Goal: Communication & Community: Answer question/provide support

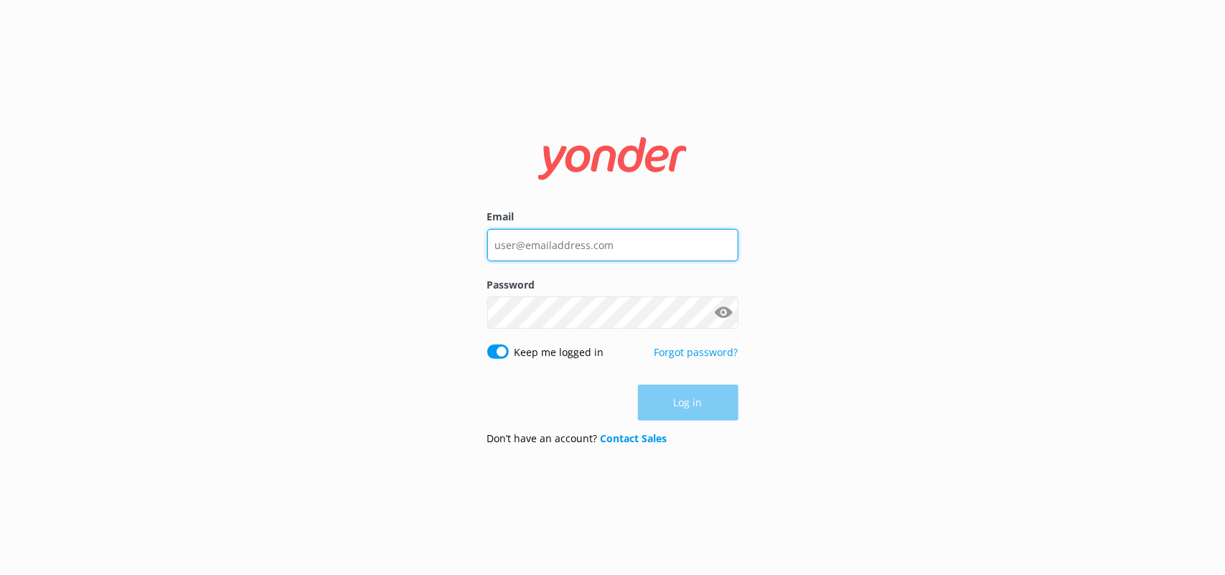
type input "[PERSON_NAME][EMAIL_ADDRESS][PERSON_NAME][DOMAIN_NAME]"
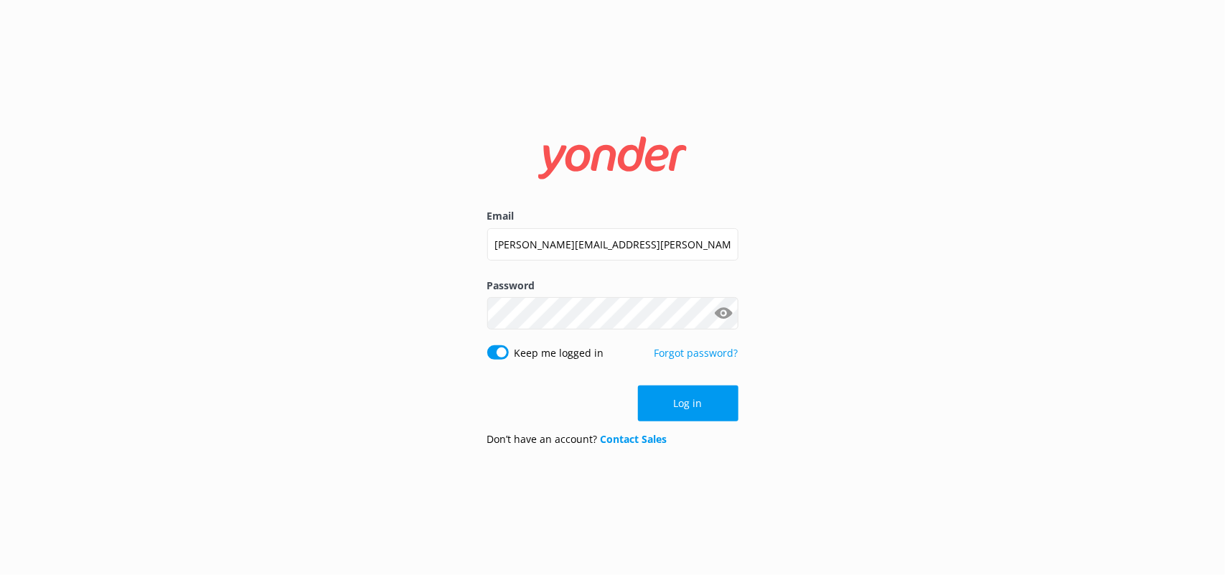
click at [668, 407] on div "Log in" at bounding box center [612, 404] width 251 height 36
click at [668, 407] on button "Log in" at bounding box center [688, 404] width 101 height 36
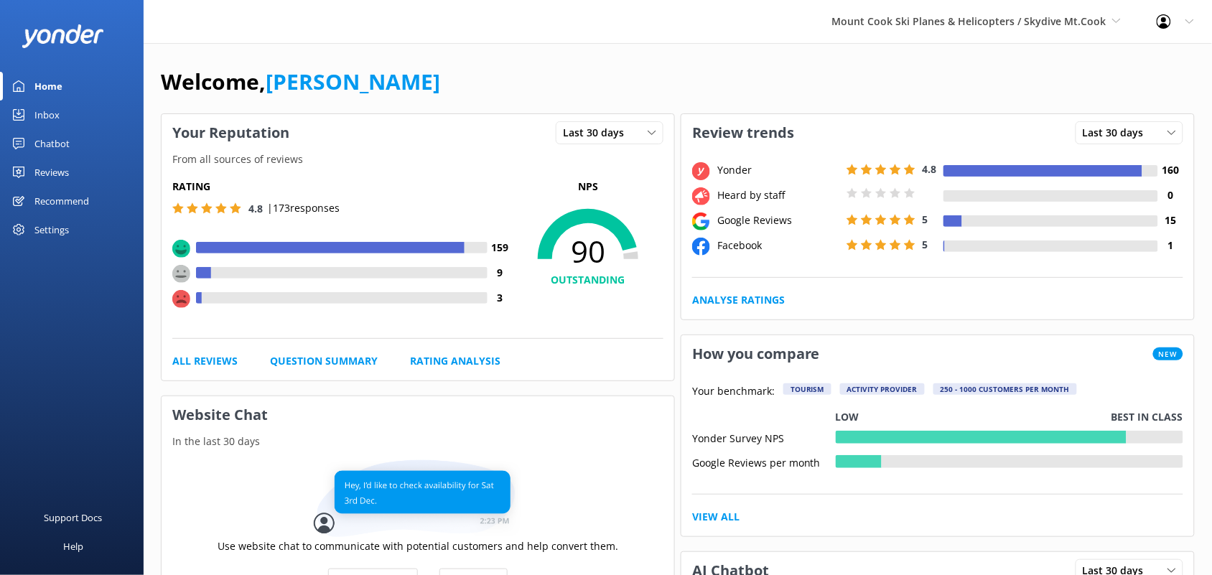
click at [66, 173] on div "Reviews" at bounding box center [51, 172] width 34 height 29
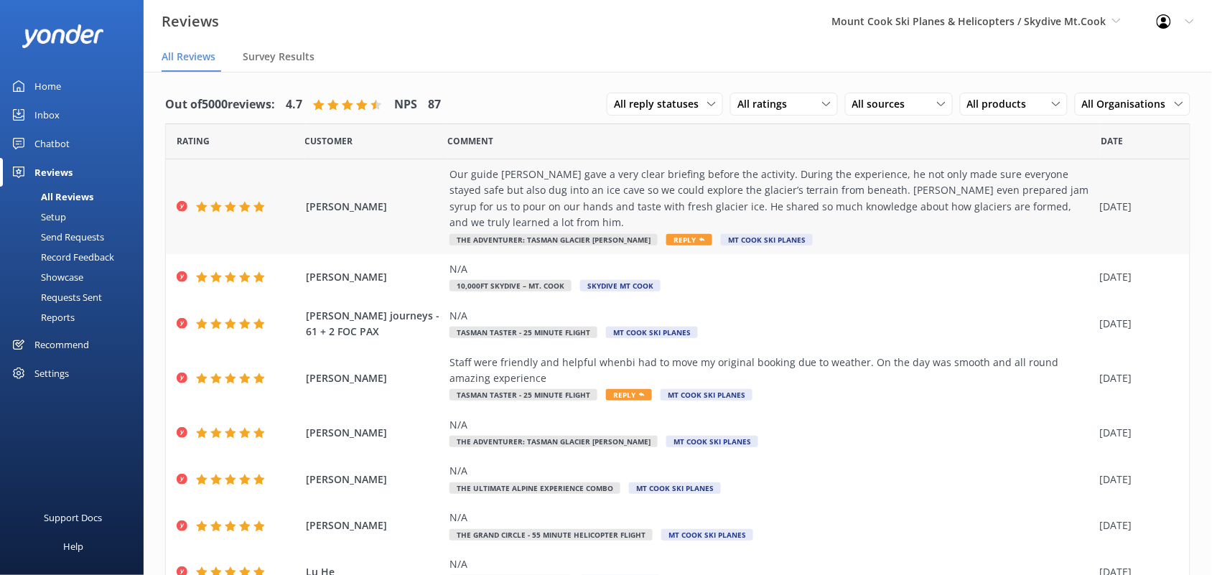
click at [666, 239] on span "Reply" at bounding box center [689, 239] width 46 height 11
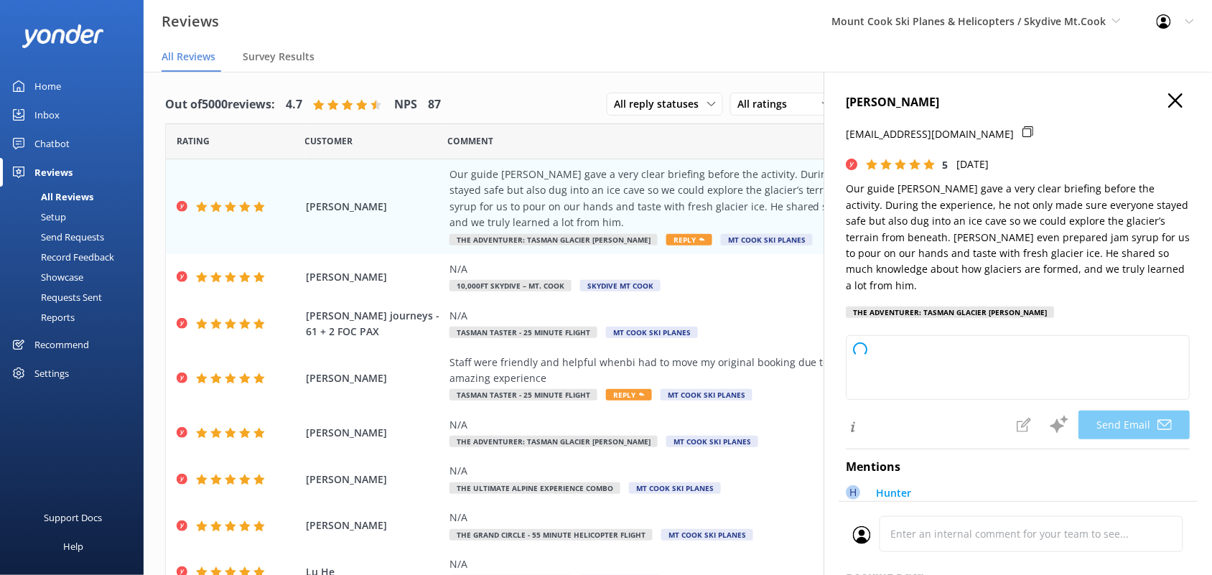
type textarea "Thank you so much for your wonderful review, [PERSON_NAME]! We're thrilled to h…"
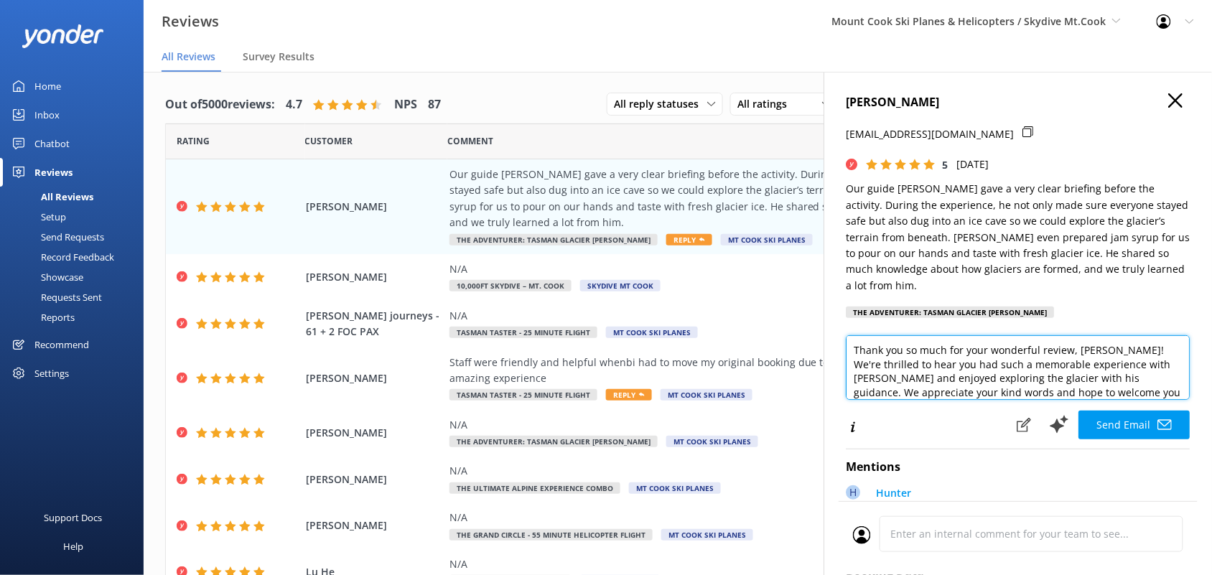
scroll to position [22, 0]
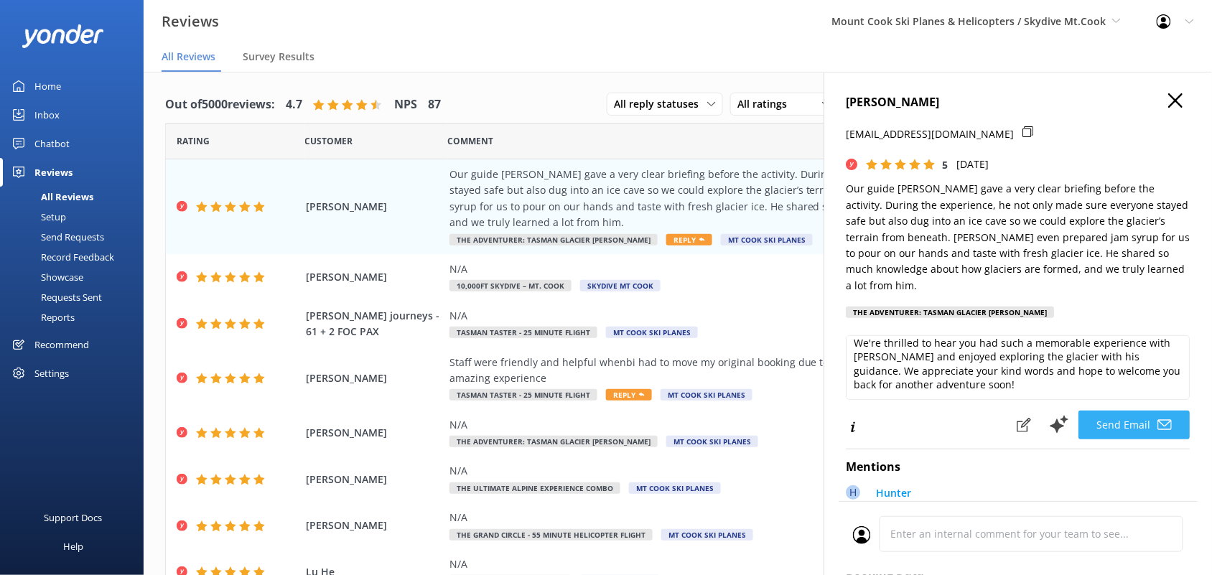
click at [1114, 414] on button "Send Email" at bounding box center [1134, 425] width 111 height 29
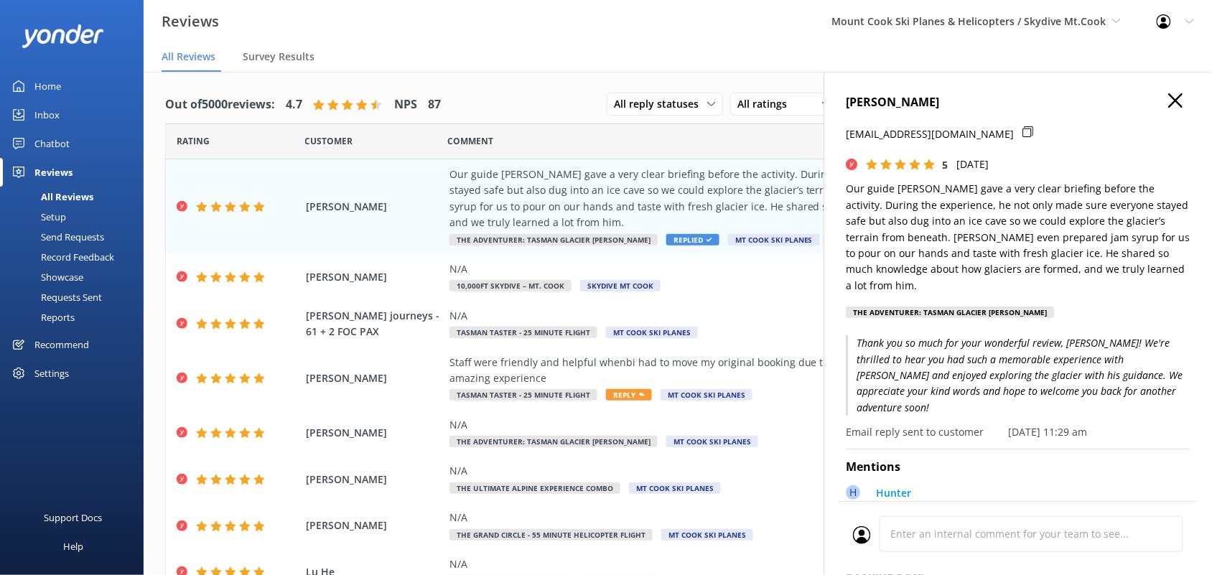
click at [1172, 97] on h4 "[PERSON_NAME]" at bounding box center [1018, 102] width 344 height 19
click at [1169, 101] on use "button" at bounding box center [1176, 100] width 14 height 14
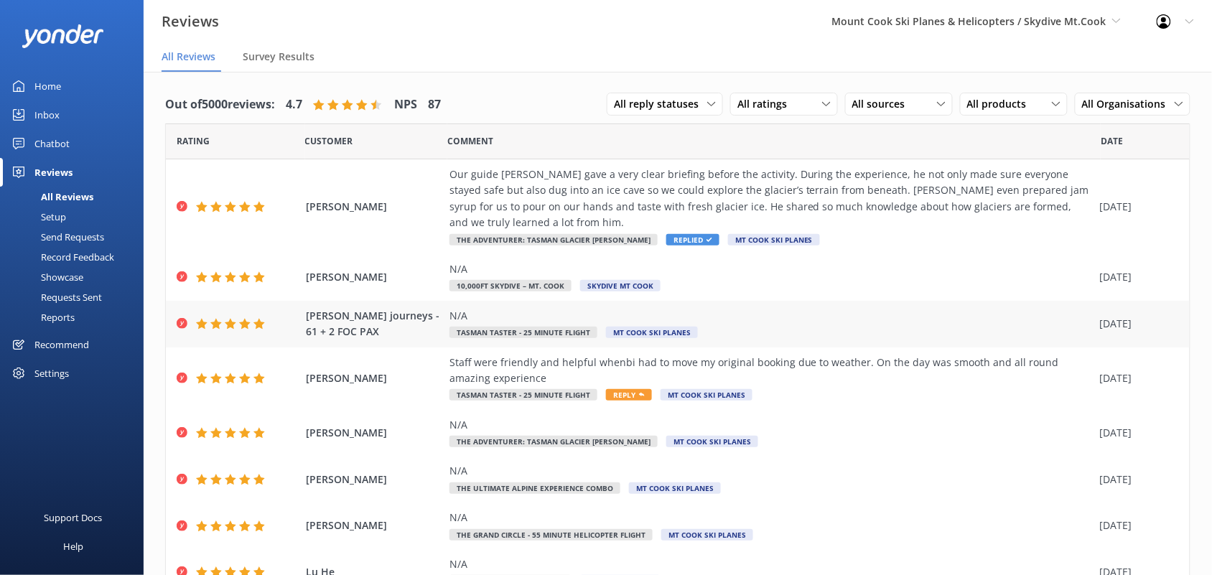
click at [386, 320] on span "[PERSON_NAME] journeys - 61 + 2 FOC PAX" at bounding box center [374, 324] width 136 height 32
click at [975, 23] on span "Mount Cook Ski Planes & Helicopters / Skydive Mt.Cook" at bounding box center [969, 21] width 274 height 14
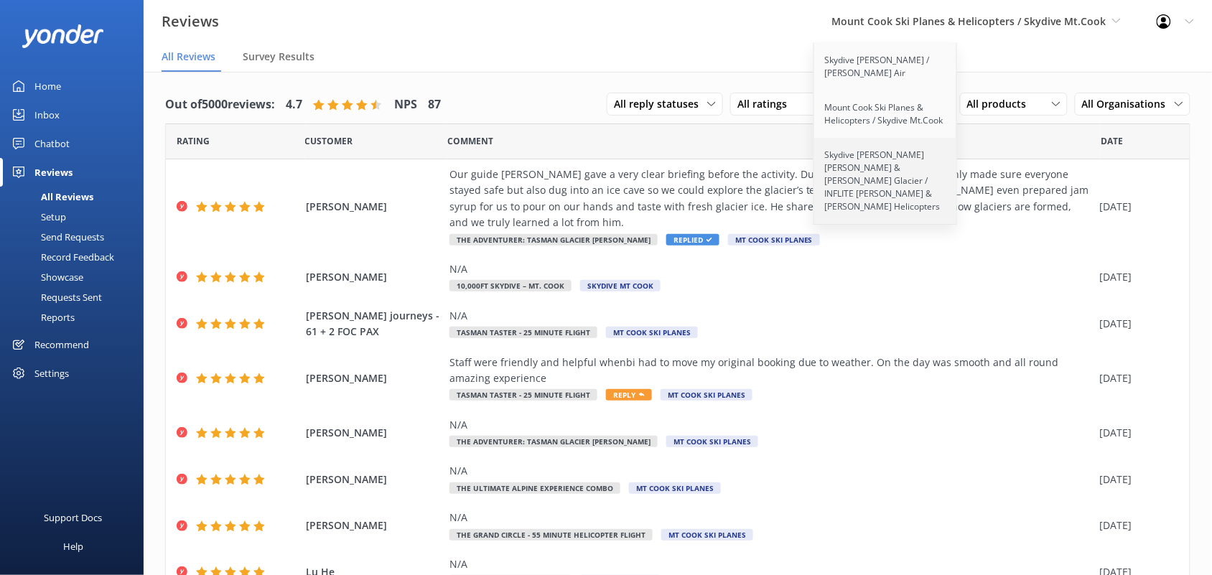
click at [864, 152] on link "Skydive [PERSON_NAME] [PERSON_NAME] & [PERSON_NAME] Glacier / INFLITE [PERSON_N…" at bounding box center [886, 181] width 144 height 86
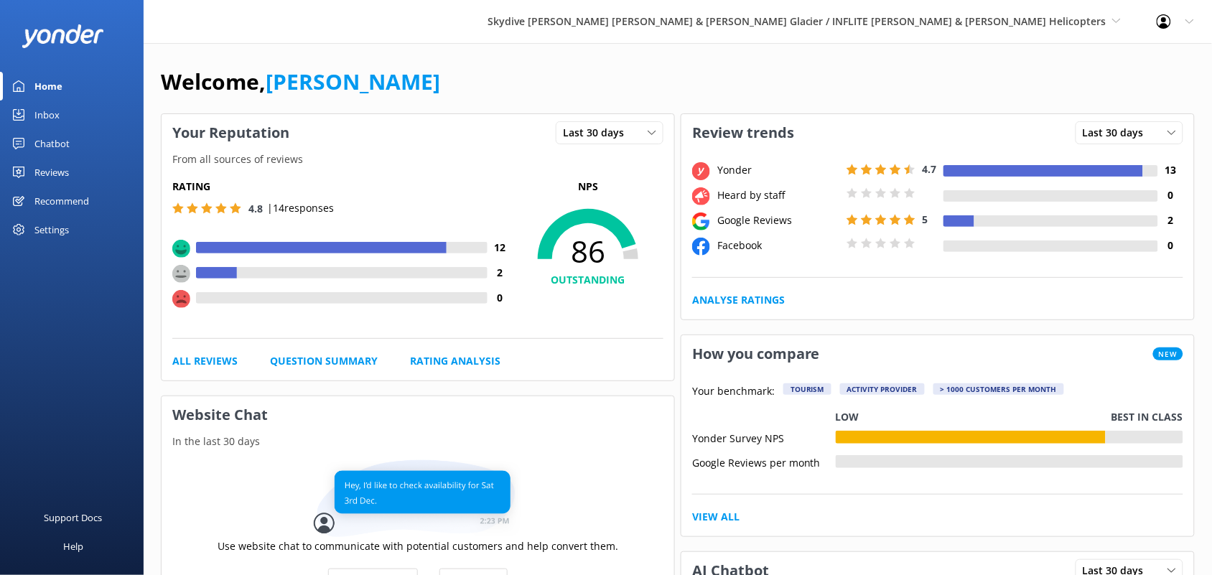
click at [67, 164] on div "Reviews" at bounding box center [51, 172] width 34 height 29
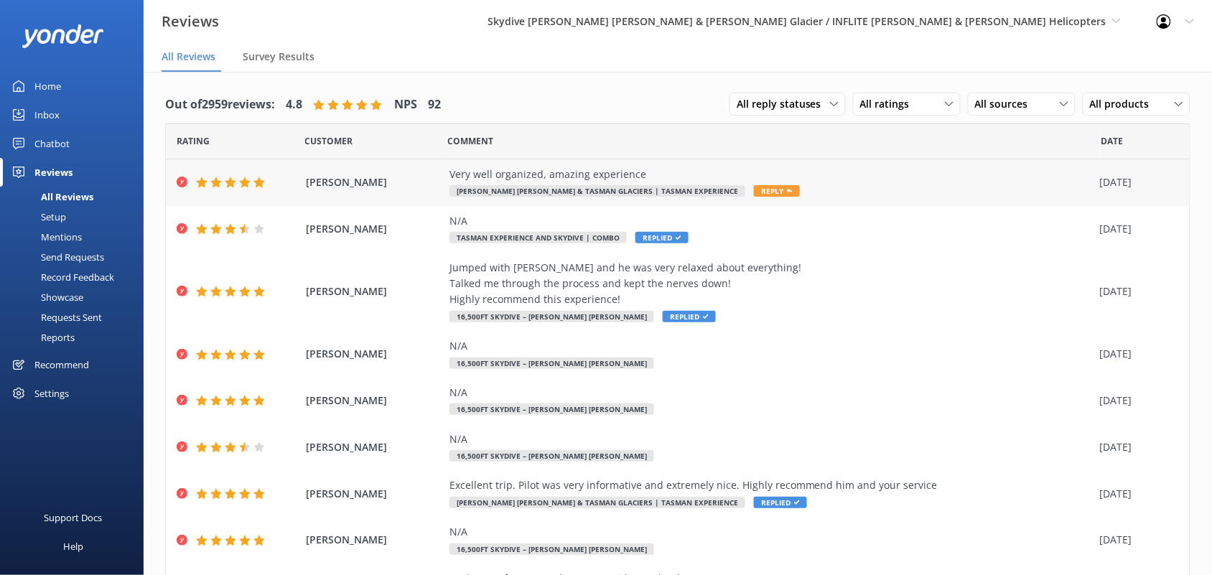
click at [591, 185] on span "Franz Josef & Tasman Glaciers | Tasman Experience" at bounding box center [597, 190] width 296 height 11
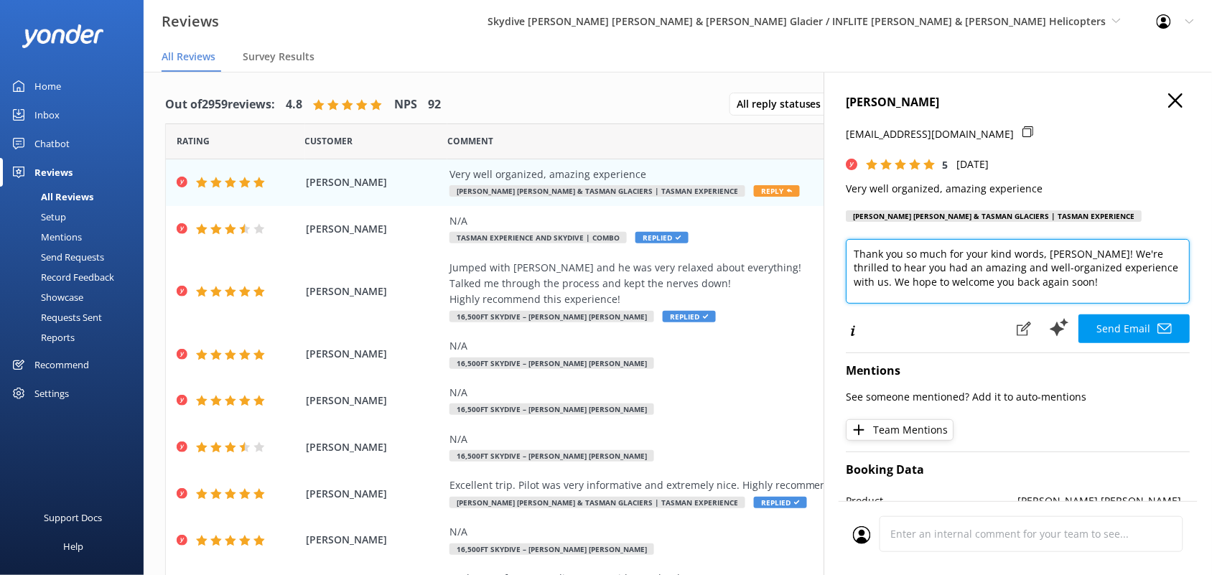
click at [1092, 282] on textarea "Thank you so much for your kind words, Marta! We're thrilled to hear you had an…" at bounding box center [1018, 271] width 344 height 65
paste textarea ""We’re so happy to hear you had a great time with us! If you have a moment, we’…"
drag, startPoint x: 1106, startPoint y: 255, endPoint x: 896, endPoint y: 271, distance: 211.0
click at [896, 271] on textarea "Thank you so much for your kind words, Marta! We're thrilled to hear you had an…" at bounding box center [1018, 271] width 344 height 65
click at [980, 258] on textarea "Thank you so much for your kind words, Marta! We're thrilled to hear you had an…" at bounding box center [1018, 271] width 344 height 65
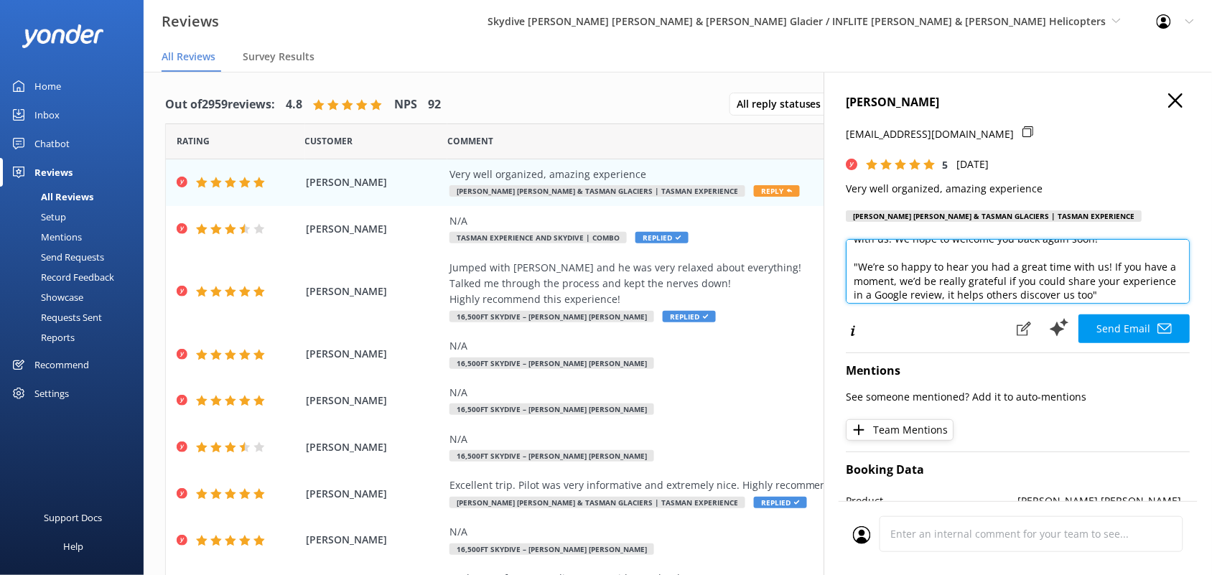
scroll to position [63, 0]
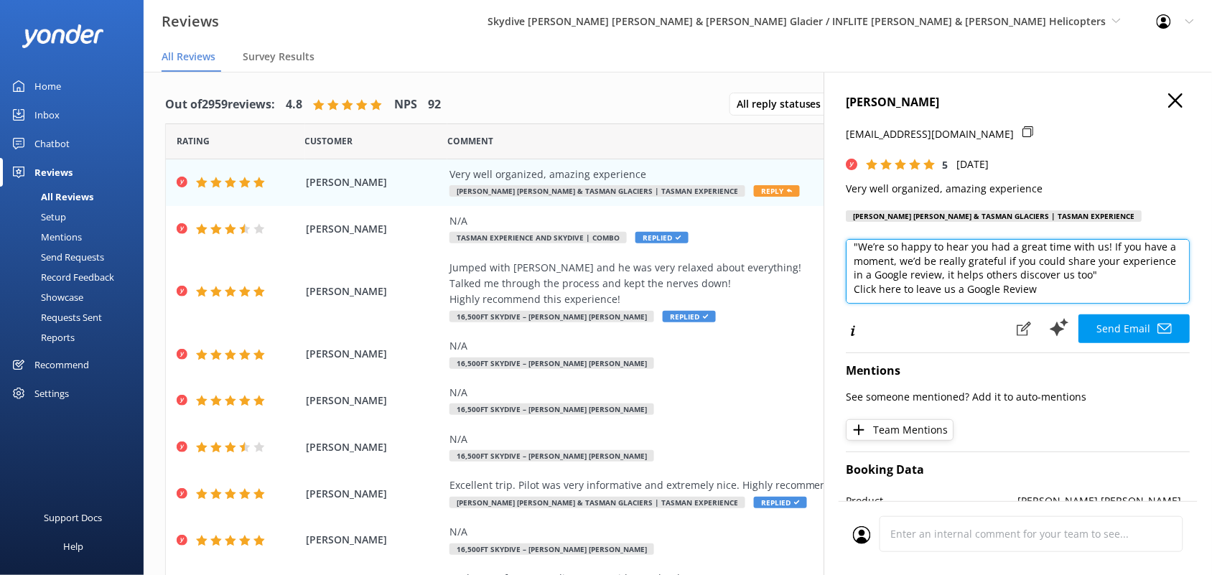
click at [1110, 249] on textarea "Thank you so much for your kind words, Marta! We're thrilled to hear you had an…" at bounding box center [1018, 271] width 344 height 65
click at [902, 278] on textarea "Thank you so much for your kind words, Marta! We're thrilled to hear you had an…" at bounding box center [1018, 271] width 344 height 65
click at [1047, 296] on textarea "Thank you so much for your kind words, Marta! We're thrilled to hear you had an…" at bounding box center [1018, 271] width 344 height 65
type textarea "Thank you so much for your kind words, Marta! We're thrilled to hear you had an…"
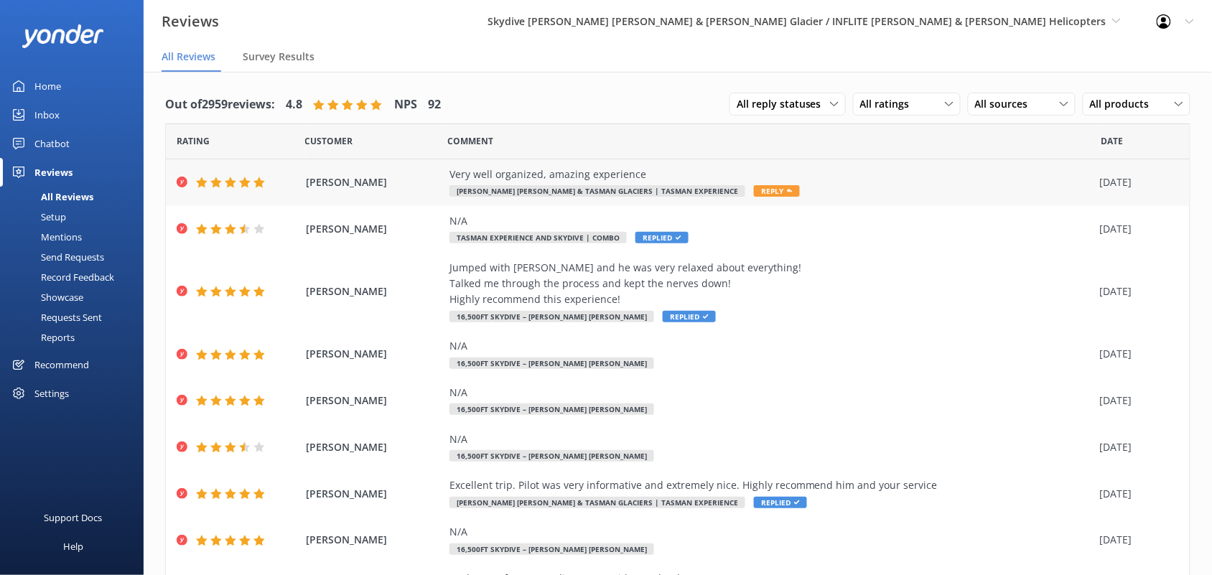
click at [548, 178] on div "Very well organized, amazing experience" at bounding box center [770, 175] width 643 height 16
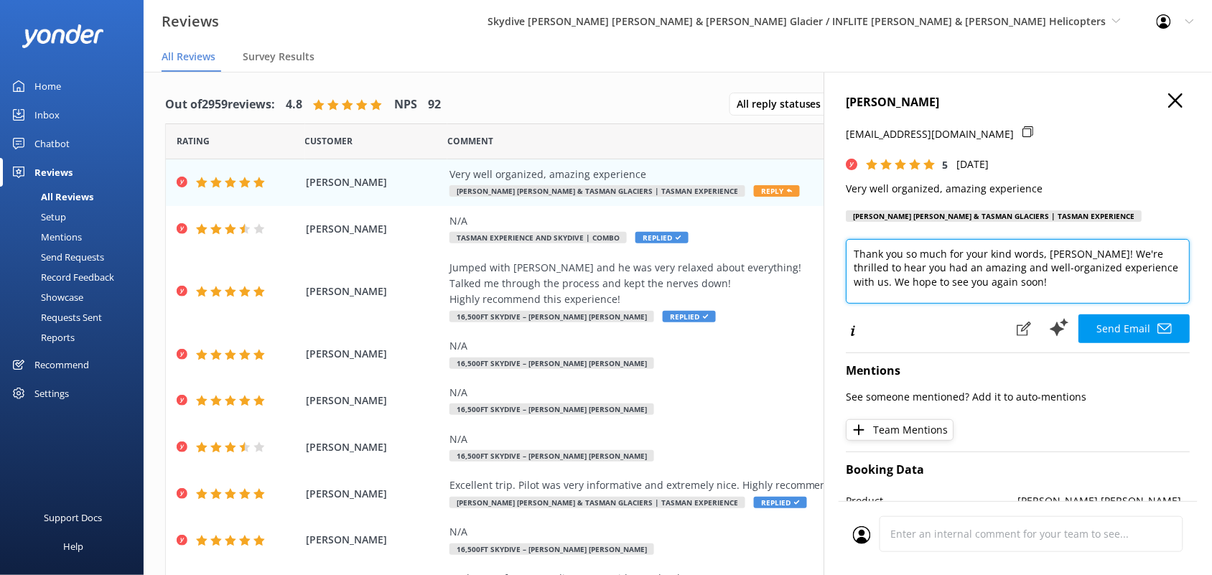
click at [1029, 289] on textarea "Thank you so much for your kind words, Marta! We're thrilled to hear you had an…" at bounding box center [1018, 271] width 344 height 65
paste textarea "https://www.google.com/search?sca_esv=dad87895c19efbc5&sxsrf=AE3TifM_LQeSu2SIwe…"
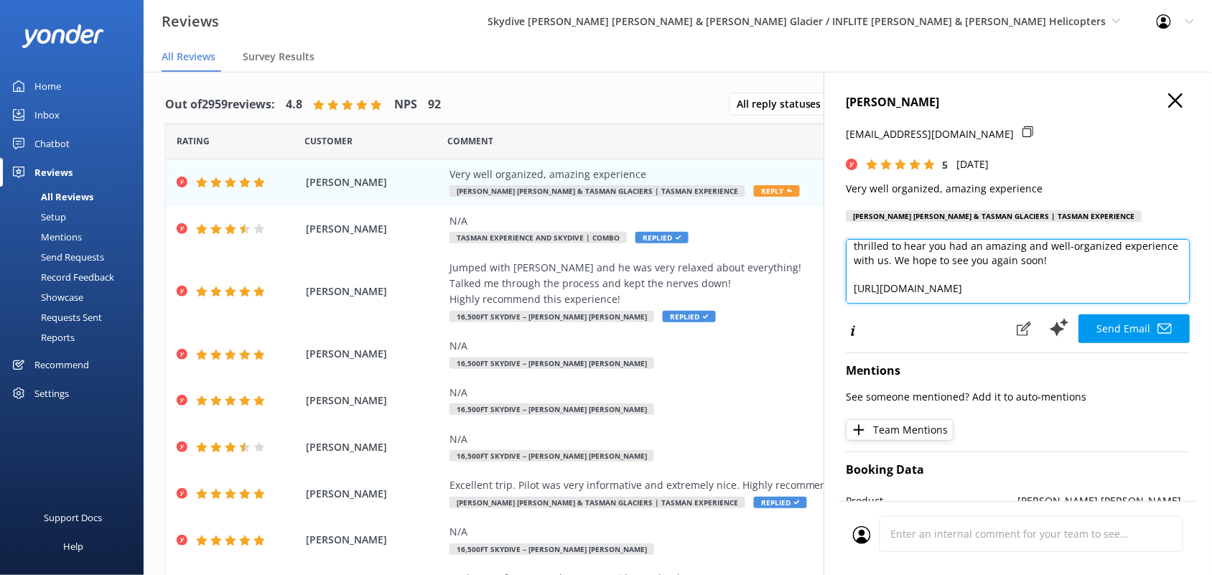
scroll to position [162, 0]
drag, startPoint x: 887, startPoint y: 294, endPoint x: 836, endPoint y: 251, distance: 66.7
click at [836, 251] on div "Marta Cecere martacecere01@gmail.com 5 Sat, 13th Sep 2025 Very well organized, …" at bounding box center [1018, 359] width 388 height 575
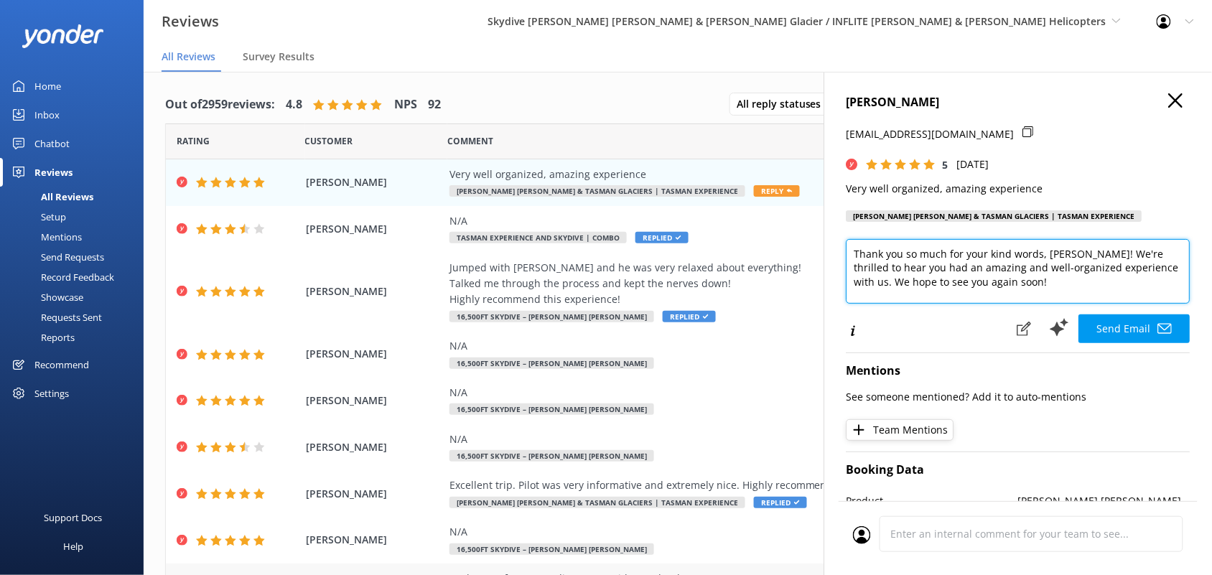
paste textarea "If you have a moment, we’d be really grateful if you could share your experienc…"
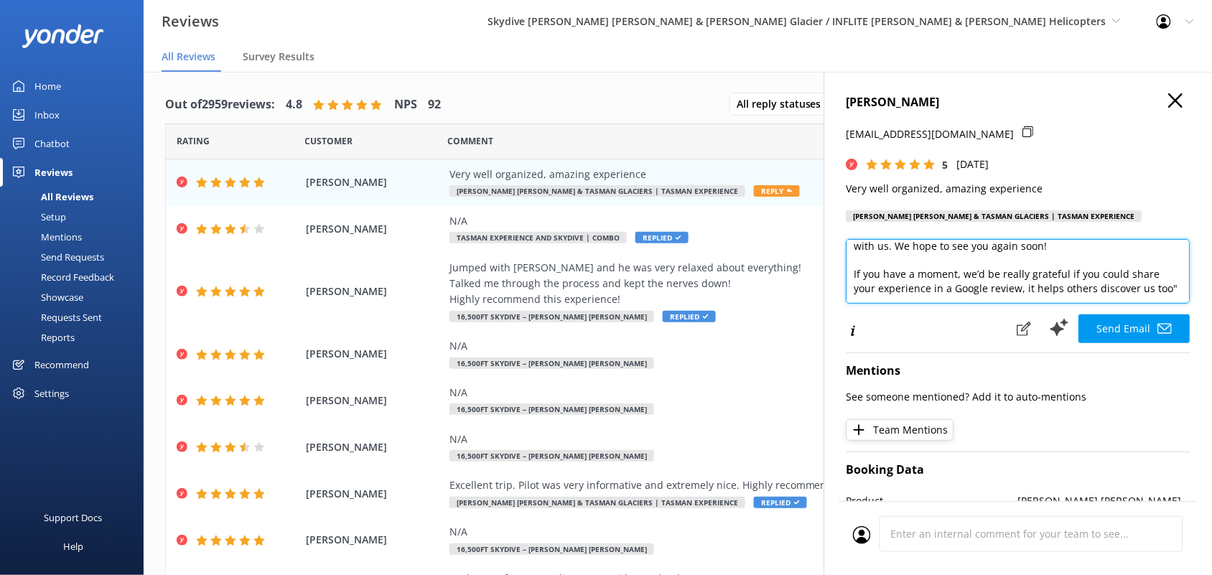
scroll to position [0, 0]
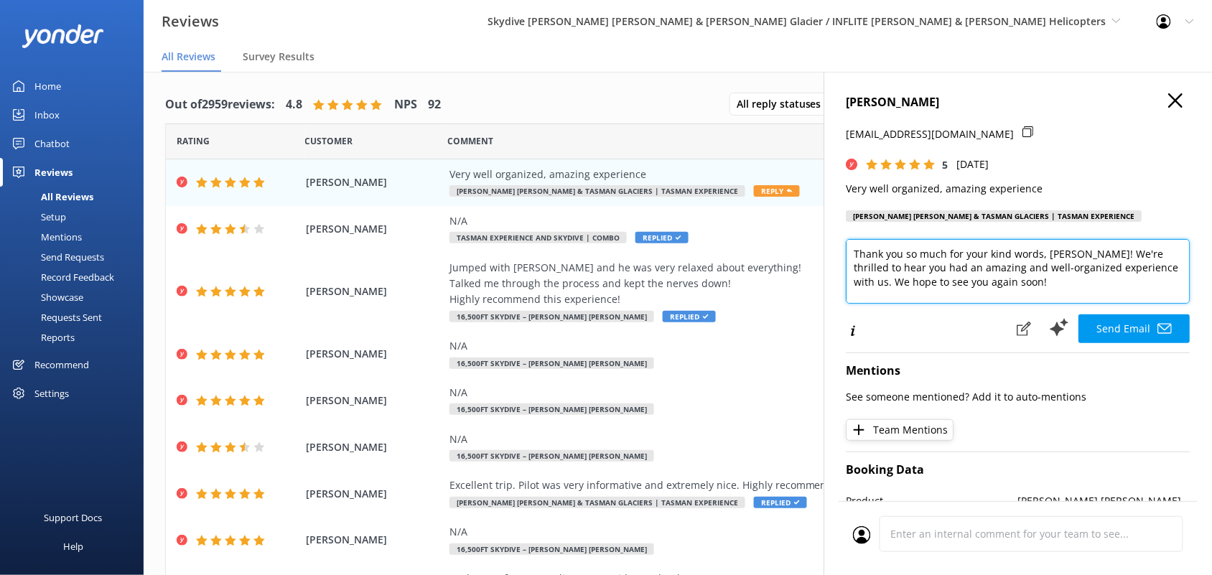
drag, startPoint x: 953, startPoint y: 253, endPoint x: 1007, endPoint y: 275, distance: 58.0
click at [1007, 275] on textarea "Thank you so much for your kind words, Marta! We're thrilled to hear you had an…" at bounding box center [1018, 271] width 344 height 65
drag, startPoint x: 1057, startPoint y: 279, endPoint x: 1016, endPoint y: 289, distance: 42.1
click at [1016, 289] on textarea "Thank you so much for your kind words, Marta! We're thrilled to hear you had an…" at bounding box center [1018, 271] width 344 height 65
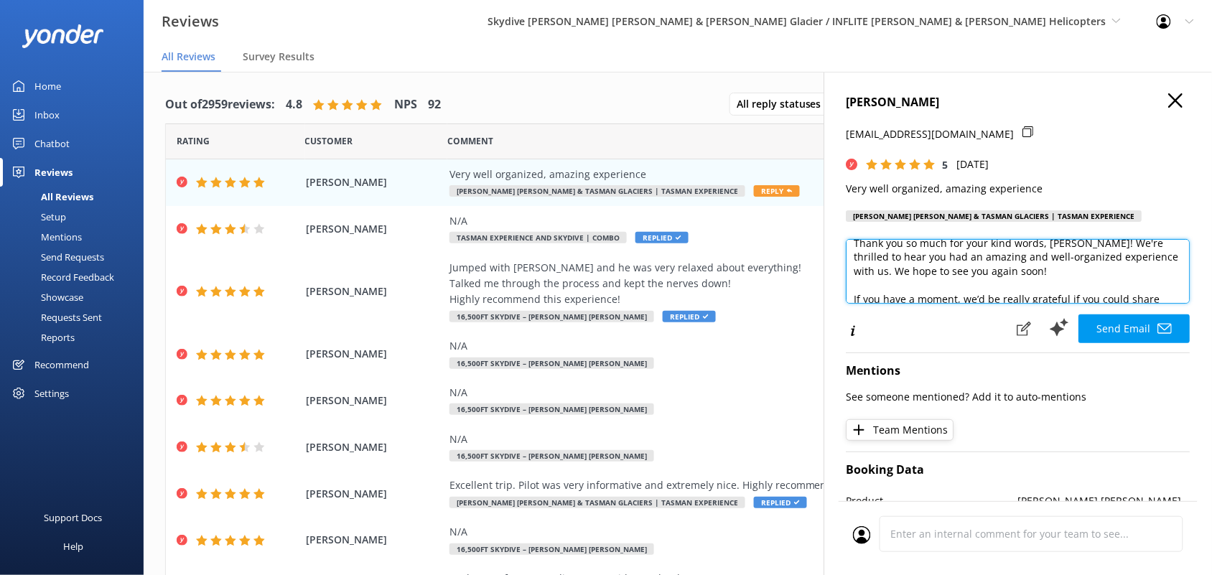
click at [1016, 289] on textarea "Thank you so much for your kind words, Marta! We're thrilled to hear you had an…" at bounding box center [1018, 271] width 344 height 65
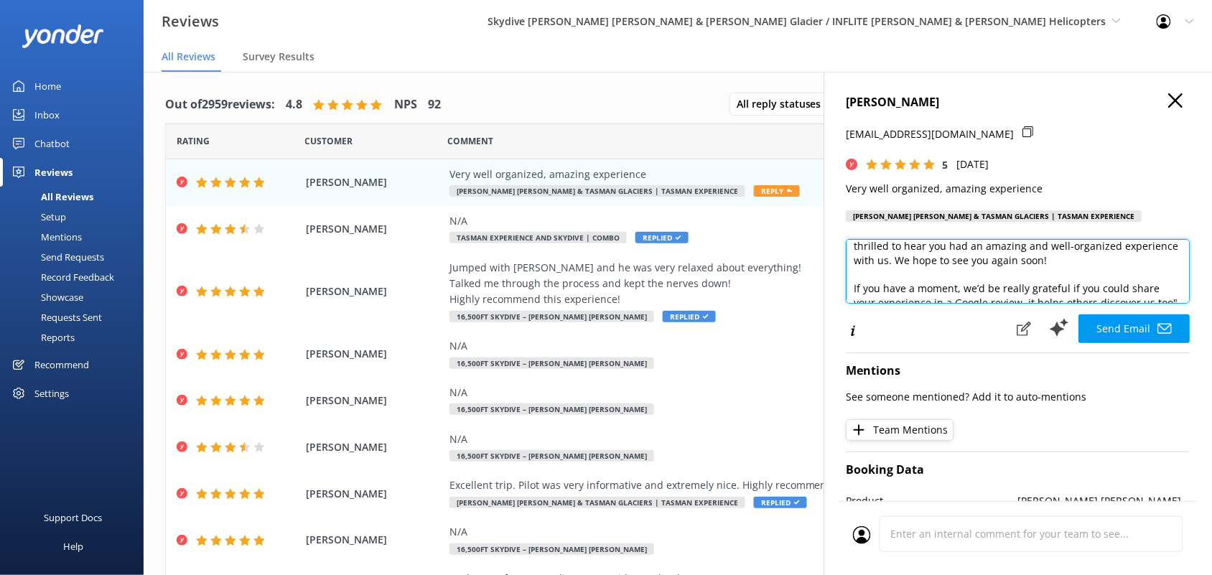
scroll to position [0, 0]
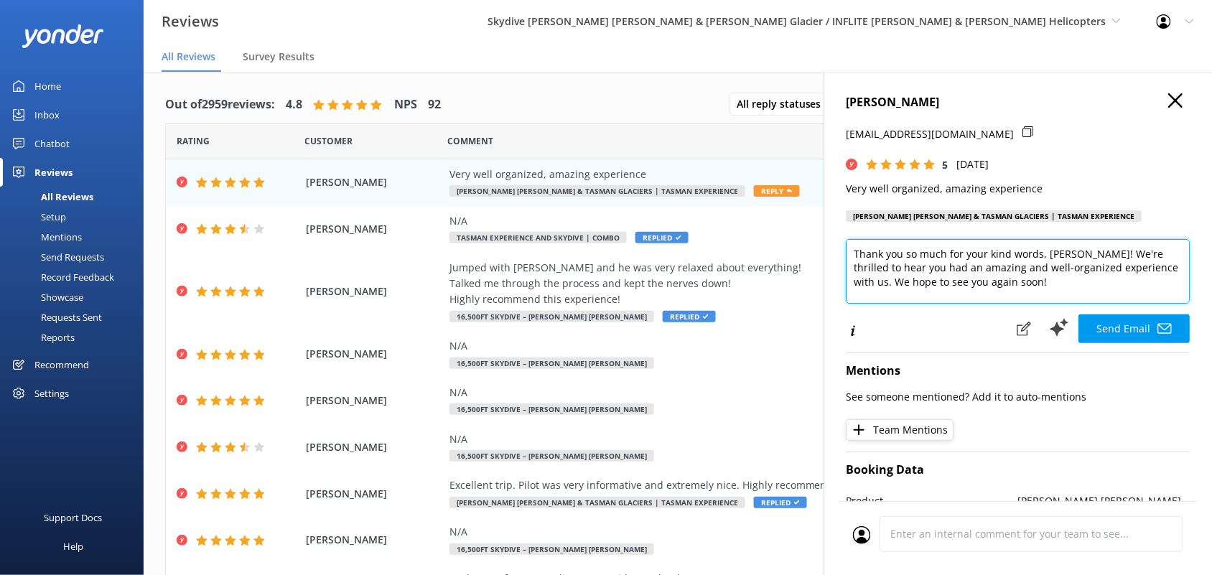
drag, startPoint x: 1022, startPoint y: 250, endPoint x: 989, endPoint y: 250, distance: 33.0
click at [989, 250] on textarea "Thank you so much for your kind words, Marta! We're thrilled to hear you had an…" at bounding box center [1018, 271] width 344 height 65
click at [989, 253] on textarea "Thank you so much for your kind words, Marta! We're thrilled to hear you had an…" at bounding box center [1018, 271] width 344 height 65
drag, startPoint x: 953, startPoint y: 249, endPoint x: 966, endPoint y: 249, distance: 12.9
click at [966, 249] on textarea "Thank you so much for your kind words, Marta! We're thrilled to hear you had an…" at bounding box center [1018, 271] width 344 height 65
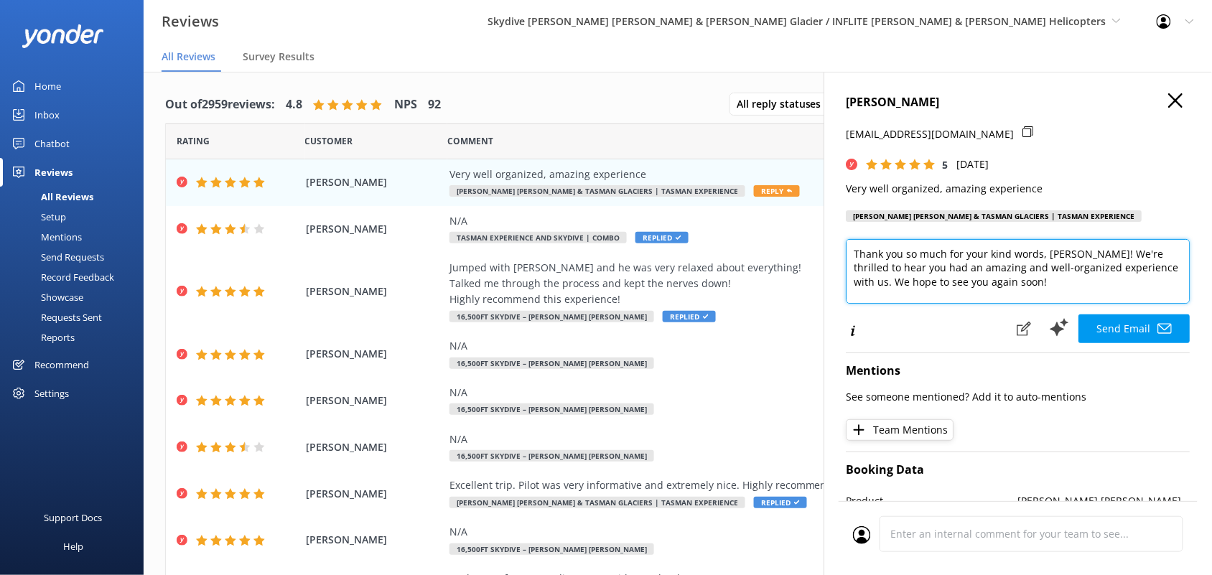
click at [981, 258] on textarea "Thank you so much for your kind words, Marta! We're thrilled to hear you had an…" at bounding box center [1018, 271] width 344 height 65
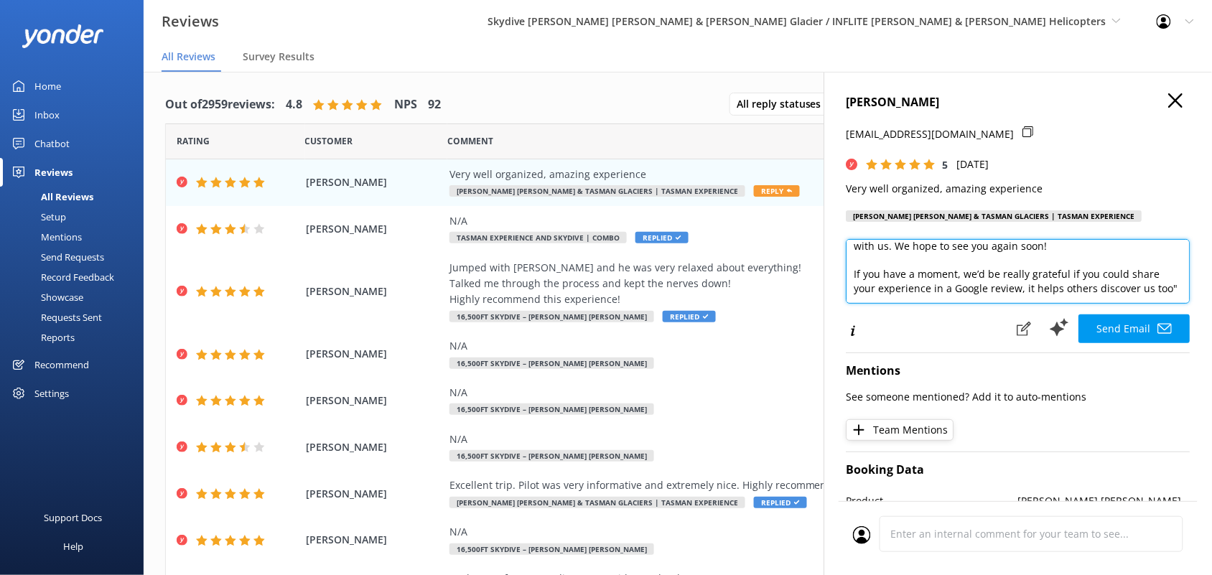
scroll to position [72, 0]
click at [1019, 253] on textarea "Thank you so much for your kind words, Marta! We're thrilled to hear you had an…" at bounding box center [1018, 271] width 344 height 65
drag, startPoint x: 1019, startPoint y: 253, endPoint x: 1060, endPoint y: 277, distance: 47.3
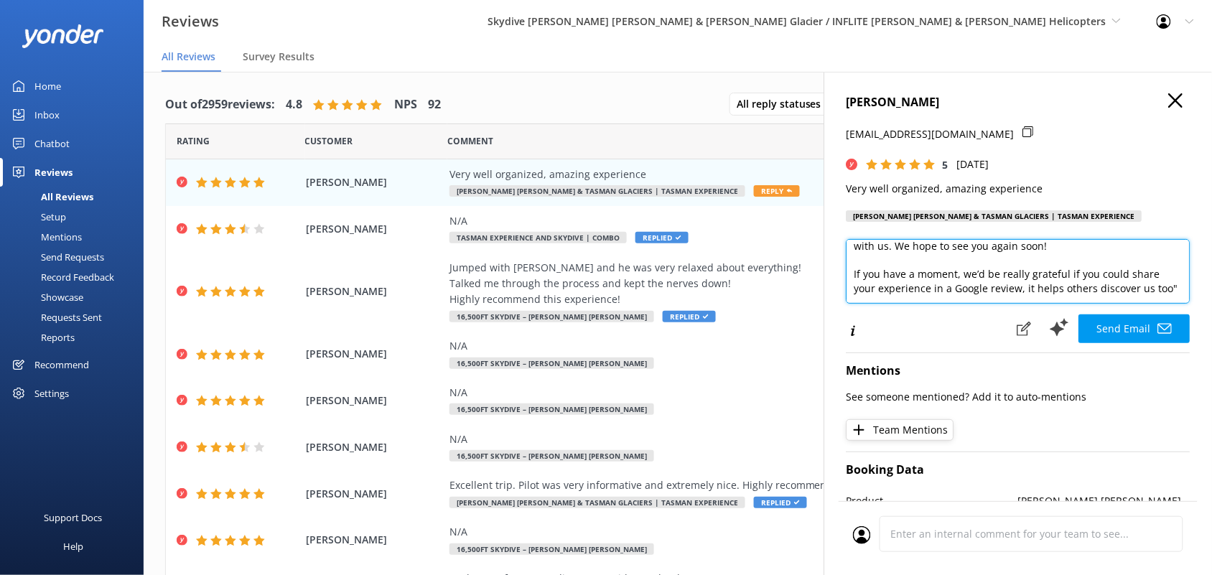
click at [1060, 277] on textarea "Thank you so much for your kind words, Marta! We're thrilled to hear you had an…" at bounding box center [1018, 271] width 344 height 65
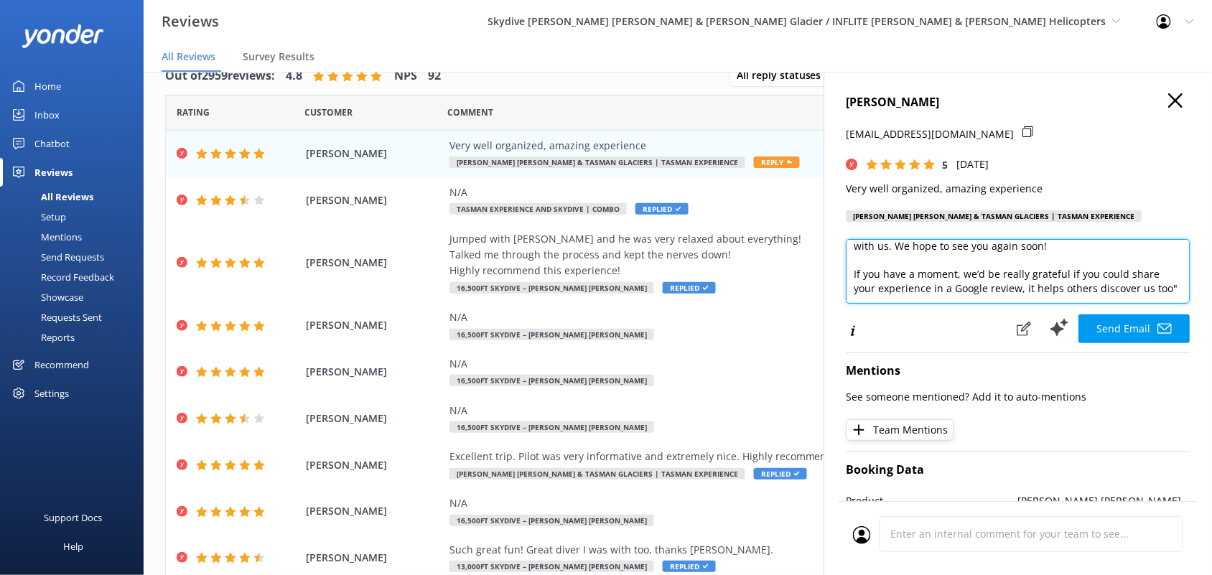
scroll to position [0, 0]
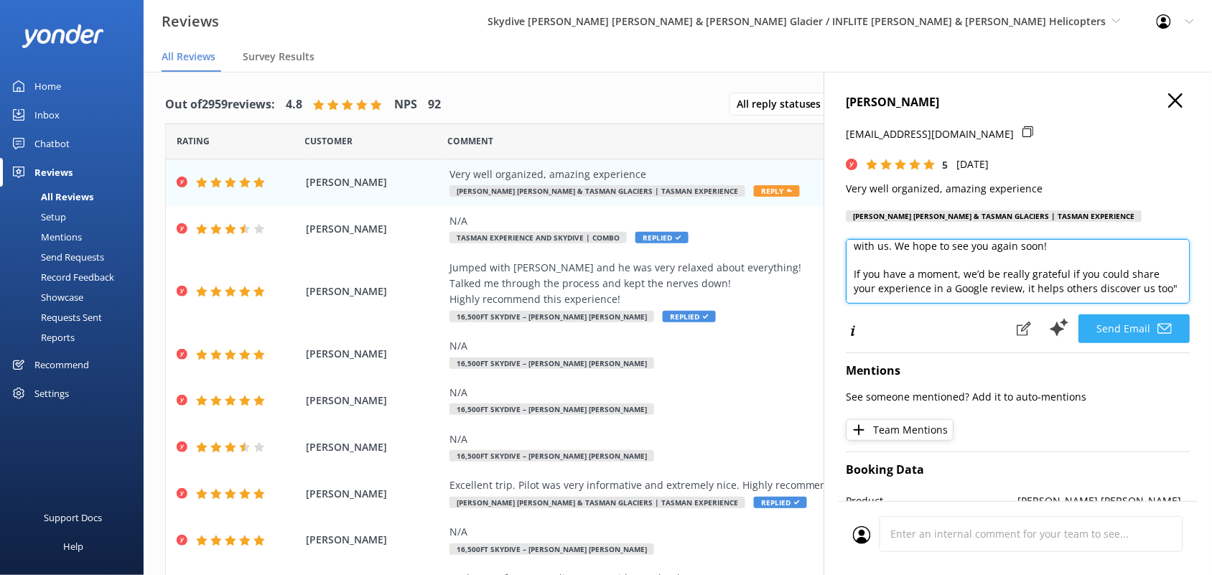
type textarea "Thank you so much for your kind words, Marta! We're thrilled to hear you had an…"
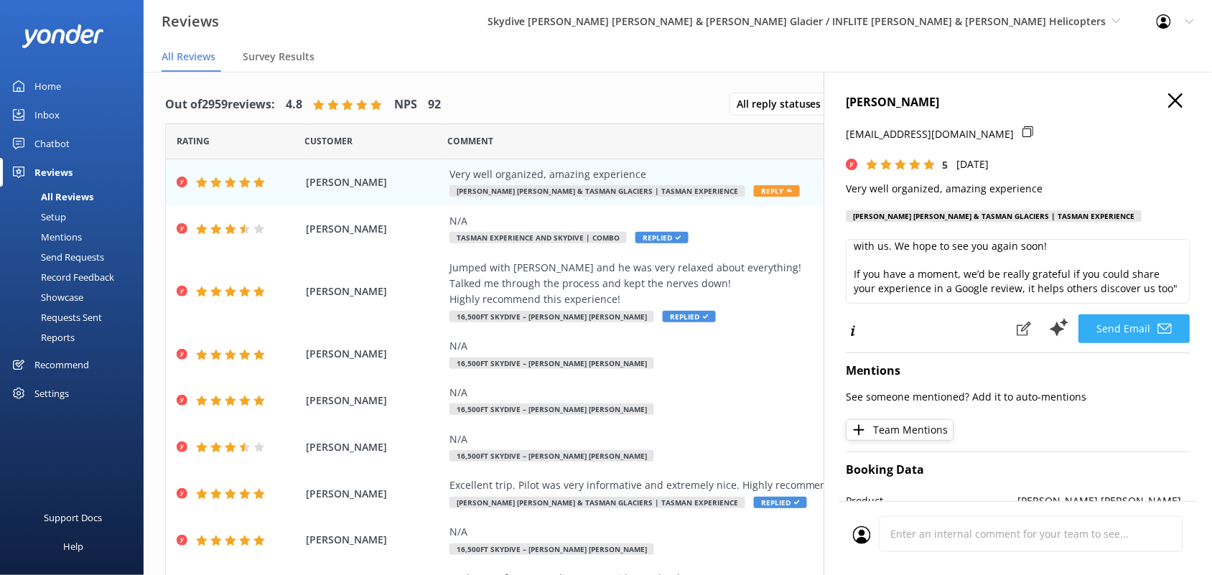
click at [1102, 323] on button "Send Email" at bounding box center [1134, 328] width 111 height 29
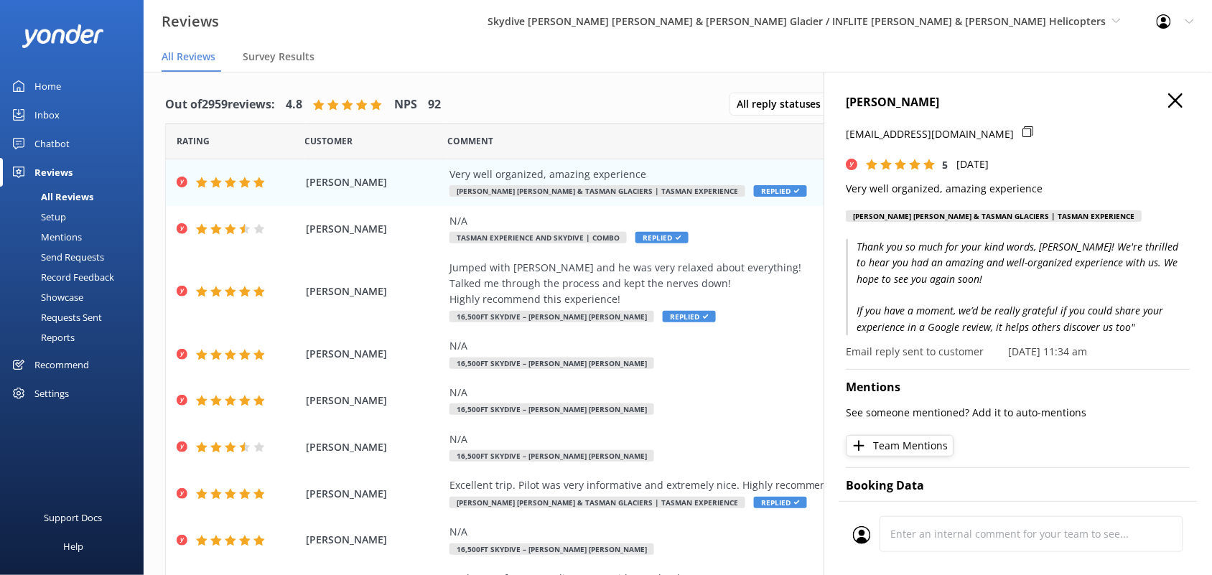
click at [1169, 95] on icon "button" at bounding box center [1176, 100] width 14 height 14
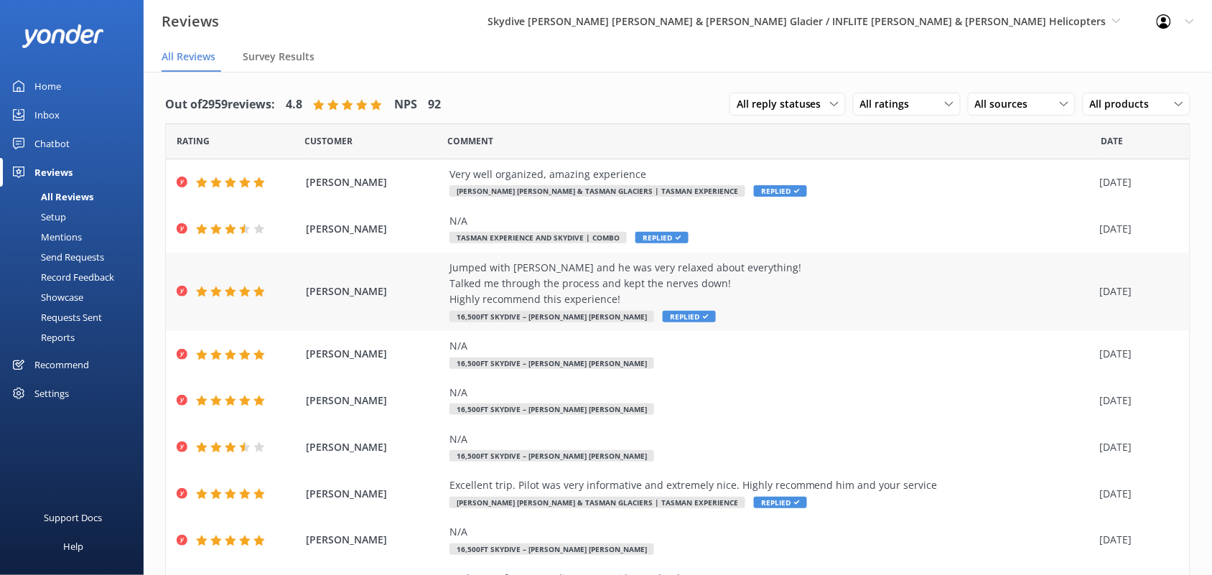
click at [561, 274] on div "Jumped with Peter and he was very relaxed about everything! Talked me through t…" at bounding box center [770, 284] width 643 height 48
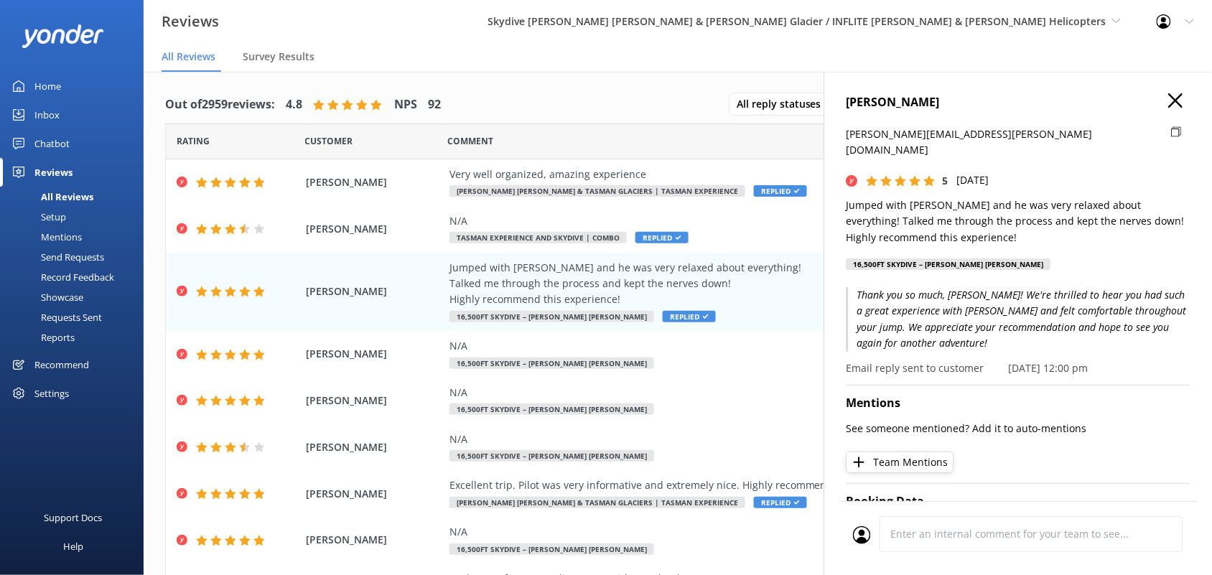
click at [914, 452] on button "Team Mentions" at bounding box center [900, 463] width 108 height 22
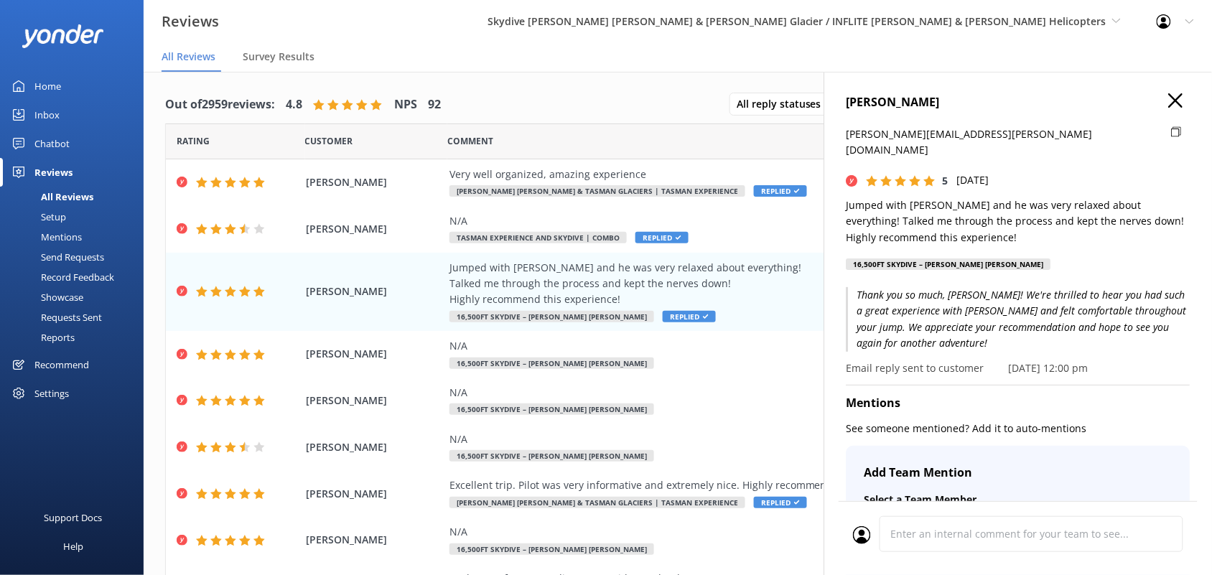
scroll to position [29, 0]
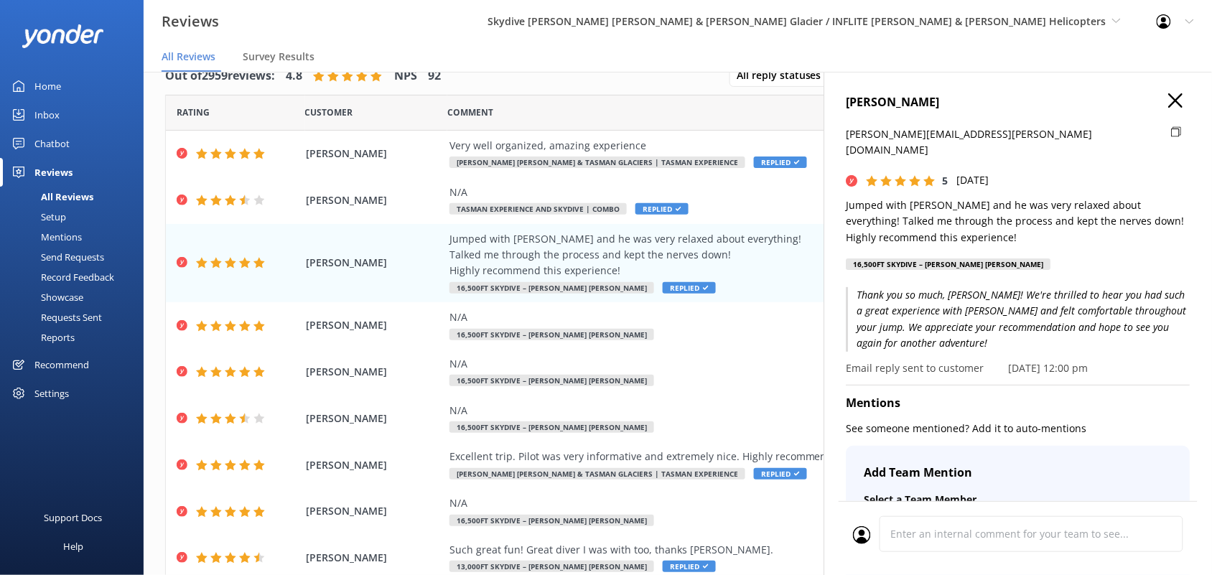
click at [917, 492] on span "Select a Team Member" at bounding box center [920, 499] width 113 height 14
click at [917, 464] on h4 "Add Team Mention" at bounding box center [1018, 473] width 308 height 19
click at [920, 446] on div "Add Team Mention Select a Team Member Select + Create a new Team Member Add a w…" at bounding box center [1018, 570] width 344 height 248
click at [930, 464] on h4 "Add Team Mention" at bounding box center [1018, 473] width 308 height 19
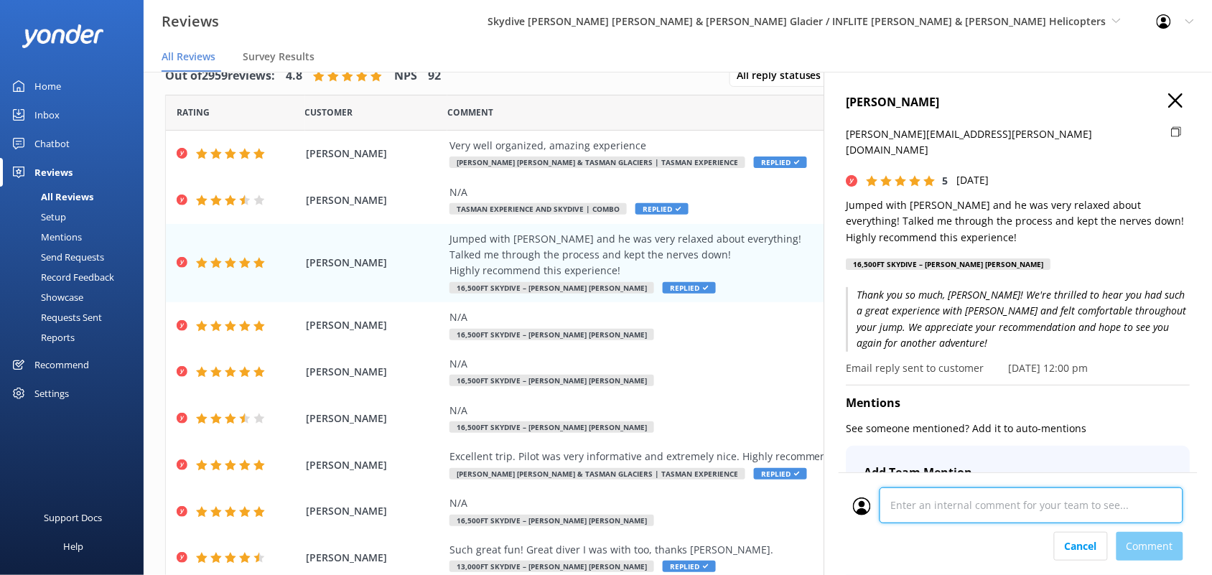
scroll to position [456, 0]
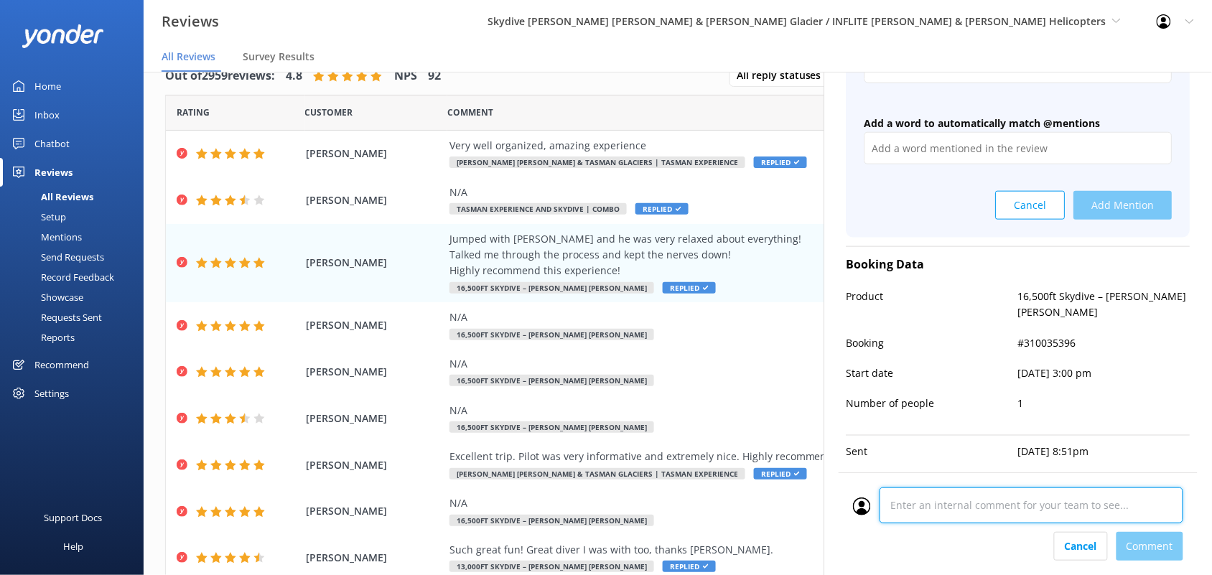
click at [928, 519] on textarea at bounding box center [1031, 505] width 304 height 36
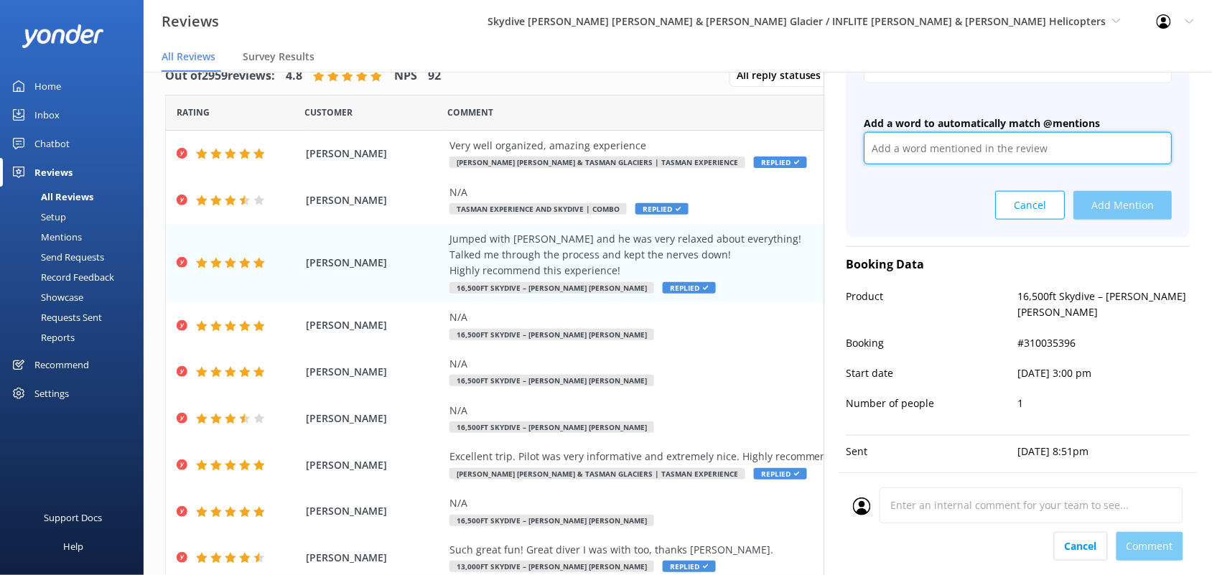
scroll to position [434, 0]
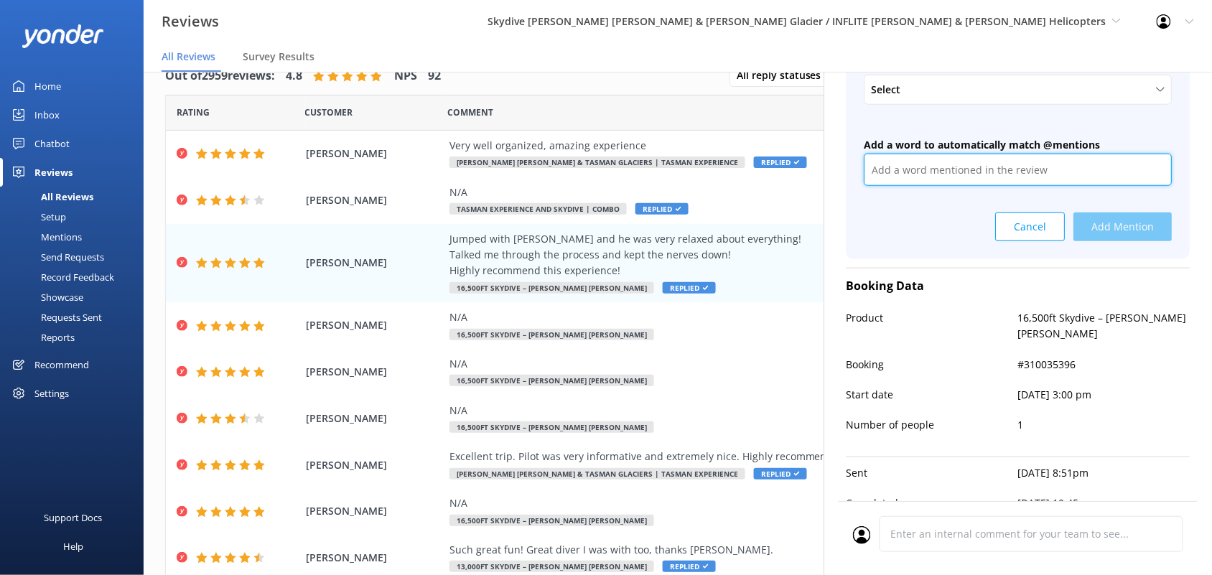
click at [998, 154] on input "text" at bounding box center [1018, 170] width 308 height 32
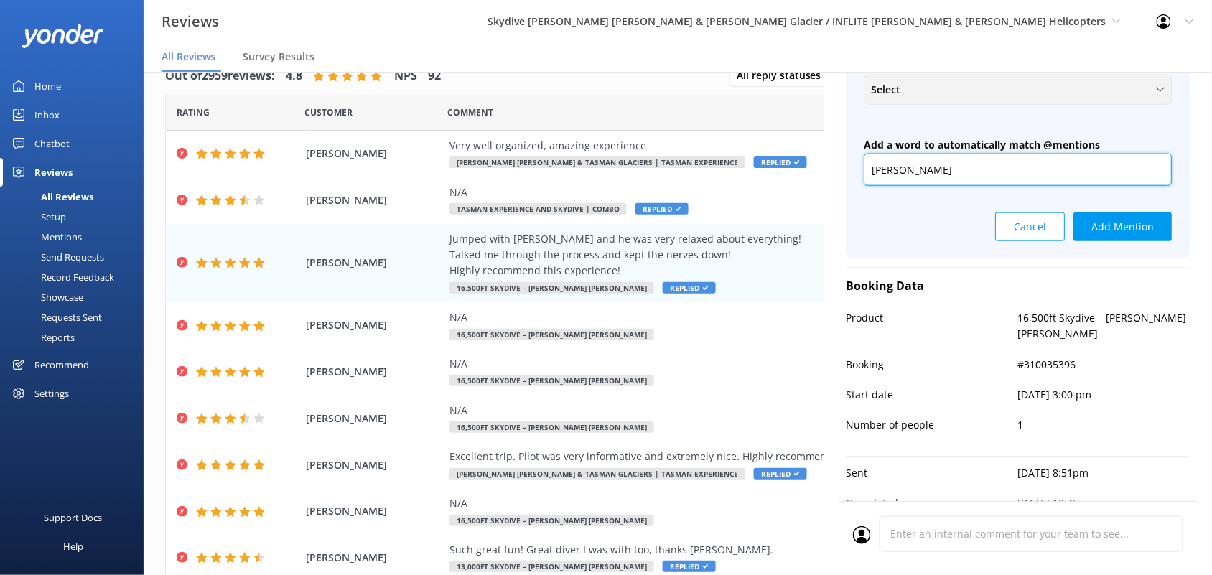
type input "Peter"
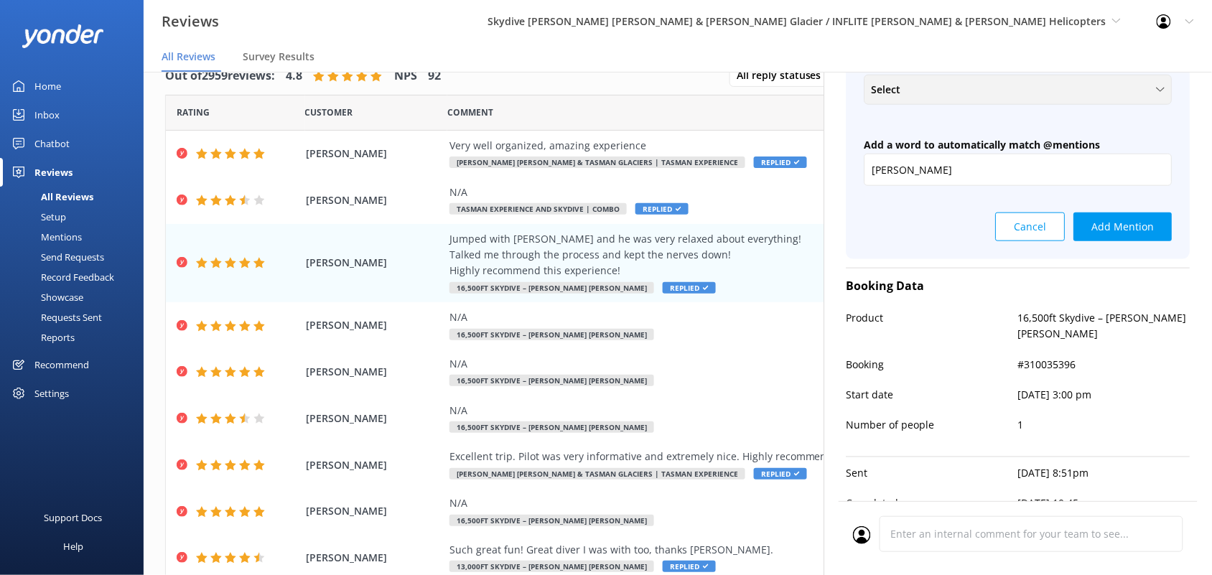
click at [1144, 82] on div "Select" at bounding box center [1018, 90] width 301 height 16
click at [967, 116] on div "+ Create a new Team Member" at bounding box center [934, 123] width 124 height 14
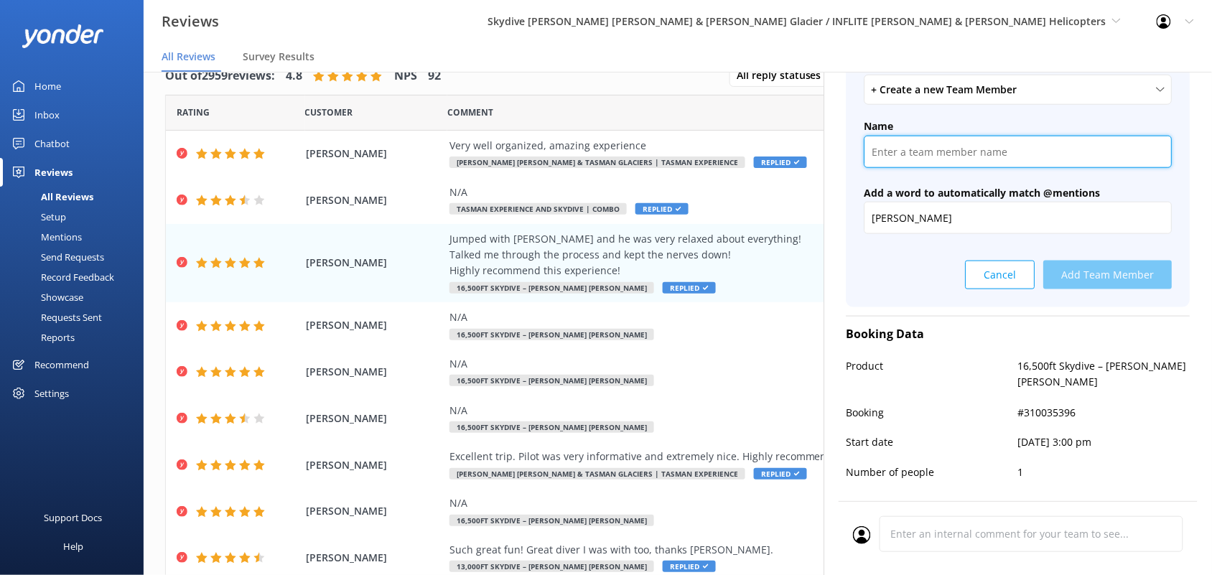
click at [958, 141] on input "text" at bounding box center [1018, 152] width 308 height 32
type input "O"
type input "Peter Hansen"
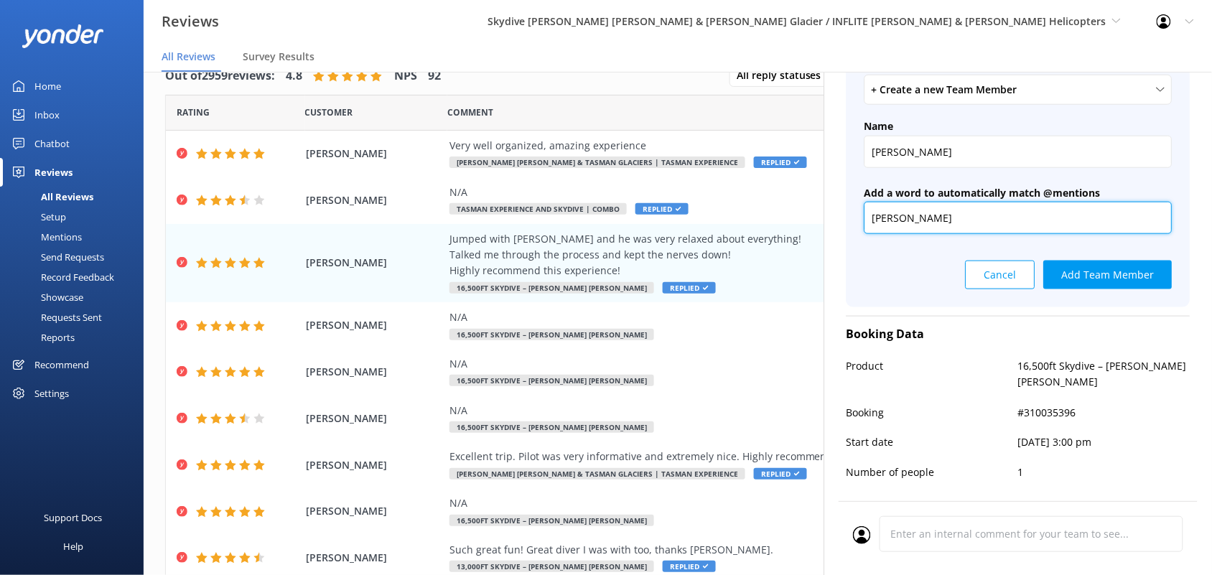
click at [956, 209] on input "Peter" at bounding box center [1018, 218] width 308 height 32
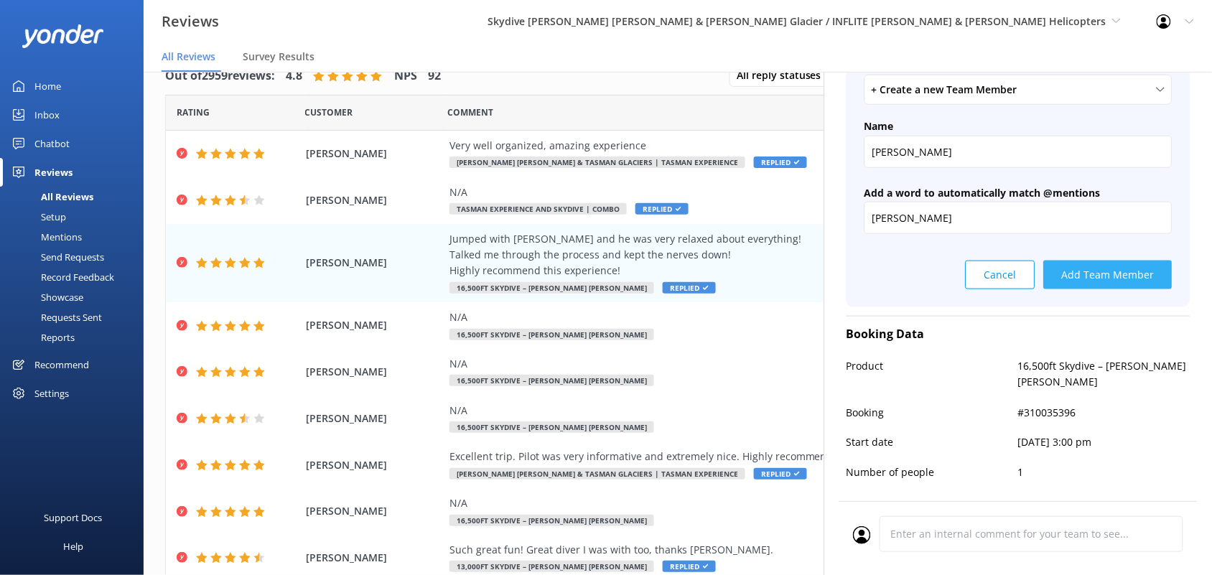
click at [1115, 261] on button "Add Team Member" at bounding box center [1108, 275] width 129 height 29
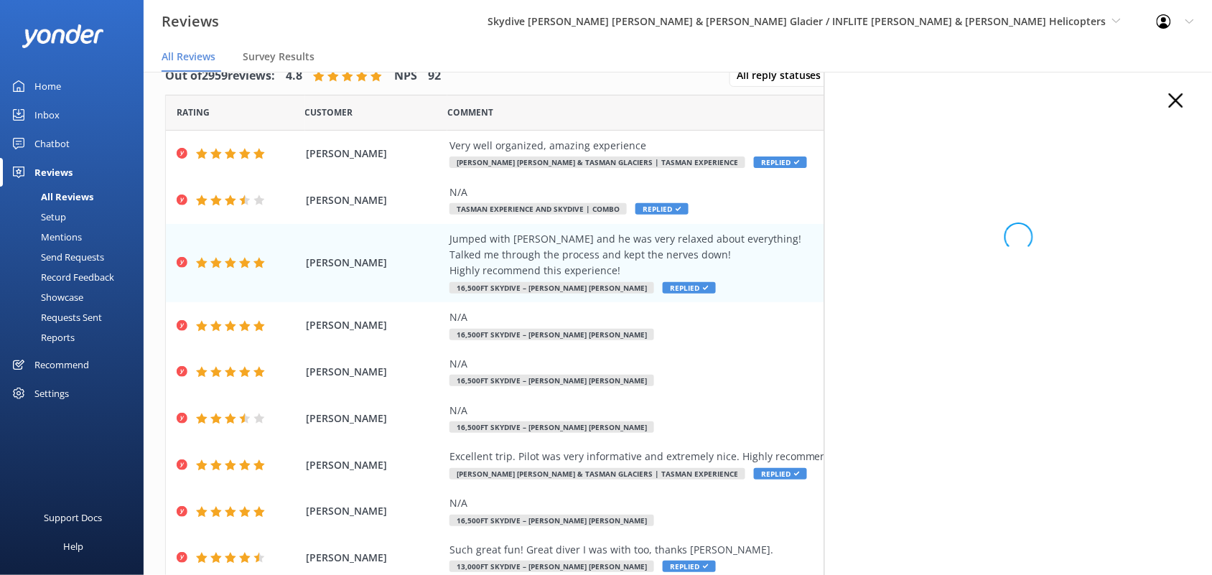
scroll to position [0, 0]
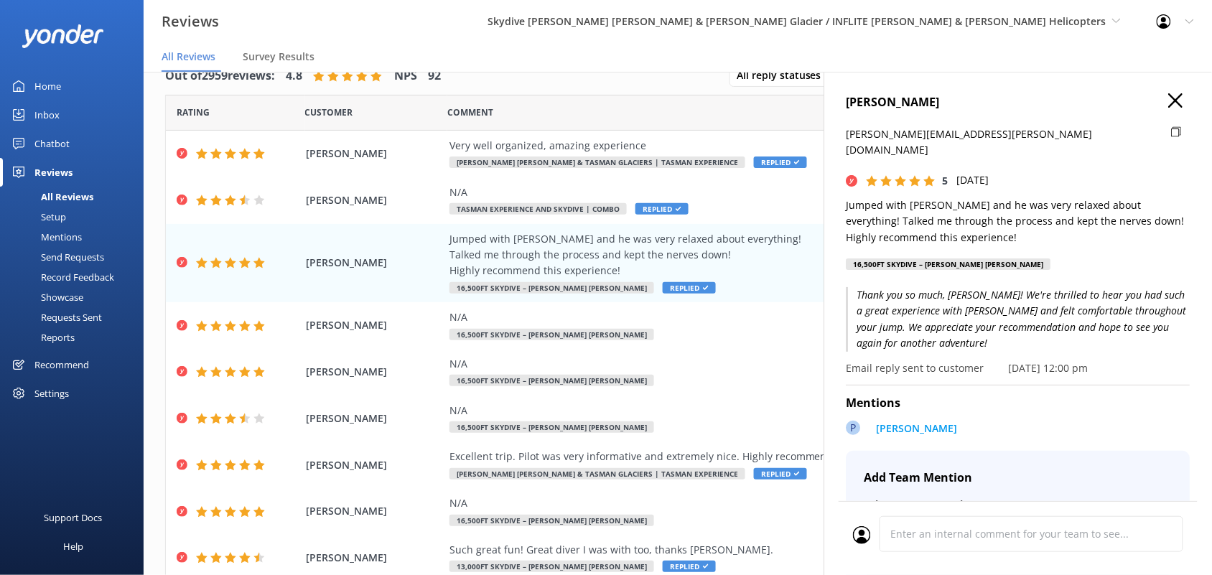
click at [1169, 102] on icon "button" at bounding box center [1176, 100] width 14 height 14
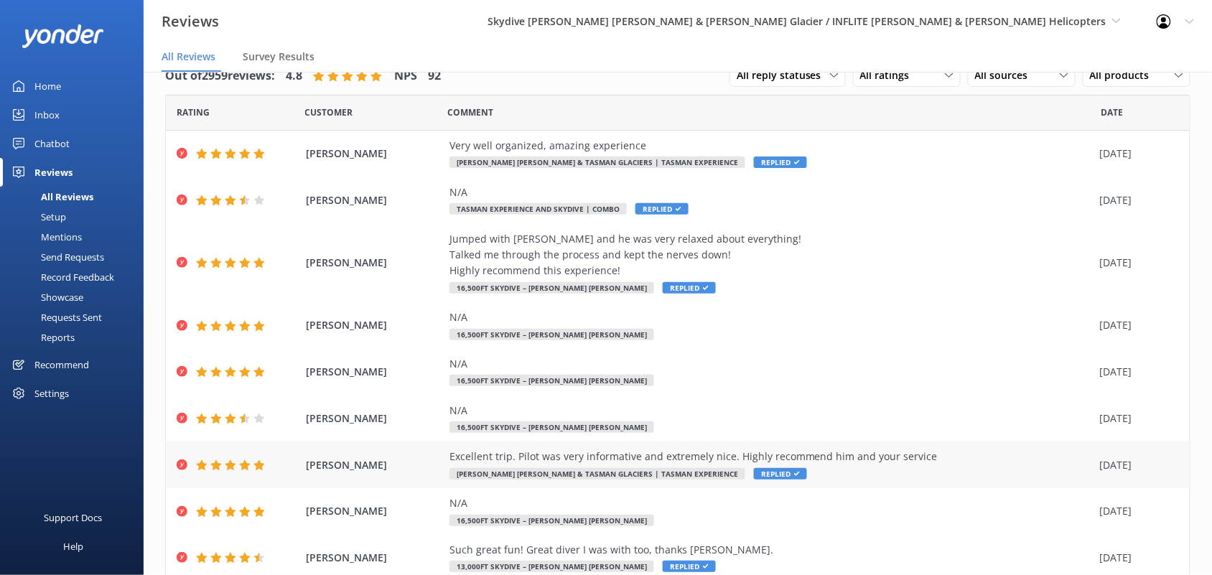
click at [820, 468] on div "Excellent trip. Pilot was very informative and extremely nice. Highly recommend…" at bounding box center [770, 465] width 643 height 32
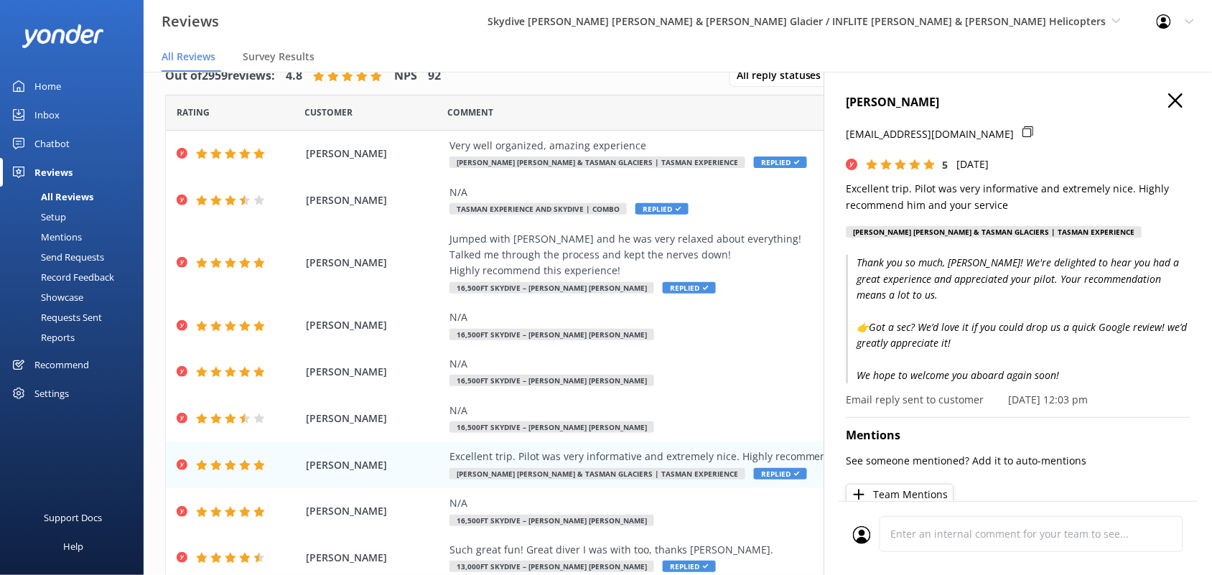
click at [900, 500] on button "Team Mentions" at bounding box center [900, 495] width 108 height 22
click at [1169, 104] on use "button" at bounding box center [1176, 100] width 14 height 14
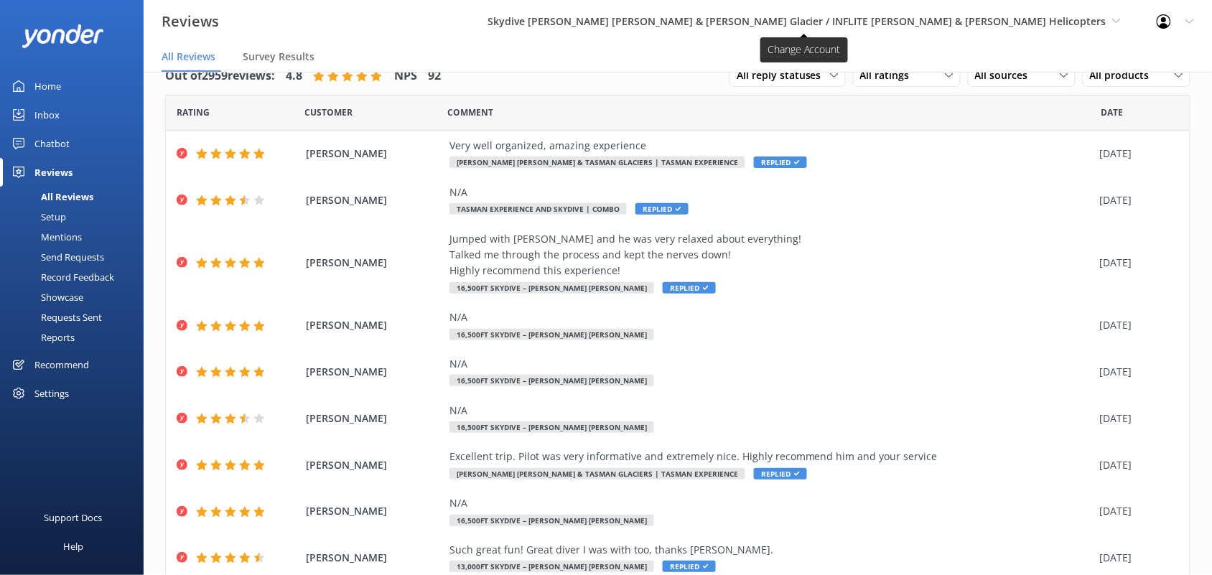
click at [1050, 18] on span "Skydive [PERSON_NAME] [PERSON_NAME] & [PERSON_NAME] Glacier / INFLITE [PERSON_N…" at bounding box center [796, 21] width 619 height 14
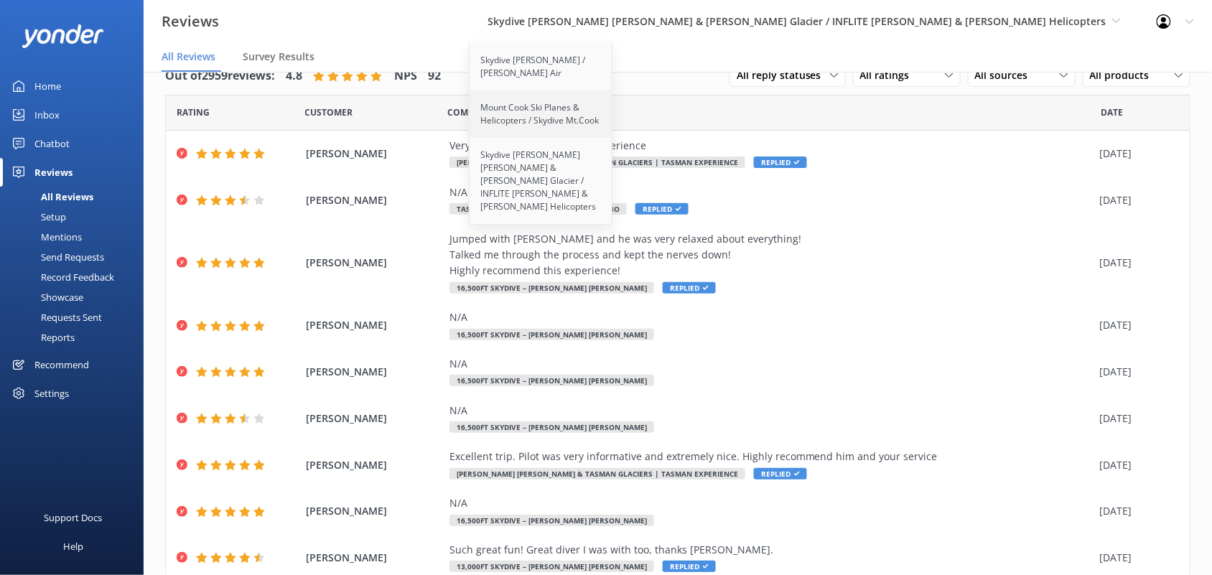
click at [613, 101] on link "Mount Cook Ski Planes & Helicopters / Skydive Mt.Cook" at bounding box center [542, 113] width 144 height 47
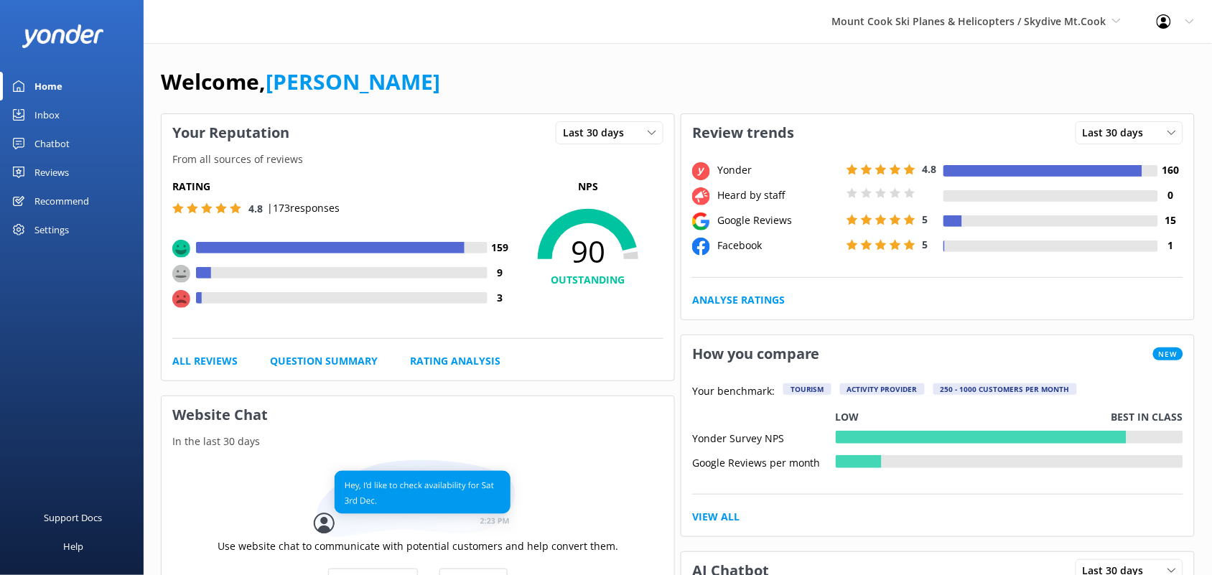
click at [73, 171] on link "Reviews" at bounding box center [72, 172] width 144 height 29
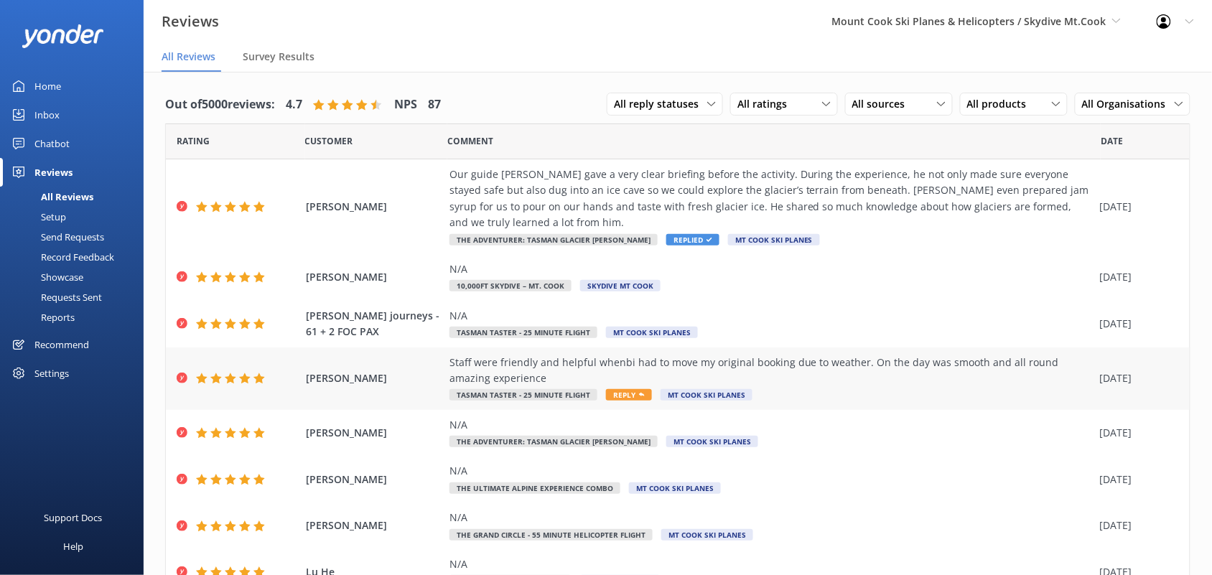
click at [754, 371] on div "Staff were friendly and helpful whenbi had to move my original booking due to w…" at bounding box center [770, 371] width 643 height 32
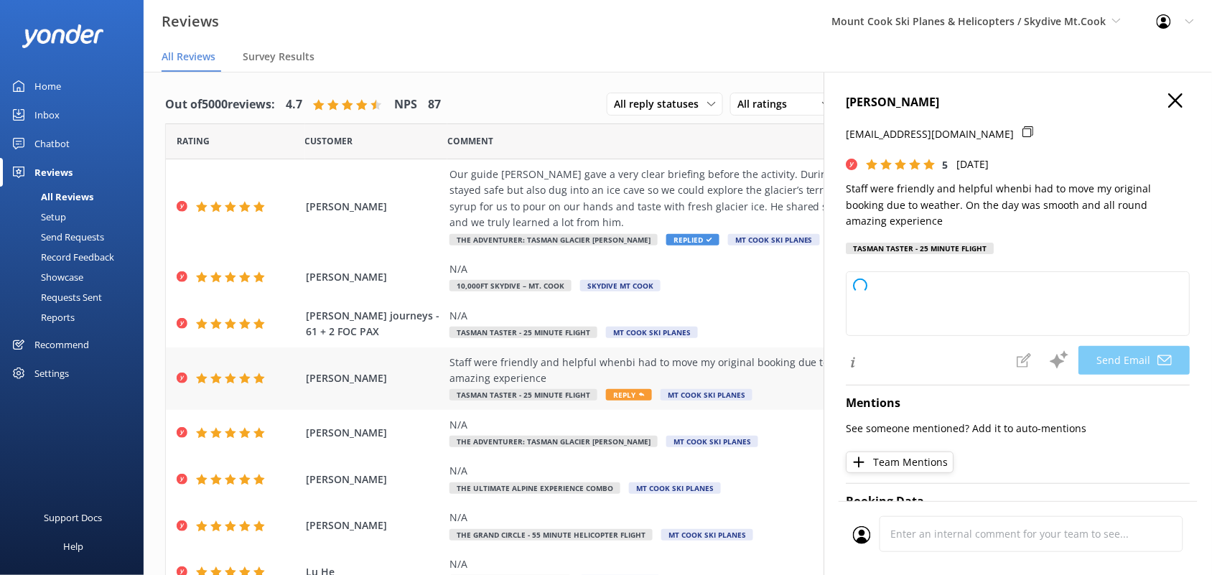
type textarea "Thank you so much, Whitney! We’re delighted to hear you had an amazing experien…"
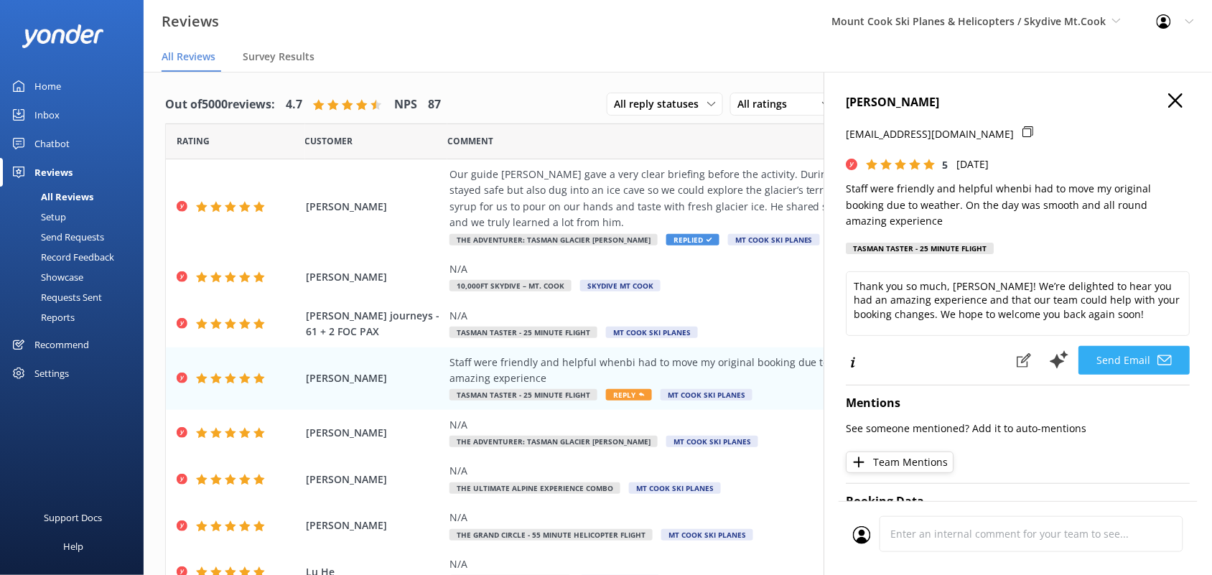
click at [1102, 364] on button "Send Email" at bounding box center [1134, 360] width 111 height 29
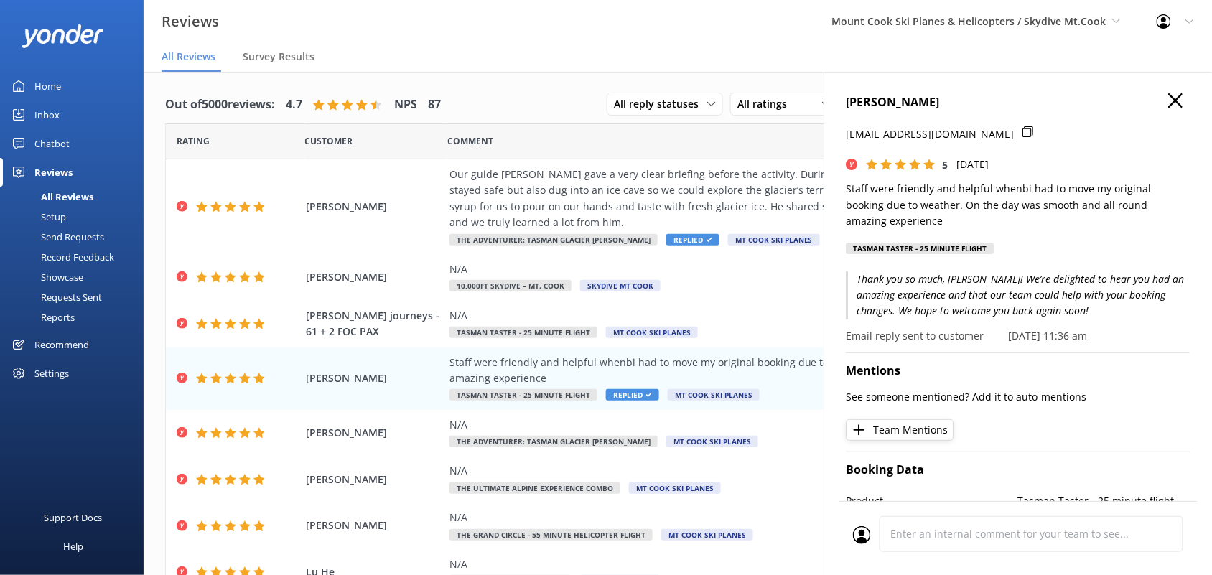
click at [1169, 98] on use "button" at bounding box center [1176, 100] width 14 height 14
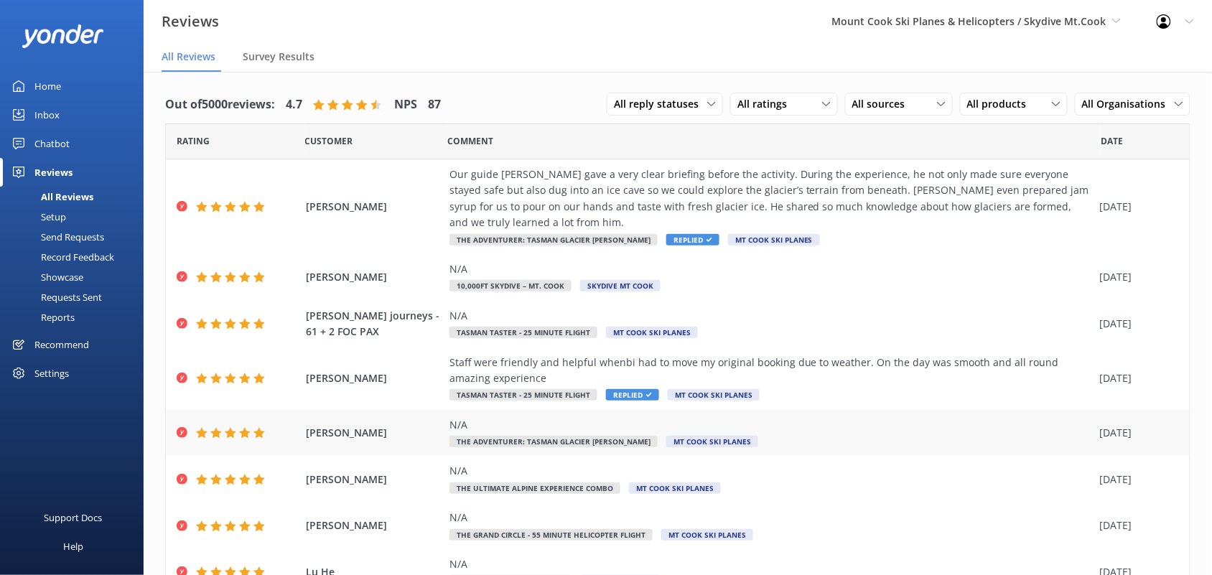
click at [755, 439] on div "N/A The Adventurer: Tasman Glacier Heli Hike Mt Cook Ski Planes" at bounding box center [770, 433] width 643 height 32
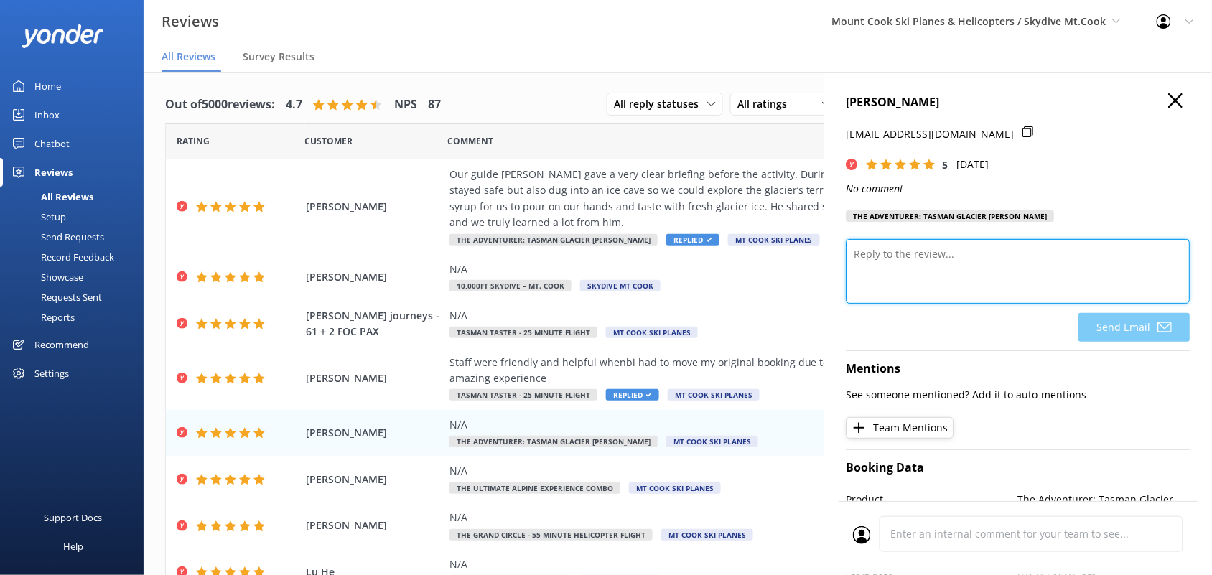
click at [913, 286] on textarea at bounding box center [1018, 271] width 344 height 65
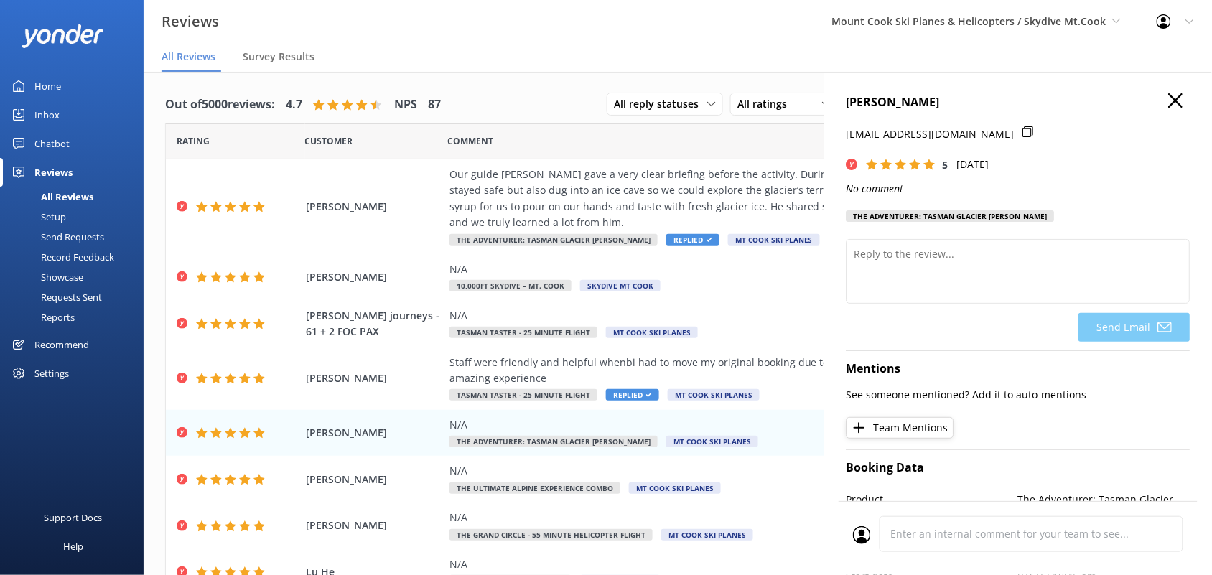
click at [1169, 103] on icon "button" at bounding box center [1176, 100] width 14 height 14
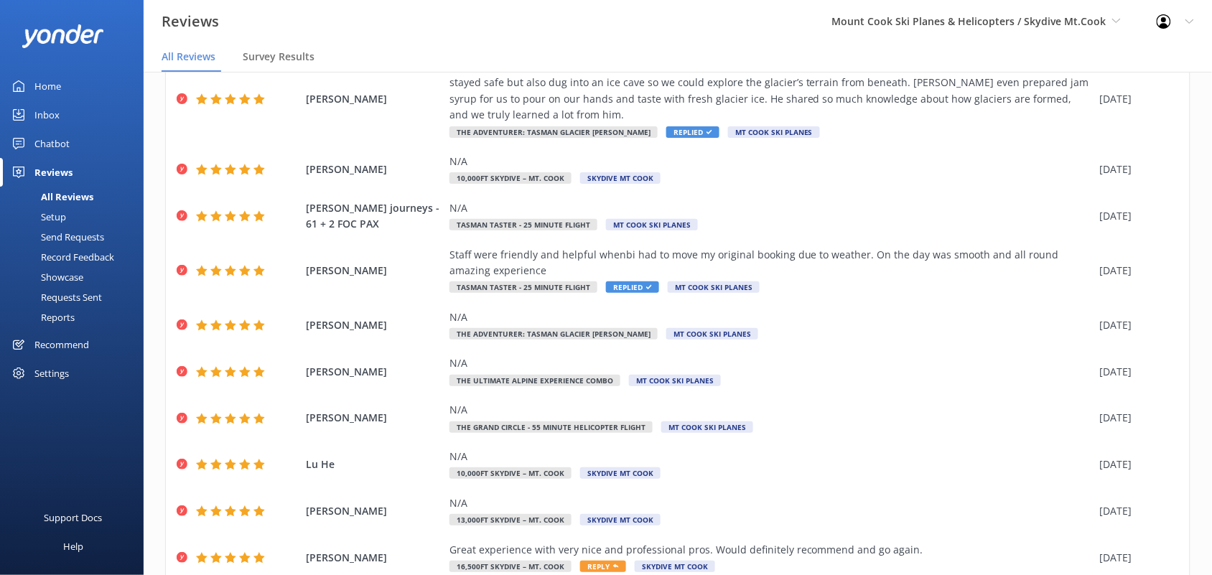
scroll to position [162, 0]
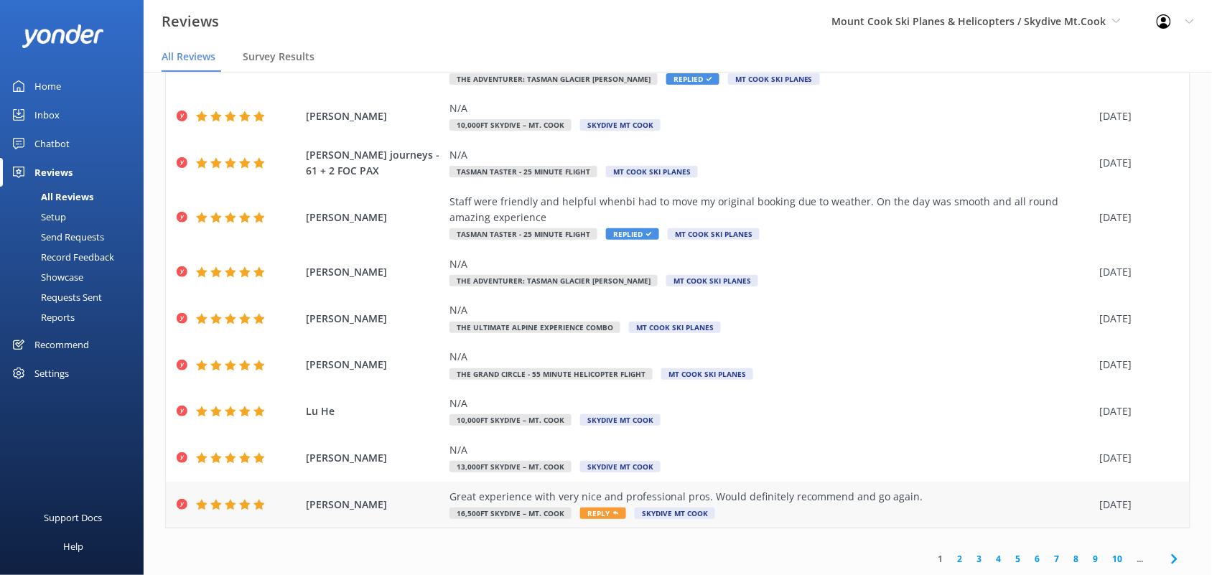
click at [822, 505] on div "Great experience with very nice and professional pros. Would definitely recomme…" at bounding box center [770, 505] width 643 height 32
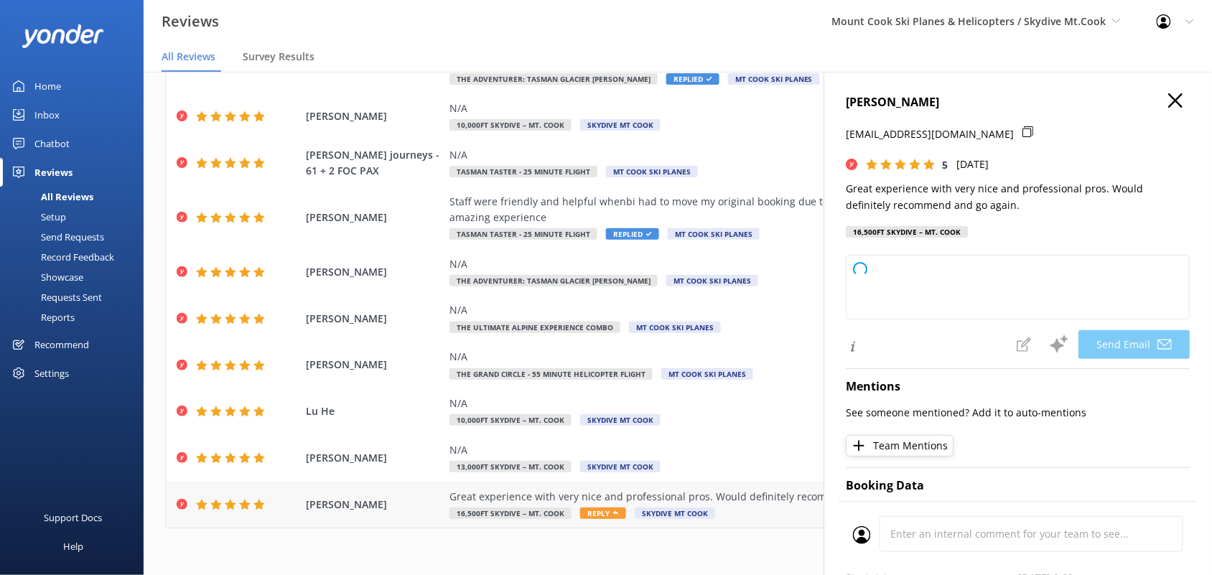
type textarea "Thank you so much, James! We're delighted to hear you had a great experience wi…"
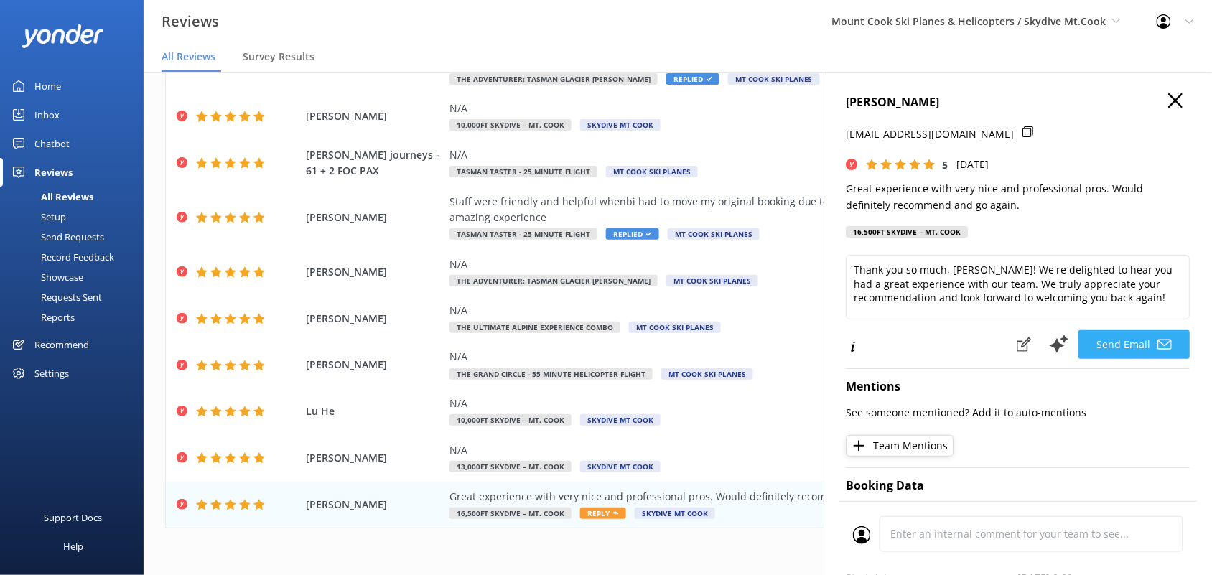
click at [1111, 337] on button "Send Email" at bounding box center [1134, 344] width 111 height 29
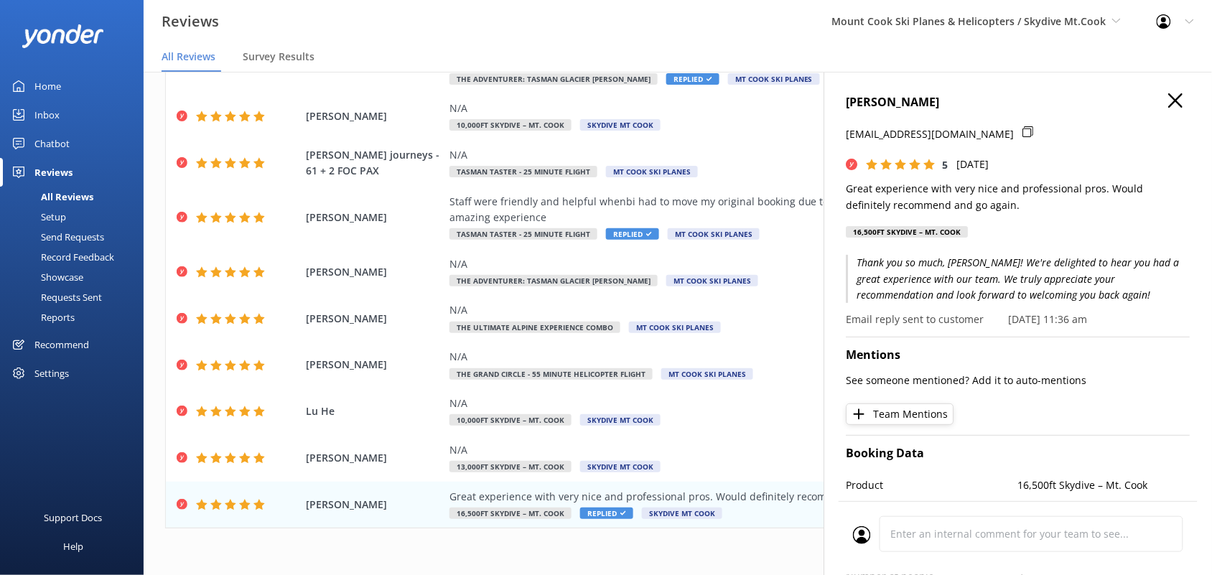
click at [1169, 102] on icon "button" at bounding box center [1176, 100] width 14 height 14
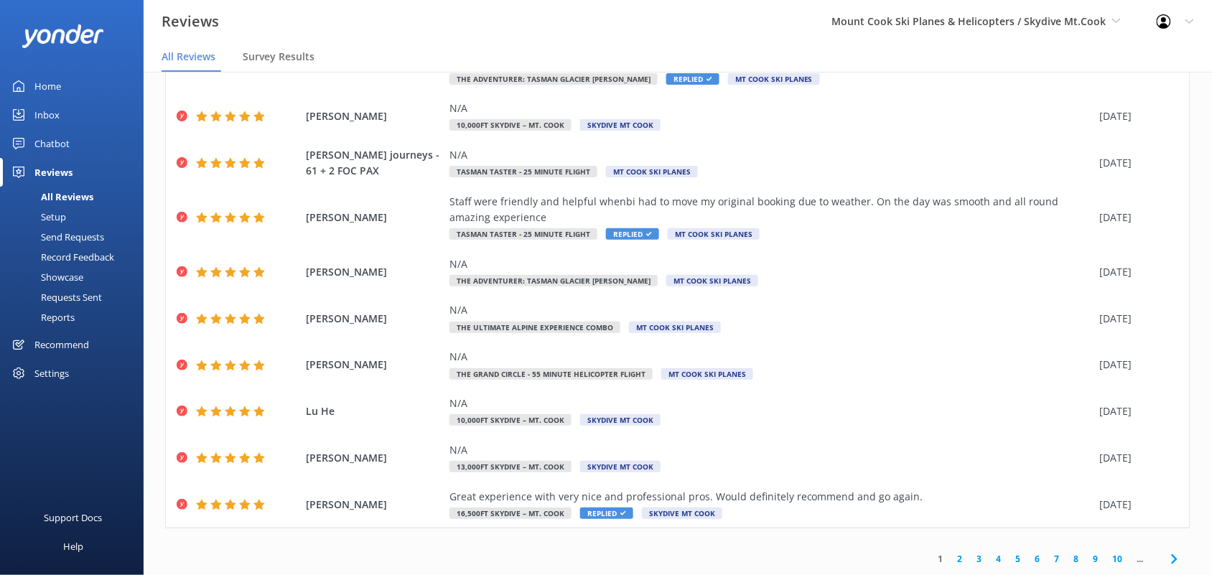
click at [950, 553] on link "2" at bounding box center [959, 559] width 19 height 14
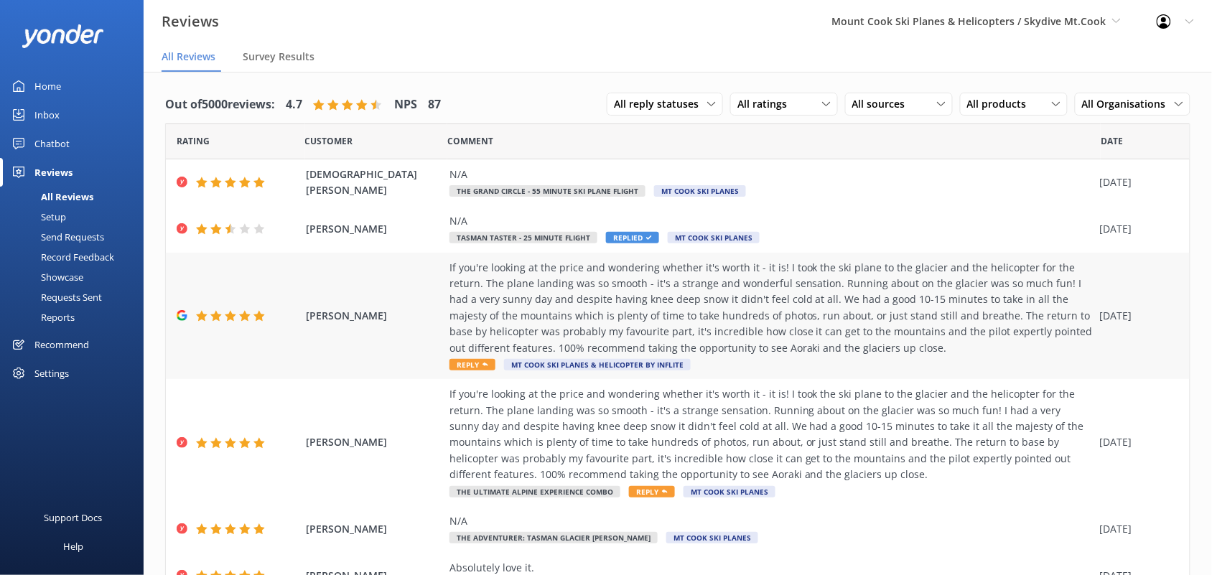
click at [813, 327] on div "If you're looking at the price and wondering whether it's worth it - it is! I t…" at bounding box center [770, 308] width 643 height 96
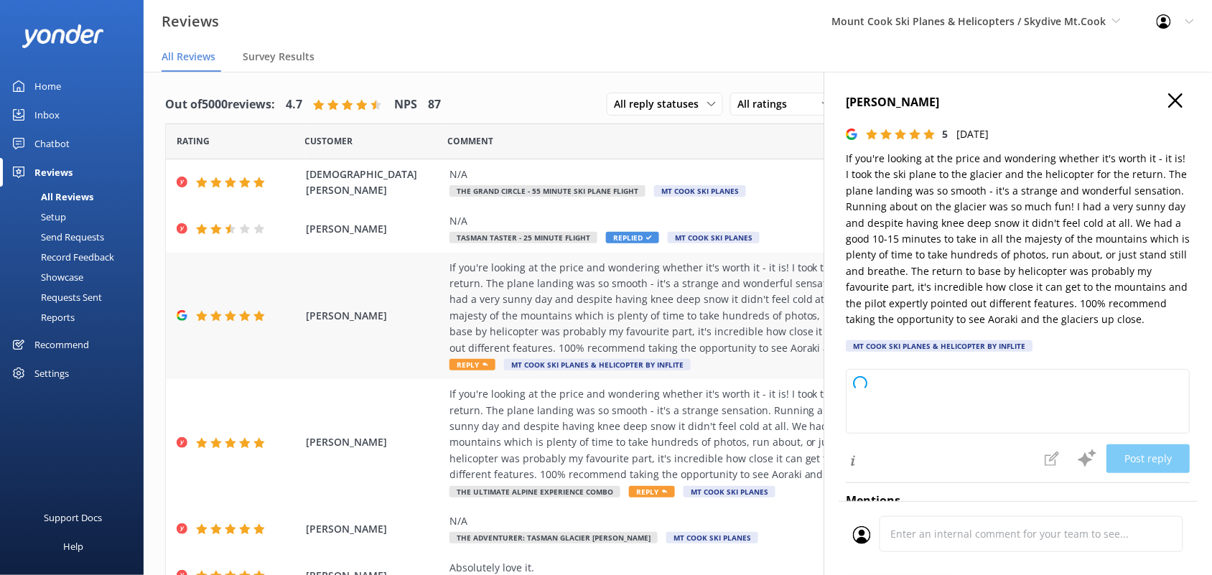
type textarea "Thank you so much for your wonderful review! We're thrilled you had such a memo…"
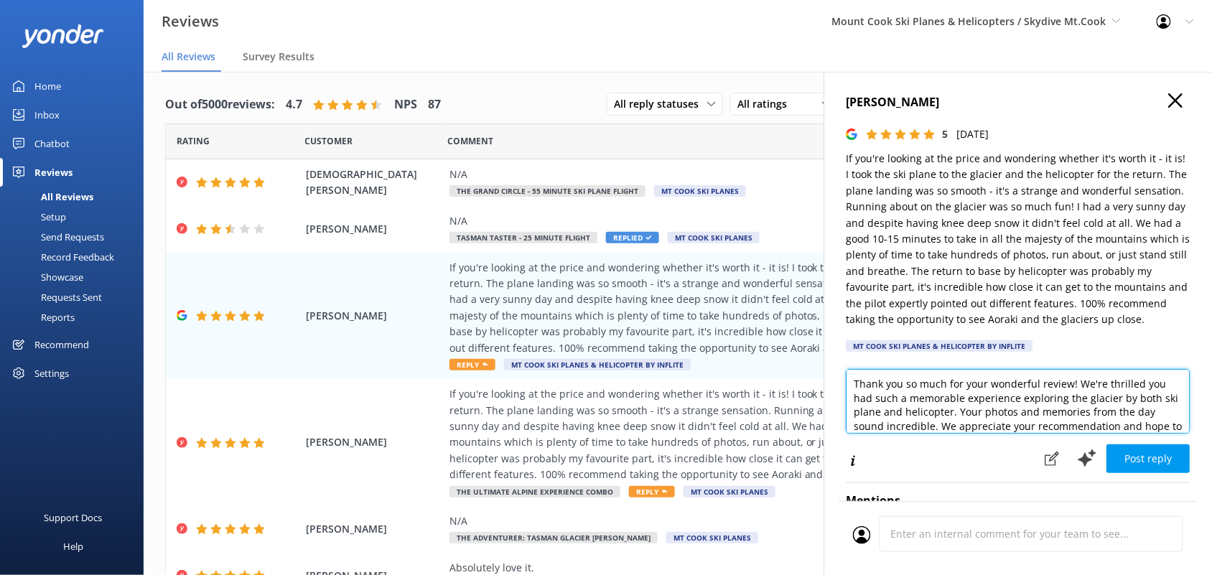
scroll to position [22, 0]
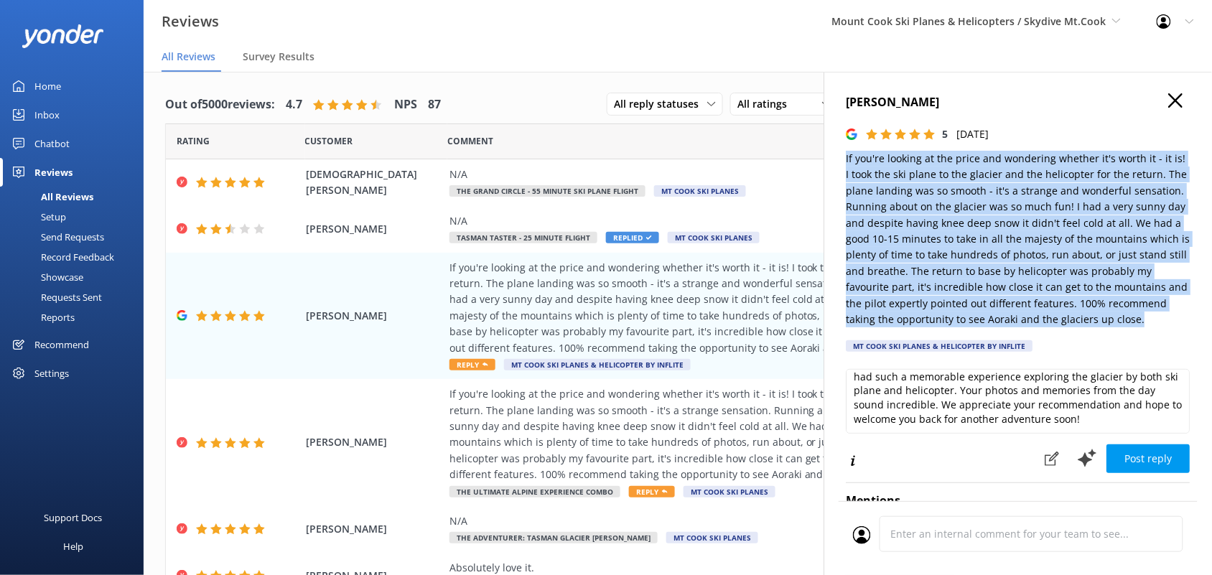
drag, startPoint x: 1147, startPoint y: 324, endPoint x: 841, endPoint y: 162, distance: 345.9
click at [841, 162] on div "Julie Dwyer 5 Wed, 10th Sep 2025 If you're looking at the price and wondering w…" at bounding box center [1018, 359] width 388 height 575
copy p "If you're looking at the price and wondering whether it's worth it - it is! I t…"
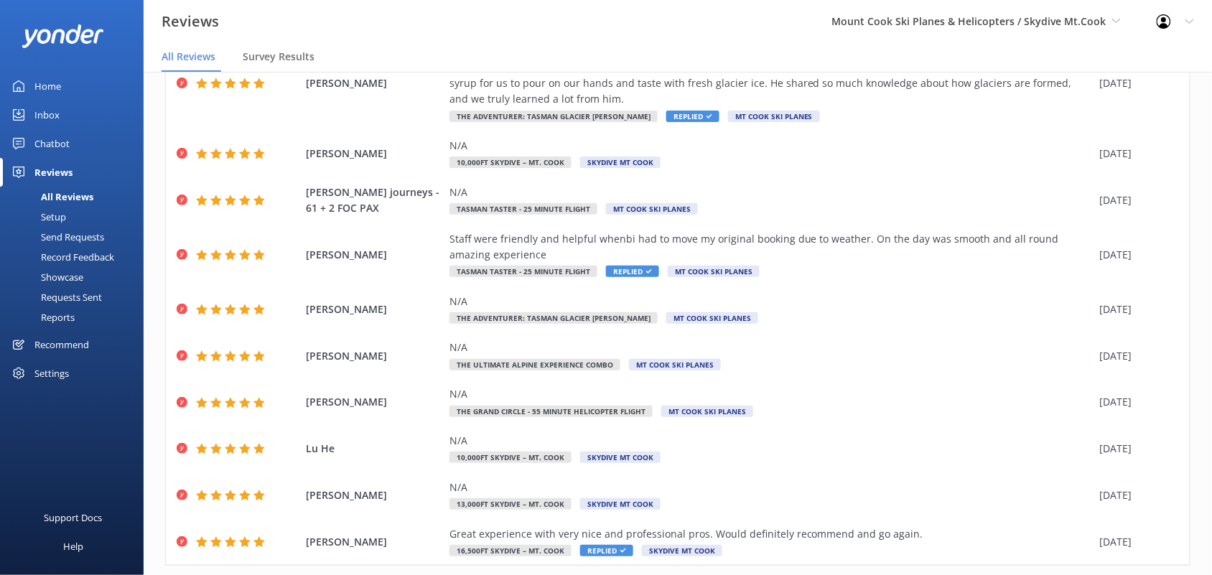
scroll to position [162, 0]
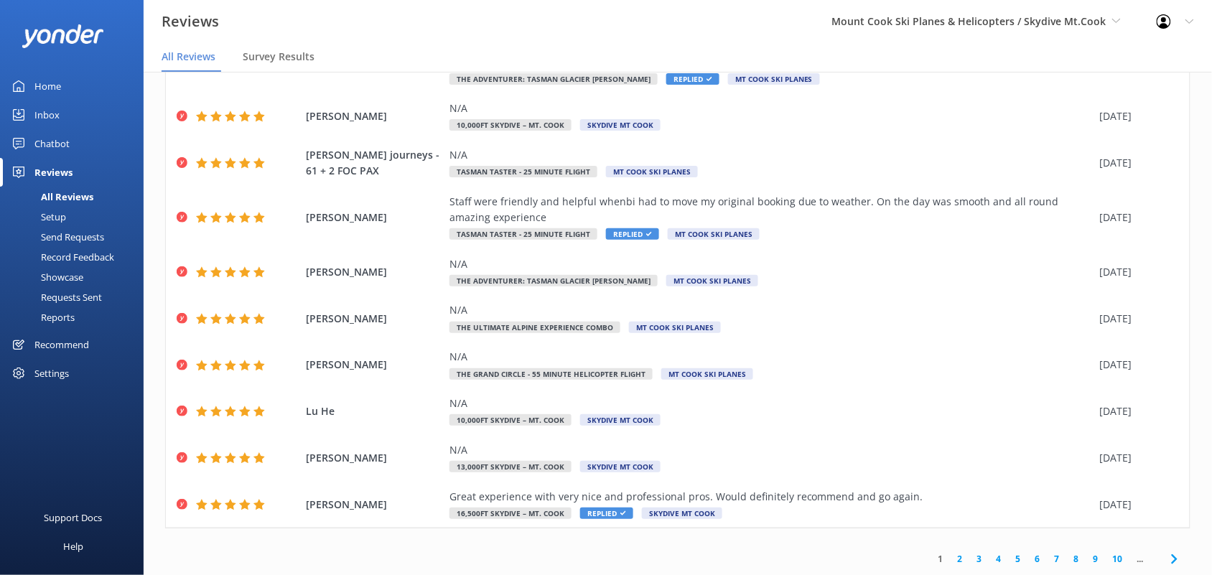
click at [950, 558] on link "2" at bounding box center [959, 559] width 19 height 14
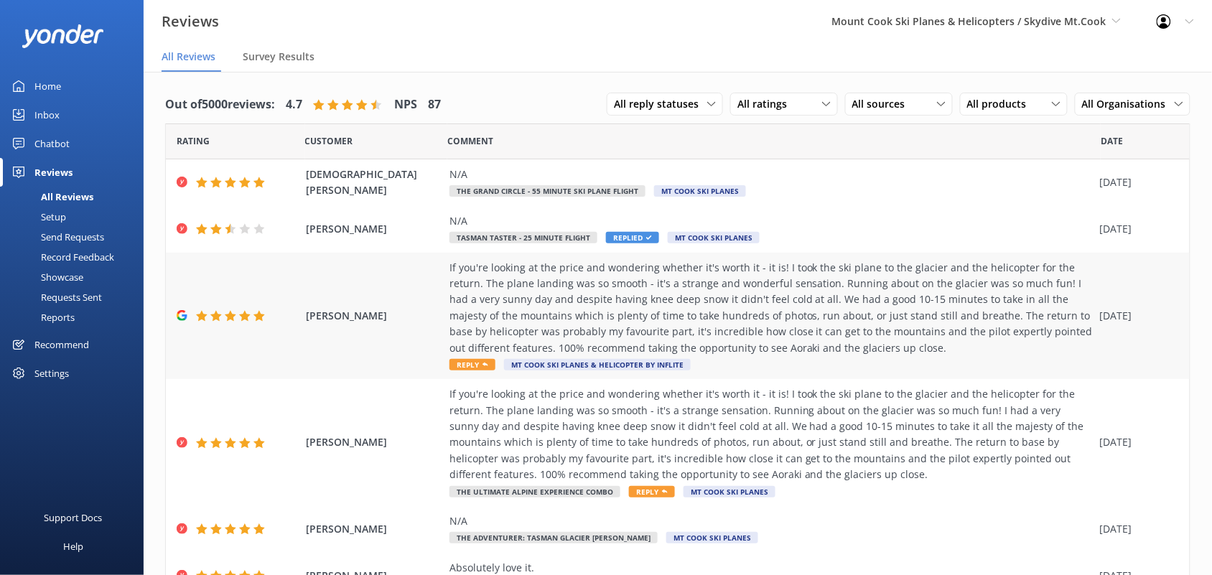
click at [729, 316] on div "If you're looking at the price and wondering whether it's worth it - it is! I t…" at bounding box center [770, 308] width 643 height 96
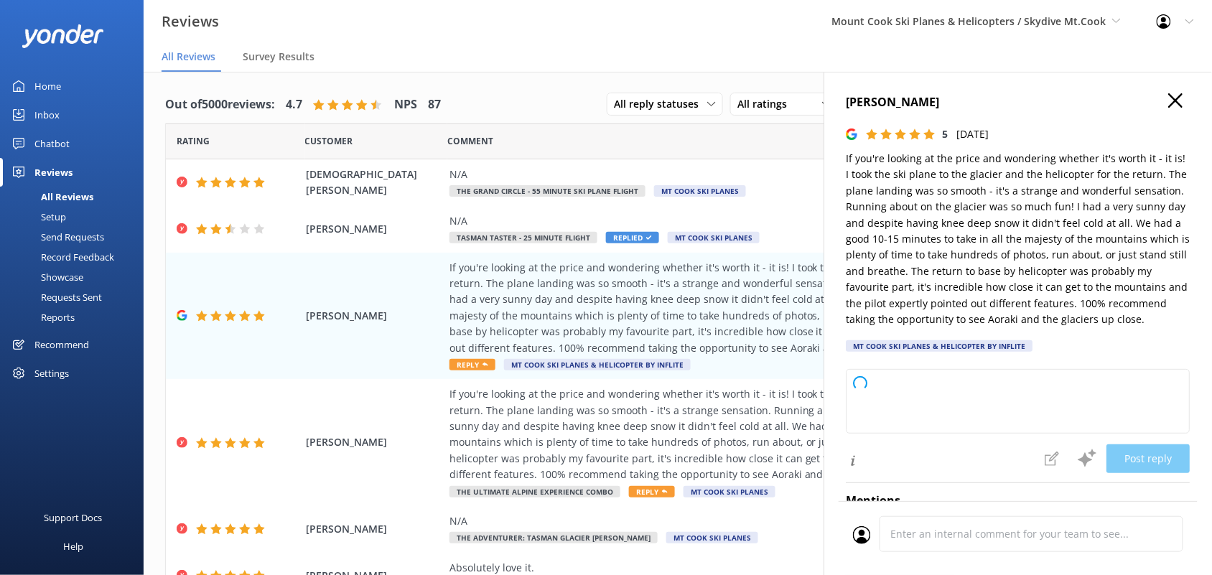
type textarea "Thank you so much for your wonderful review! We’re thrilled to hear you enjoyed…"
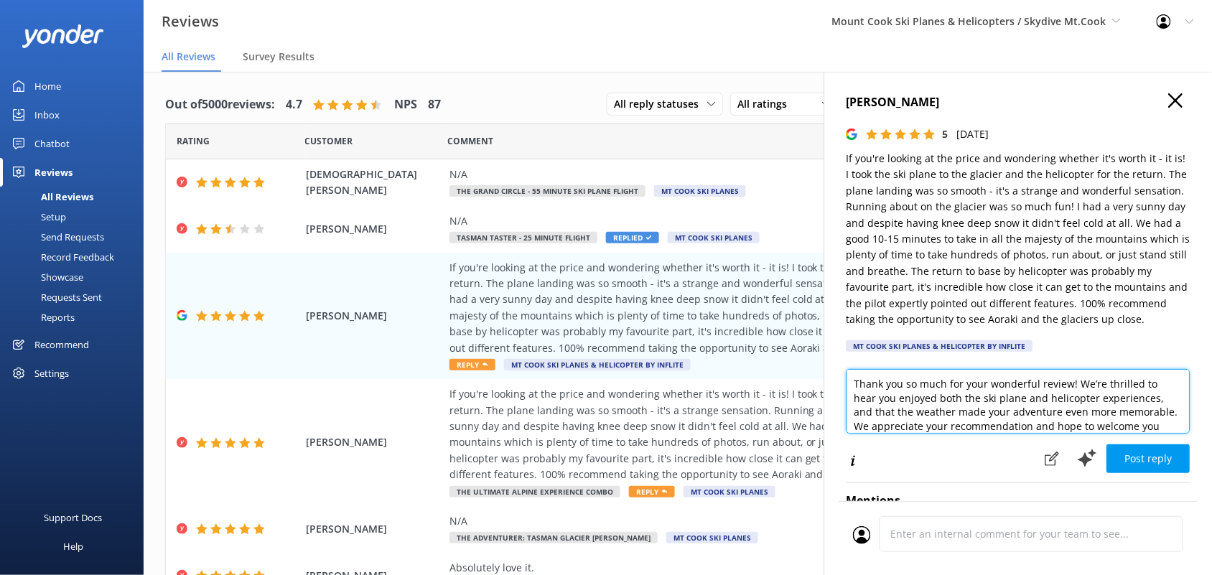
drag, startPoint x: 907, startPoint y: 422, endPoint x: 831, endPoint y: 367, distance: 93.5
click at [831, 367] on div "Julie Dwyer 5 Wed, 10th Sep 2025 If you're looking at the price and wondering w…" at bounding box center [1018, 359] width 388 height 575
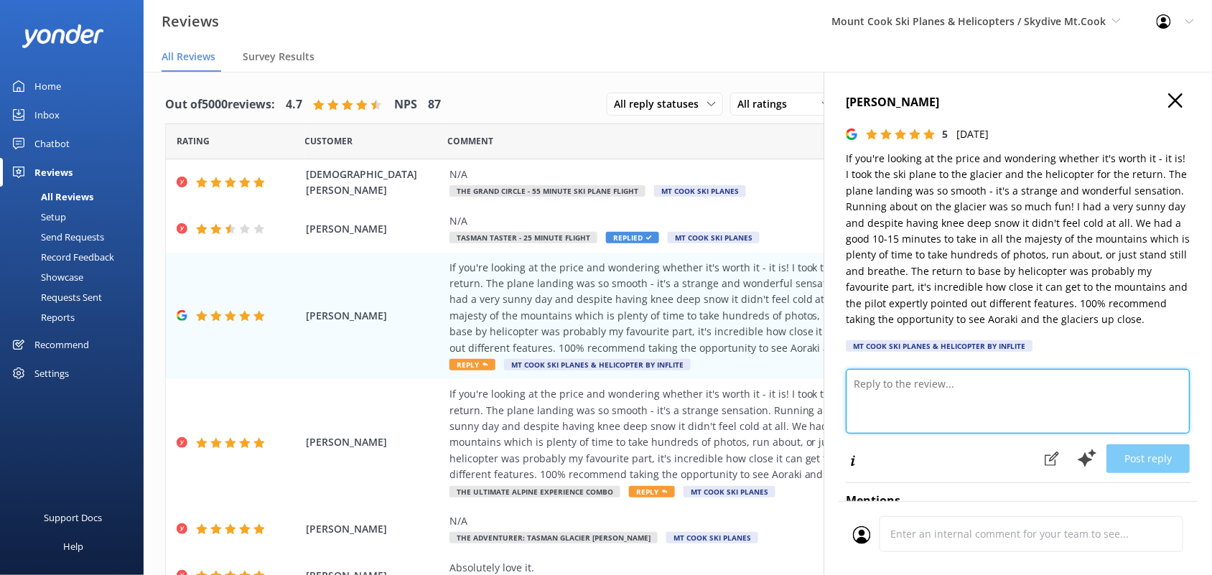
paste textarea "Wow, thank you so much for sharing your experience! It sounds like you had the …"
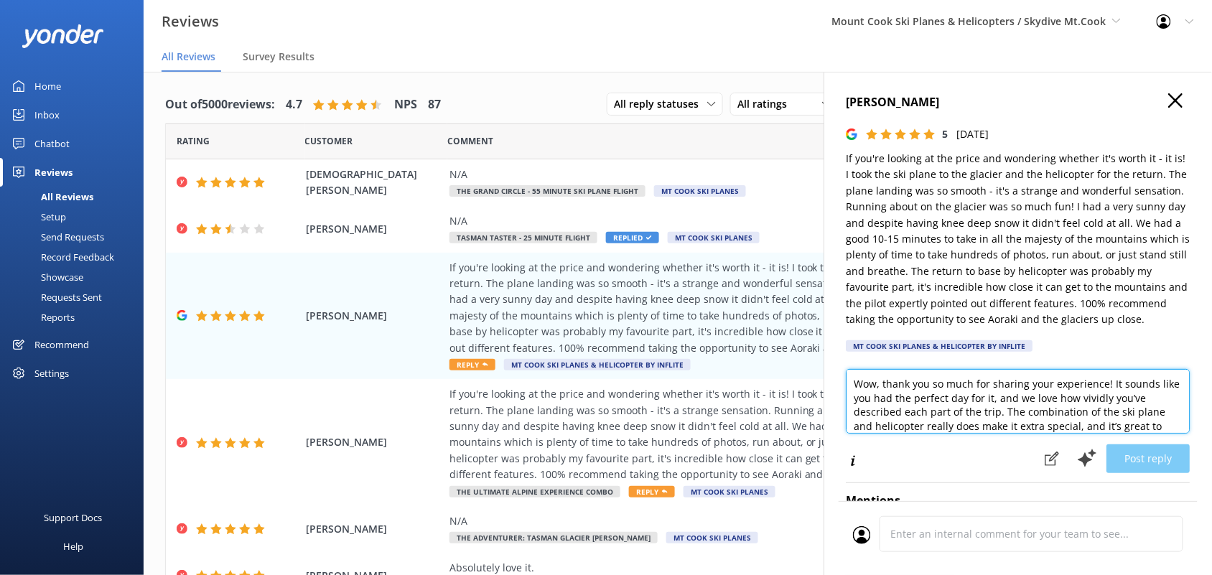
scroll to position [70, 0]
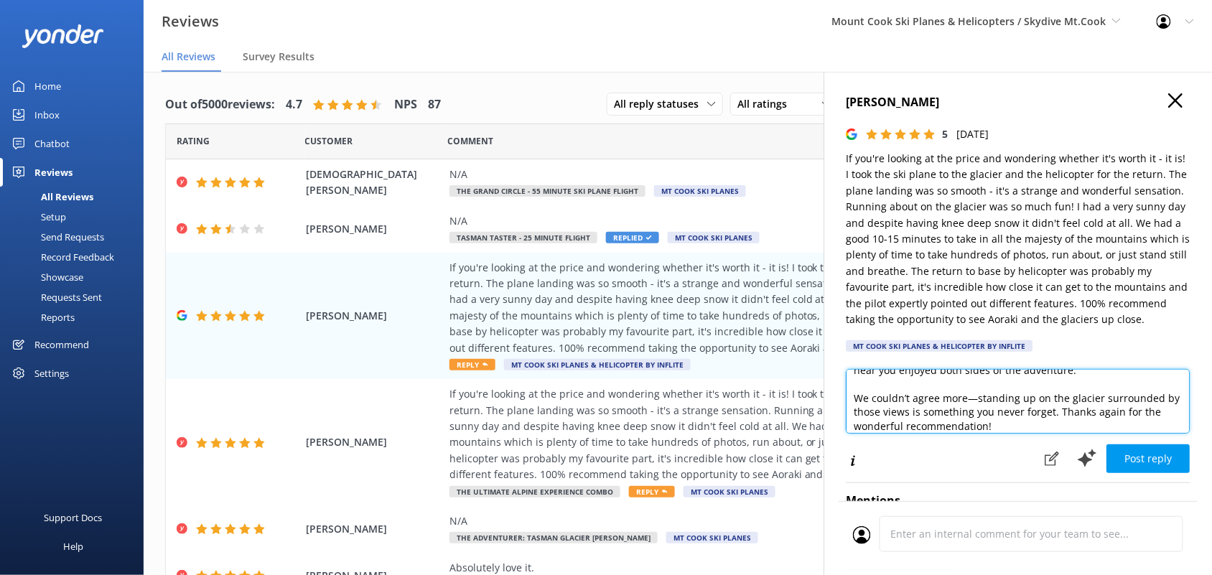
click at [973, 399] on textarea "Wow, thank you so much for sharing your experience! It sounds like you had the …" at bounding box center [1018, 401] width 344 height 65
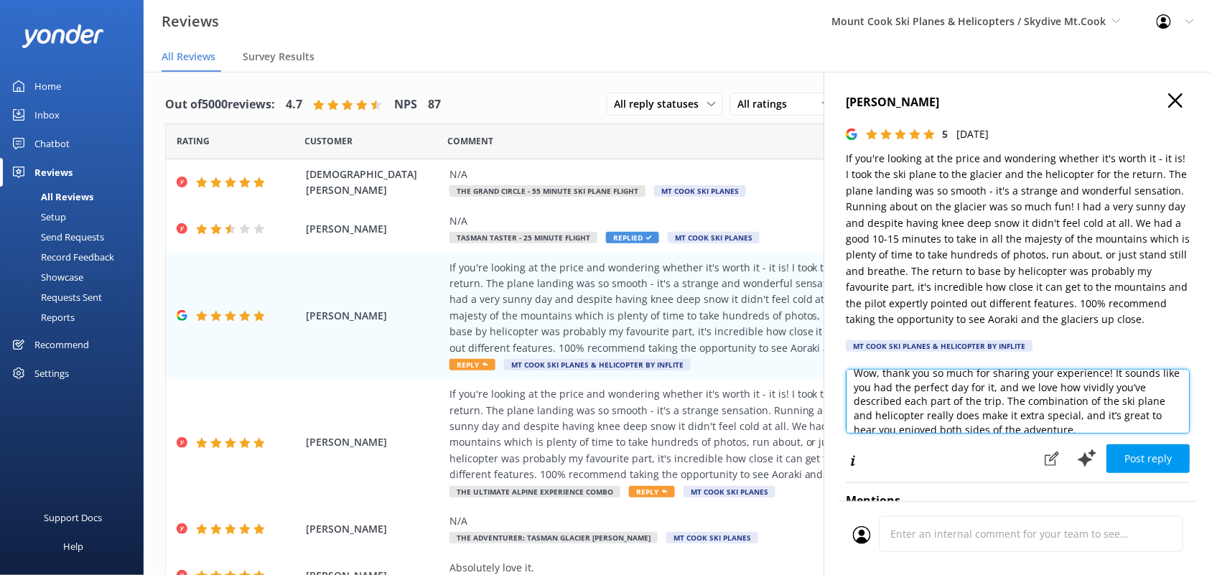
scroll to position [0, 0]
click at [887, 385] on textarea "Wow, thank you so much for sharing your experience! It sounds like you had the …" at bounding box center [1018, 401] width 344 height 65
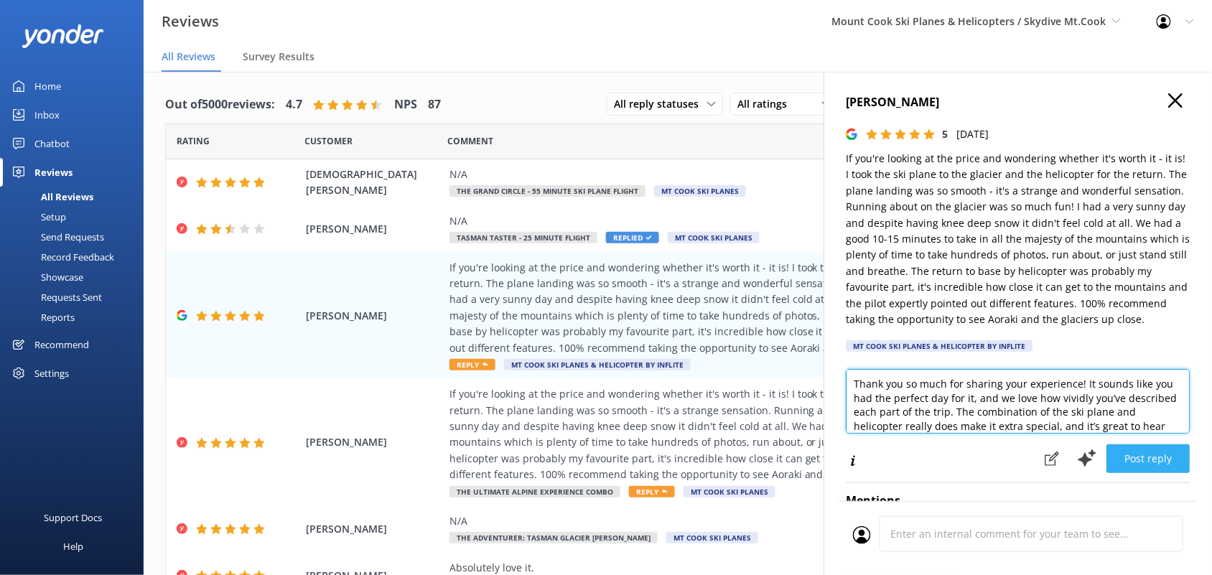
type textarea "Thank you so much for sharing your experience! It sounds like you had the perfe…"
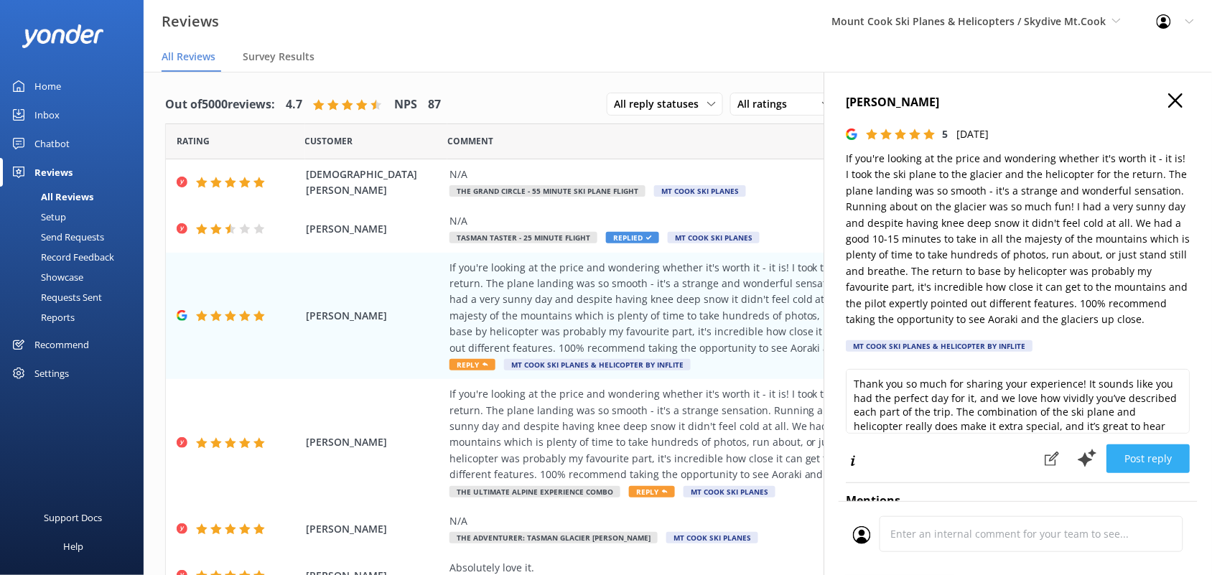
click at [1140, 452] on button "Post reply" at bounding box center [1148, 458] width 83 height 29
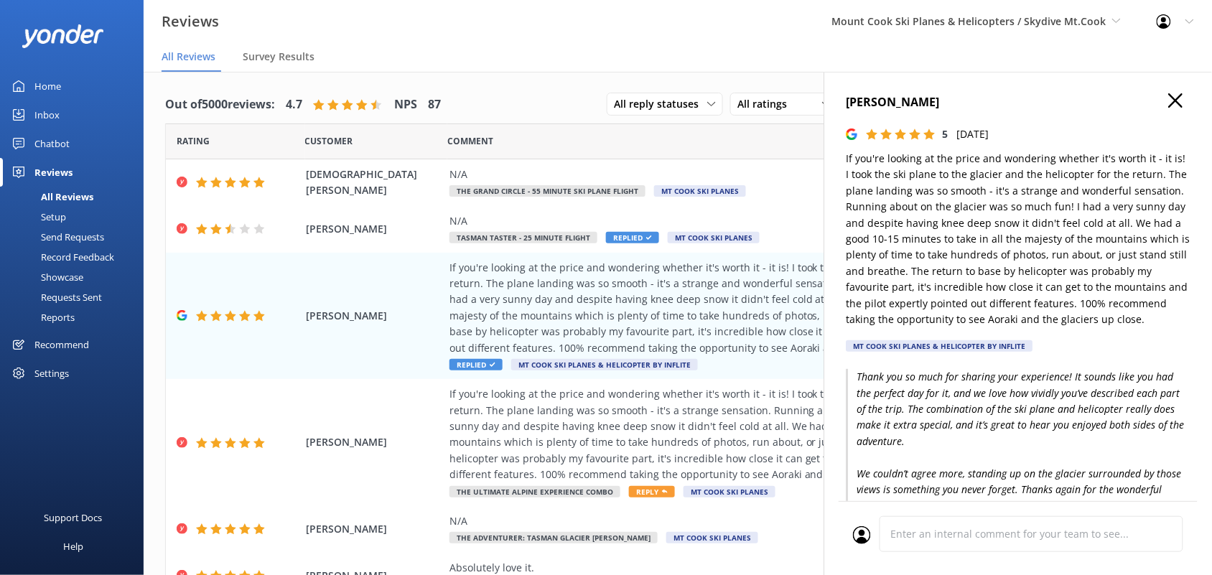
click at [1169, 93] on icon "button" at bounding box center [1176, 100] width 14 height 14
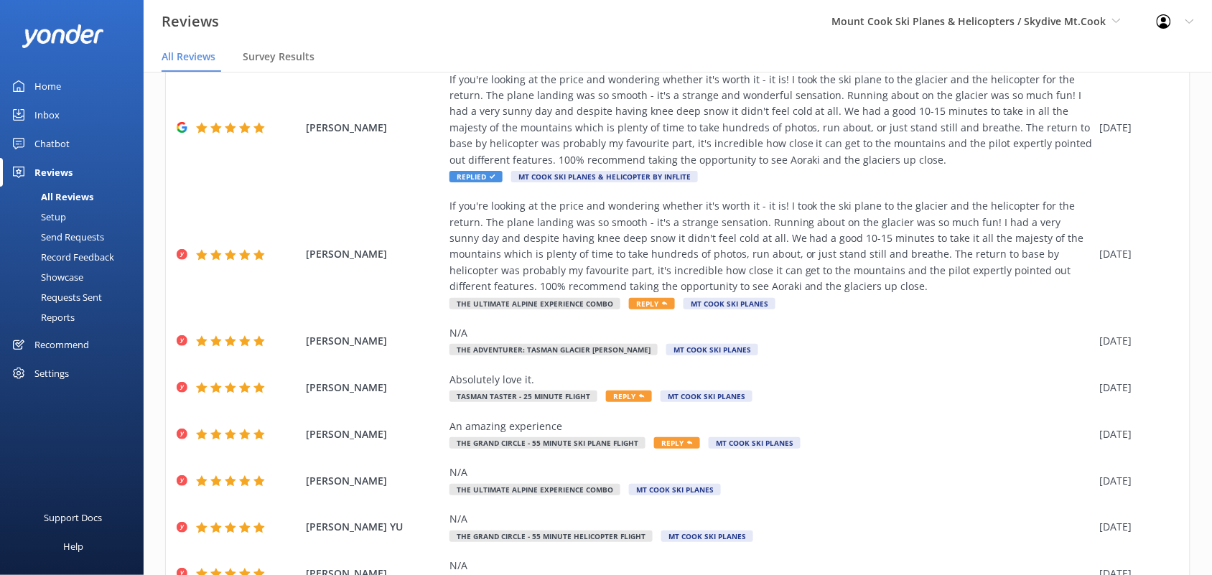
scroll to position [208, 0]
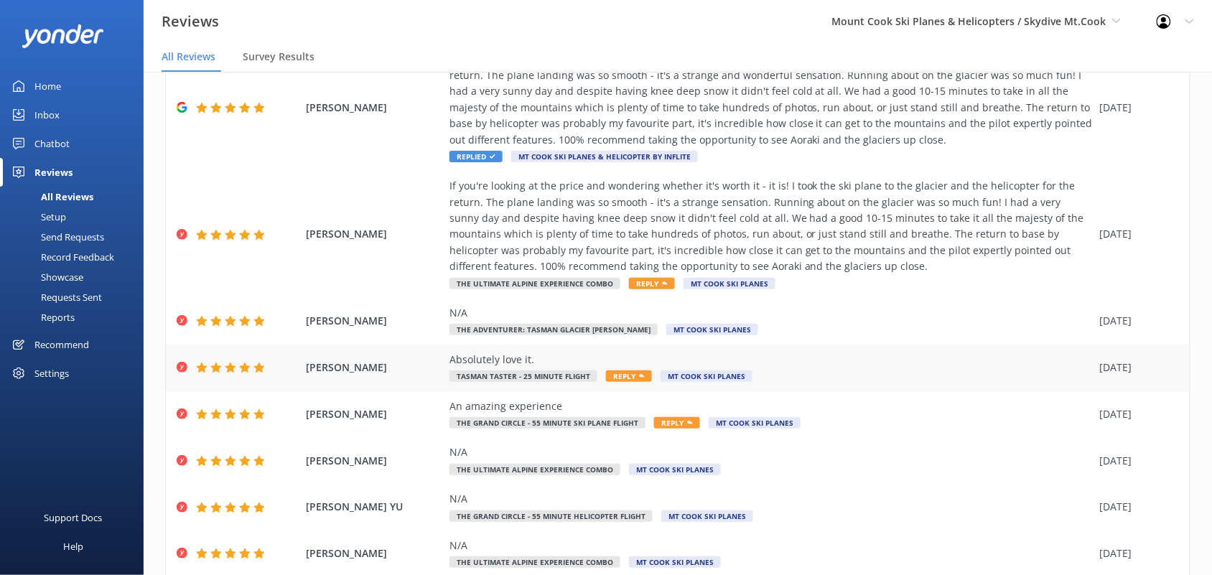
click at [571, 372] on span "Tasman Taster - 25 minute flight" at bounding box center [523, 375] width 148 height 11
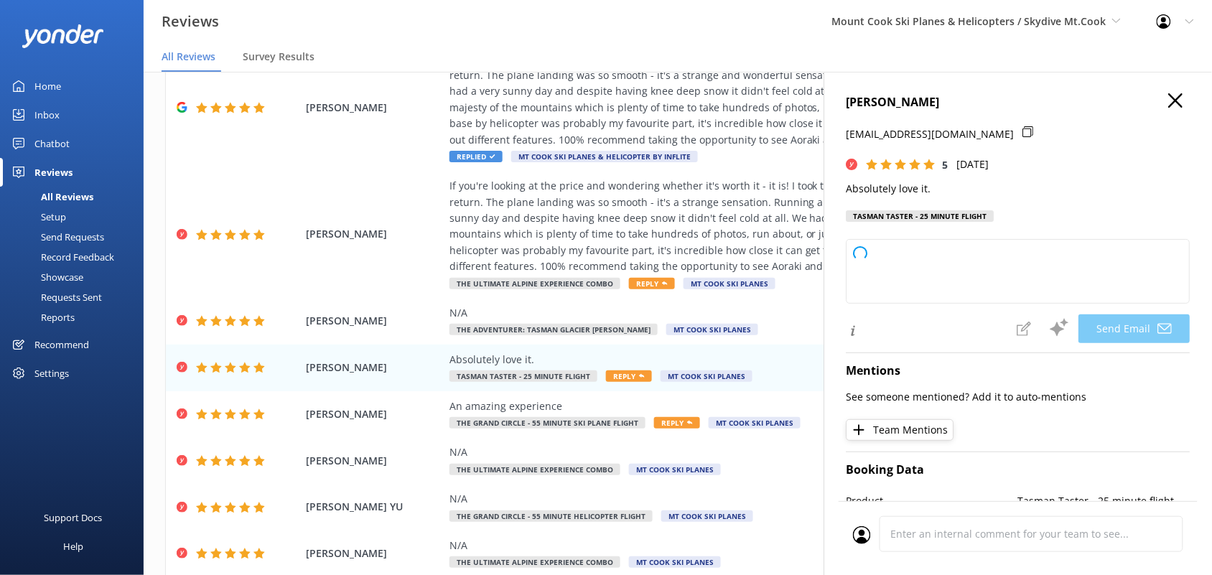
type textarea "Thank you so much, Alyson! We're thrilled to hear that you absolutely love it. …"
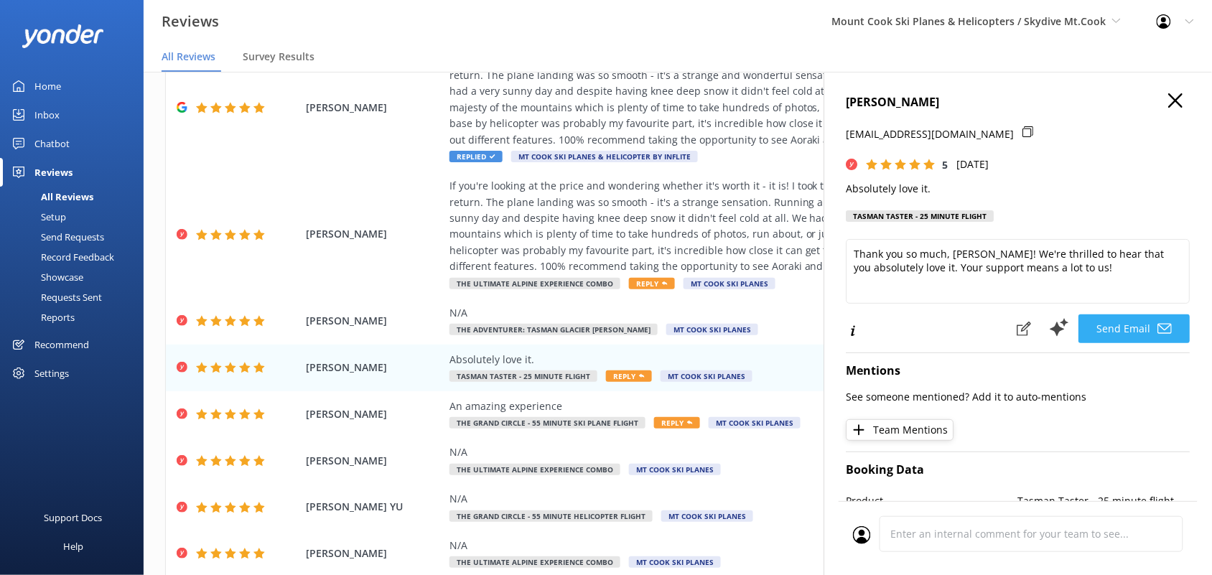
click at [1107, 324] on button "Send Email" at bounding box center [1134, 328] width 111 height 29
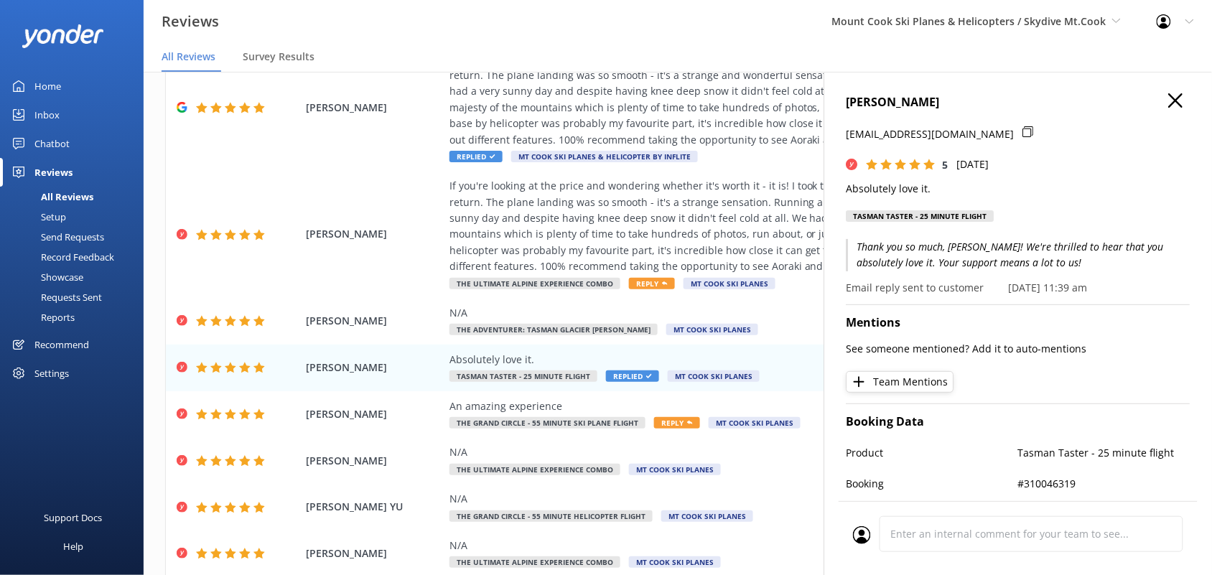
click at [1154, 102] on h4 "Alyson Shepherd" at bounding box center [1018, 102] width 344 height 19
click at [1172, 98] on h4 "Alyson Shepherd" at bounding box center [1018, 102] width 344 height 19
click at [1169, 98] on use "button" at bounding box center [1176, 100] width 14 height 14
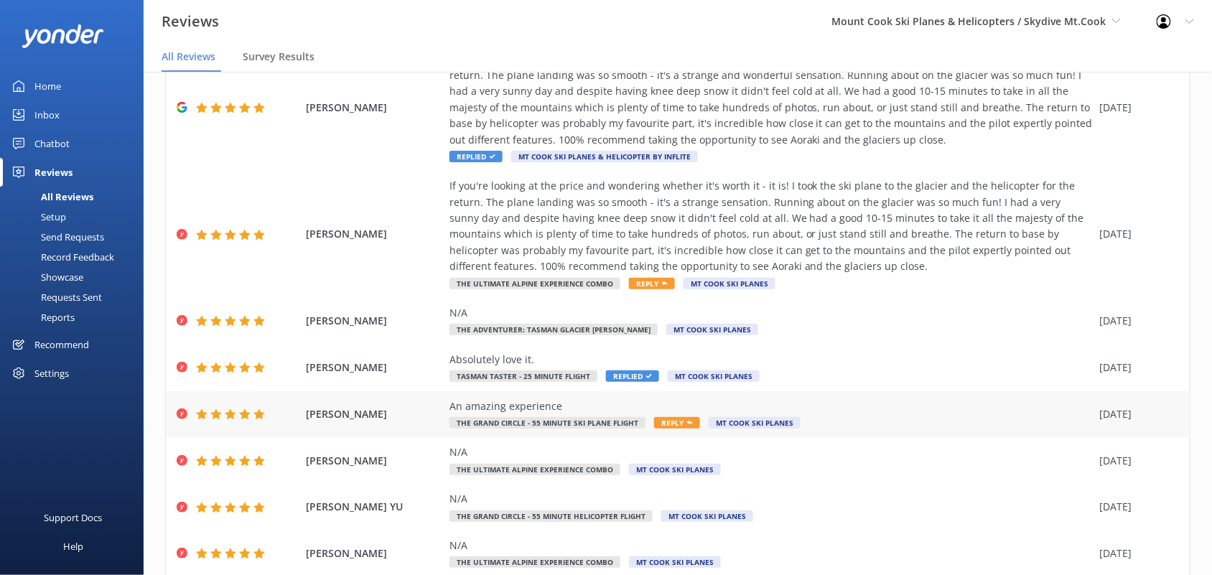
click at [579, 424] on span "The Grand Circle - 55 Minute Ski plane Flight" at bounding box center [547, 422] width 196 height 11
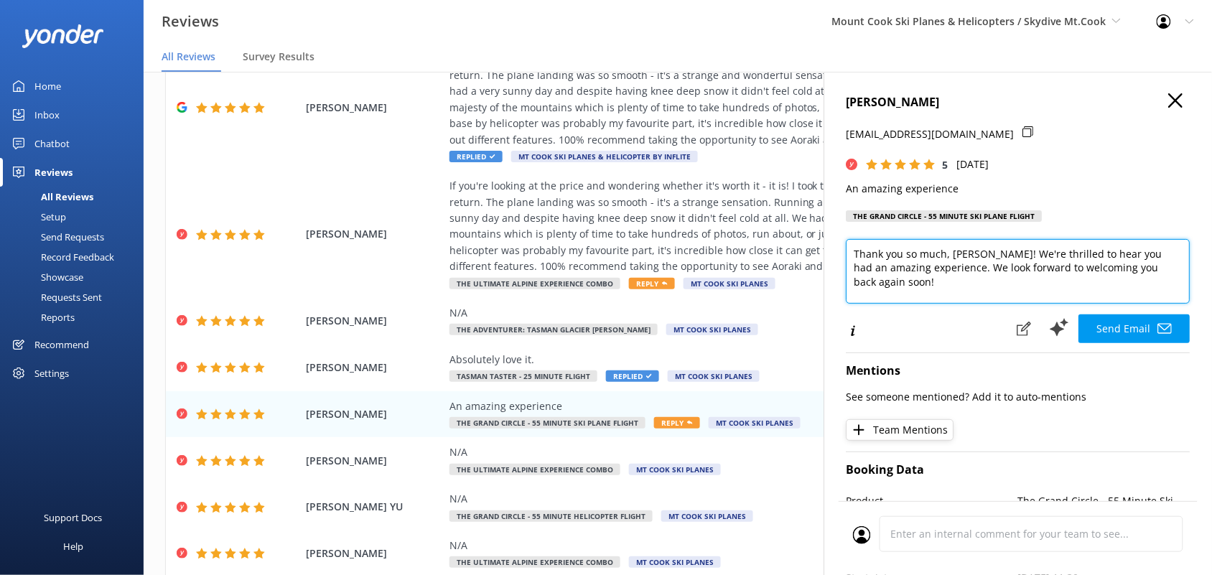
drag, startPoint x: 887, startPoint y: 284, endPoint x: 958, endPoint y: 266, distance: 73.1
click at [958, 266] on textarea "Thank you so much, Peter! We're thrilled to hear you had an amazing experience.…" at bounding box center [1018, 271] width 344 height 65
type textarea "Thank you so much, Peter! We're thrilled to hear you had an amazing experience."
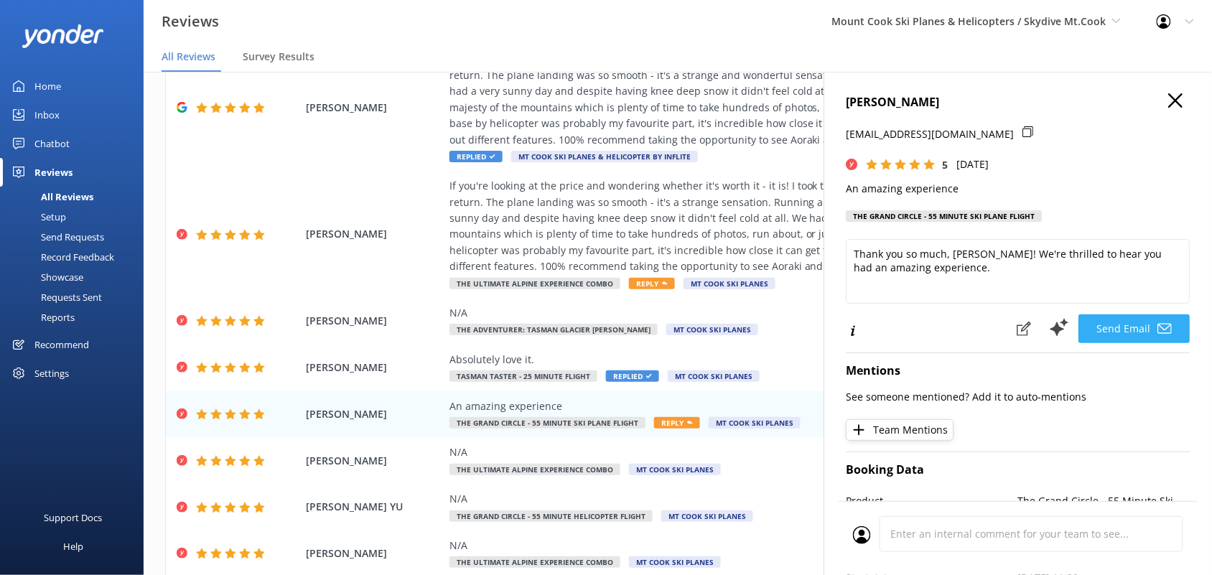
click at [1127, 324] on button "Send Email" at bounding box center [1134, 328] width 111 height 29
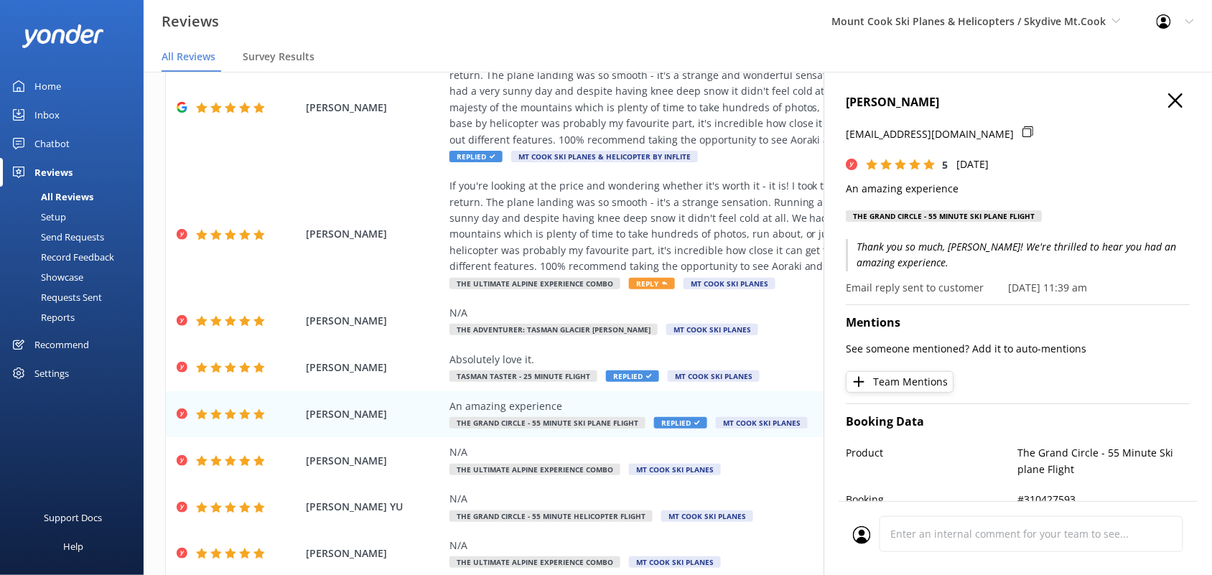
click at [1169, 99] on use "button" at bounding box center [1176, 100] width 14 height 14
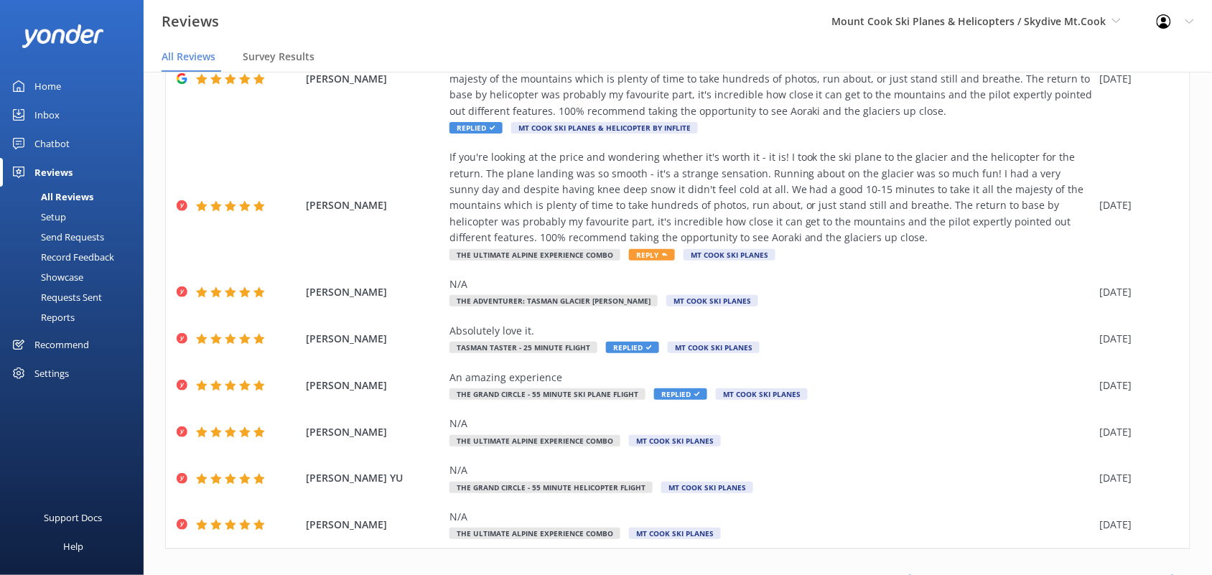
scroll to position [257, 0]
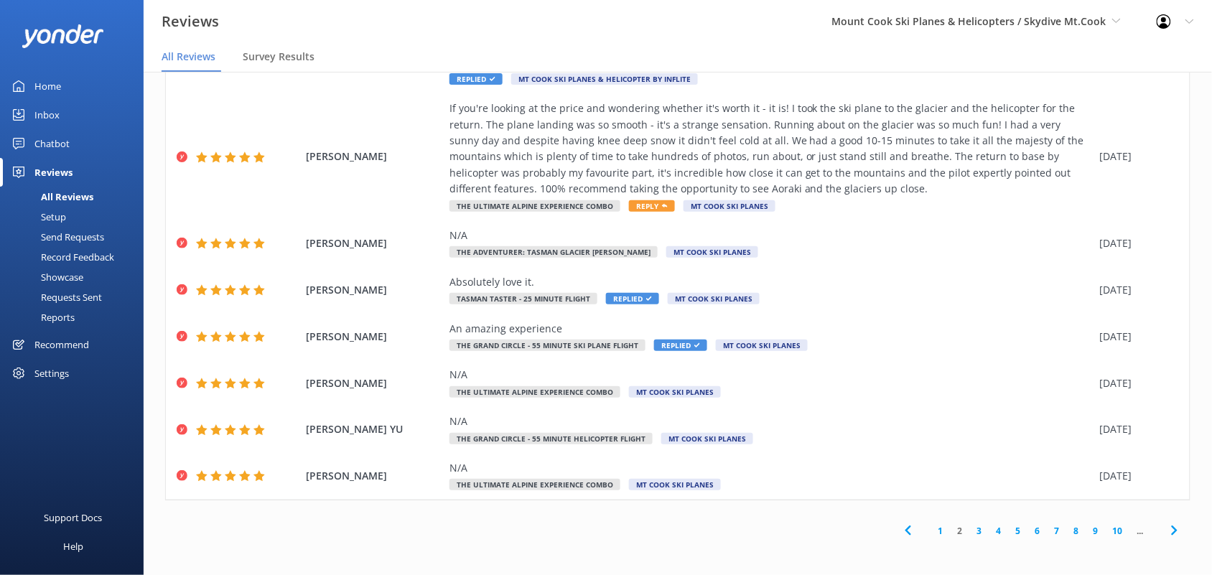
click at [970, 532] on link "3" at bounding box center [979, 531] width 19 height 14
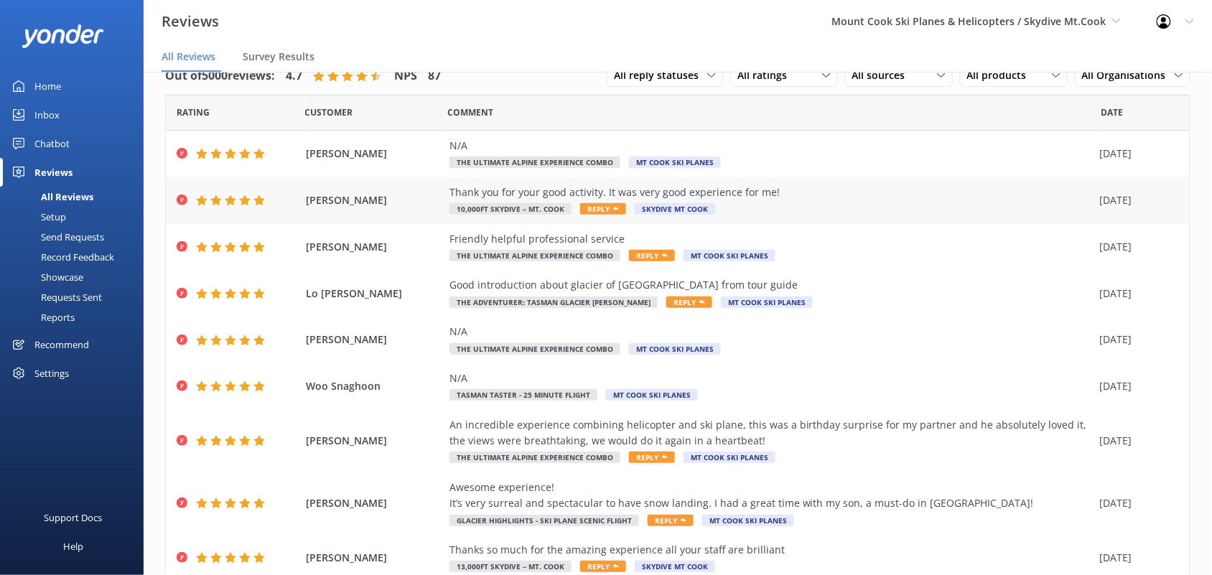
click at [731, 208] on div "Thank you for your good activity. It was very good experience for me! 10,000ft …" at bounding box center [770, 200] width 643 height 32
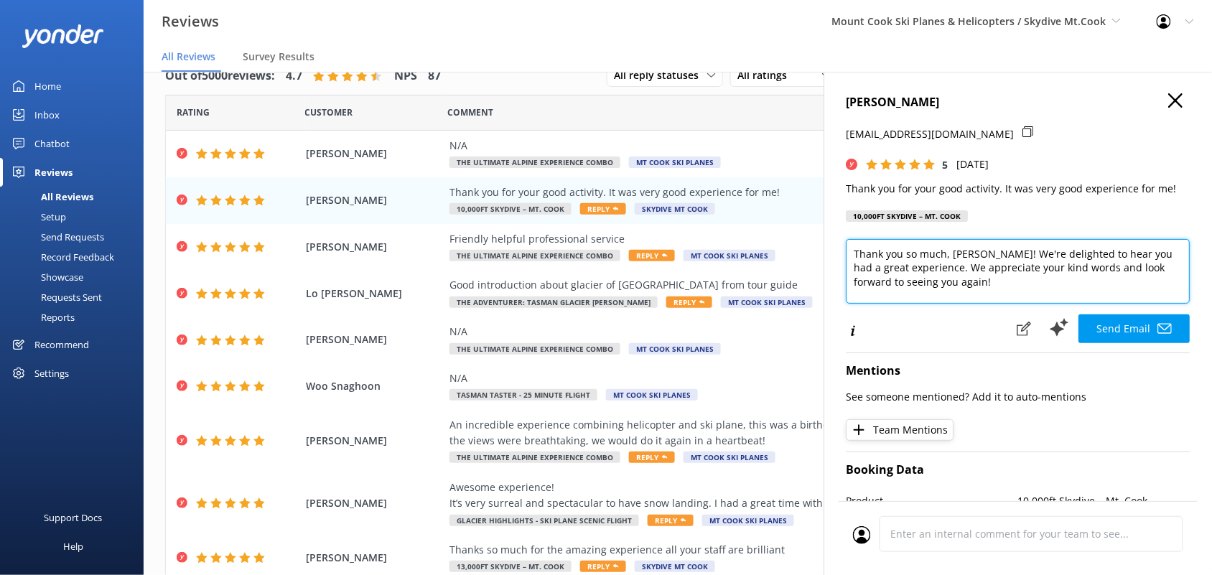
drag, startPoint x: 953, startPoint y: 289, endPoint x: 1059, endPoint y: 269, distance: 107.3
click at [1059, 269] on textarea "Thank you so much, Saho! We're delighted to hear you had a great experience. We…" at bounding box center [1018, 271] width 344 height 65
click at [1102, 266] on textarea "Thank you so much, Saho! We're delighted to hear you had a great experience. We…" at bounding box center [1018, 271] width 344 height 65
click at [1103, 266] on textarea "Thank you so much, Saho! We're delighted to hear you had a great experience. We…" at bounding box center [1018, 271] width 344 height 65
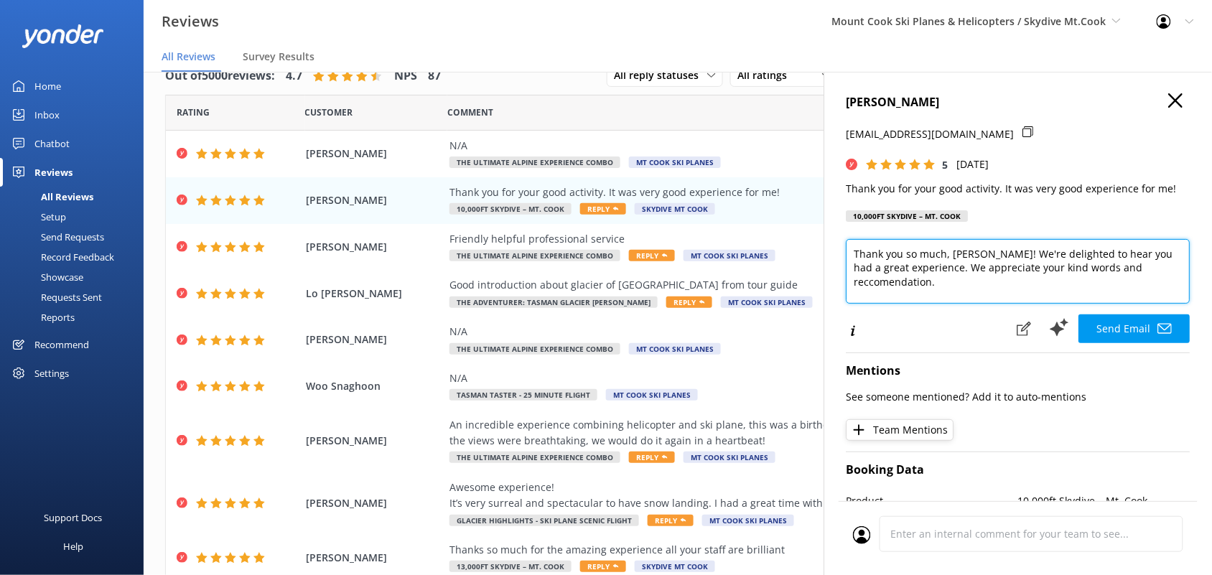
click at [1103, 266] on textarea "Thank you so much, Saho! We're delighted to hear you had a great experience. We…" at bounding box center [1018, 271] width 344 height 65
type textarea "Thank you so much, Saho! We're delighted to hear you had a great experience. We…"
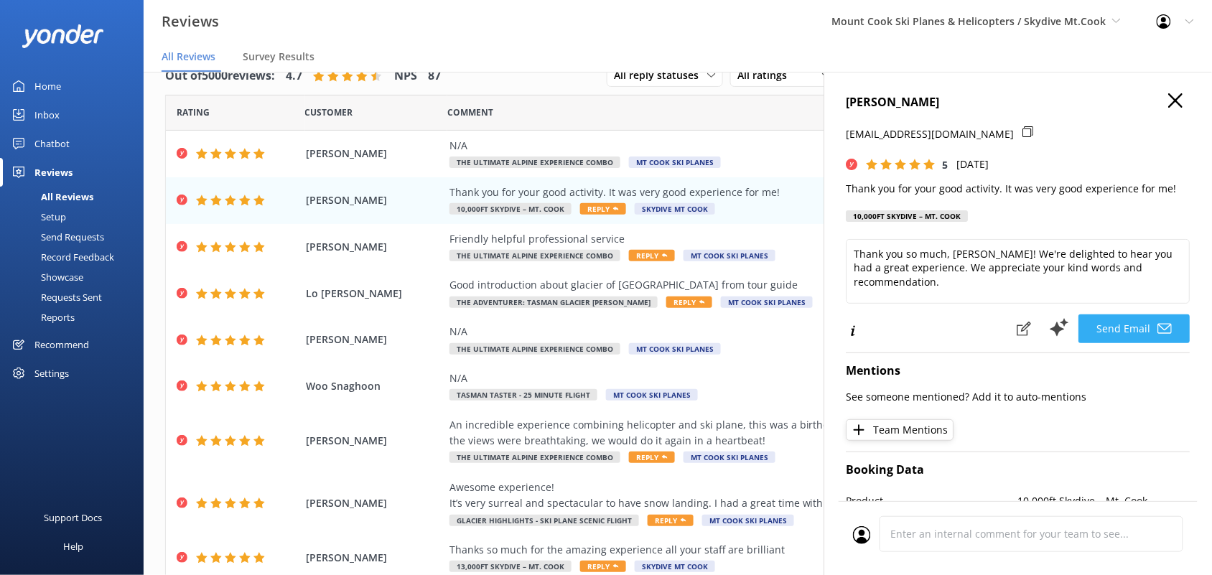
click at [1109, 324] on button "Send Email" at bounding box center [1134, 328] width 111 height 29
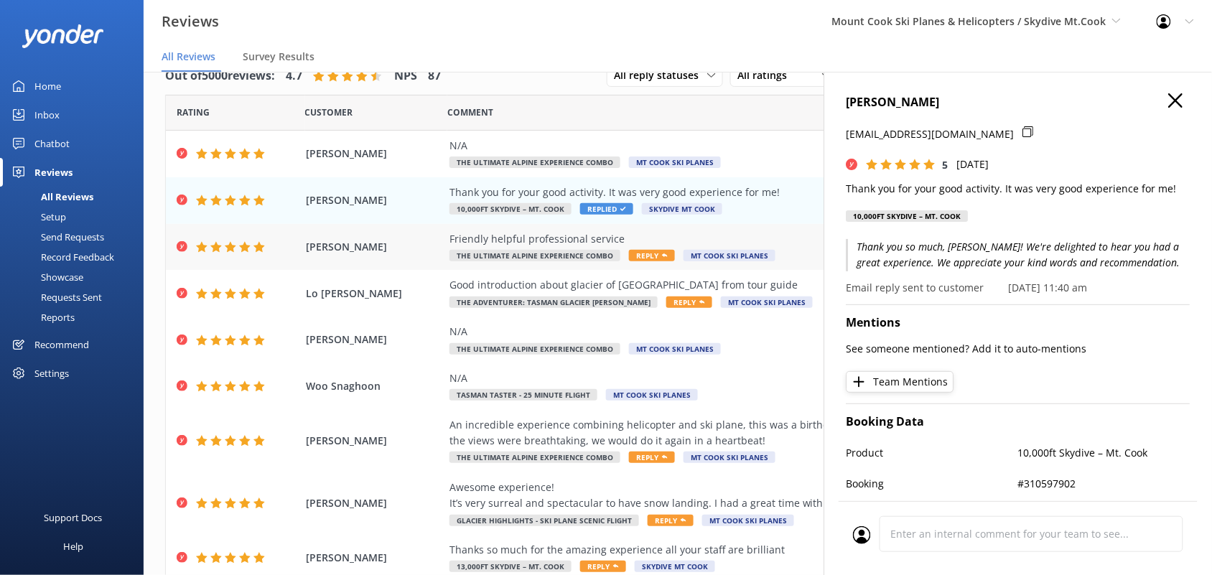
click at [585, 235] on div "Friendly helpful professional service" at bounding box center [770, 239] width 643 height 16
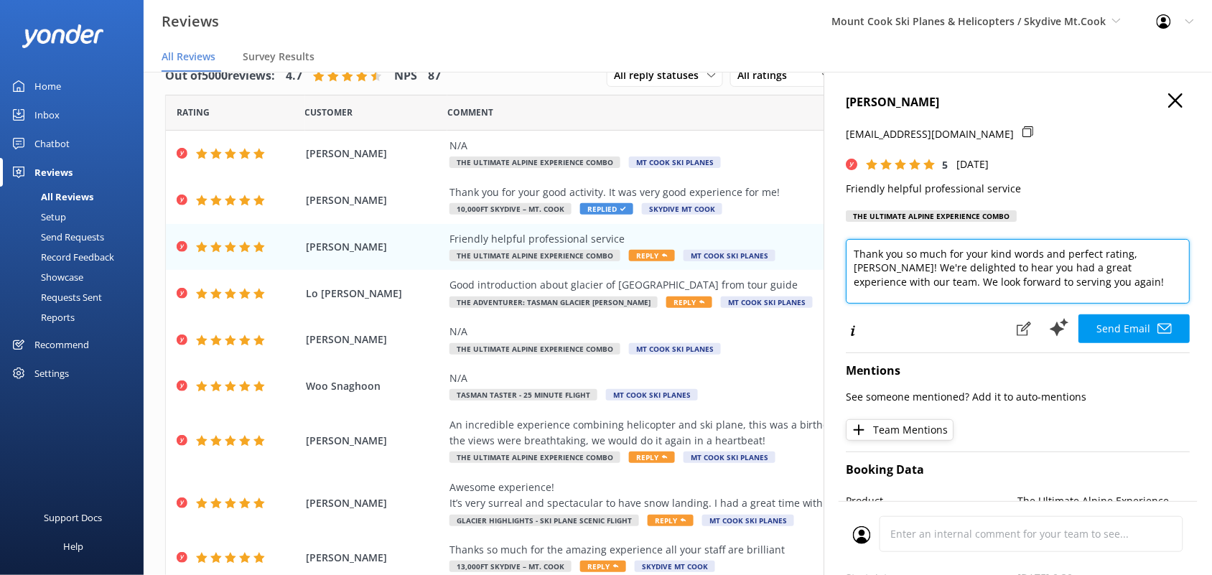
drag, startPoint x: 1039, startPoint y: 284, endPoint x: 948, endPoint y: 280, distance: 91.3
click at [948, 280] on textarea "Thank you so much for your kind words and perfect rating, Mark! We're delighted…" at bounding box center [1018, 271] width 344 height 65
type textarea "Thank you so much for your kind words and perfect rating, Mark! We're delighted…"
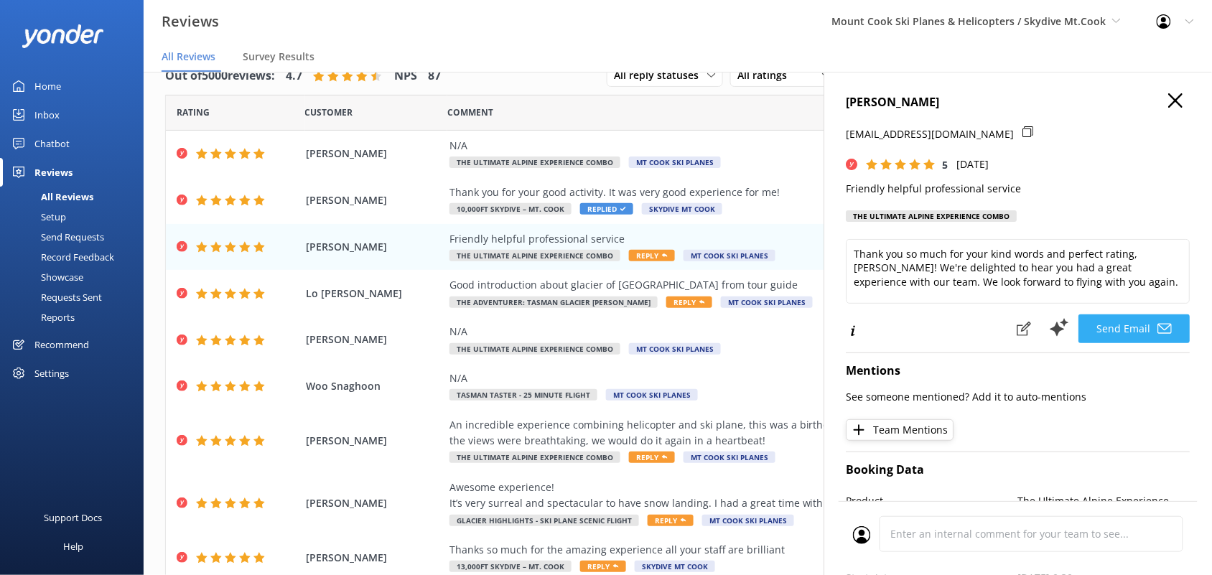
click at [1111, 330] on button "Send Email" at bounding box center [1134, 328] width 111 height 29
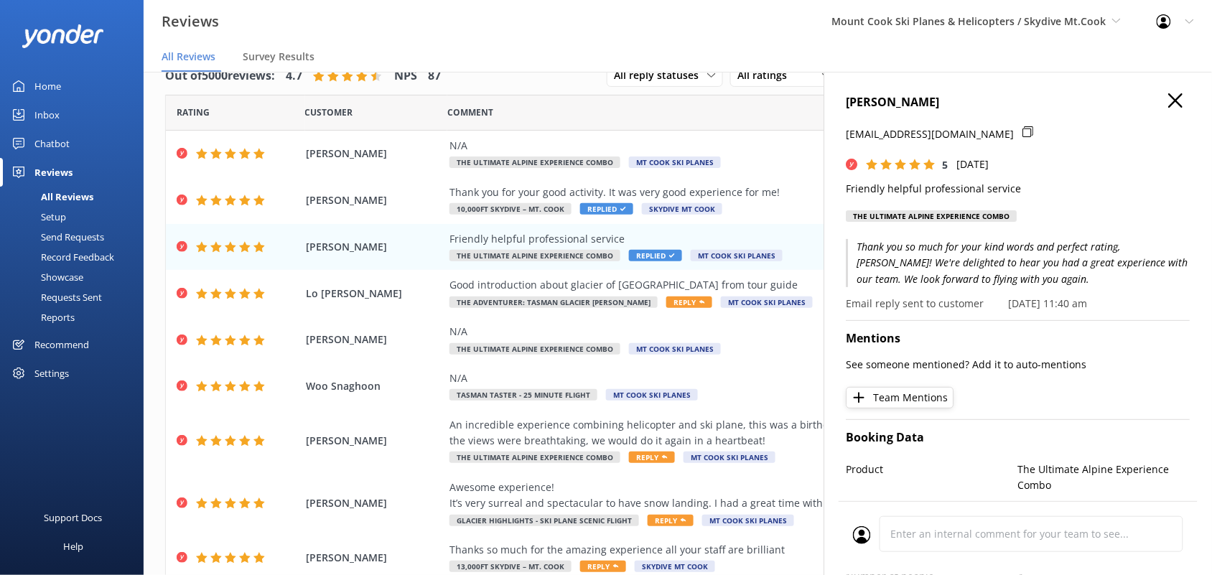
click at [1154, 98] on h4 "Mark Doonar" at bounding box center [1018, 102] width 344 height 19
click at [1169, 102] on use "button" at bounding box center [1176, 100] width 14 height 14
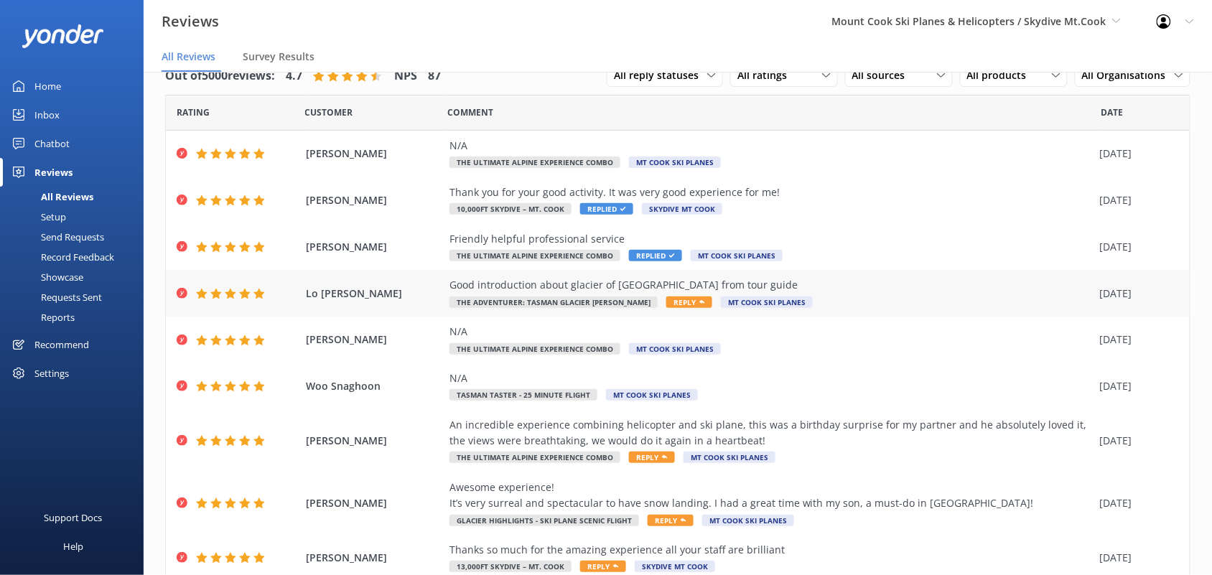
click at [598, 291] on div "Good introduction about glacier of mount cook from tour guide" at bounding box center [770, 285] width 643 height 16
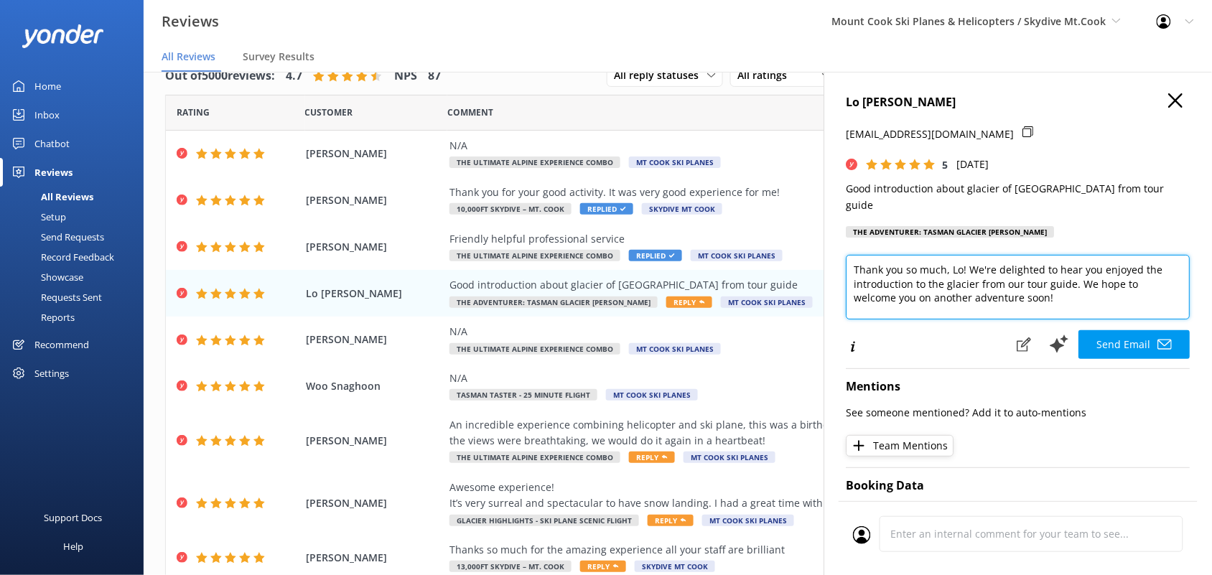
click at [1042, 266] on textarea "Thank you so much, Lo! We're delighted to hear you enjoyed the introduction to …" at bounding box center [1018, 287] width 344 height 65
type textarea "Thank you so much, Lo! We're delighted to hear you enjoyed the introduction to …"
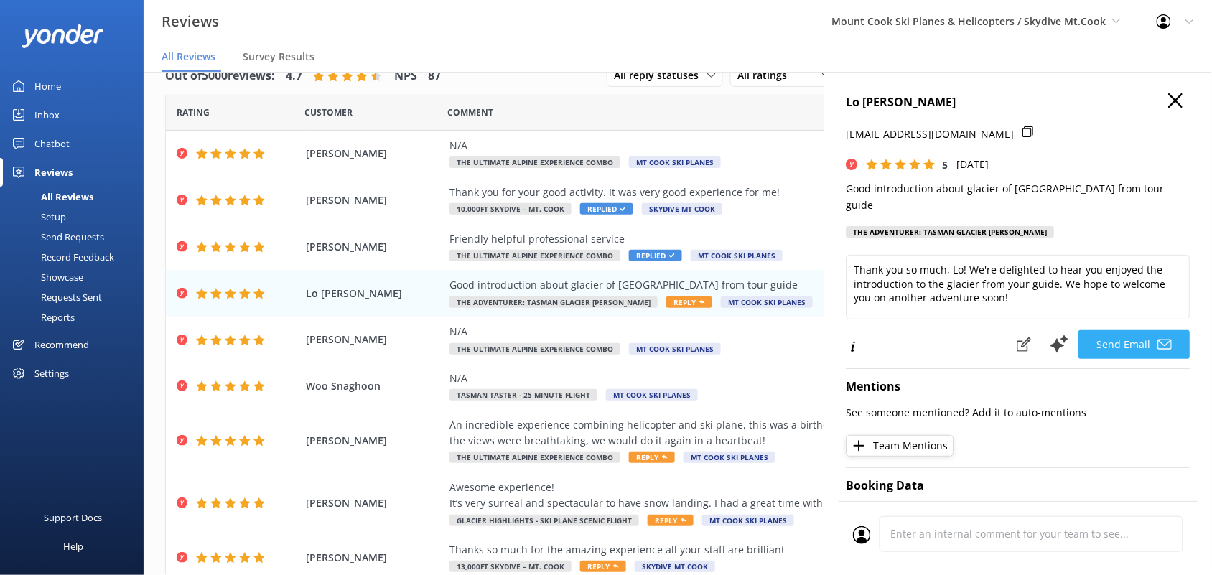
click at [1118, 330] on button "Send Email" at bounding box center [1134, 344] width 111 height 29
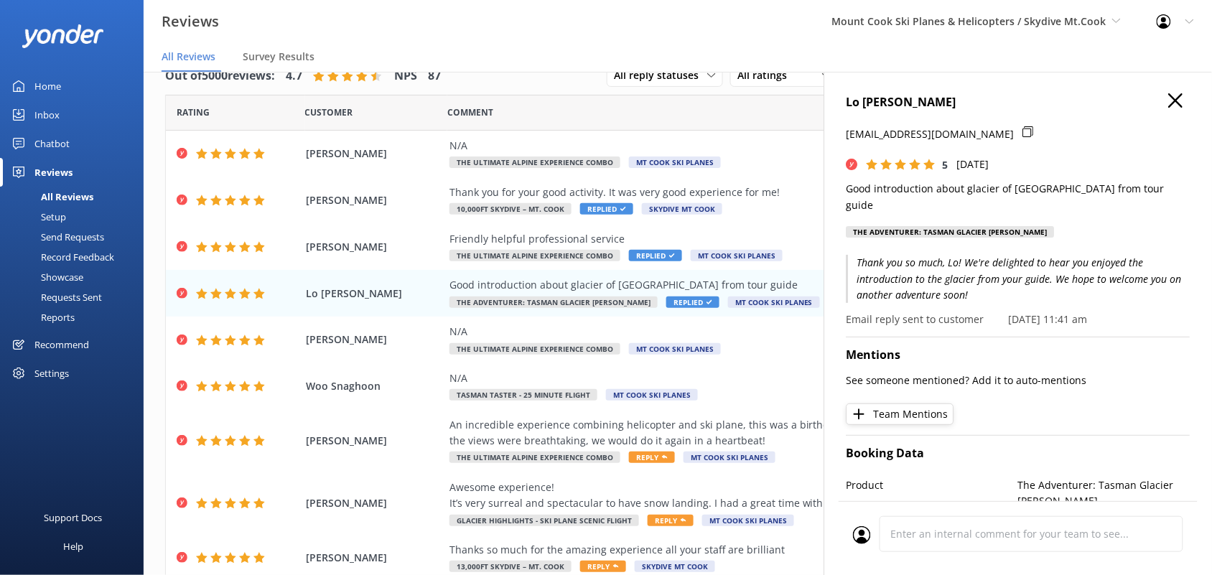
click at [1169, 93] on icon "button" at bounding box center [1176, 100] width 14 height 14
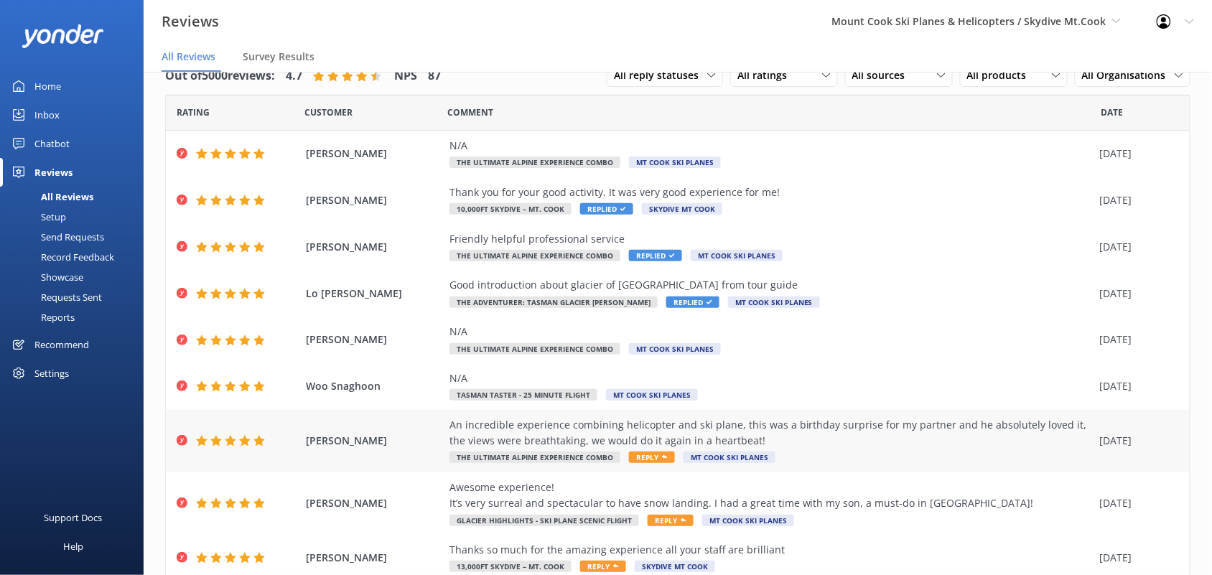
click at [793, 425] on div "An incredible experience combining helicopter and ski plane, this was a birthda…" at bounding box center [770, 433] width 643 height 32
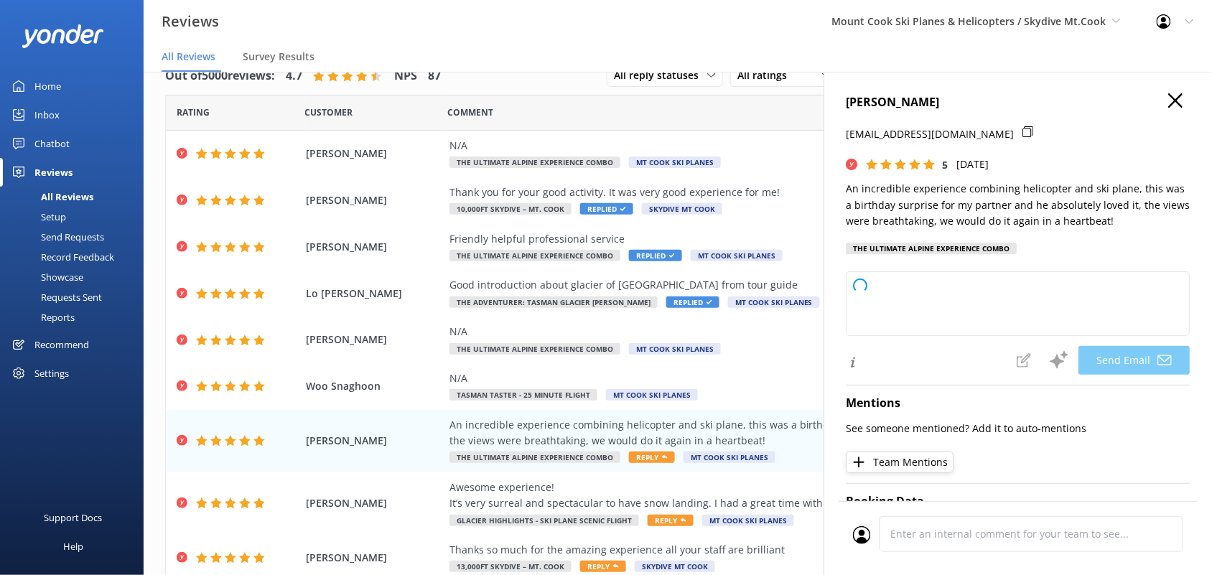
type textarea "Thank you so much, Emma! We’re thrilled to hear your partner enjoyed his birthd…"
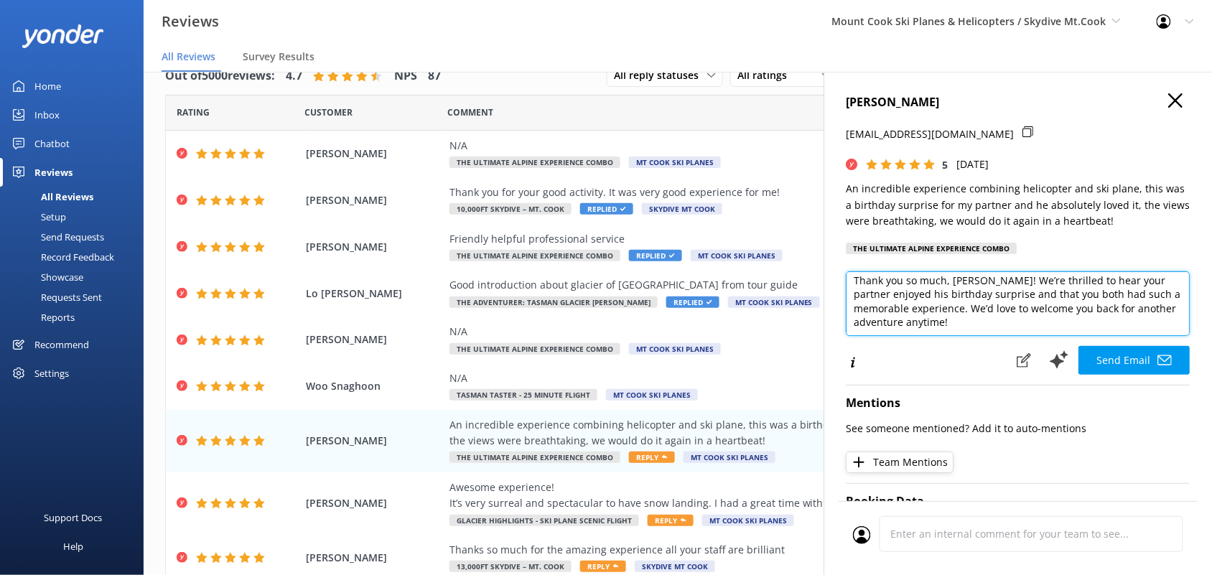
scroll to position [8, 0]
click at [996, 322] on textarea "Thank you so much, Emma! We’re thrilled to hear your partner enjoyed his birthd…" at bounding box center [1018, 303] width 344 height 65
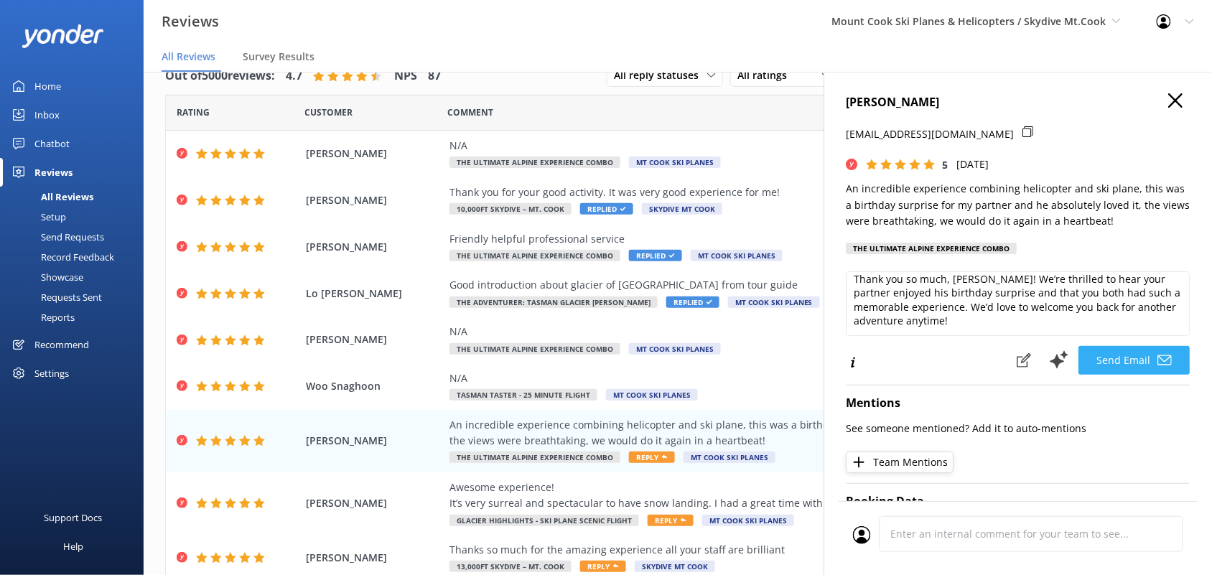
click at [1110, 366] on button "Send Email" at bounding box center [1134, 360] width 111 height 29
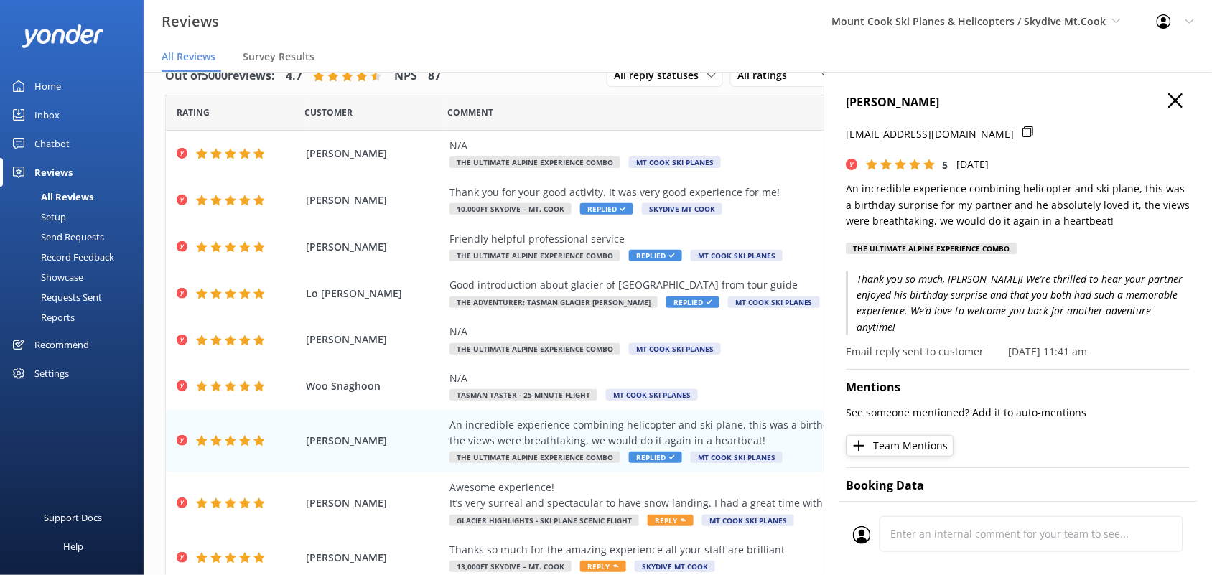
click at [1169, 101] on icon "button" at bounding box center [1176, 100] width 14 height 14
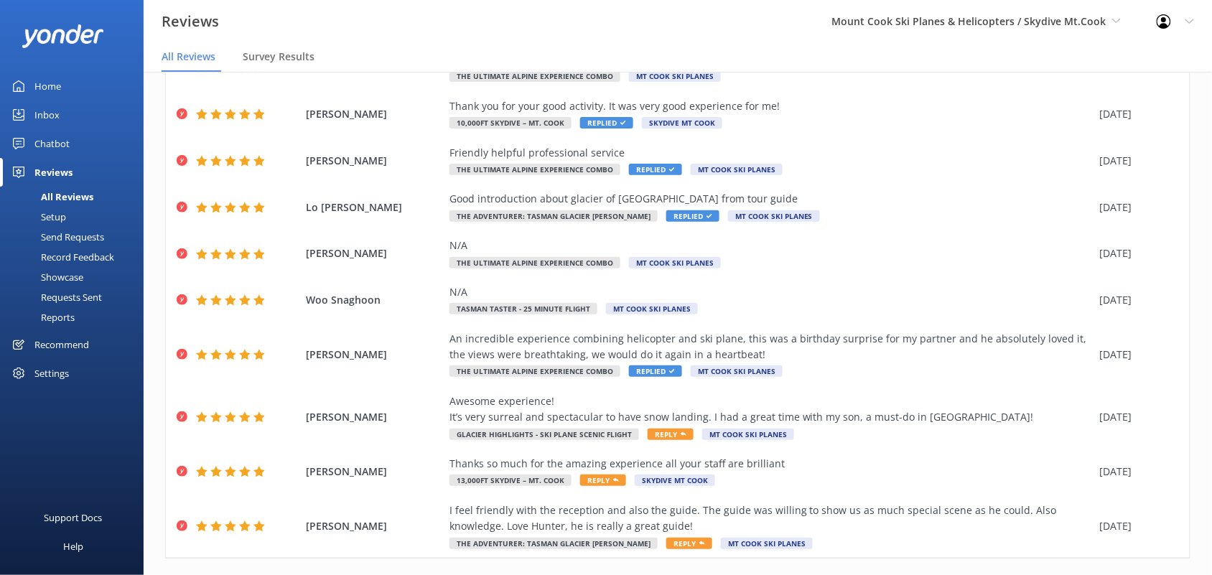
scroll to position [145, 0]
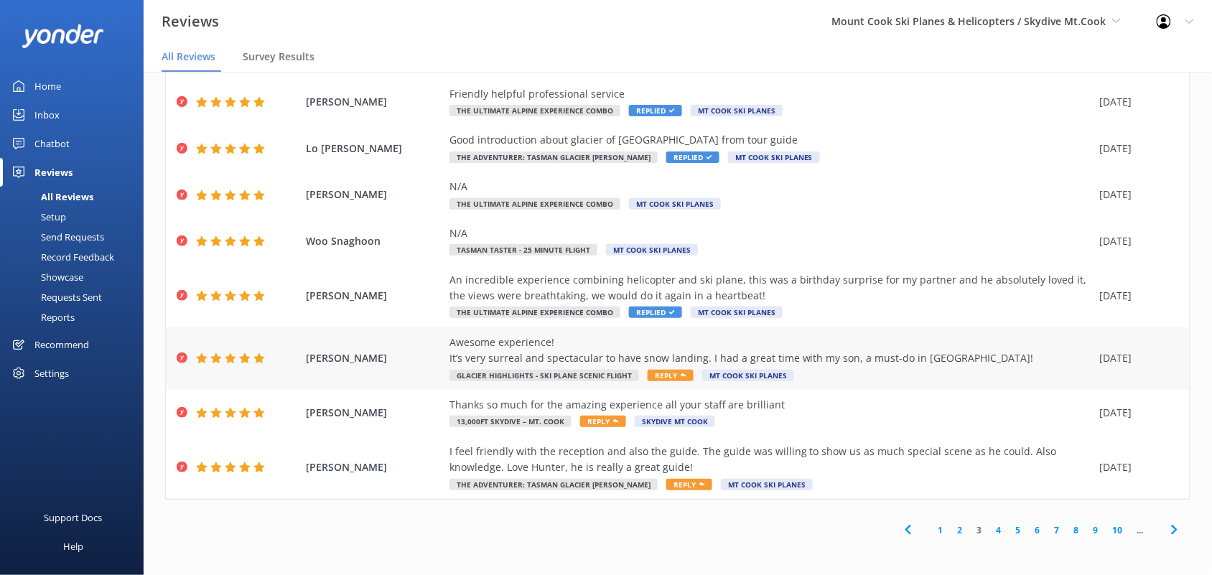
click at [834, 359] on div "Awesome experience! It’s very surreal and spectacular to have snow landing. I h…" at bounding box center [770, 351] width 643 height 32
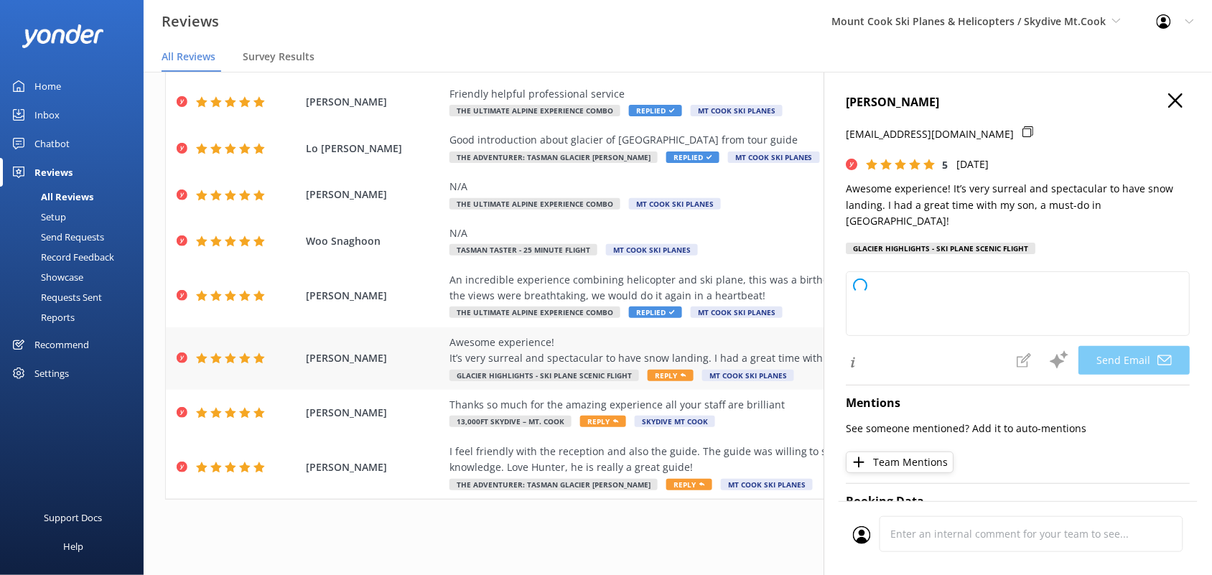
type textarea "Thank you so much, Kyosuke! We're thrilled to hear you and your son had such a …"
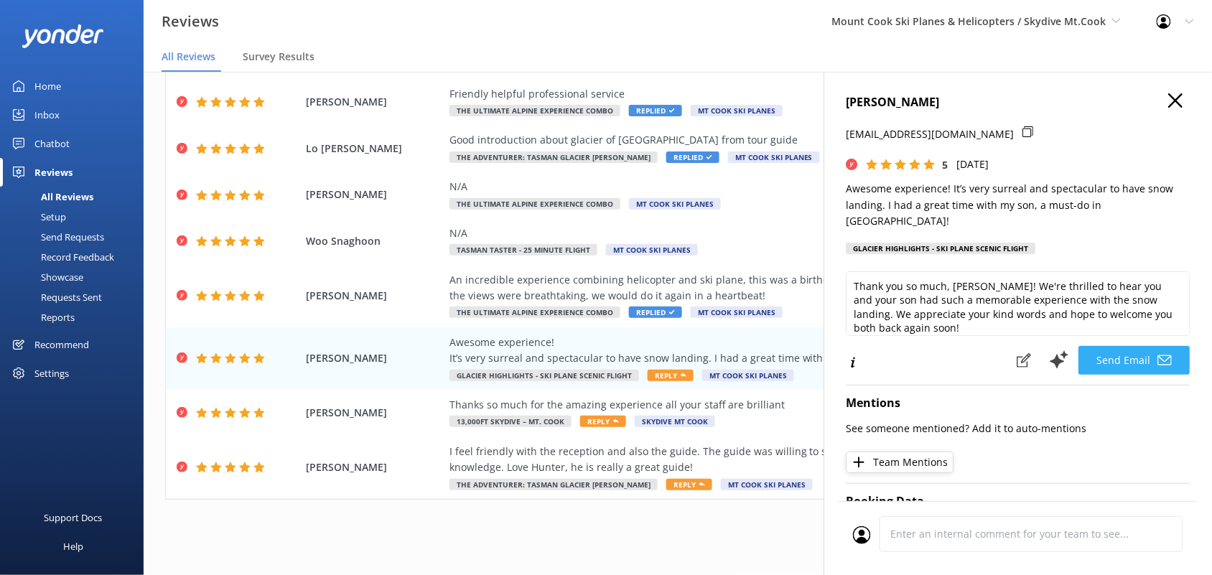
click at [1110, 346] on button "Send Email" at bounding box center [1134, 360] width 111 height 29
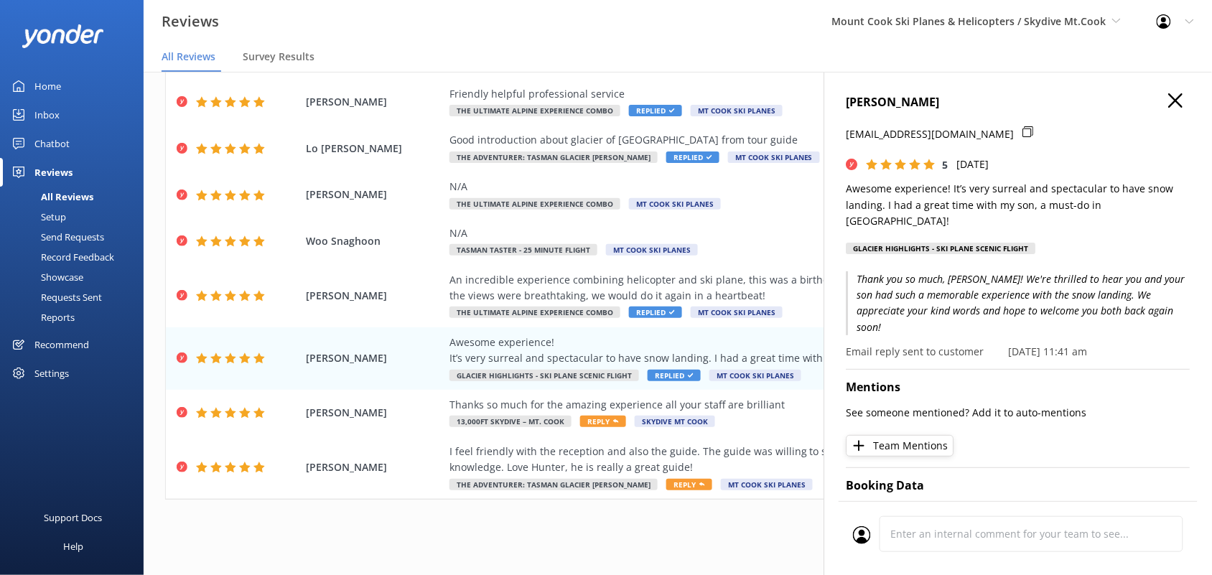
click at [1169, 108] on button "button" at bounding box center [1176, 101] width 14 height 16
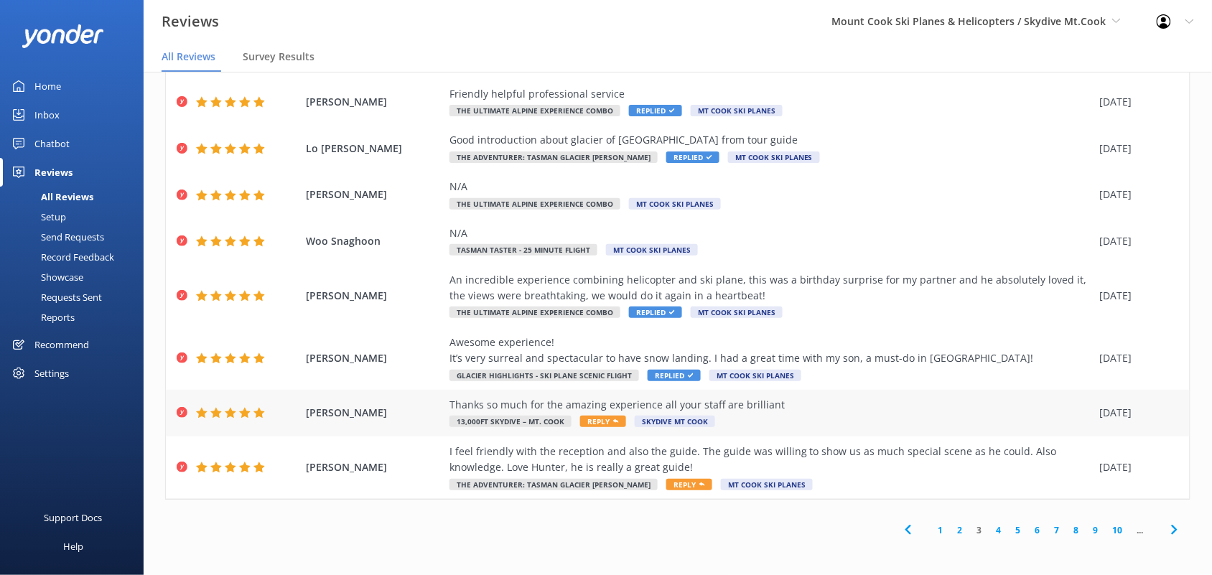
click at [719, 413] on div "Thanks so much for the amazing experience all your staff are brilliant" at bounding box center [770, 405] width 643 height 16
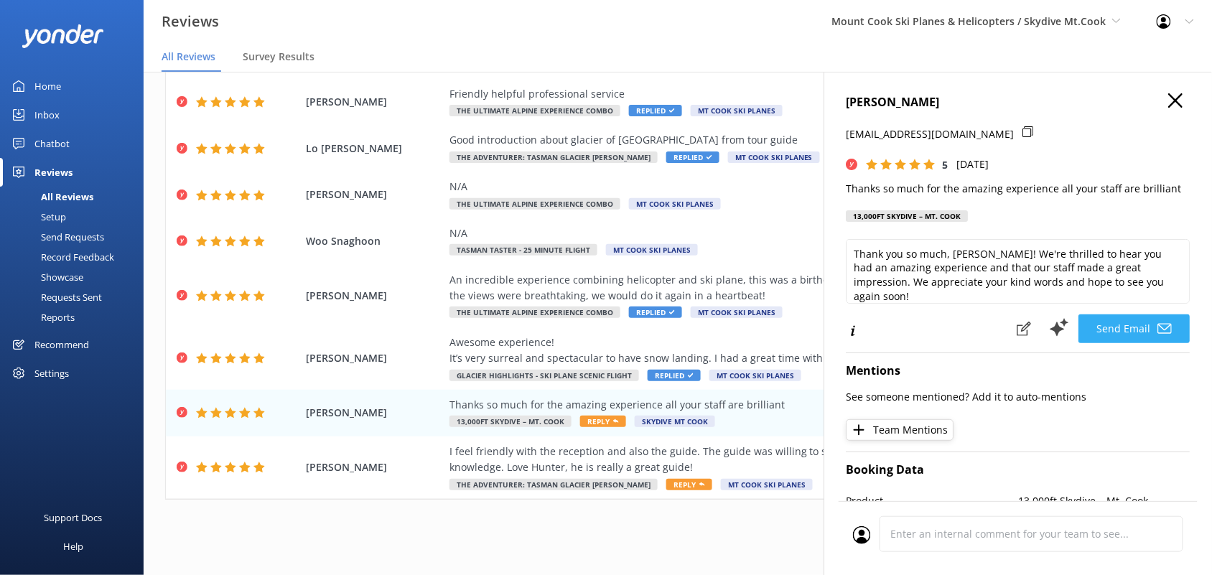
click at [1100, 325] on button "Send Email" at bounding box center [1134, 328] width 111 height 29
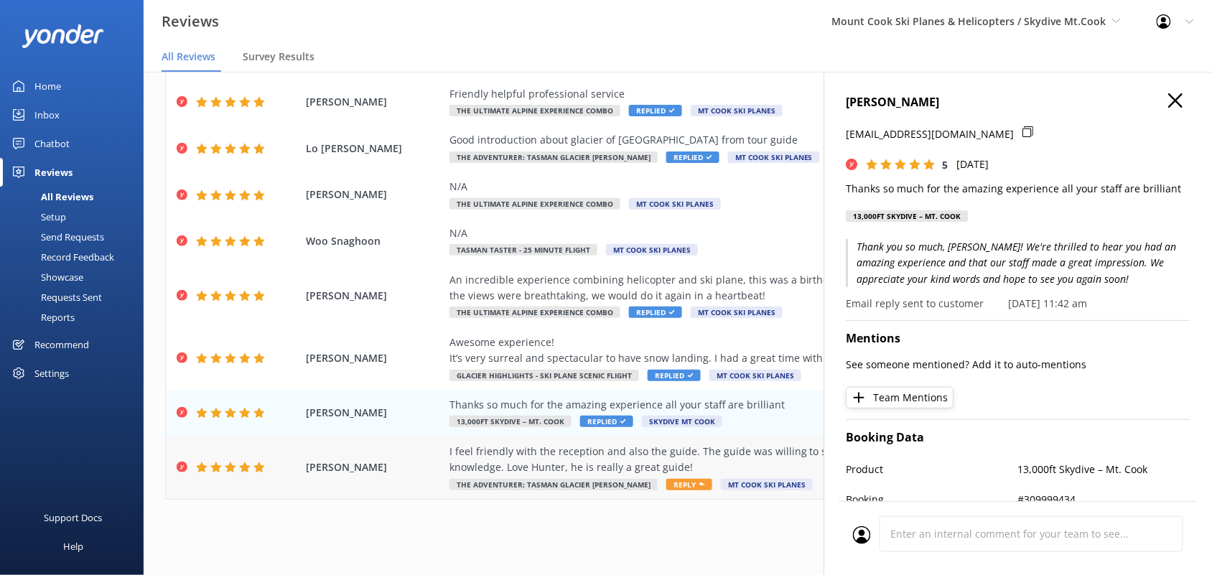
click at [724, 461] on div "I feel friendly with the reception and also the guide. The guide was willing to…" at bounding box center [770, 460] width 643 height 32
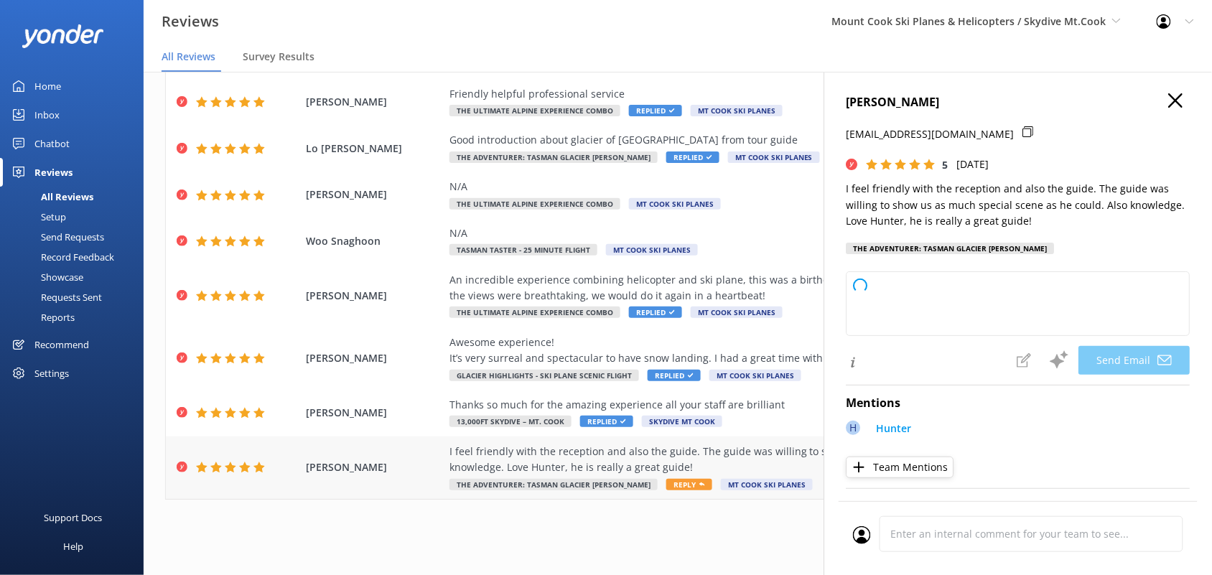
type textarea "Thank you so much, CHEN, for your wonderful review! We're delighted to hear you…"
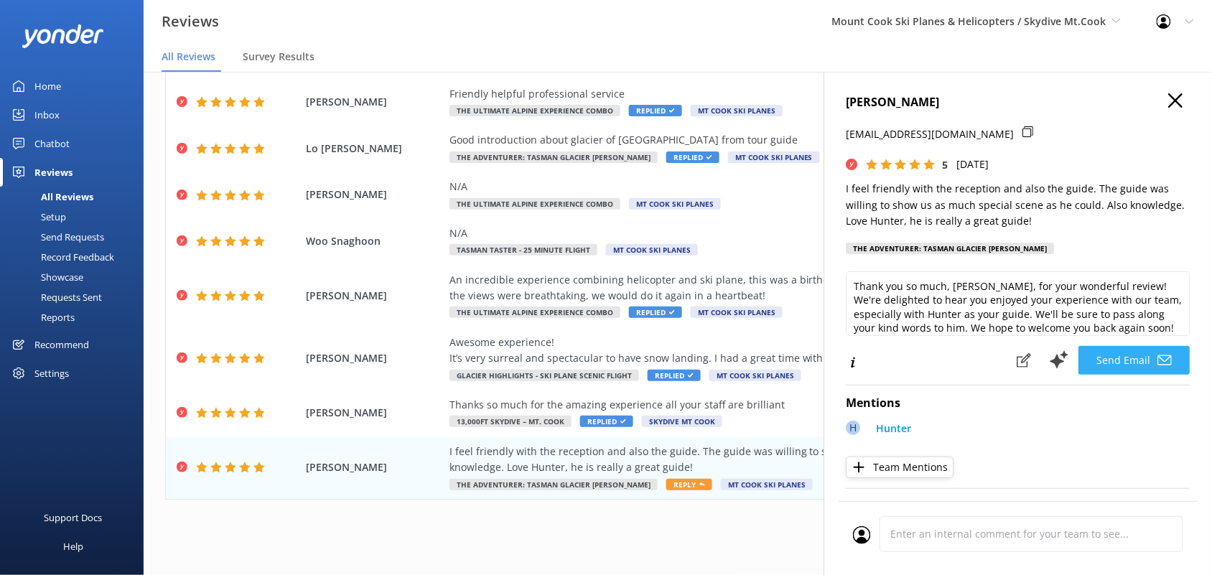
click at [1106, 368] on button "Send Email" at bounding box center [1134, 360] width 111 height 29
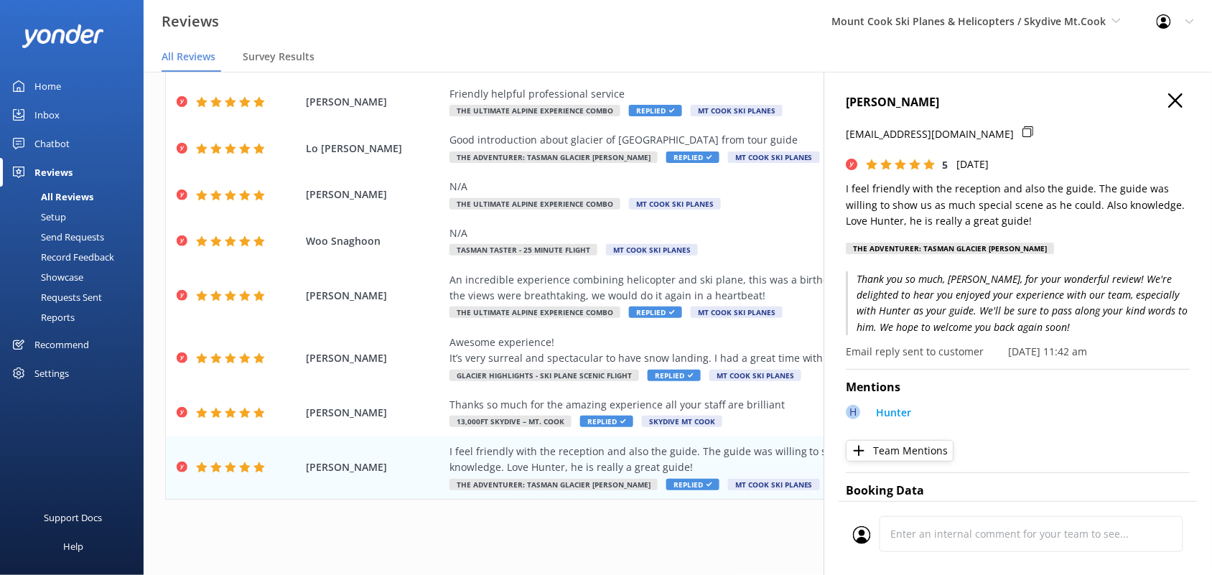
click at [1169, 99] on use "button" at bounding box center [1176, 100] width 14 height 14
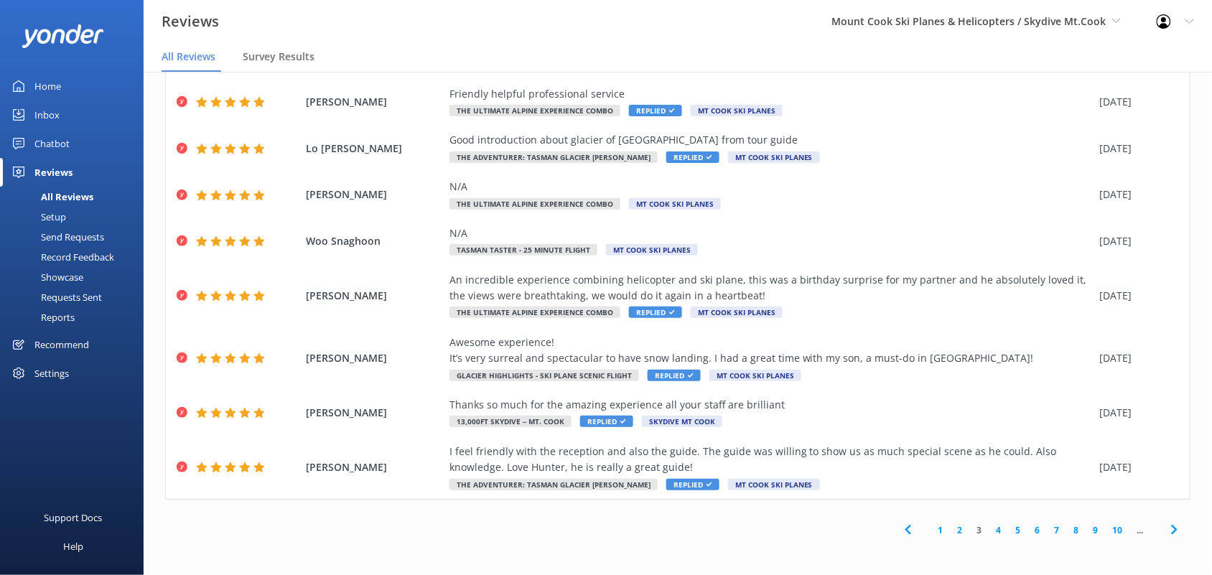
click at [989, 528] on link "4" at bounding box center [998, 530] width 19 height 14
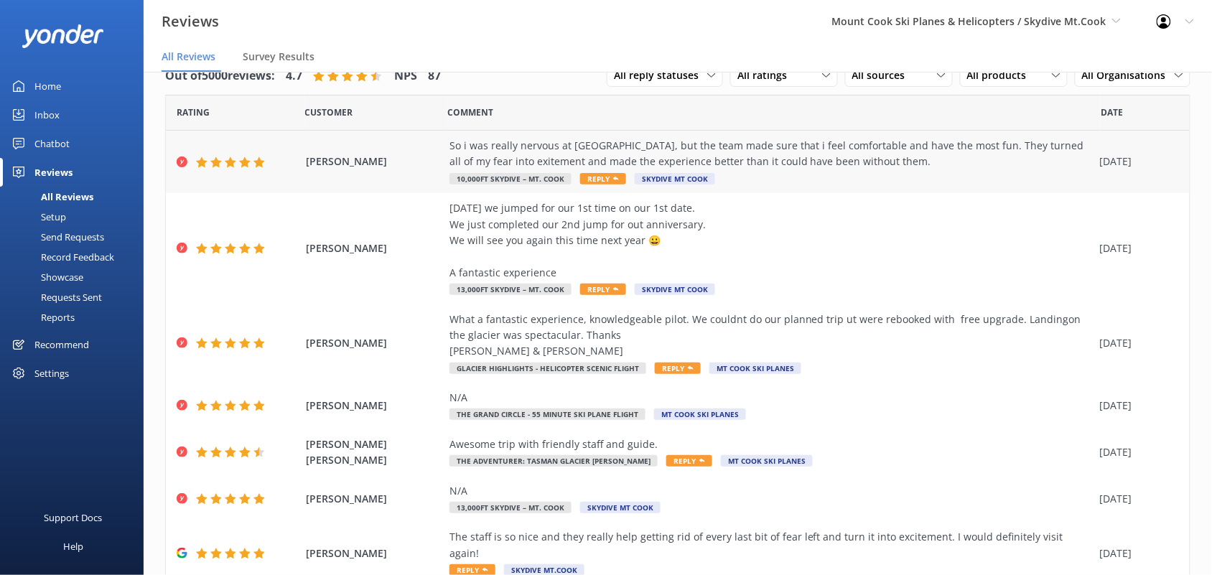
click at [756, 163] on div "So i was really nervous at firat, but the team made sure that i feel comfortabl…" at bounding box center [770, 154] width 643 height 32
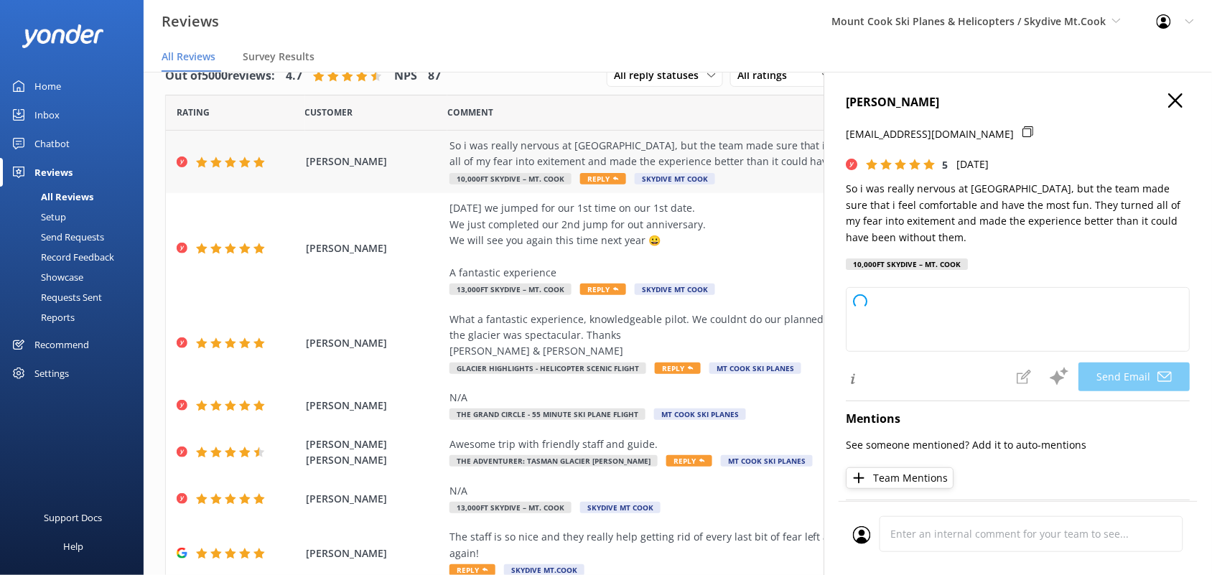
type textarea "Thank you so much, Janina! We're thrilled to hear our team helped turn your ner…"
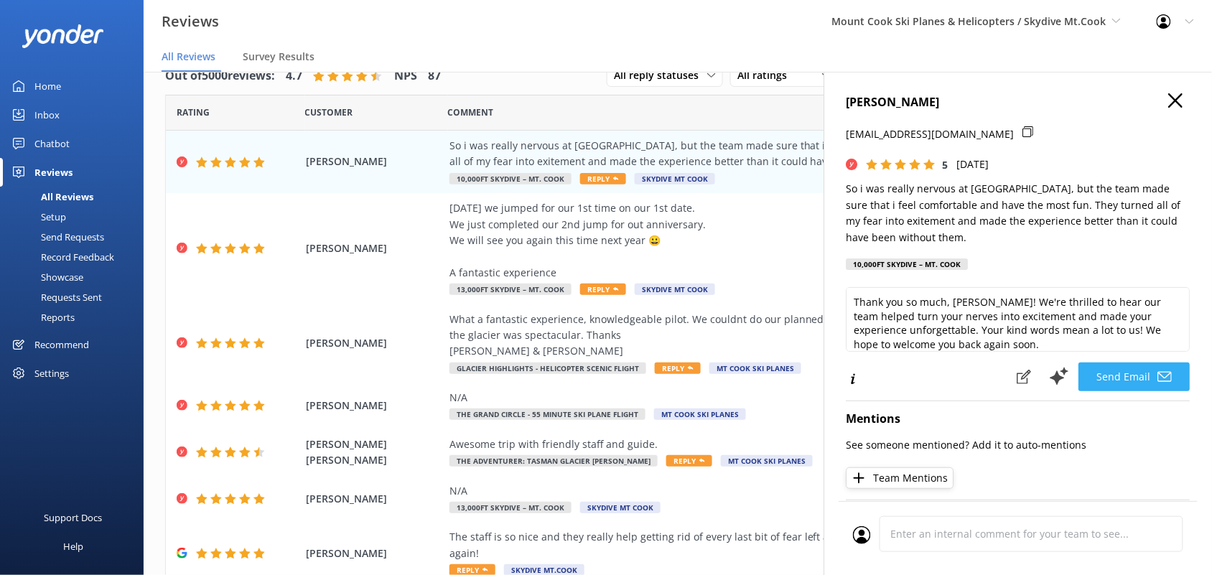
click at [1115, 381] on button "Send Email" at bounding box center [1134, 377] width 111 height 29
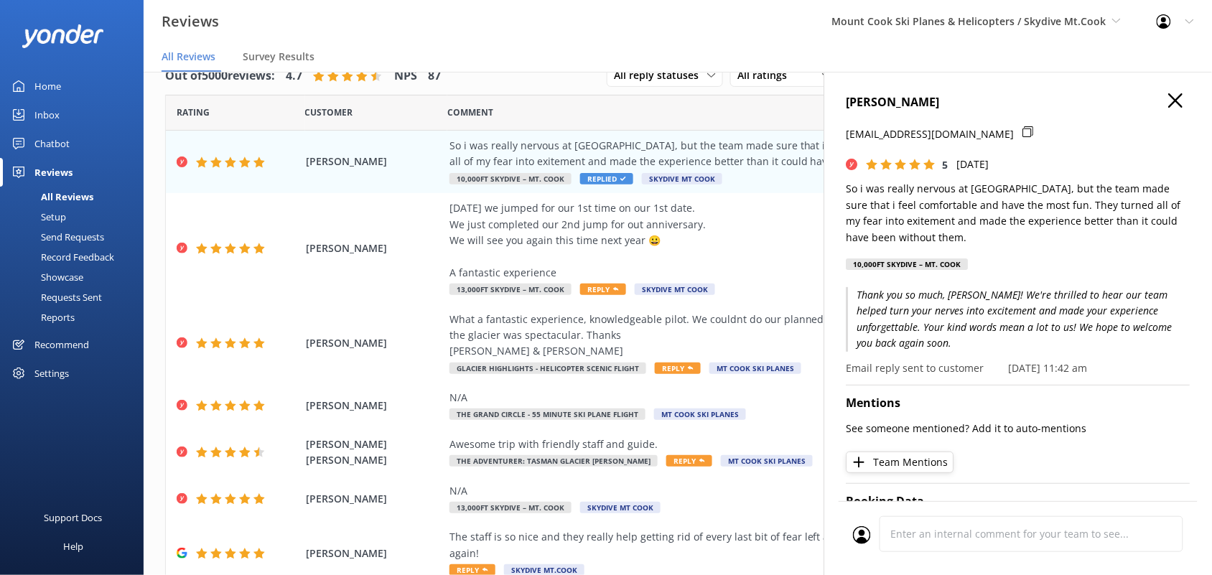
click at [1169, 101] on use "button" at bounding box center [1176, 100] width 14 height 14
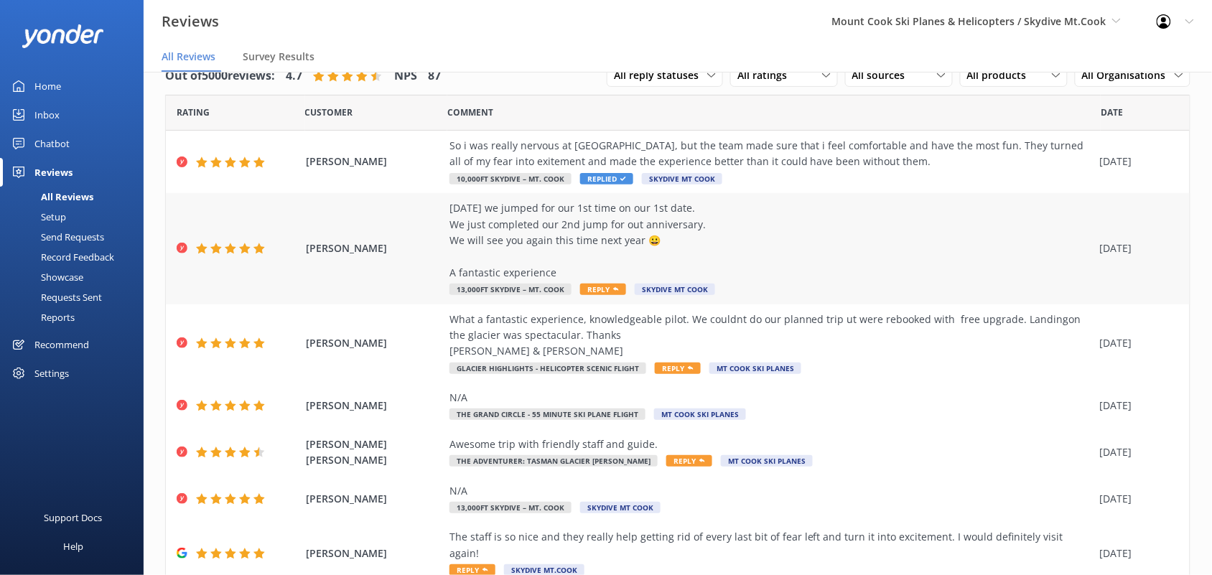
click at [564, 223] on div "1 year ago we jumped for our 1st time on our 1st date. We just completed our 2n…" at bounding box center [770, 240] width 643 height 80
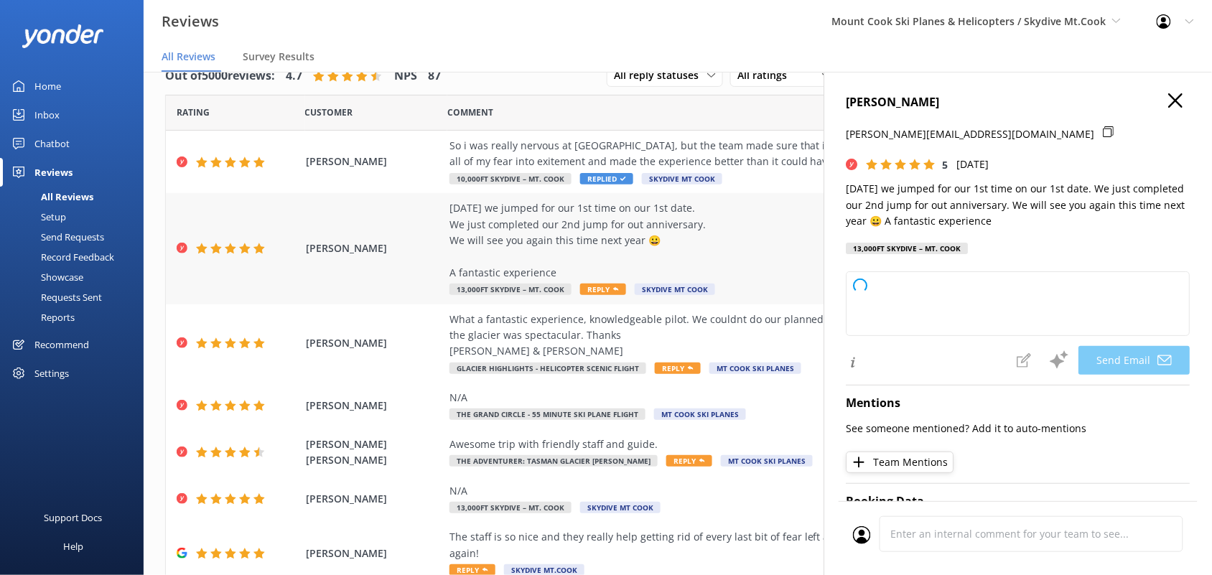
type textarea "Thank you so much, Amy! We're thrilled to be part of your special memories and …"
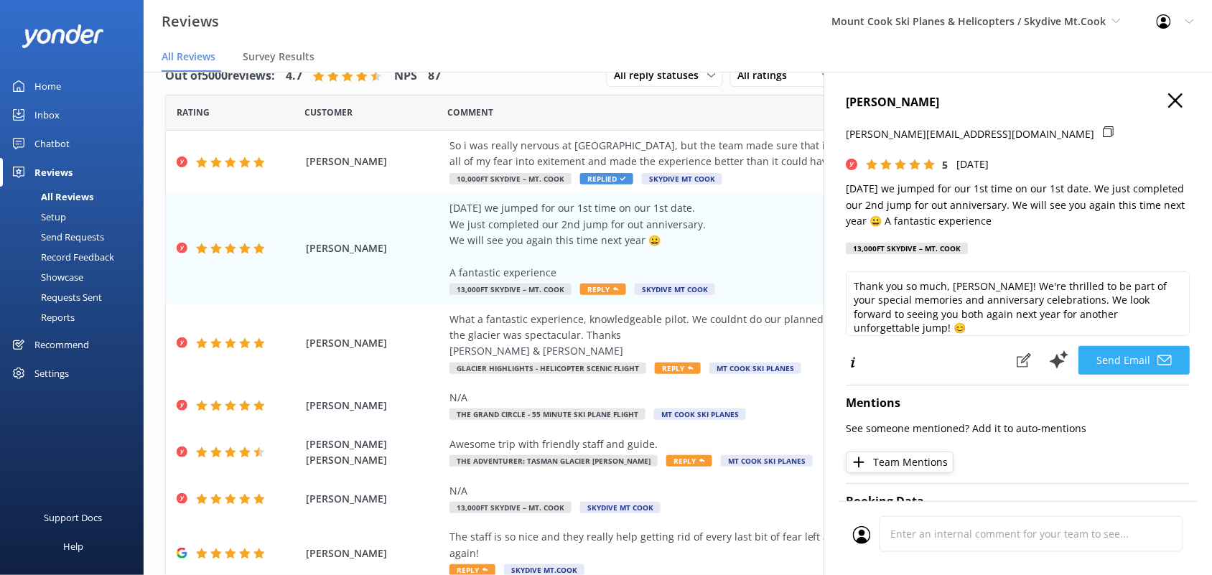
click at [1109, 357] on button "Send Email" at bounding box center [1134, 360] width 111 height 29
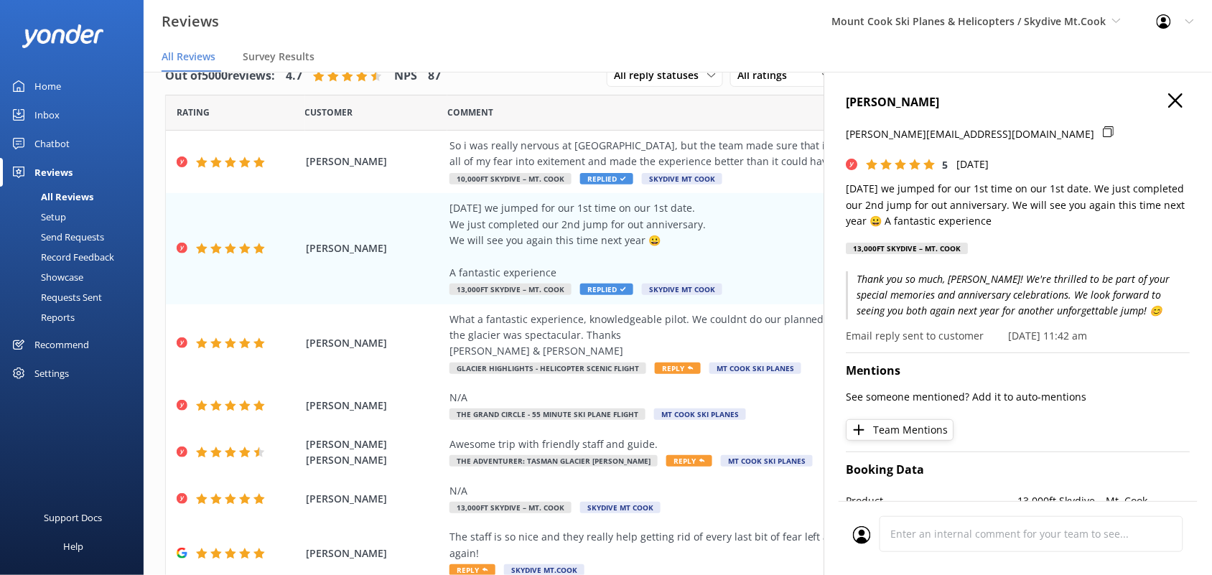
click at [1169, 98] on icon "button" at bounding box center [1176, 100] width 14 height 14
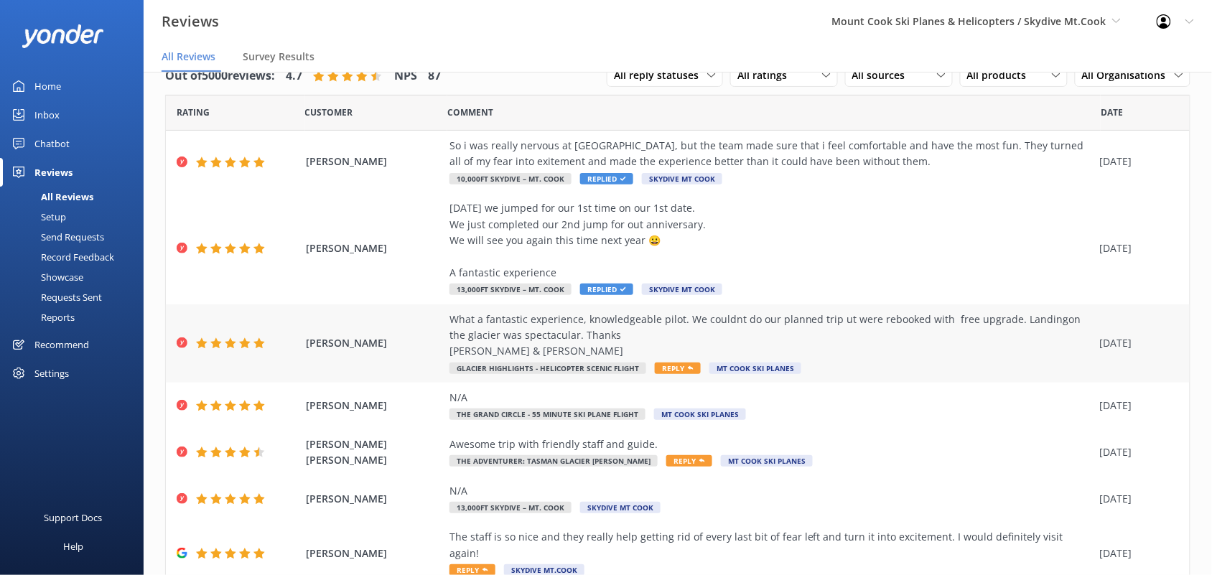
click at [752, 340] on div "What a fantastic experience, knowledgeable pilot. We couldnt do our planned tri…" at bounding box center [770, 336] width 643 height 48
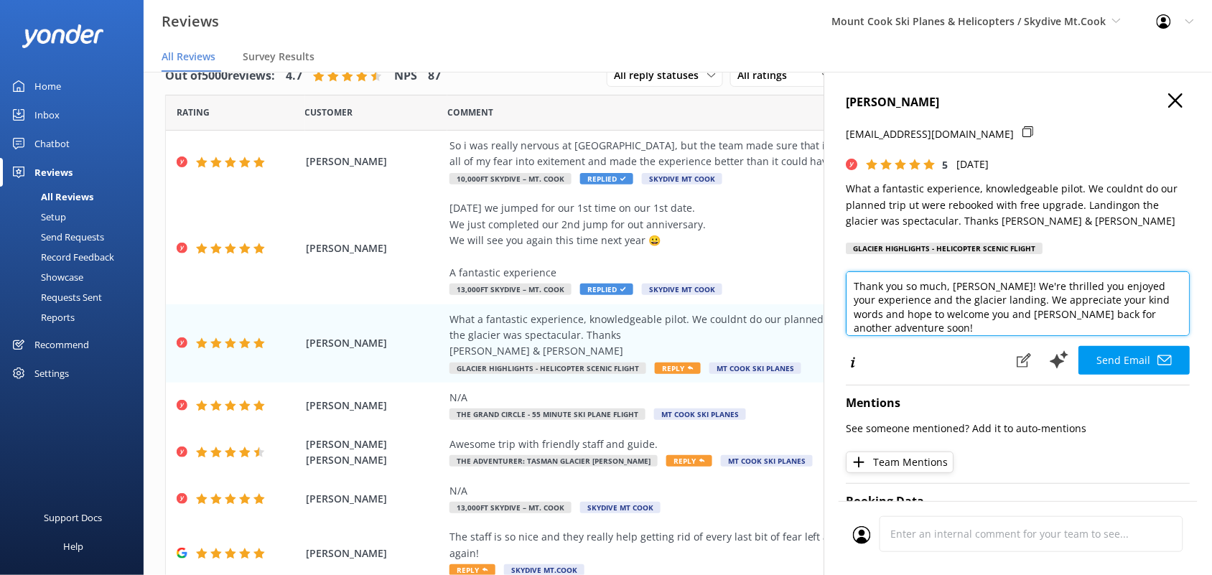
drag, startPoint x: 1083, startPoint y: 316, endPoint x: 1034, endPoint y: 316, distance: 48.1
click at [1034, 316] on textarea "Thank you so much, Christopher! We're thrilled you enjoyed your experience and …" at bounding box center [1018, 303] width 344 height 65
click at [1005, 279] on textarea "Thank you so much, Christopher! We're thrilled you enjoyed your experience and …" at bounding box center [1018, 303] width 344 height 65
paste textarea "and Robyn"
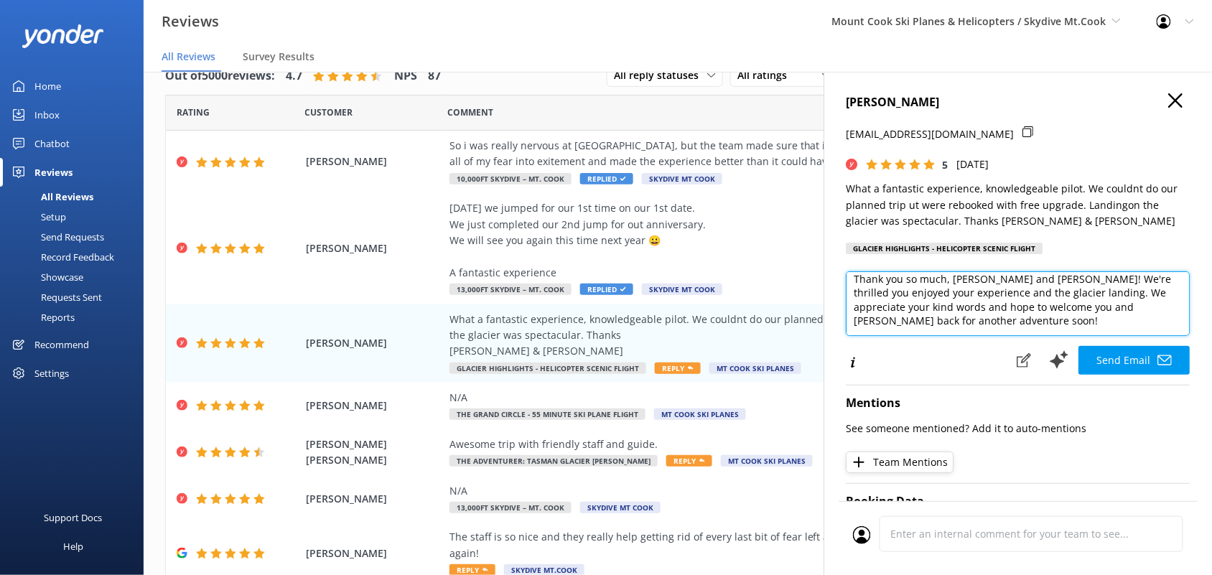
drag, startPoint x: 978, startPoint y: 327, endPoint x: 870, endPoint y: 312, distance: 109.3
click at [870, 312] on textarea "Thank you so much, Christopher and Robyn! We're thrilled you enjoyed your exper…" at bounding box center [1018, 303] width 344 height 65
click at [1021, 309] on textarea "Thank you so much, Christopher and Robyn! We're thrilled you enjoyed your exper…" at bounding box center [1018, 303] width 344 height 65
click at [1109, 307] on textarea "Thank you so much, Christopher and Robyn! We're thrilled you enjoyed your exper…" at bounding box center [1018, 303] width 344 height 65
type textarea "Thank you so much, Christopher and Robyn! We're thrilled you enjoyed your exper…"
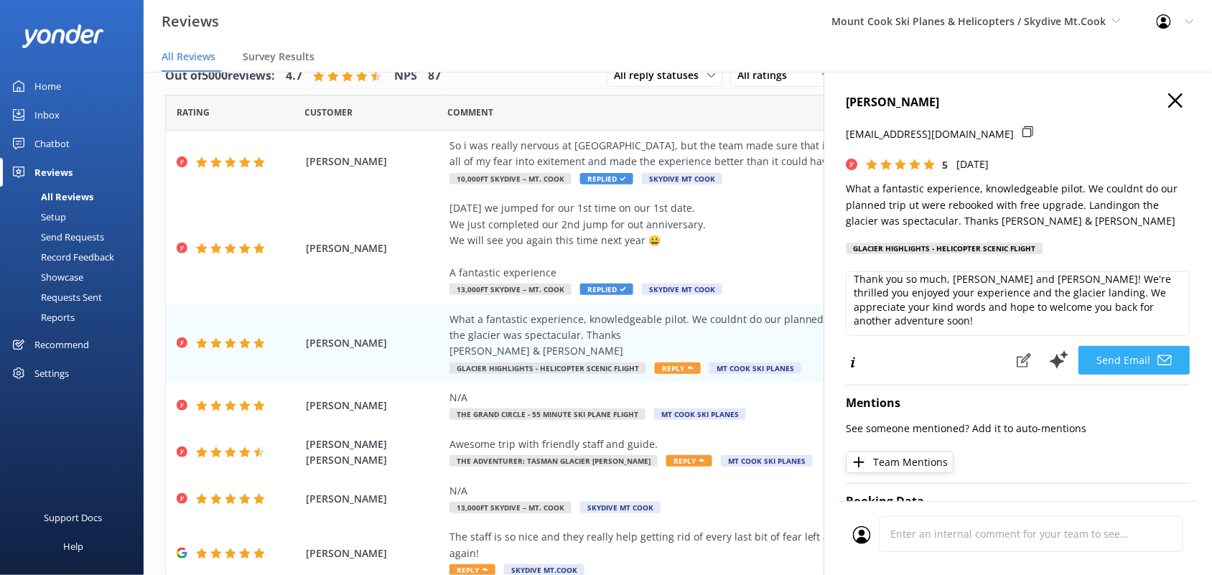
click at [1106, 357] on button "Send Email" at bounding box center [1134, 360] width 111 height 29
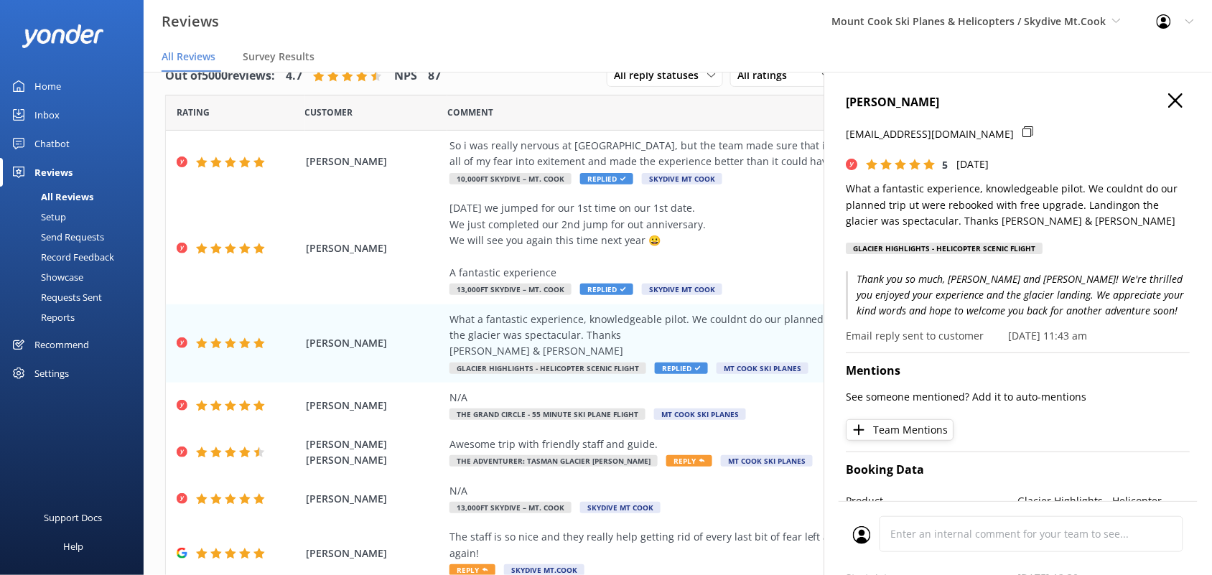
click at [1169, 98] on icon "button" at bounding box center [1176, 100] width 14 height 14
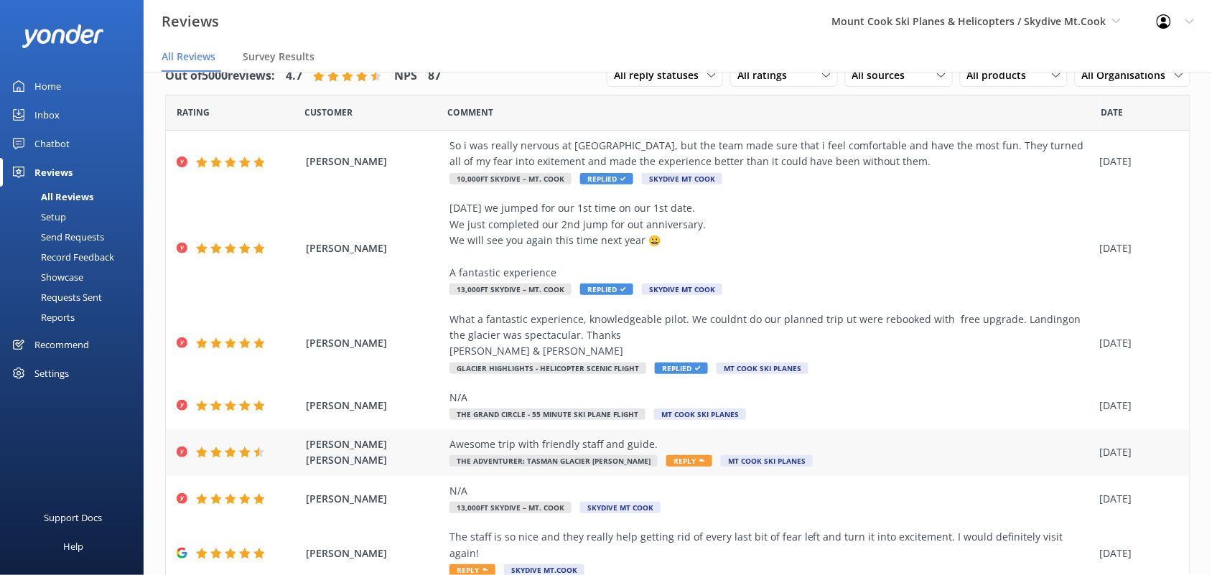
click at [593, 463] on span "The Adventurer: Tasman Glacier [PERSON_NAME]" at bounding box center [553, 460] width 208 height 11
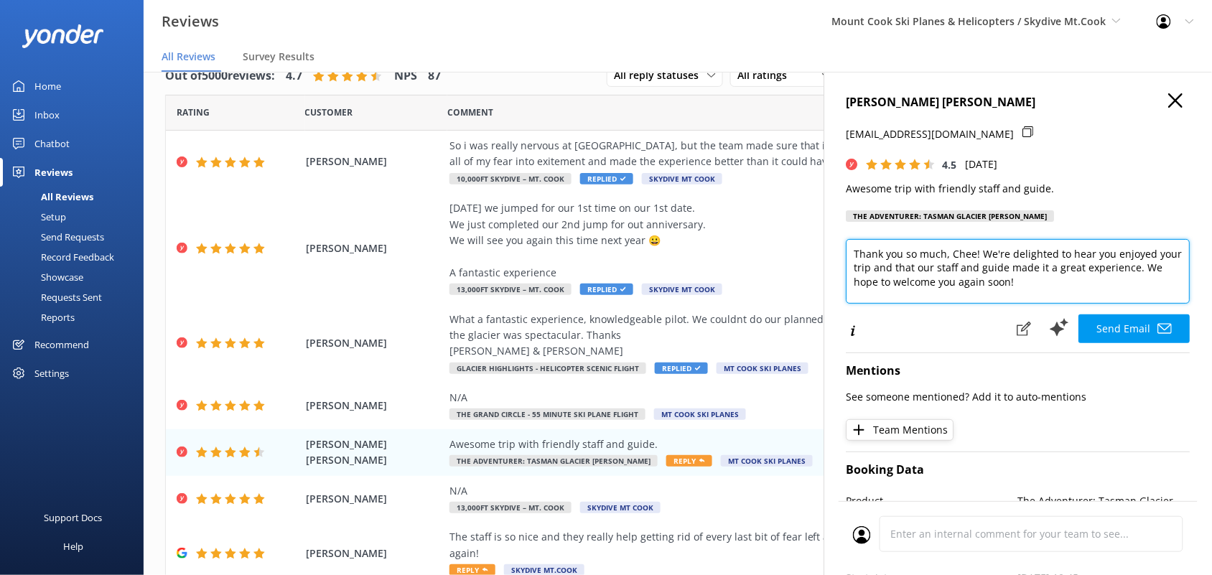
click at [975, 252] on textarea "Thank you so much, Chee! We're delighted to hear you enjoyed your trip and that…" at bounding box center [1018, 271] width 344 height 65
type textarea "Thank you so much! We're delighted to hear you enjoyed your trip and that our s…"
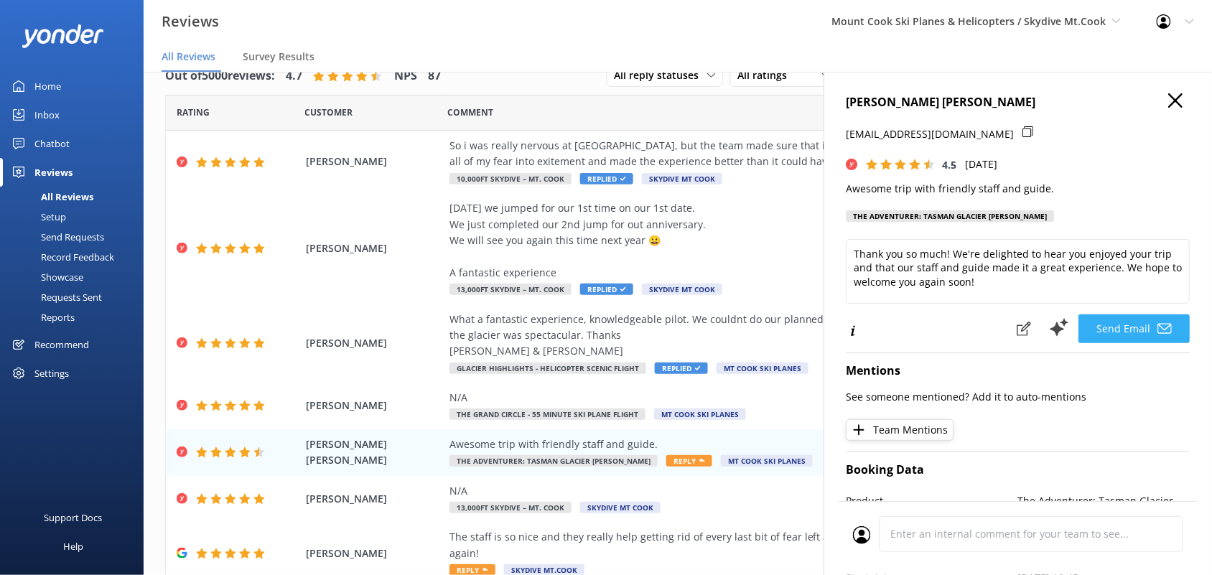
click at [1110, 323] on button "Send Email" at bounding box center [1134, 328] width 111 height 29
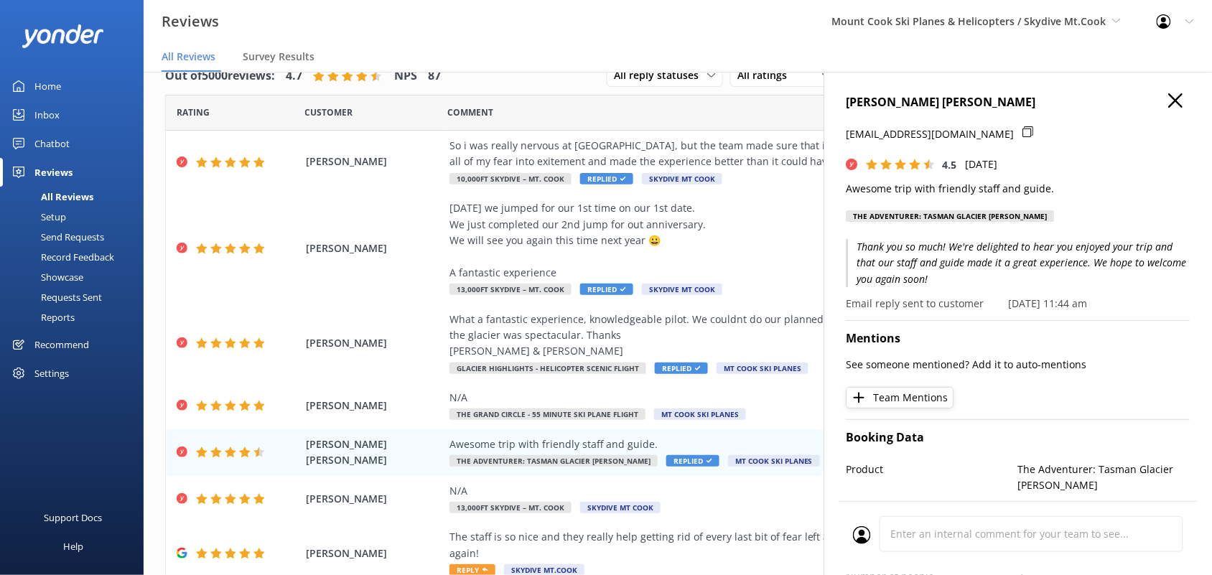
click at [1169, 103] on icon "button" at bounding box center [1176, 100] width 14 height 14
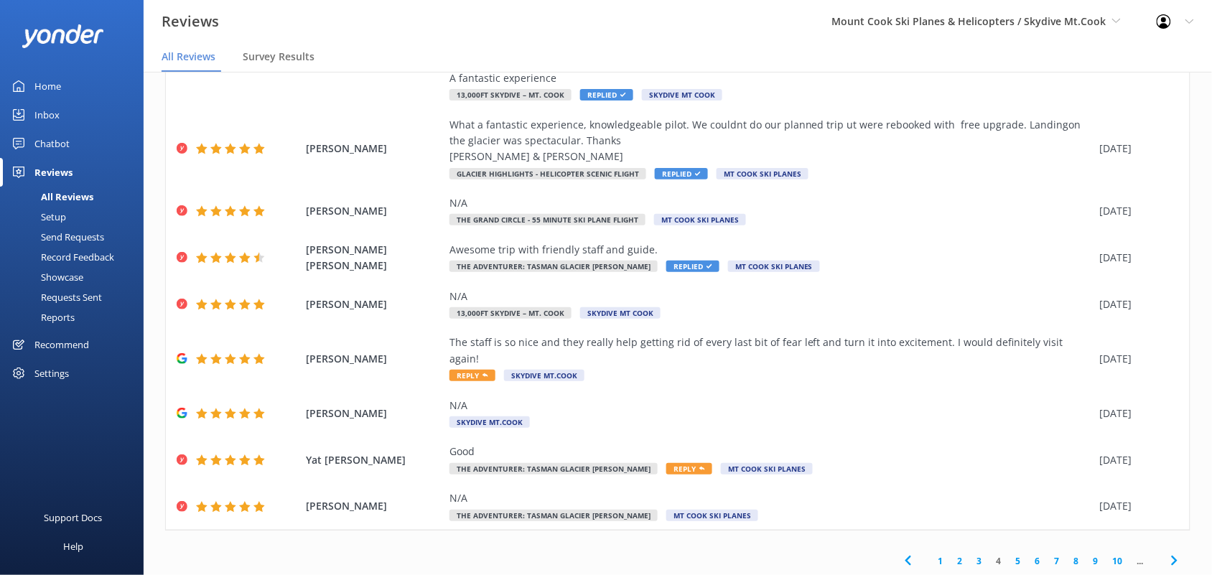
scroll to position [209, 0]
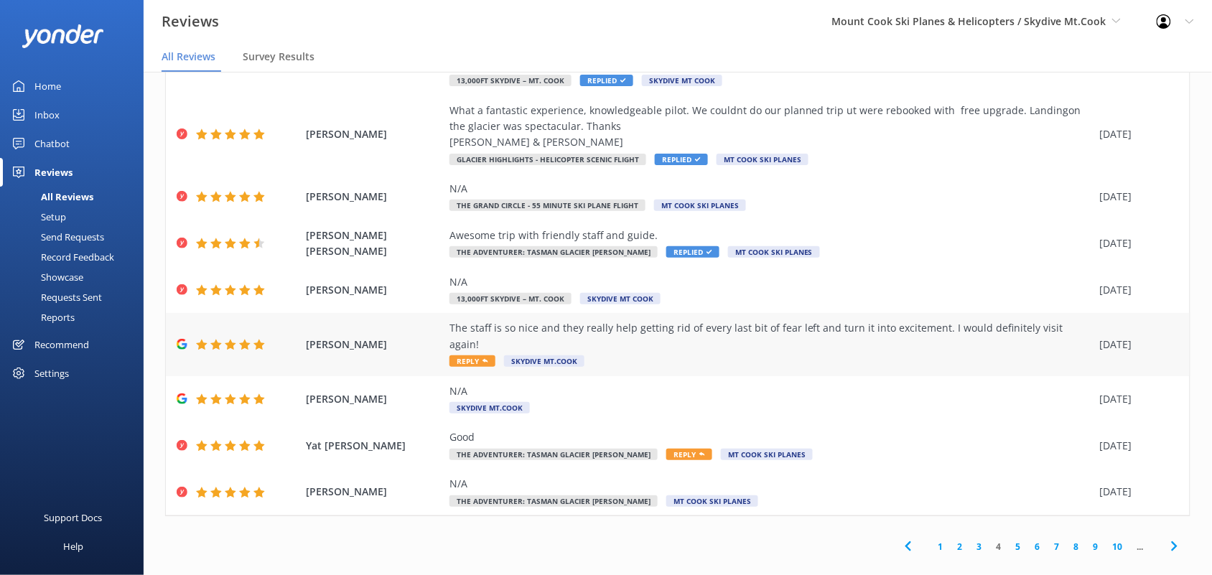
click at [755, 350] on div "The staff is so nice and they really help getting rid of every last bit of fear…" at bounding box center [770, 344] width 643 height 48
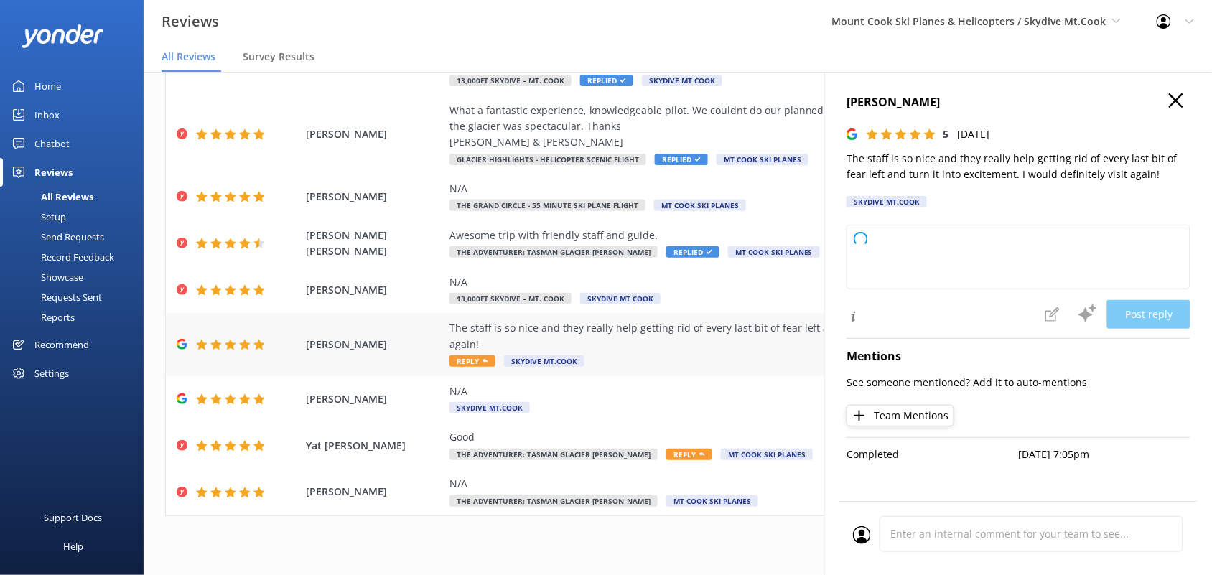
type textarea "Thank you so much for your wonderful review! We're thrilled to hear our staff h…"
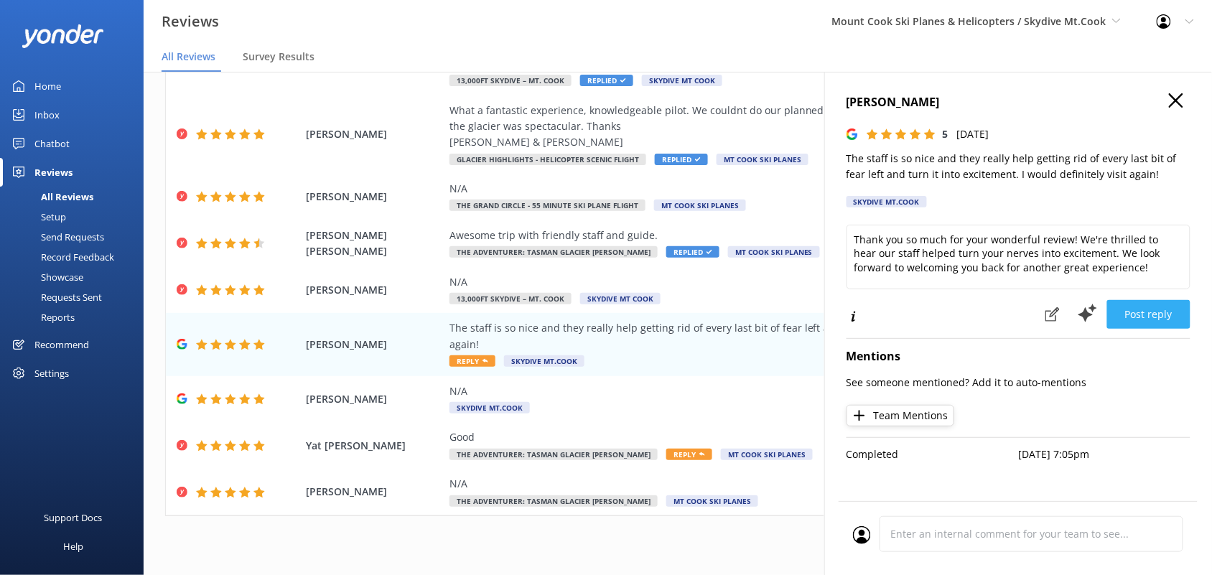
click at [1139, 313] on button "Post reply" at bounding box center [1148, 314] width 83 height 29
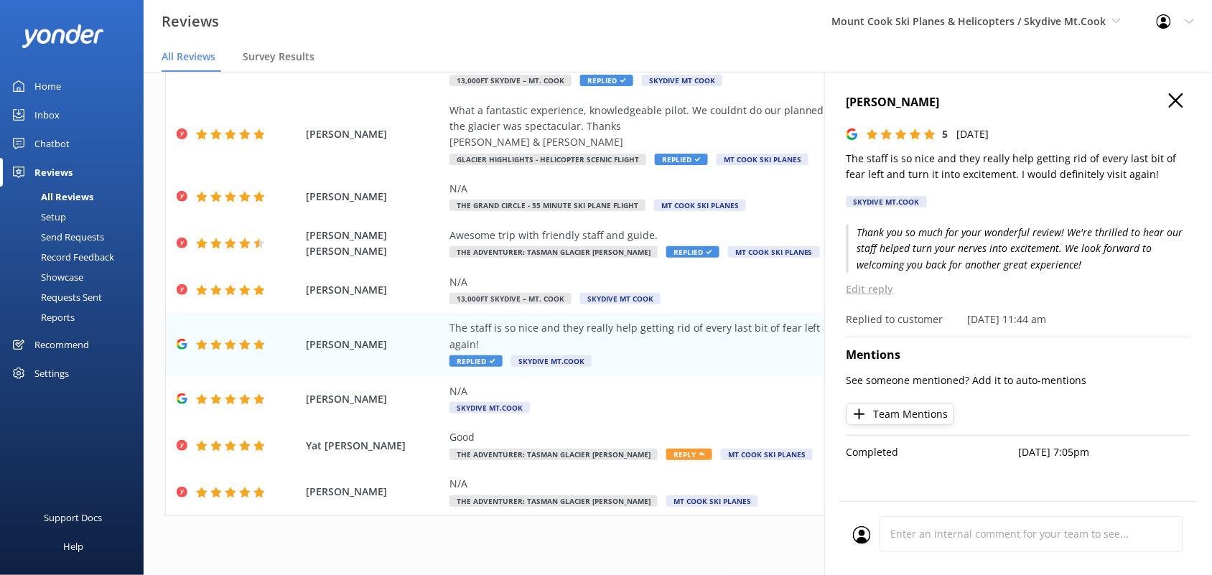
click at [1172, 98] on icon "button" at bounding box center [1176, 100] width 14 height 14
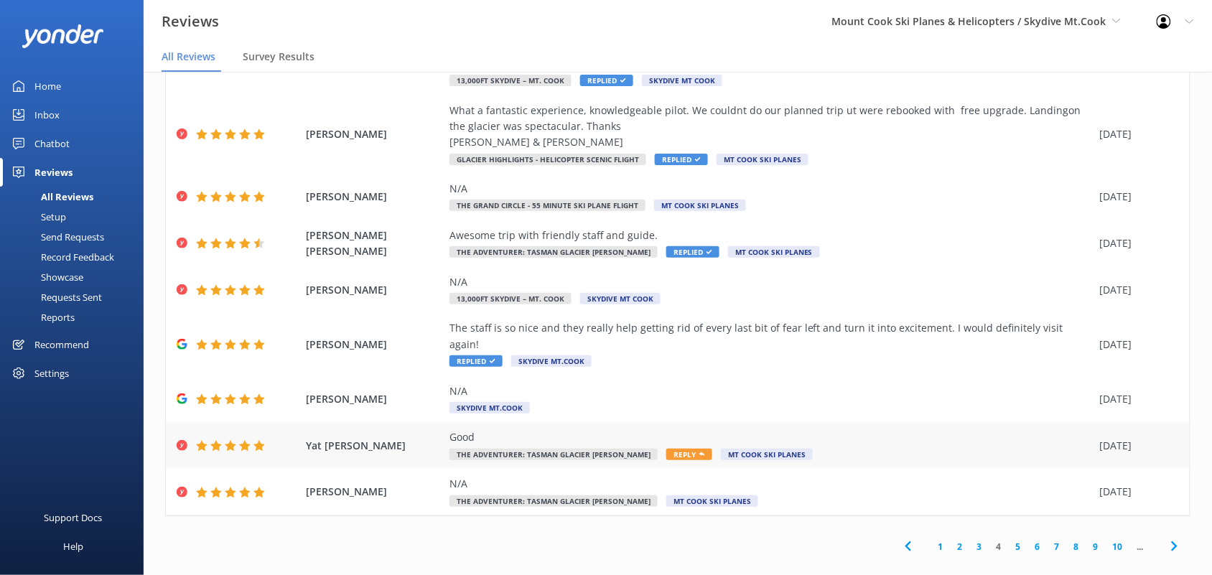
click at [834, 447] on div "Yat Chi Siu Good The Adventurer: Tasman Glacier Heli Hike Reply Mt Cook Ski Pla…" at bounding box center [678, 445] width 1024 height 47
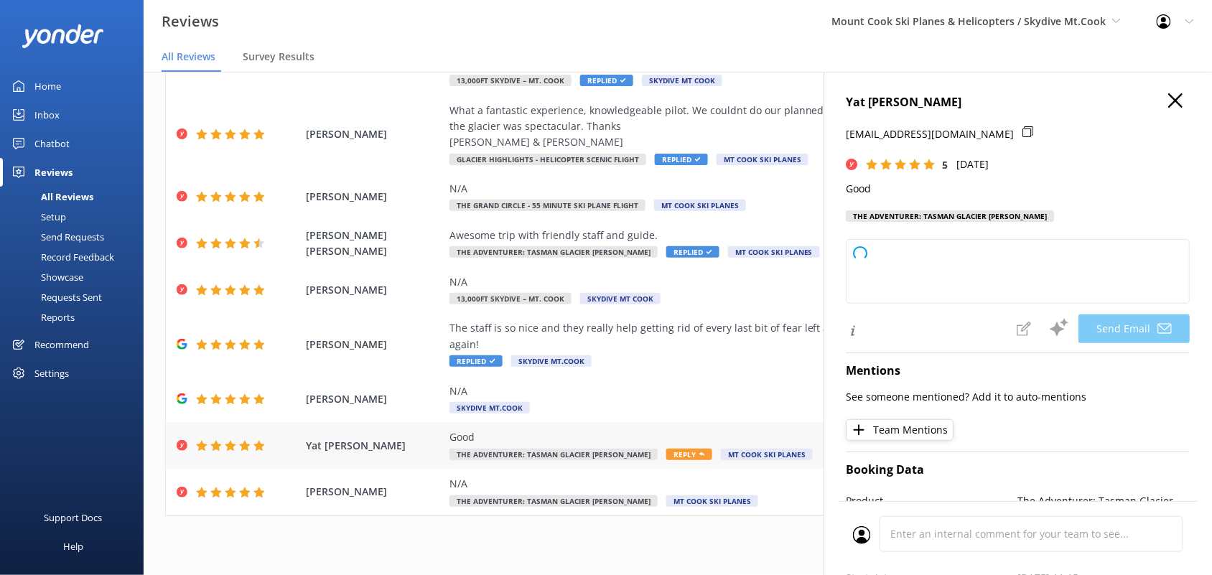
type textarea "Thank you so much for your positive feedback, Yat! We're glad you had a good ex…"
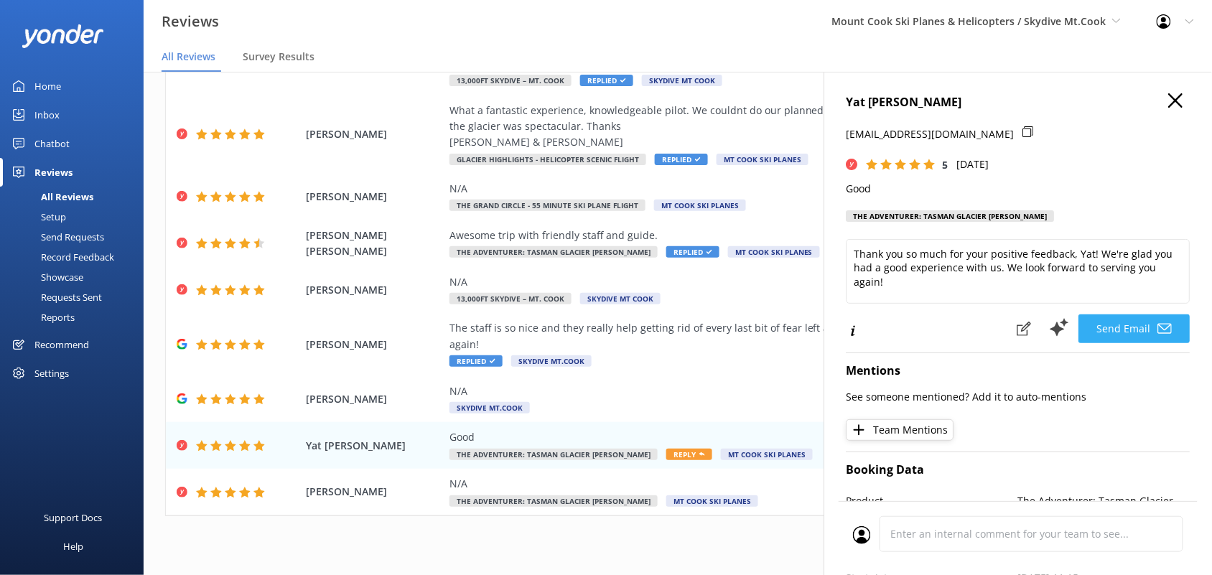
click at [1097, 323] on button "Send Email" at bounding box center [1134, 328] width 111 height 29
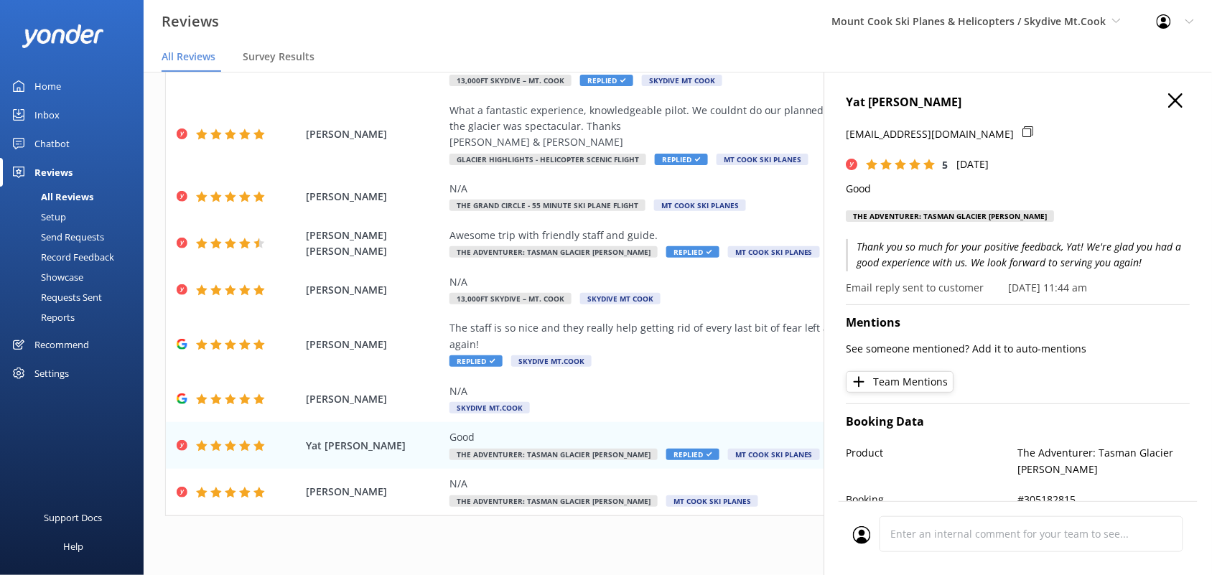
click at [1157, 92] on div "Yat Chi Siu yatchi@gmail.com 5 Sat, 6th Sep 2025 Good The Adventurer: Tasman Gl…" at bounding box center [1018, 359] width 388 height 575
click at [1169, 101] on icon "button" at bounding box center [1176, 100] width 14 height 14
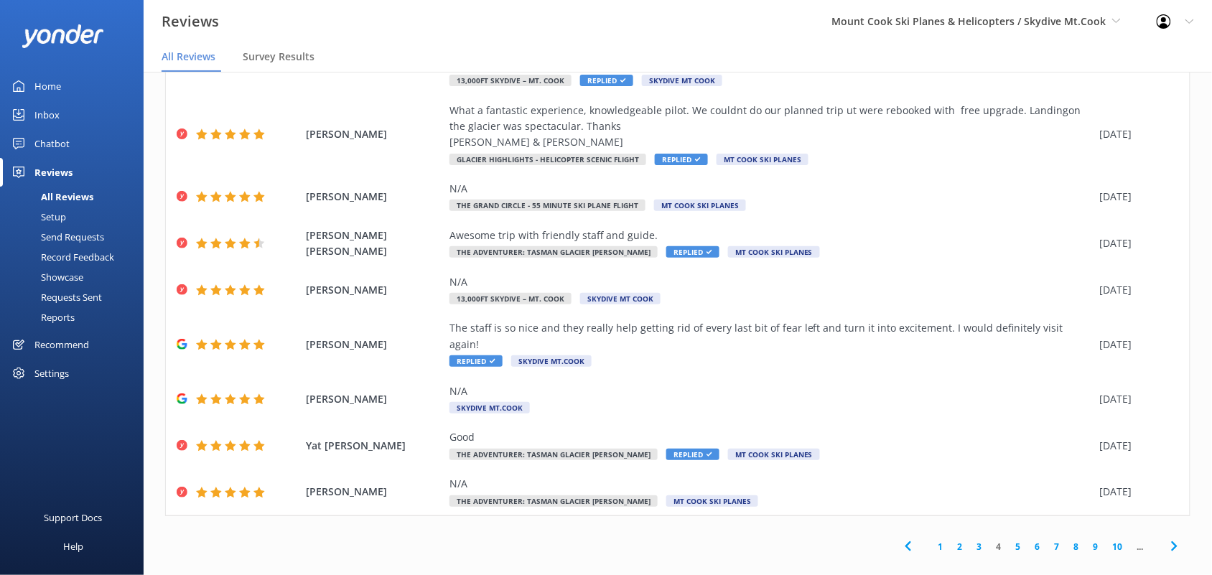
click at [1009, 540] on link "5" at bounding box center [1018, 547] width 19 height 14
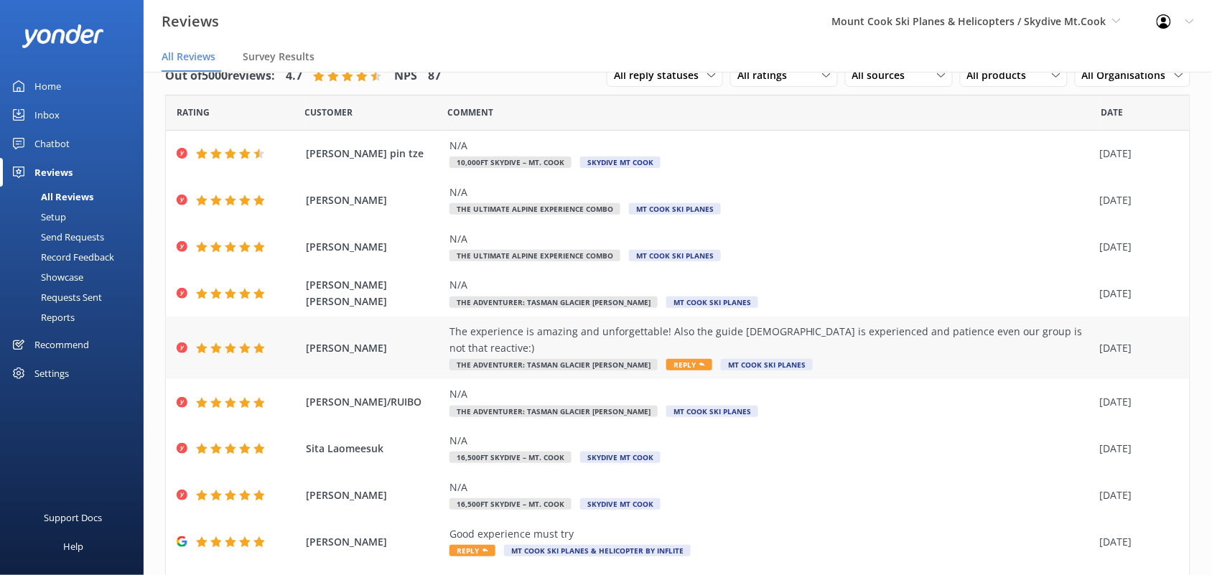
click at [548, 328] on div "The experience is amazing and unforgettable! Also the guide Tori is experienced…" at bounding box center [770, 340] width 643 height 32
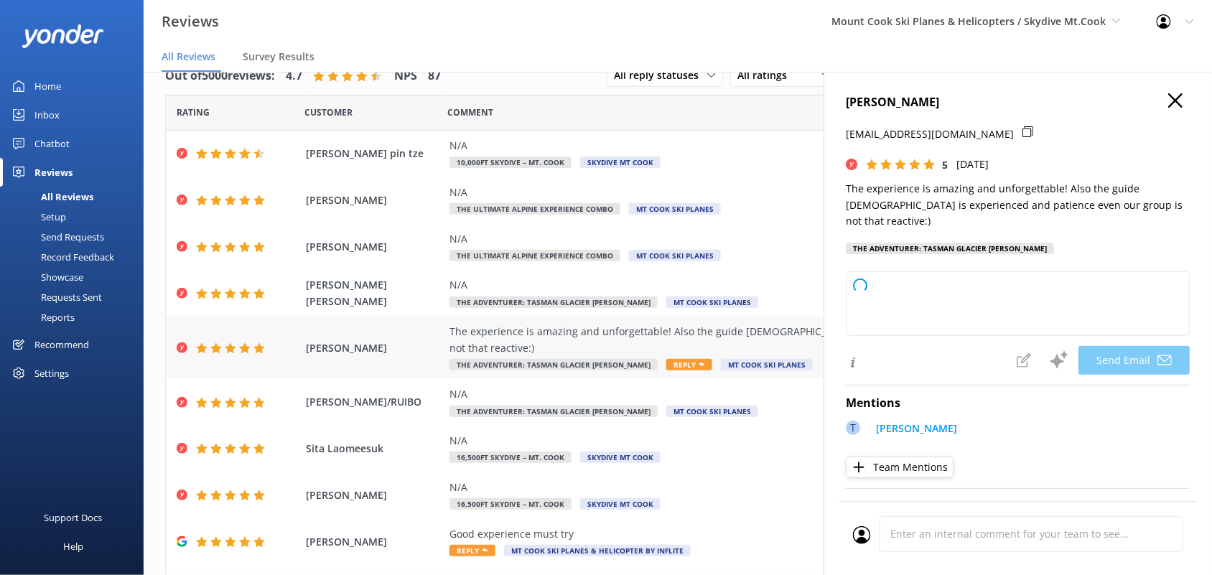
type textarea "Thank you so much, Lee! We're thrilled to hear you had an amazing and unforgett…"
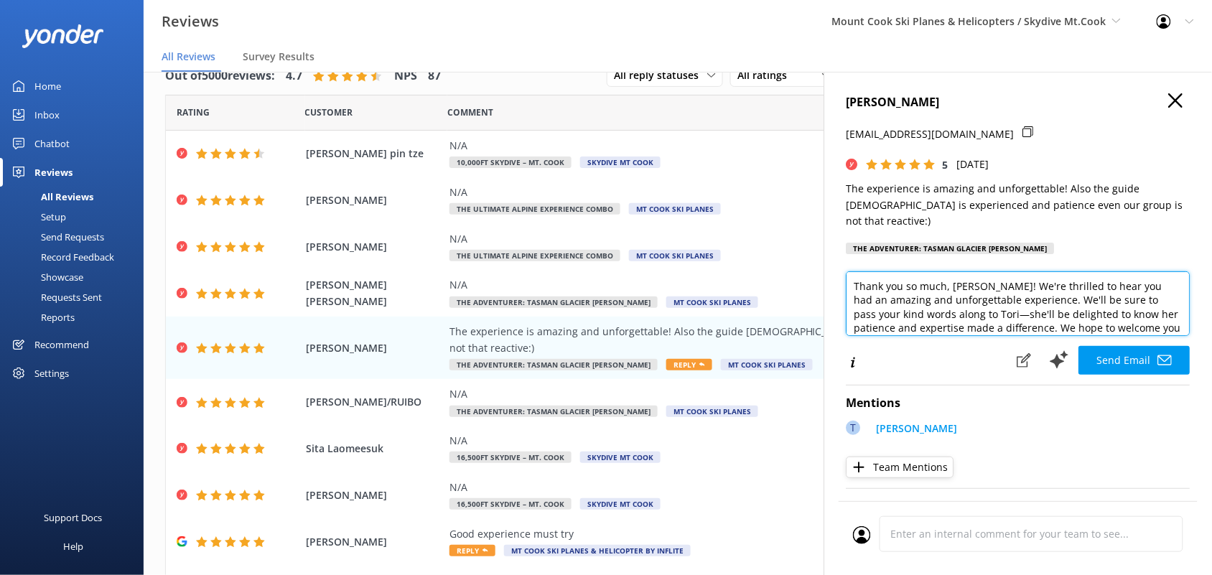
scroll to position [22, 0]
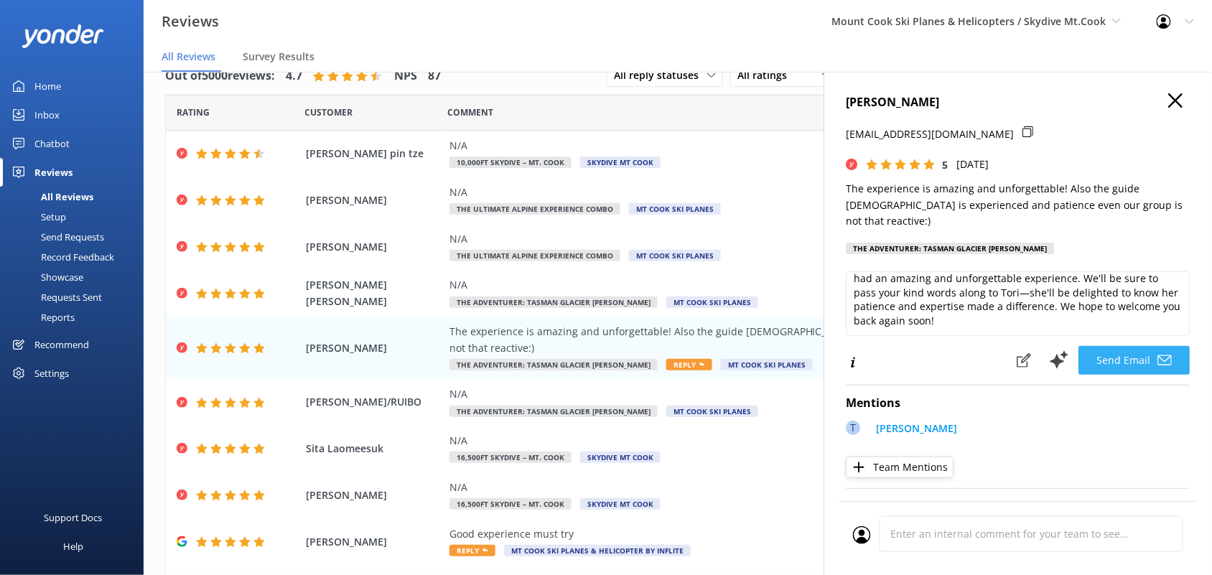
click at [1115, 346] on button "Send Email" at bounding box center [1134, 360] width 111 height 29
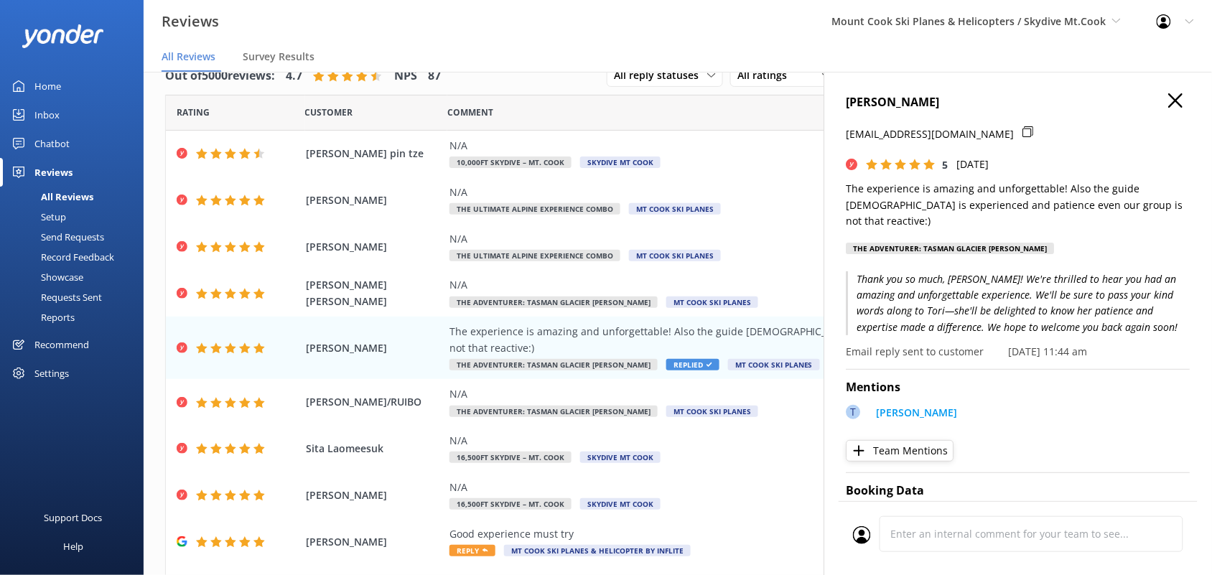
click at [1169, 99] on use "button" at bounding box center [1176, 100] width 14 height 14
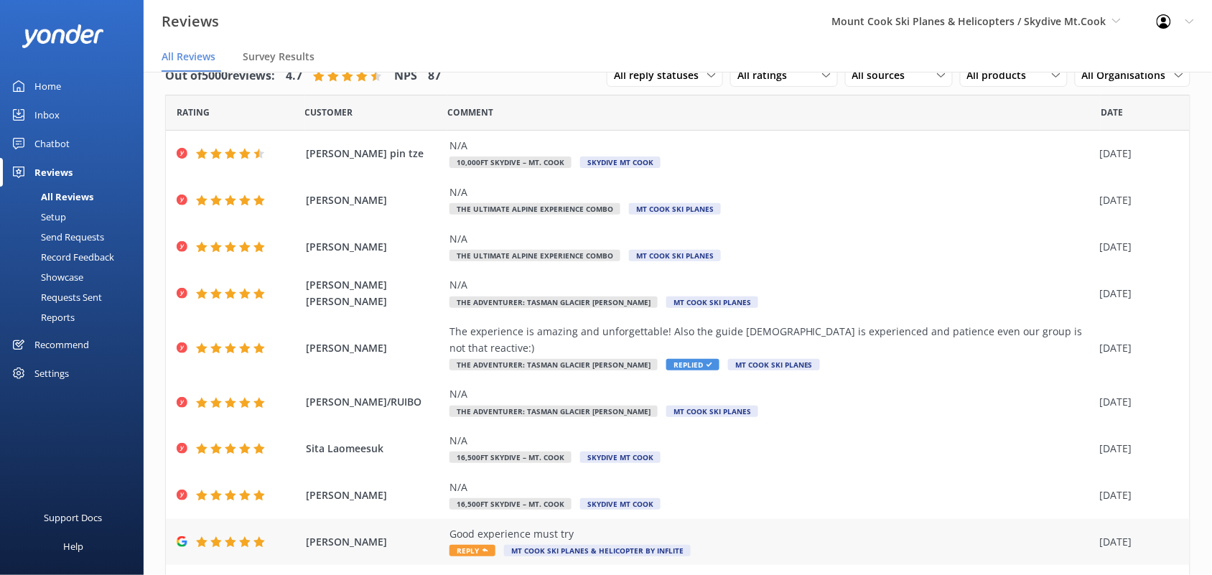
click at [775, 526] on div "Good experience must try" at bounding box center [770, 534] width 643 height 16
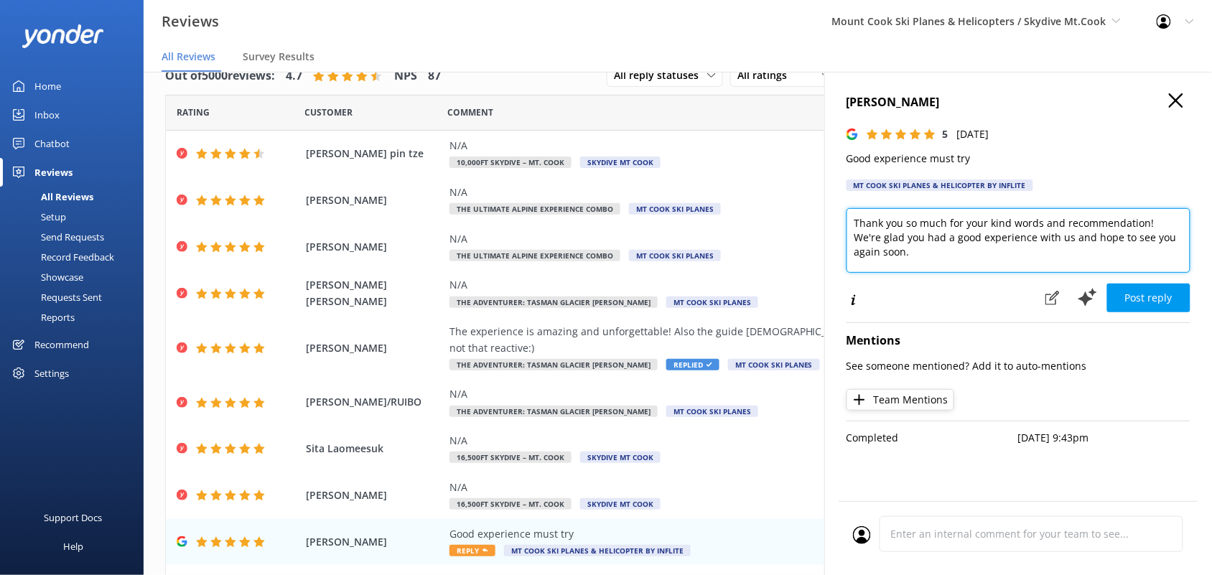
click at [922, 256] on textarea "Thank you so much for your kind words and recommendation! We're glad you had a …" at bounding box center [1018, 240] width 344 height 65
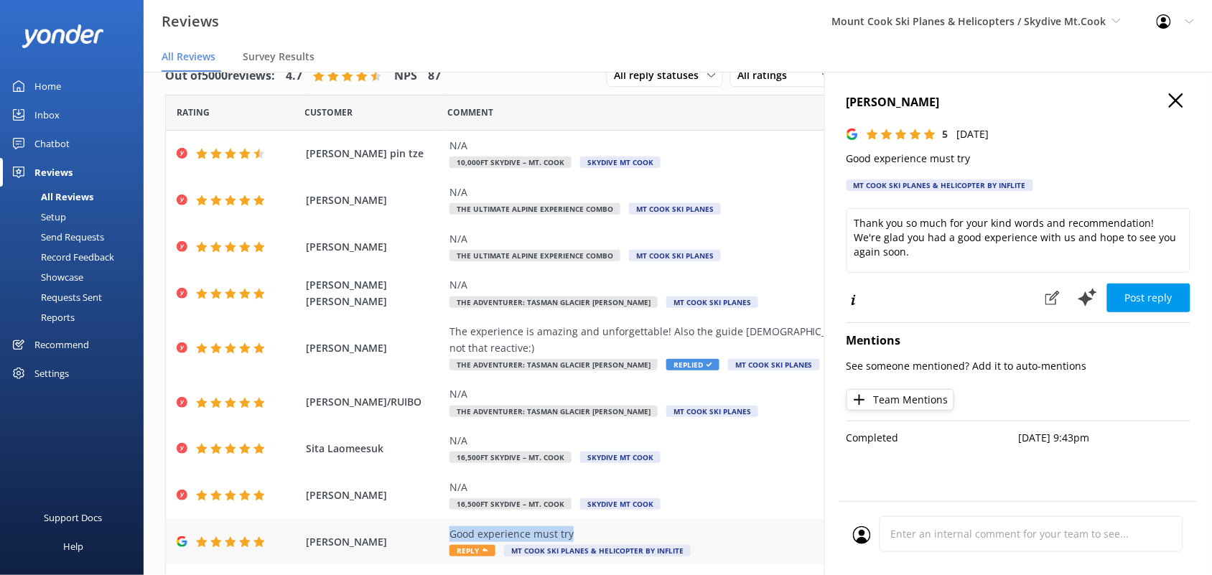
drag, startPoint x: 582, startPoint y: 514, endPoint x: 450, endPoint y: 514, distance: 132.1
click at [450, 526] on div "Good experience must try" at bounding box center [770, 534] width 643 height 16
copy div "Good experience must try"
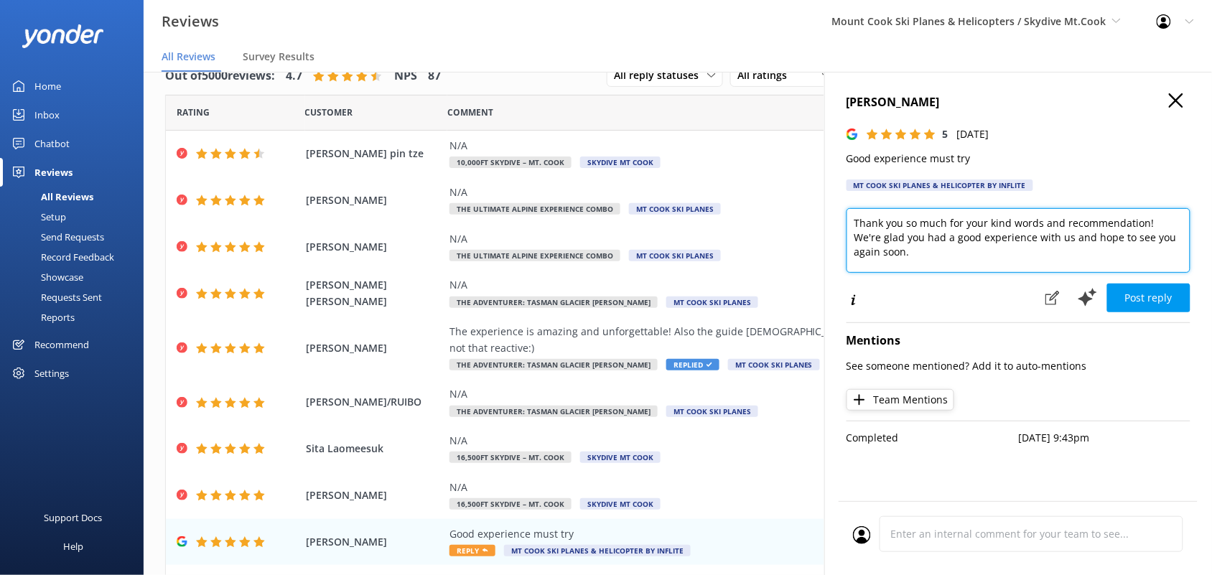
drag, startPoint x: 895, startPoint y: 250, endPoint x: 835, endPoint y: 227, distance: 63.9
click at [835, 227] on div "chew kai xin 5 Thu, 4th Sep 2025 Good experience must try Mt Cook Ski Planes & …" at bounding box center [1018, 359] width 388 height 575
paste textarea "s for the great feedback! We’re so glad you had a good experience and agree—it’…"
click at [964, 238] on textarea "Thanks for the great feedback! We’re so glad you had a good experience and agre…" at bounding box center [1018, 240] width 344 height 65
click at [977, 237] on textarea "Thanks for the great feedback! We’re so glad you had a good experience and we a…" at bounding box center [1018, 240] width 344 height 65
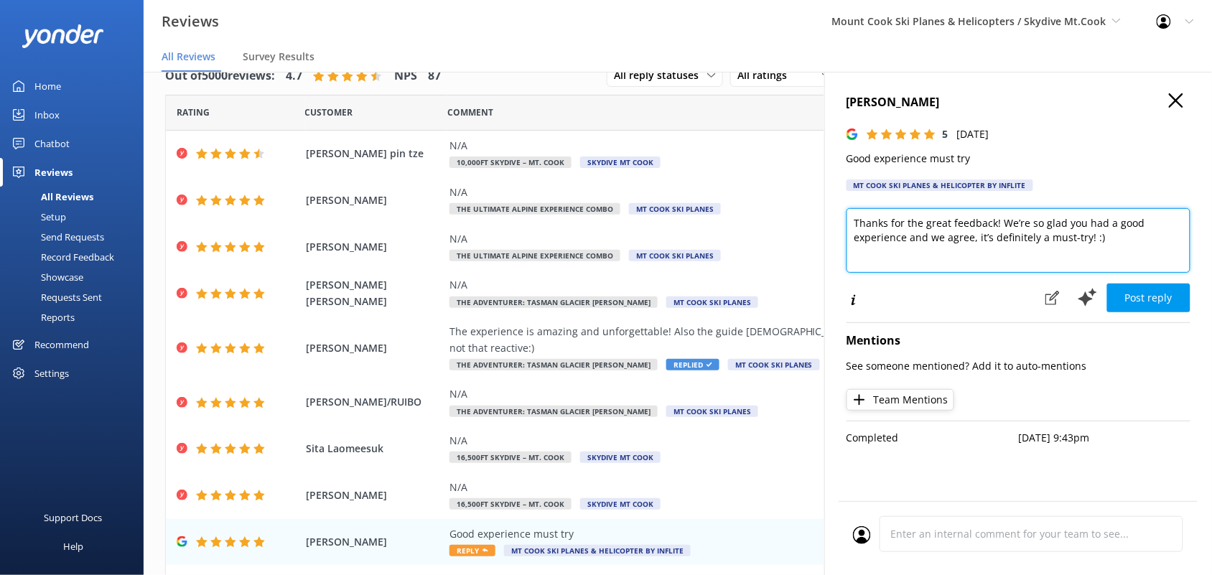
type textarea "Thanks for the great feedback! We’re so glad you had a good experience and we a…"
click at [1179, 98] on use "button" at bounding box center [1176, 100] width 14 height 14
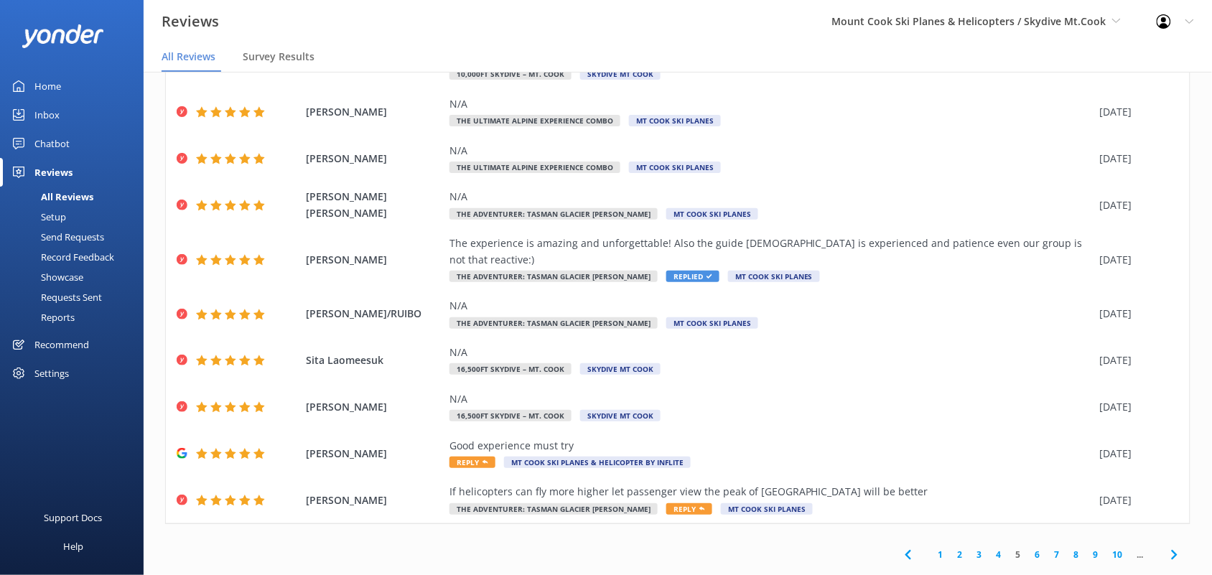
scroll to position [97, 0]
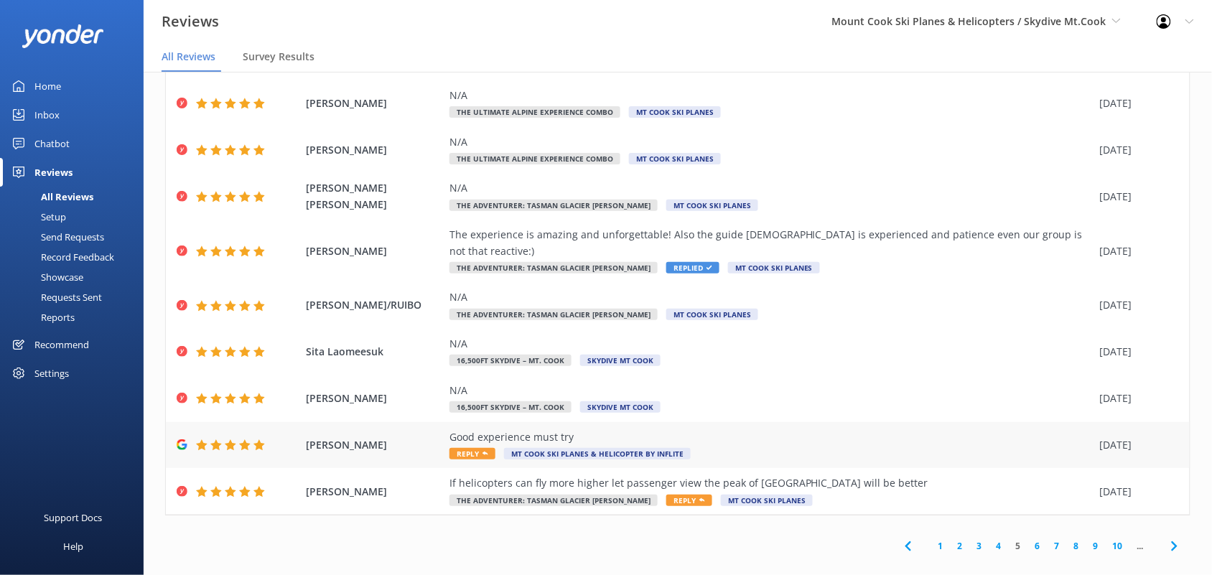
click at [758, 435] on div "Good experience must try Reply Mt Cook Ski Planes & Helicopter by INFLITE" at bounding box center [770, 445] width 643 height 32
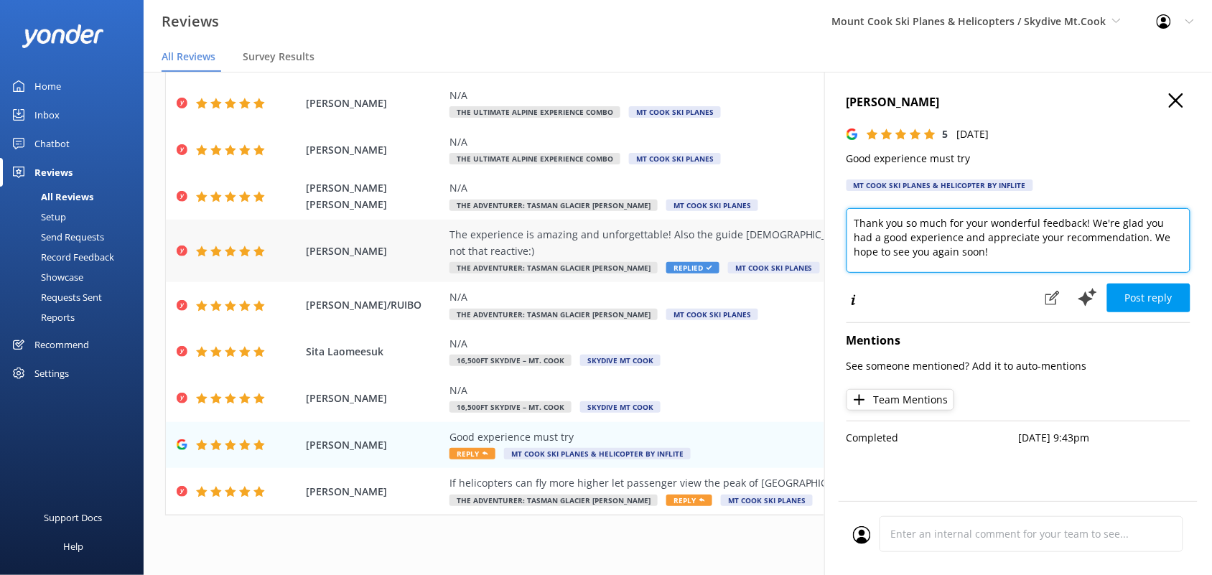
drag, startPoint x: 962, startPoint y: 260, endPoint x: 821, endPoint y: 228, distance: 145.1
click at [821, 228] on div "Out of 5000 reviews: 4.7 NPS 87 All reply statuses All reply statuses Needs a r…" at bounding box center [678, 309] width 1068 height 532
paste textarea "s for the great feedback! We’re so glad you had a good experience and agree—it’…"
click at [964, 238] on textarea "Thanks for the great feedback! We’re so glad you had a good experience and agre…" at bounding box center [1018, 240] width 344 height 65
click at [915, 256] on textarea "Thanks for the great feedback! We’re so glad you had a good experience and agre…" at bounding box center [1018, 240] width 344 height 65
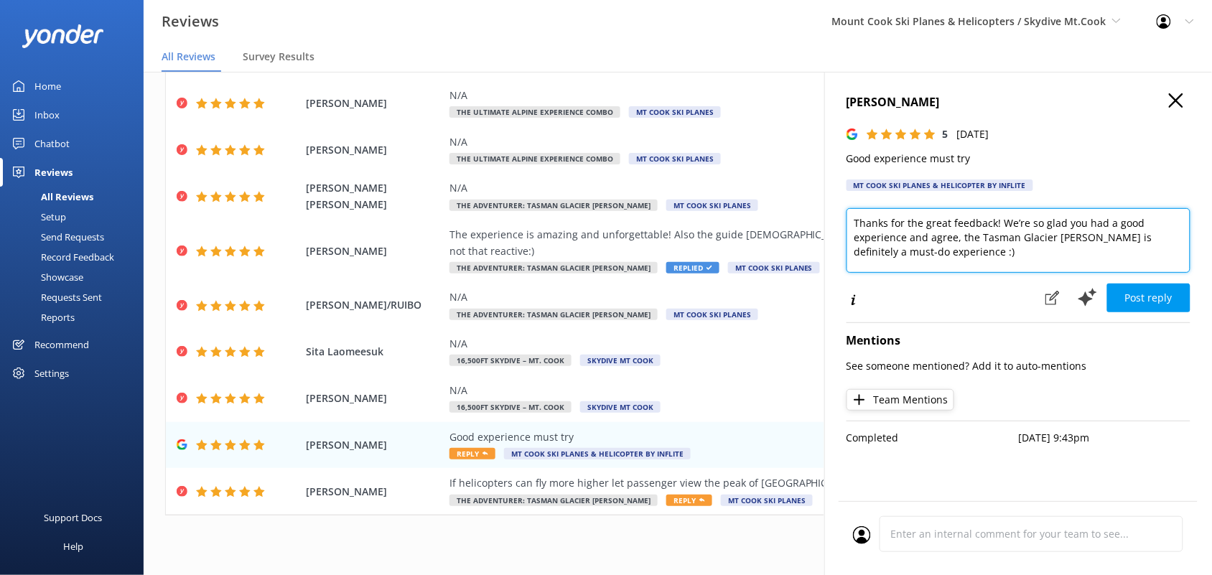
click at [927, 235] on textarea "Thanks for the great feedback! We’re so glad you had a good experience and agre…" at bounding box center [1018, 240] width 344 height 65
click at [927, 235] on textarea "Thanks for the great feedback! We’re so glad you had a good experience andwe ag…" at bounding box center [1018, 240] width 344 height 65
drag, startPoint x: 1110, startPoint y: 238, endPoint x: 1070, endPoint y: 238, distance: 40.2
click at [1070, 238] on textarea "Thanks for the great feedback! We’re so glad you had a good experience and we a…" at bounding box center [1018, 240] width 344 height 65
click at [955, 262] on textarea "Thanks for the great feedback! We’re so glad you had a good experience and we a…" at bounding box center [1018, 240] width 344 height 65
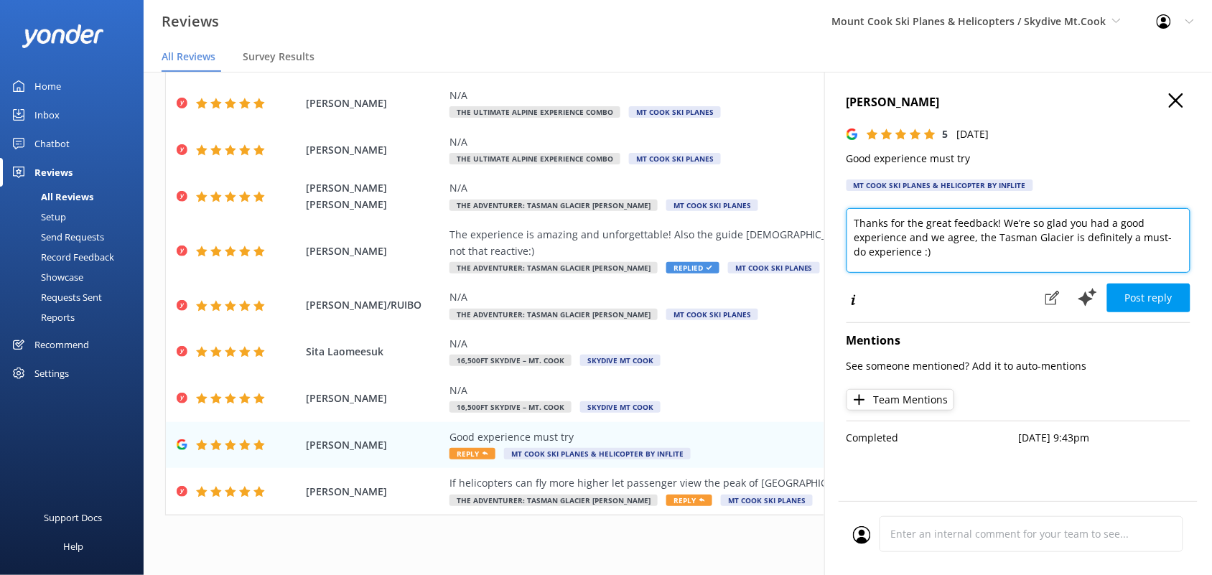
drag, startPoint x: 943, startPoint y: 259, endPoint x: 909, endPoint y: 243, distance: 37.6
click at [909, 243] on textarea "Thanks for the great feedback! We’re so glad you had a good experience and we a…" at bounding box center [1018, 240] width 344 height 65
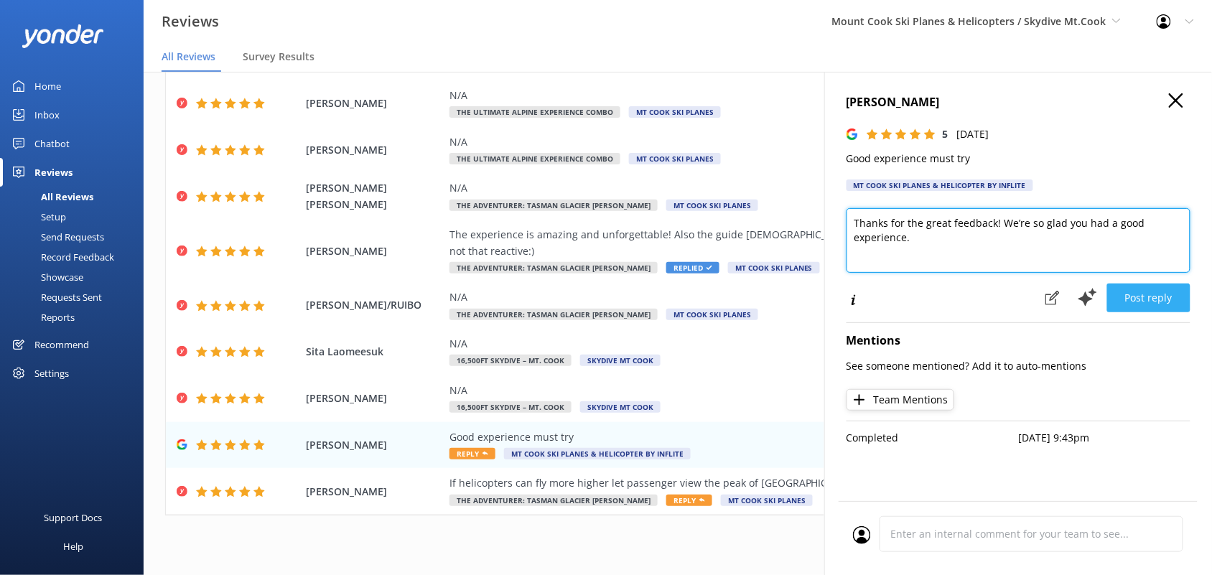
type textarea "Thanks for the great feedback! We’re so glad you had a good experience."
click at [1158, 295] on button "Post reply" at bounding box center [1148, 298] width 83 height 29
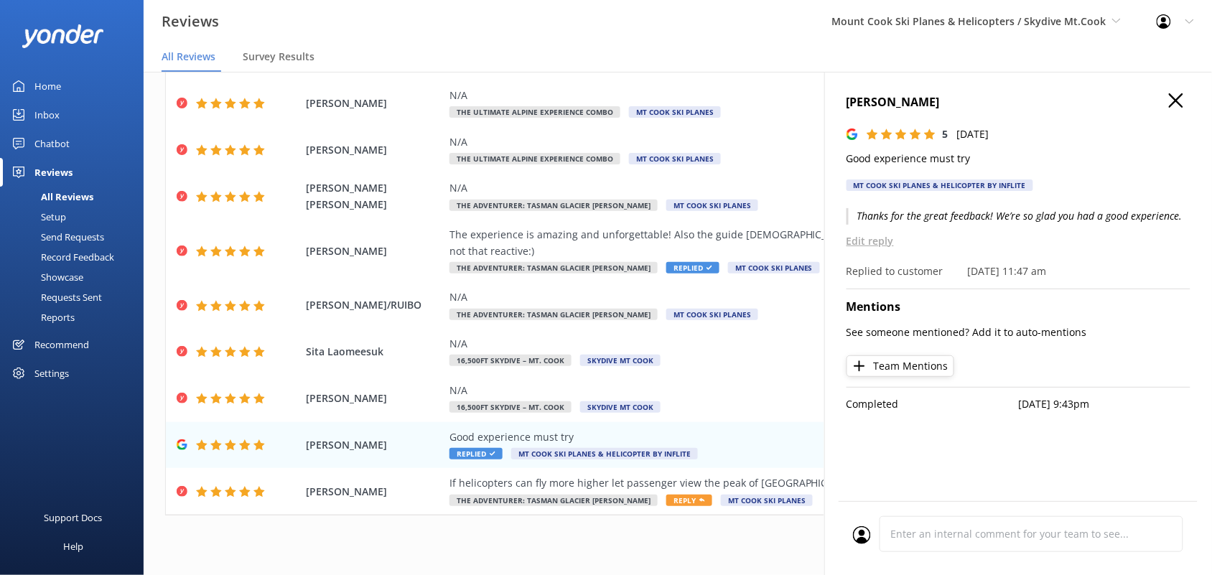
click at [1177, 97] on icon "button" at bounding box center [1176, 100] width 14 height 14
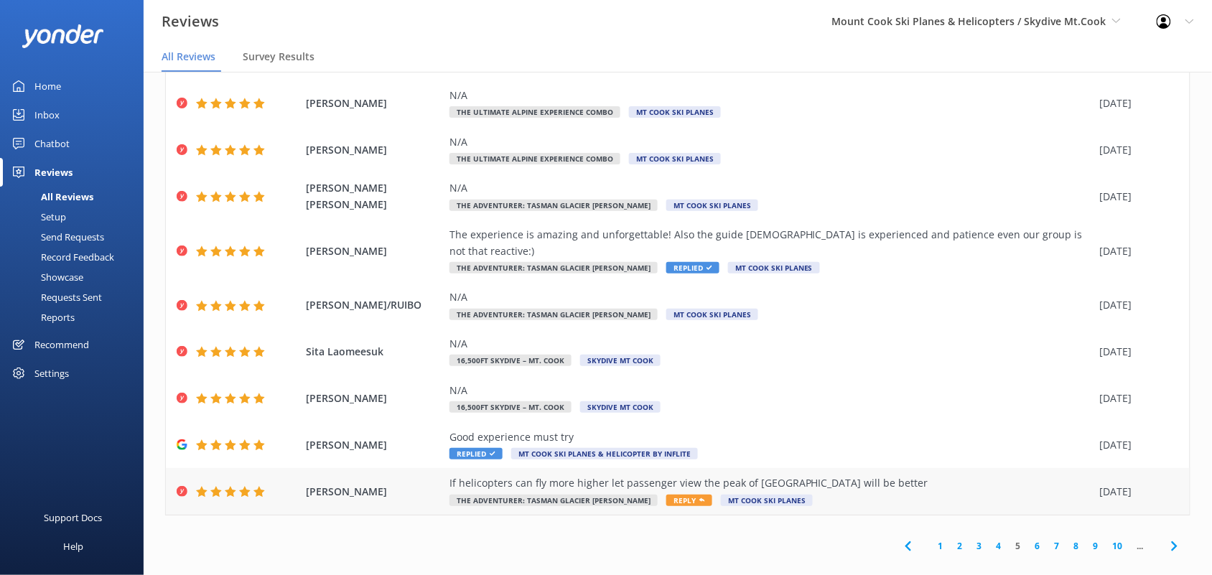
click at [738, 475] on div "If helicopters can fly more higher let passenger view the peak of Mount will be…" at bounding box center [770, 483] width 643 height 16
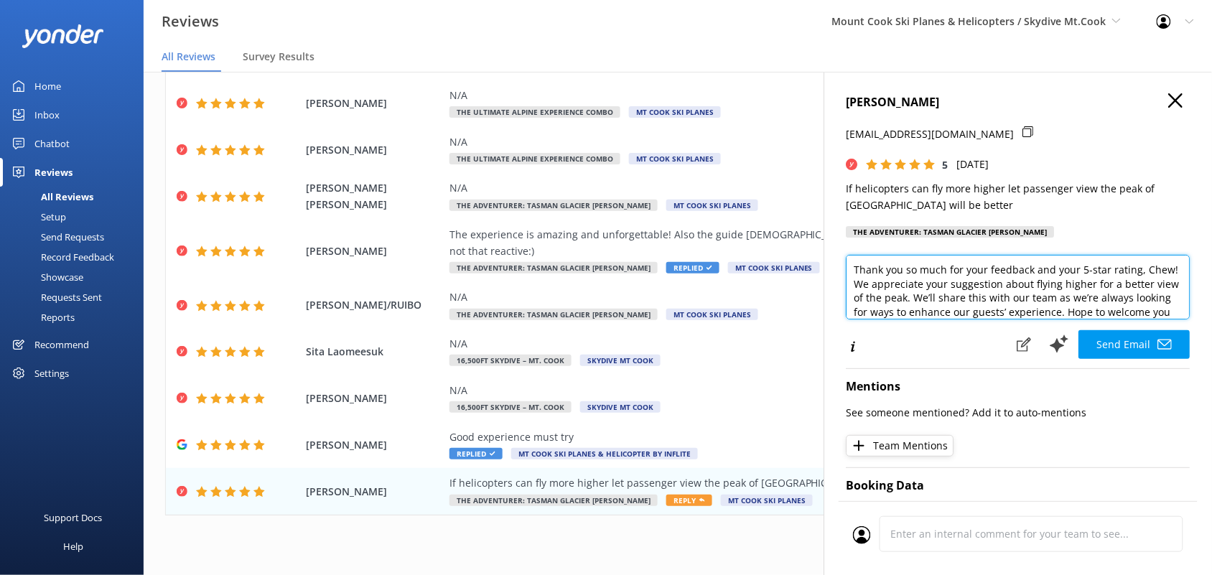
scroll to position [22, 0]
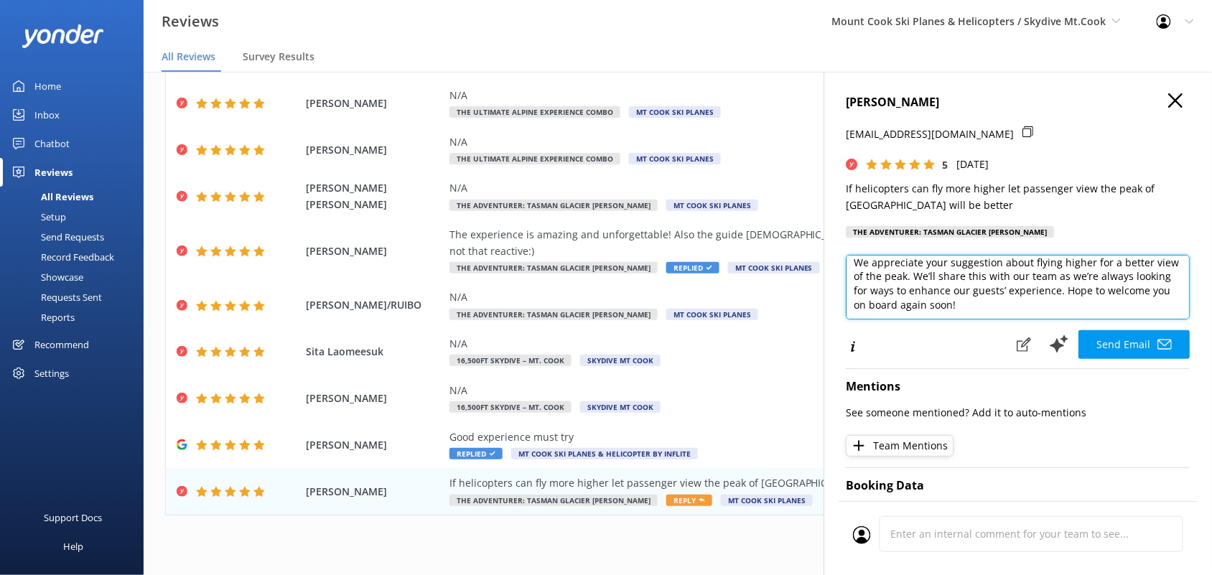
drag, startPoint x: 1065, startPoint y: 309, endPoint x: 973, endPoint y: 281, distance: 96.1
click at [973, 281] on textarea "Thank you so much for your feedback and your 5-star rating, Chew! We appreciate…" at bounding box center [1018, 287] width 344 height 65
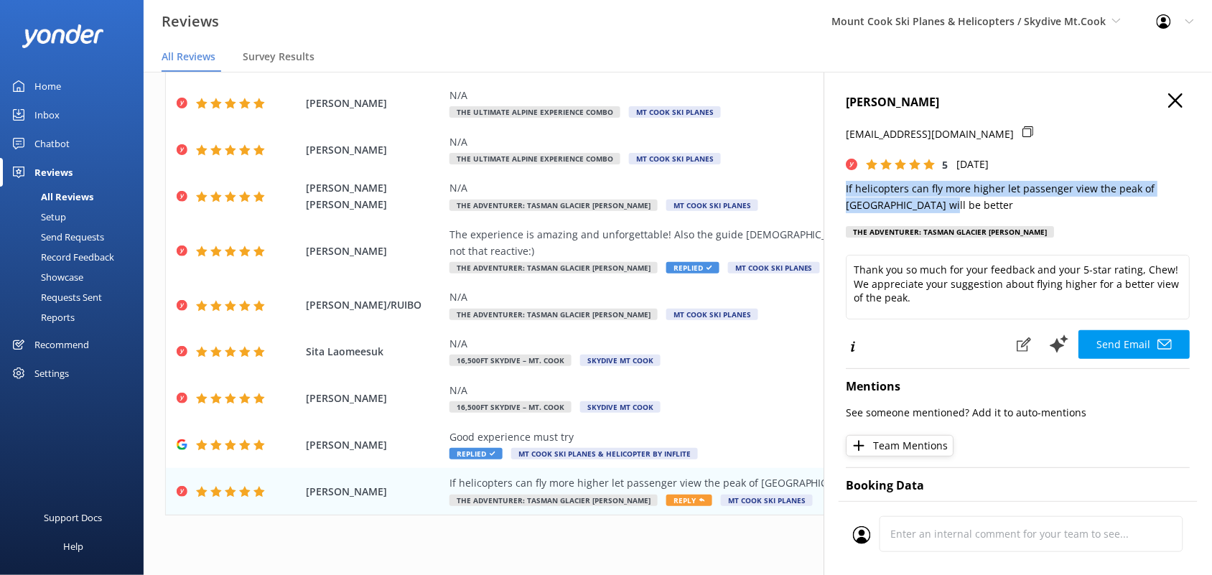
drag, startPoint x: 945, startPoint y: 205, endPoint x: 846, endPoint y: 187, distance: 101.5
click at [846, 187] on div "chew kai xin chewkaixin@gmail.com 5 Thu, 4th Sep 2025 If helicopters can fly mo…" at bounding box center [1018, 359] width 388 height 575
copy p "If helicopters can fly more higher let passenger view the peak of Mount will be…"
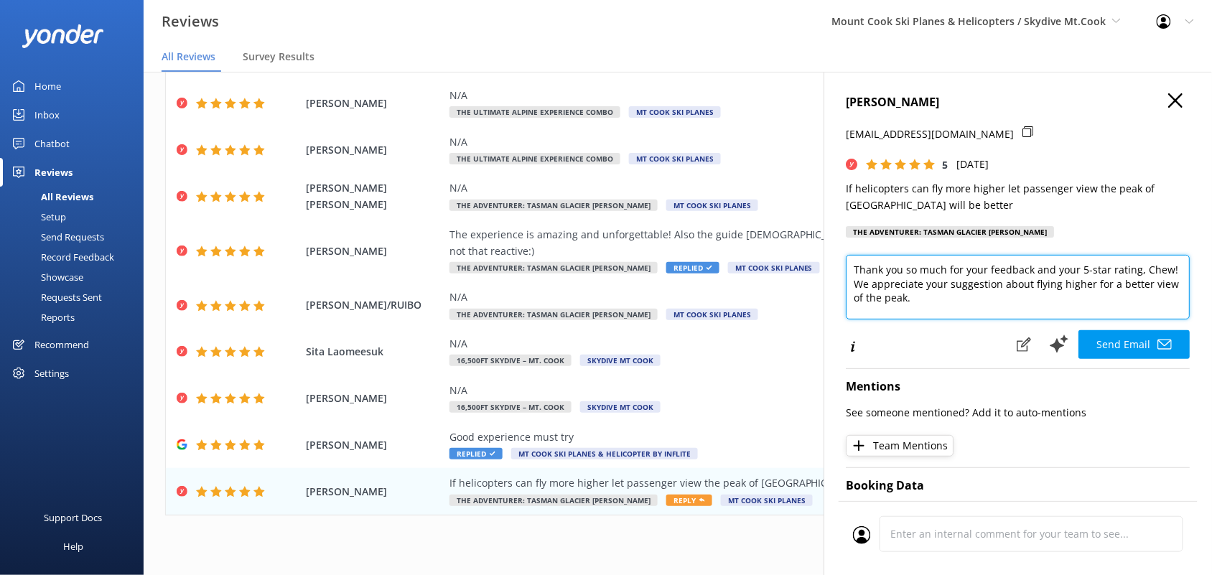
click at [944, 299] on textarea "Thank you so much for your feedback and your 5-star rating, Chew! We appreciate…" at bounding box center [1018, 287] width 344 height 65
click at [975, 299] on textarea "Thank you so much for your feedback and your 5-star rating, Chew! We appreciate…" at bounding box center [1018, 287] width 344 height 65
paste textarea "We’d love to welcome you back for one of our longer scenic flights—they’ll take…"
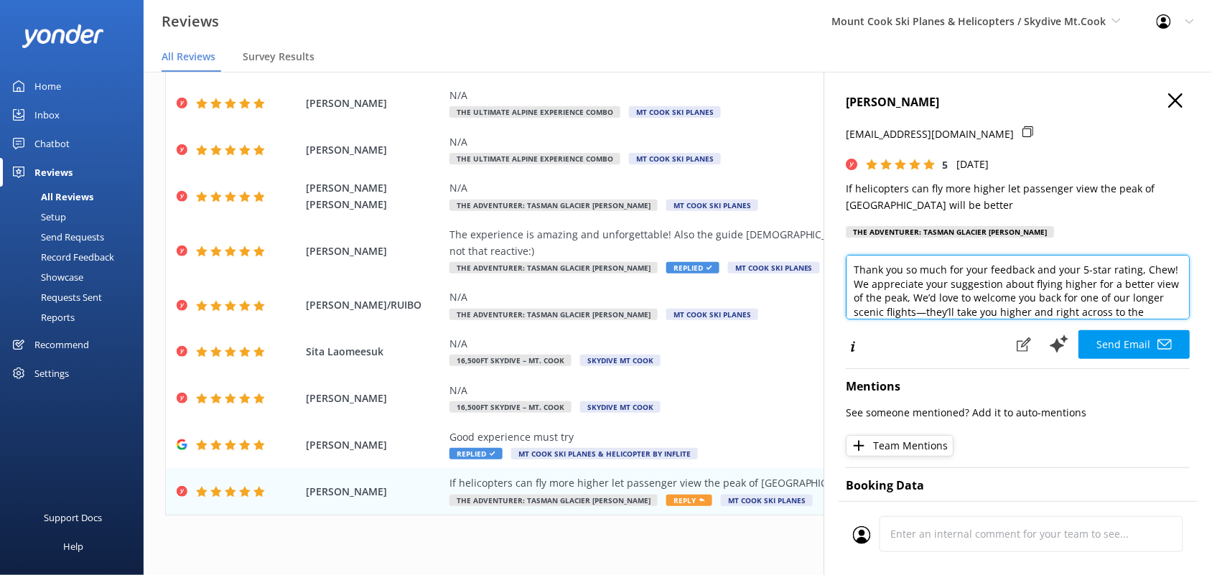
scroll to position [15, 0]
click at [989, 296] on textarea "Thank you so much for your feedback and your 5-star rating, Chew! We appreciate…" at bounding box center [1018, 287] width 344 height 65
click at [1134, 309] on textarea "Thank you so much for your feedback and your 5-star rating, Chew! We appreciate…" at bounding box center [1018, 287] width 344 height 65
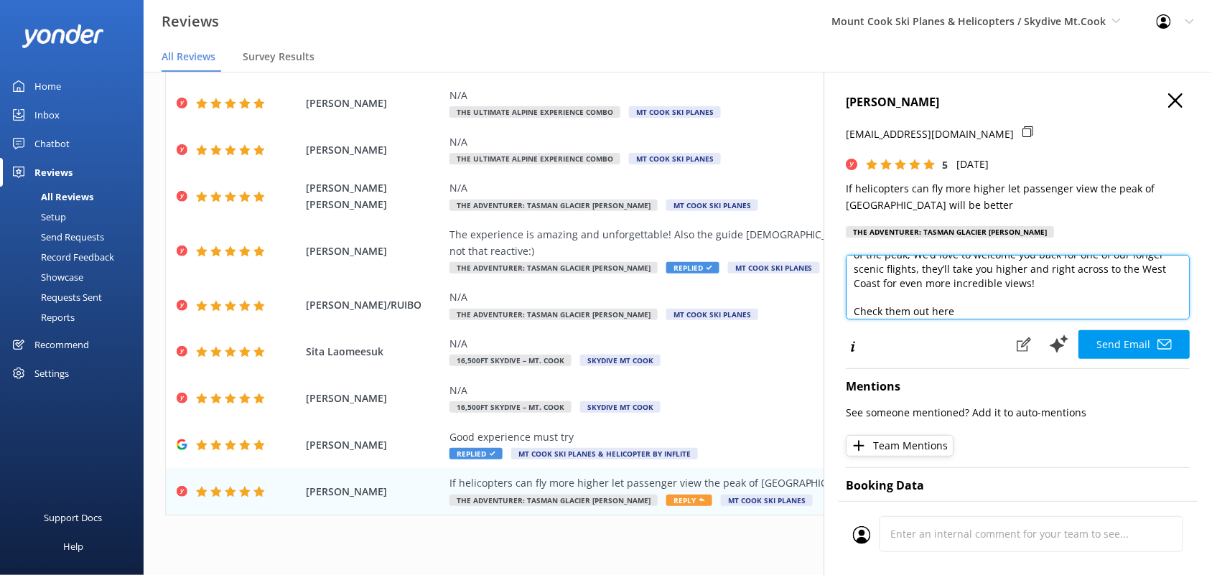
scroll to position [57, 0]
paste textarea "https://www.mtcookskiplanes.com/flights-and-tours/grand-circle/"
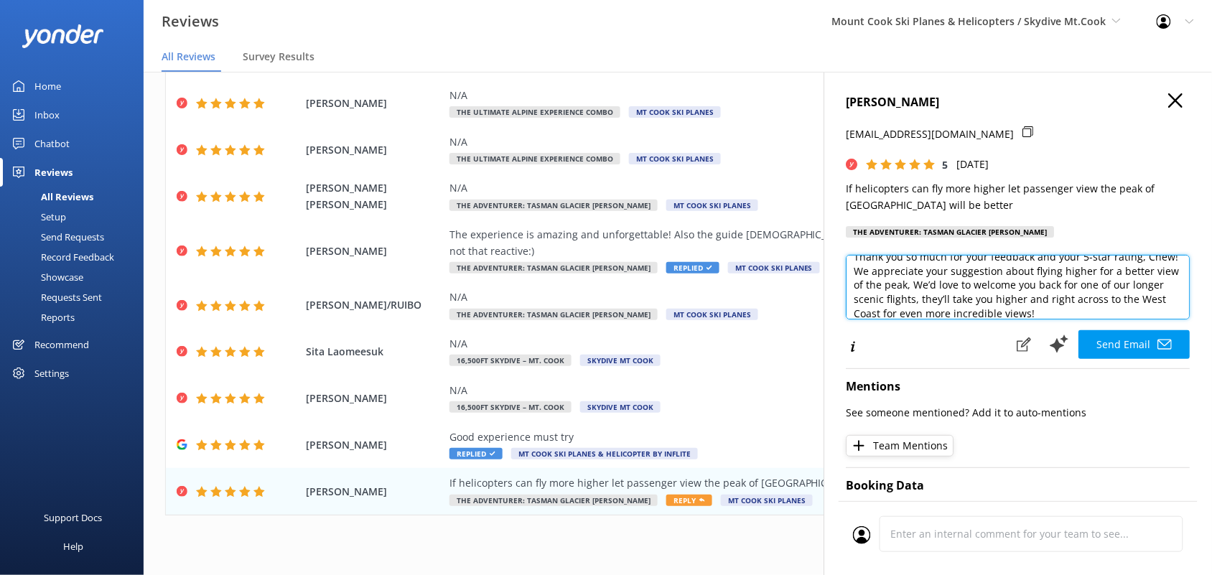
scroll to position [0, 0]
click at [964, 300] on textarea "Thank you so much for your feedback and your 5-star rating, Chew! We appreciate…" at bounding box center [1018, 287] width 344 height 65
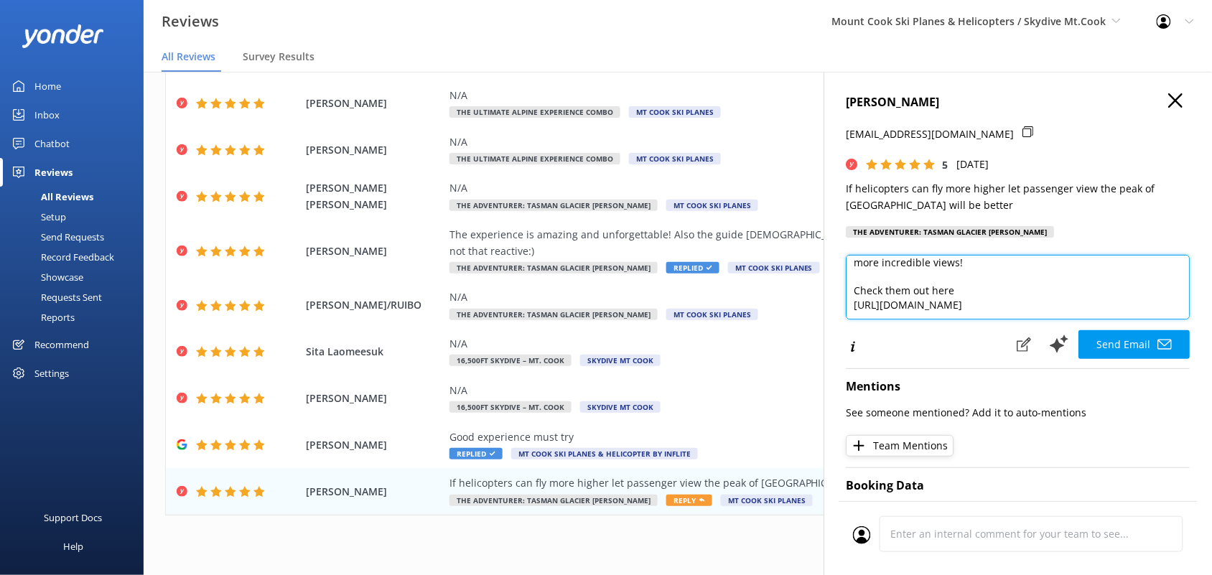
scroll to position [92, 0]
type textarea "Thank you so much for your feedback and your 5-star rating, Chew! We appreciate…"
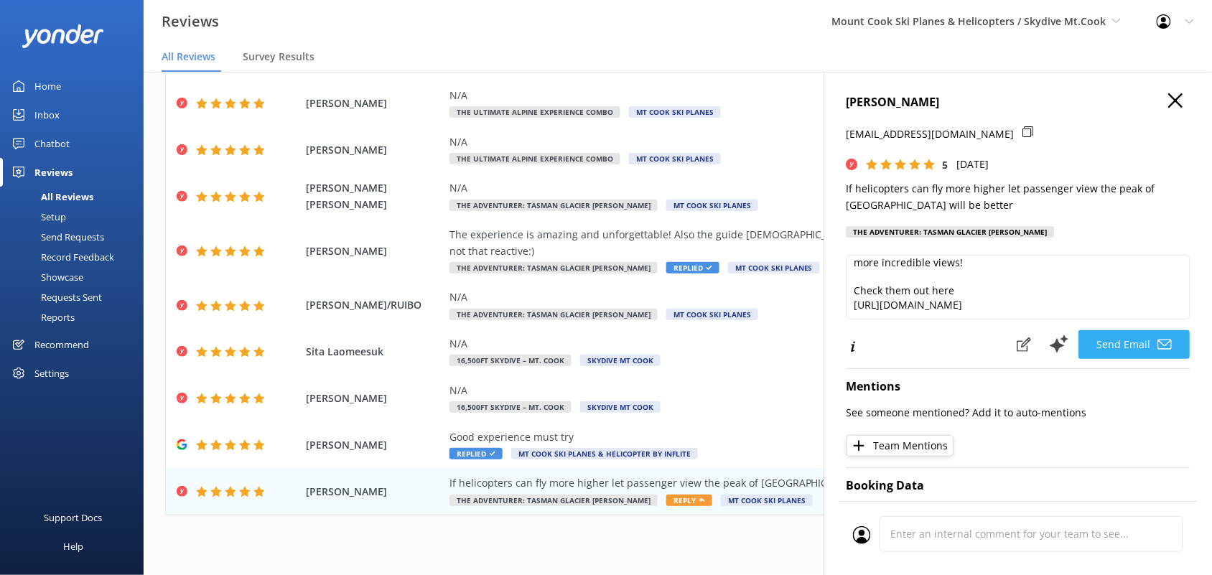
click at [1118, 347] on button "Send Email" at bounding box center [1134, 344] width 111 height 29
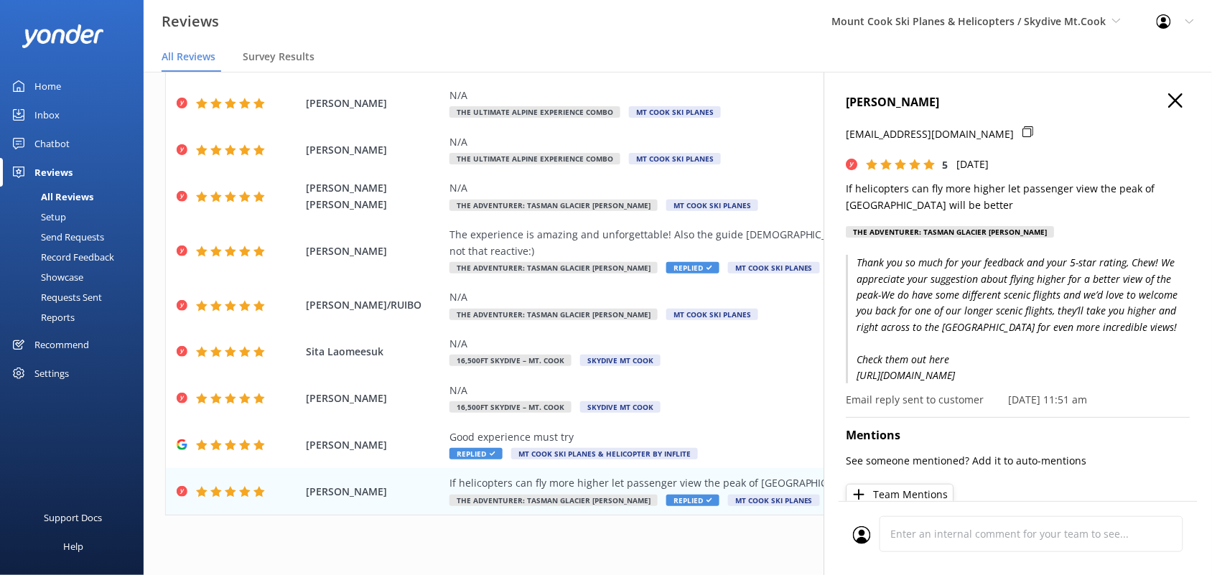
click at [1169, 101] on icon "button" at bounding box center [1176, 100] width 14 height 14
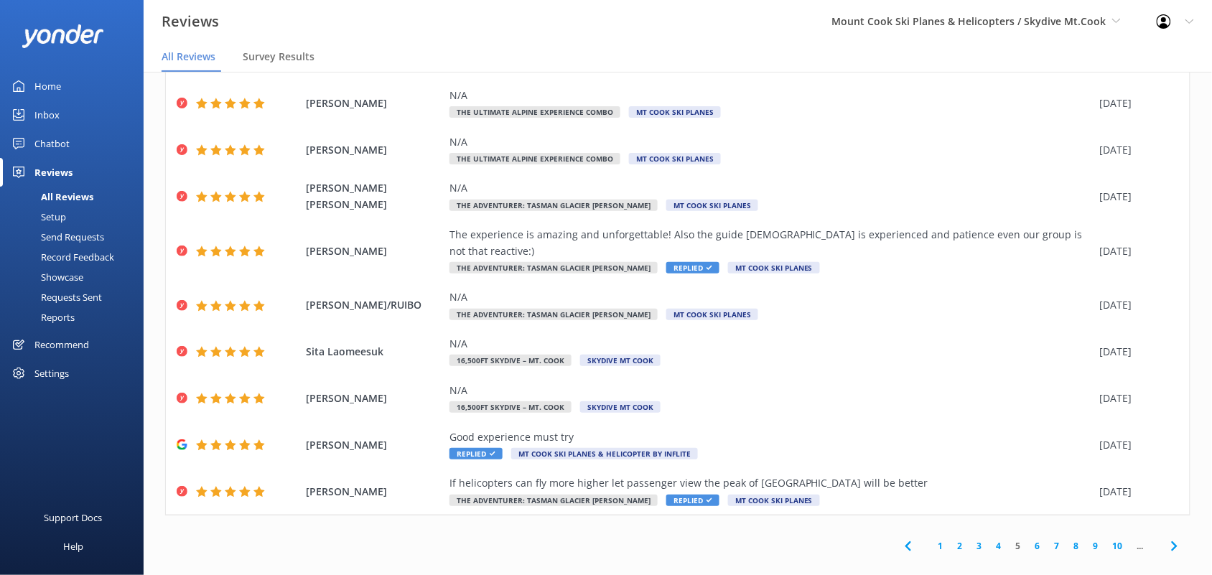
click at [1028, 539] on link "6" at bounding box center [1037, 546] width 19 height 14
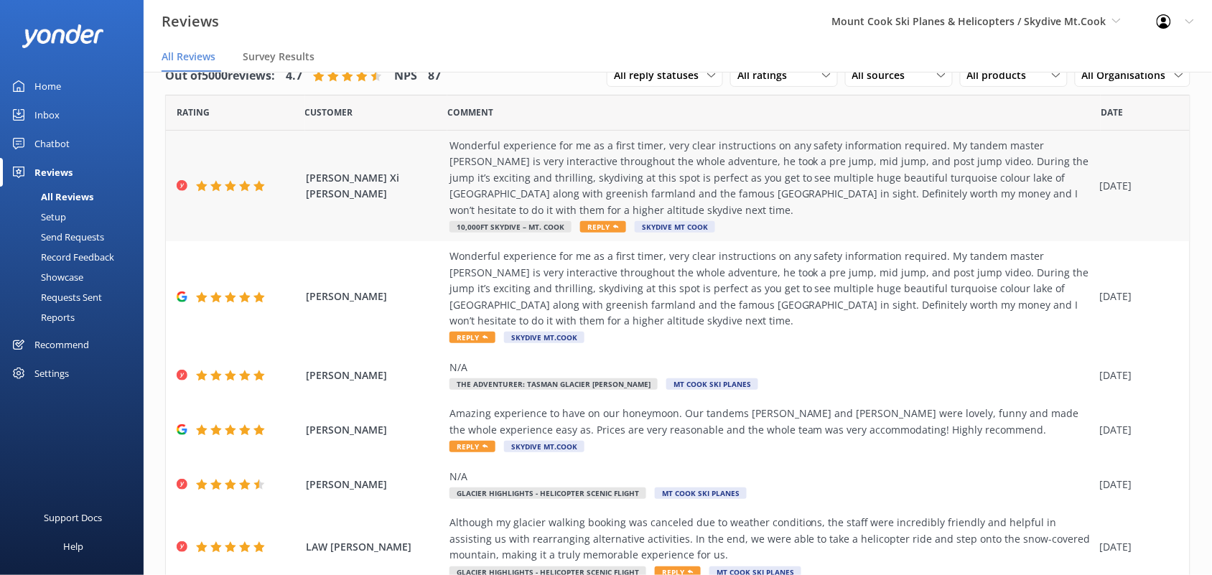
click at [824, 195] on div "Wonderful experience for me as a first timer, very clear instructions on any sa…" at bounding box center [770, 178] width 643 height 80
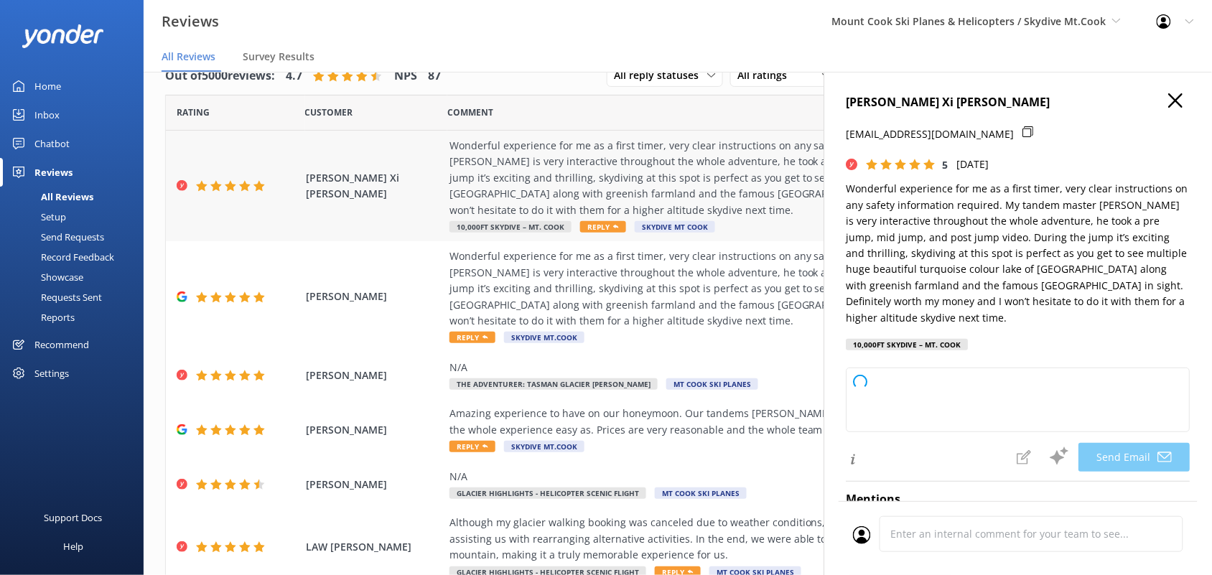
type textarea "Thank you so much for your fantastic review, Chen! We're thrilled to hear you h…"
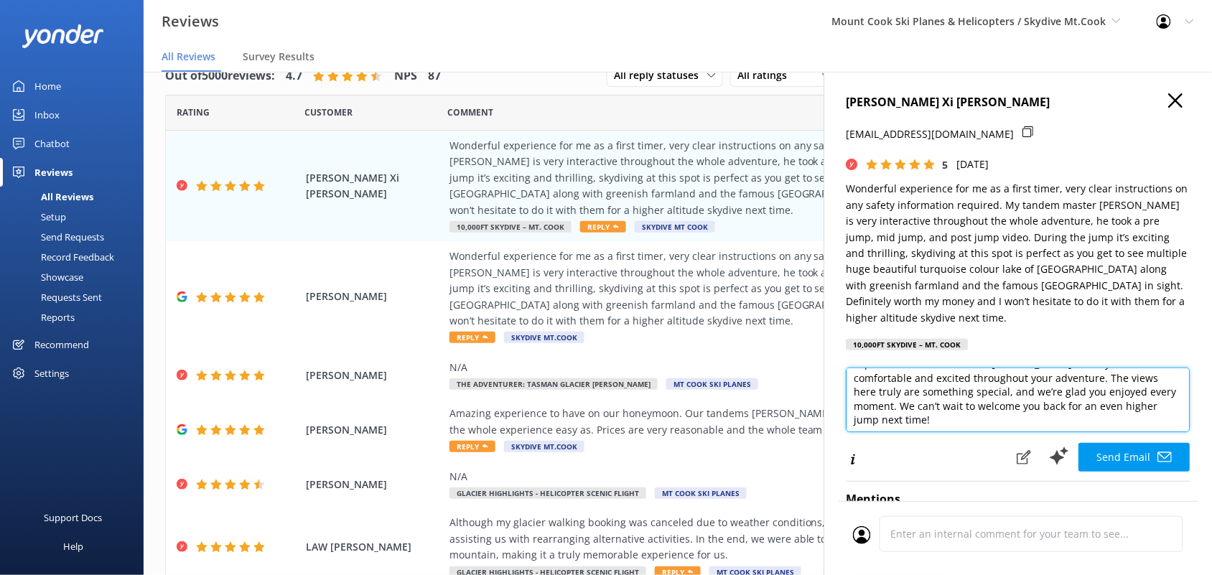
scroll to position [49, 0]
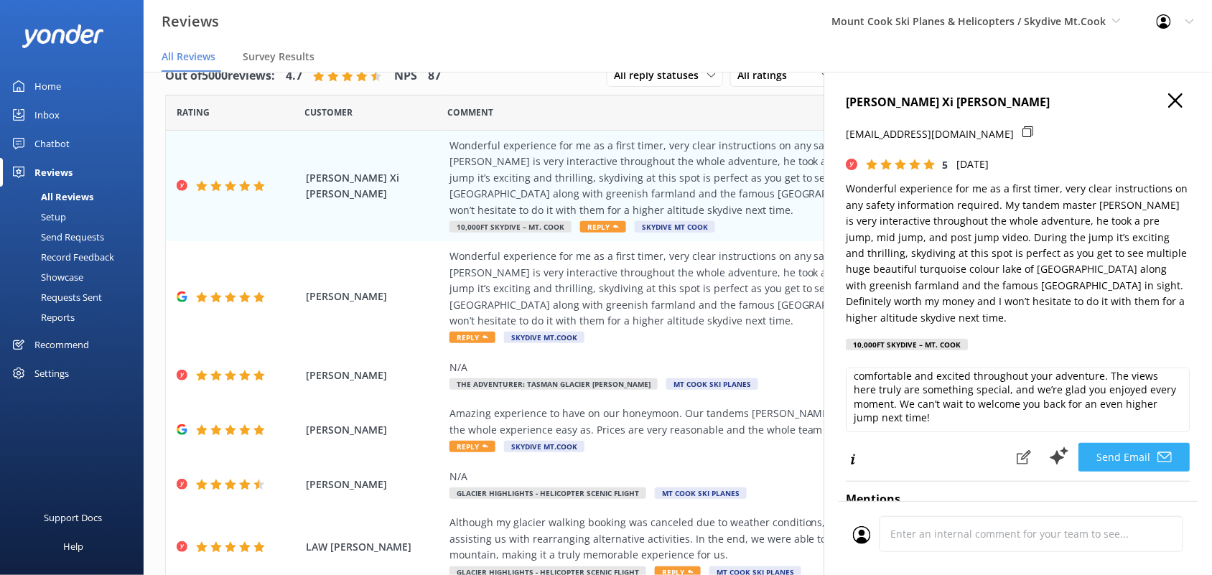
click at [1108, 457] on button "Send Email" at bounding box center [1134, 457] width 111 height 29
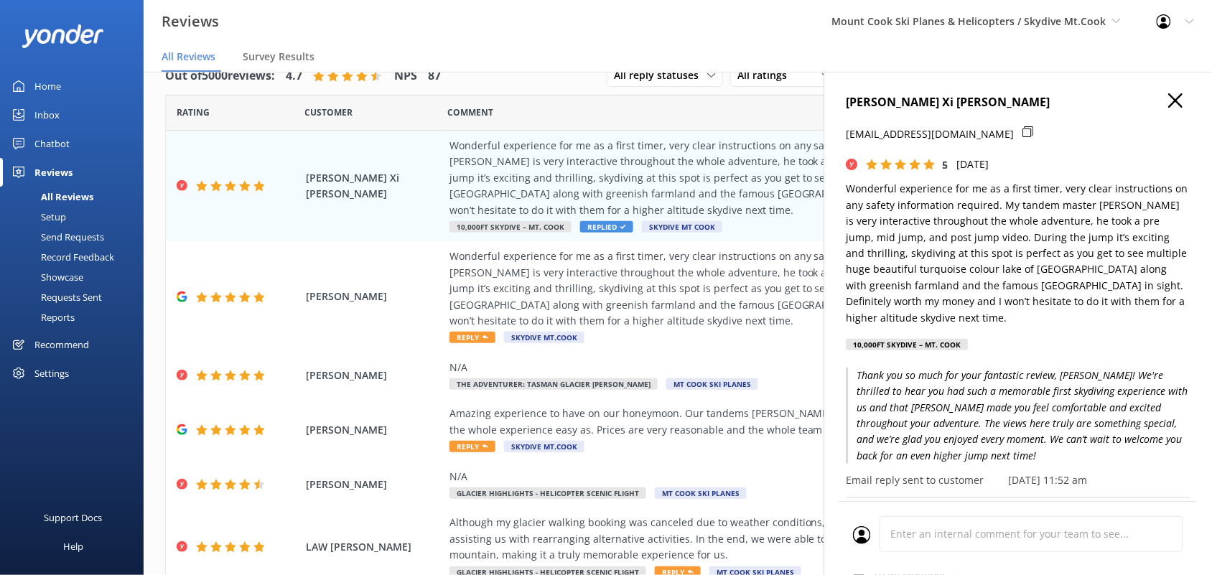
click at [1154, 105] on h4 "Chen Xi Lee" at bounding box center [1018, 102] width 344 height 19
click at [1169, 102] on use "button" at bounding box center [1176, 100] width 14 height 14
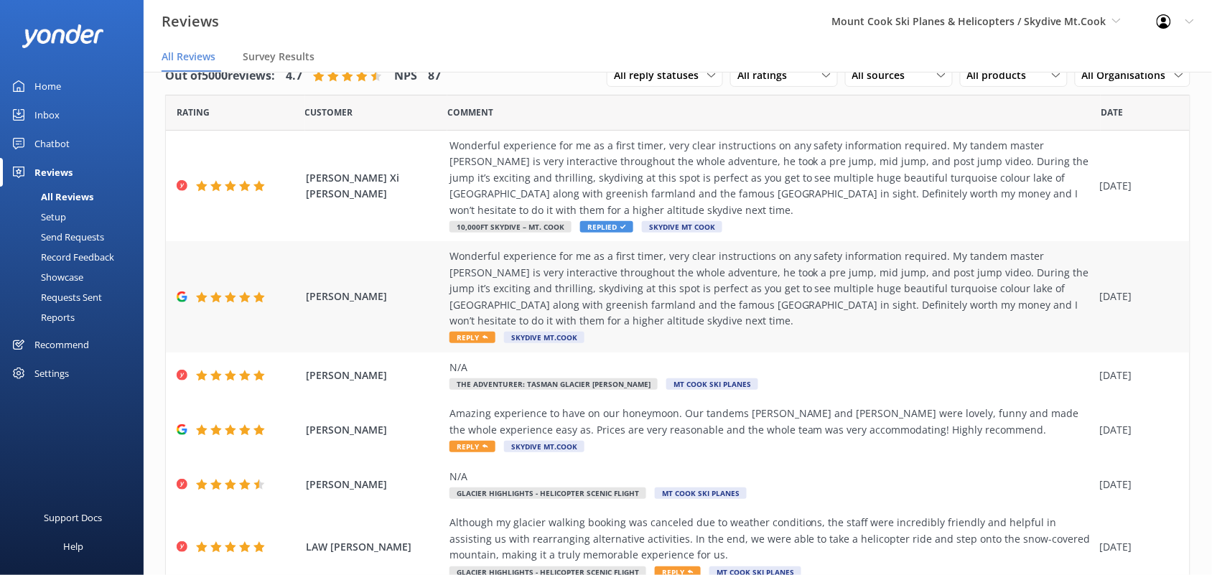
click at [860, 266] on div "Wonderful experience for me as a first timer, very clear instructions on any sa…" at bounding box center [770, 288] width 643 height 80
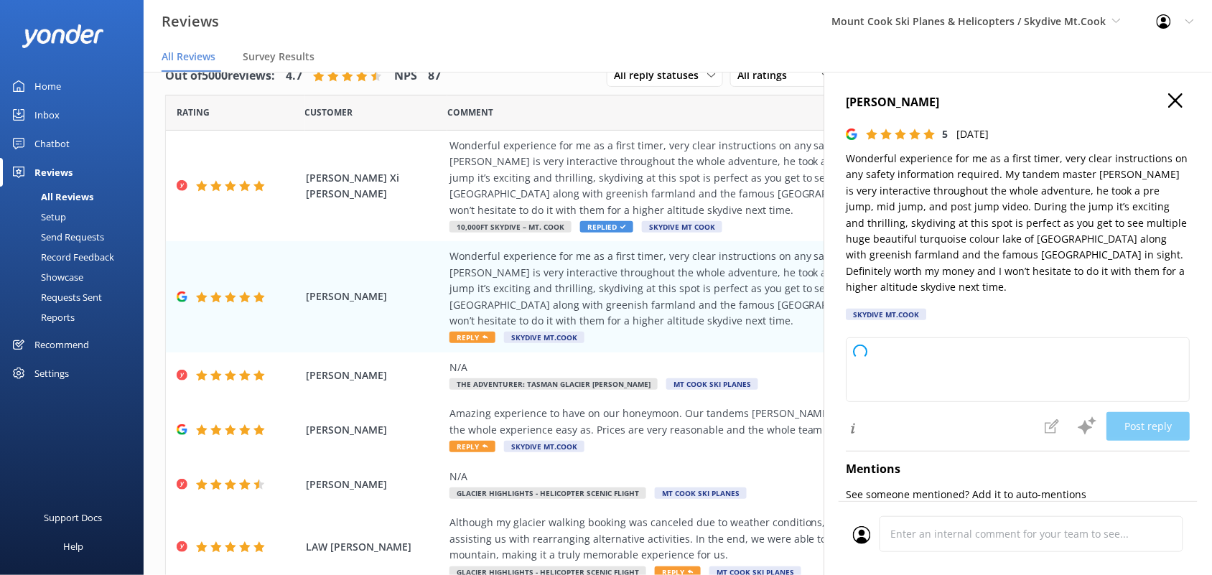
type textarea "Thank you so much for your fantastic review! We're thrilled to hear you had suc…"
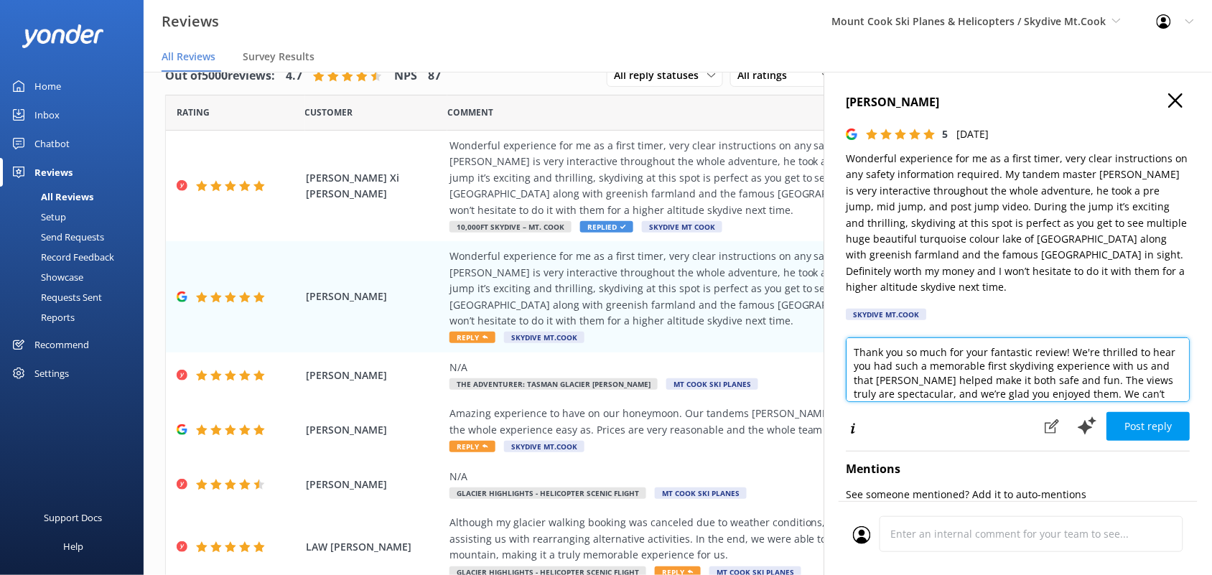
scroll to position [22, 0]
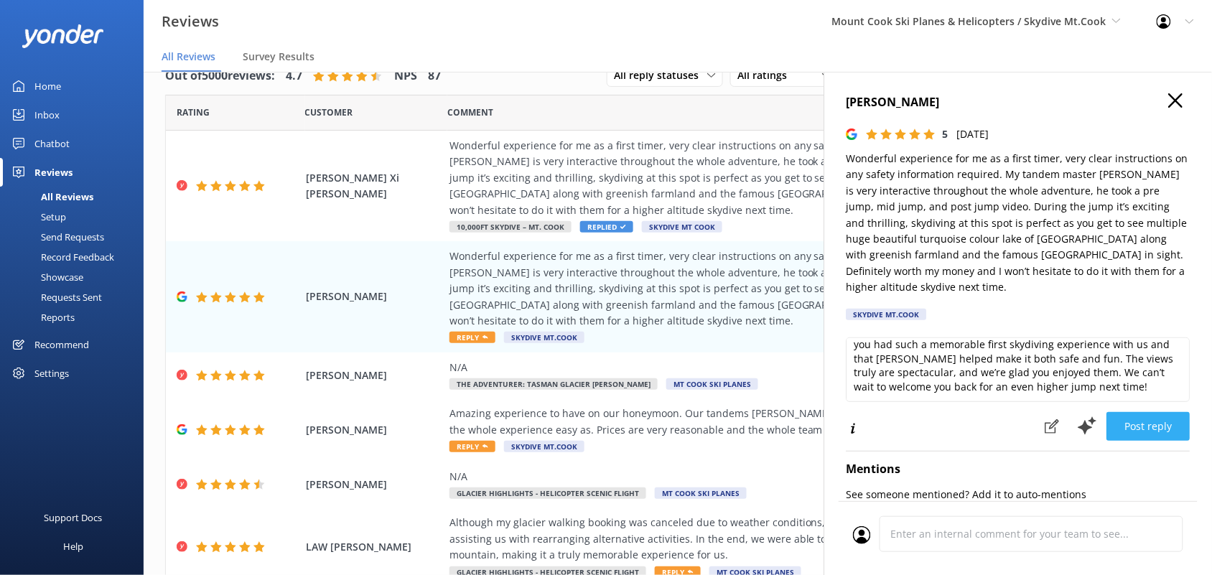
click at [1107, 433] on button "Post reply" at bounding box center [1148, 426] width 83 height 29
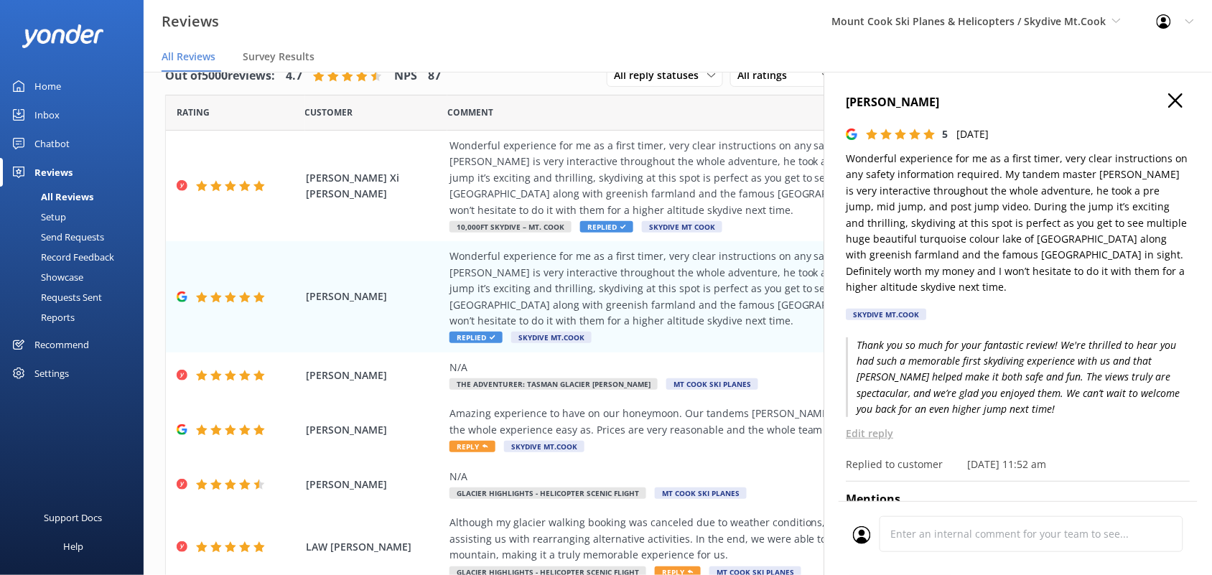
click at [1169, 105] on icon "button" at bounding box center [1176, 100] width 14 height 14
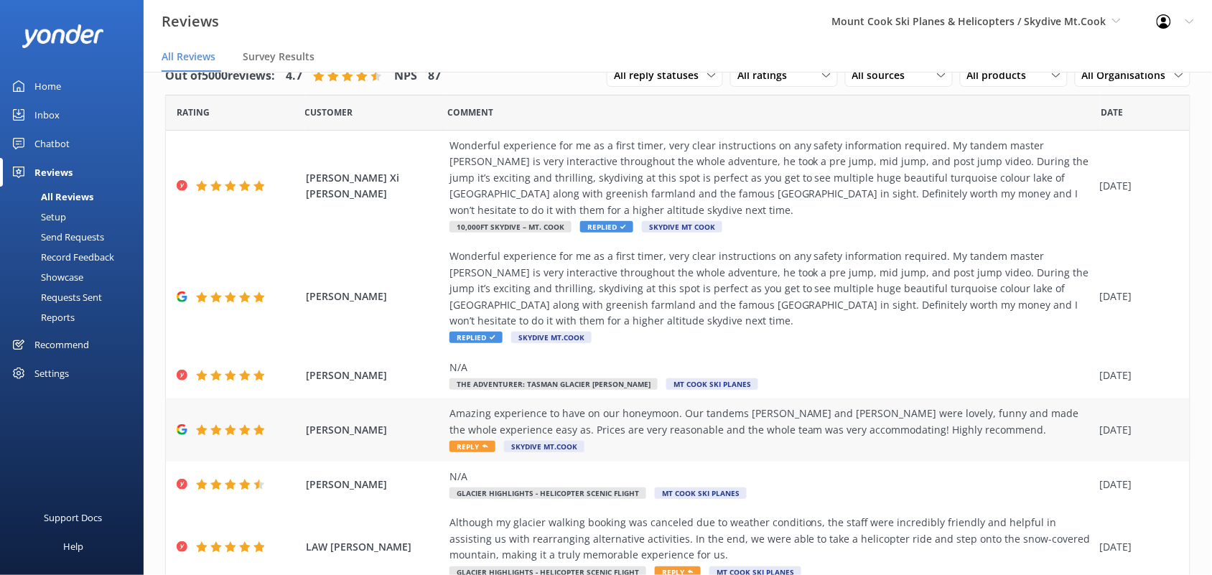
click at [869, 420] on div "Amazing experience to have on our honeymoon. Our tandems Hamish and Janelle wer…" at bounding box center [770, 422] width 643 height 32
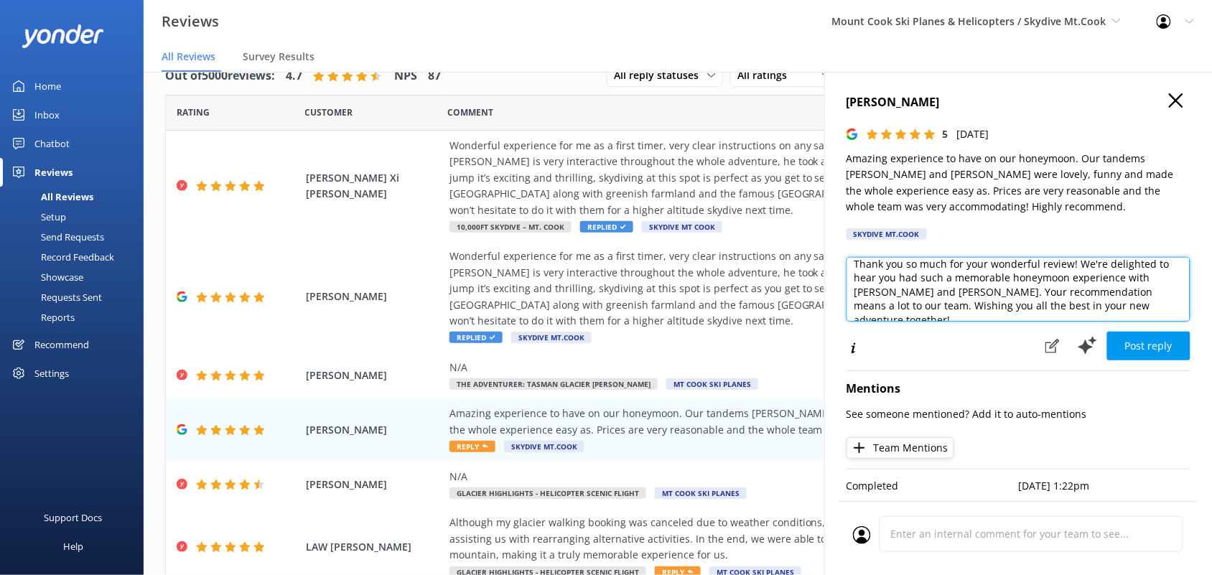
scroll to position [0, 0]
click at [917, 303] on textarea "Thank you so much for your wonderful review! We're delighted to hear you had su…" at bounding box center [1018, 289] width 344 height 65
type textarea "Thank you so much for your wonderful review! We're delighted to hear you had su…"
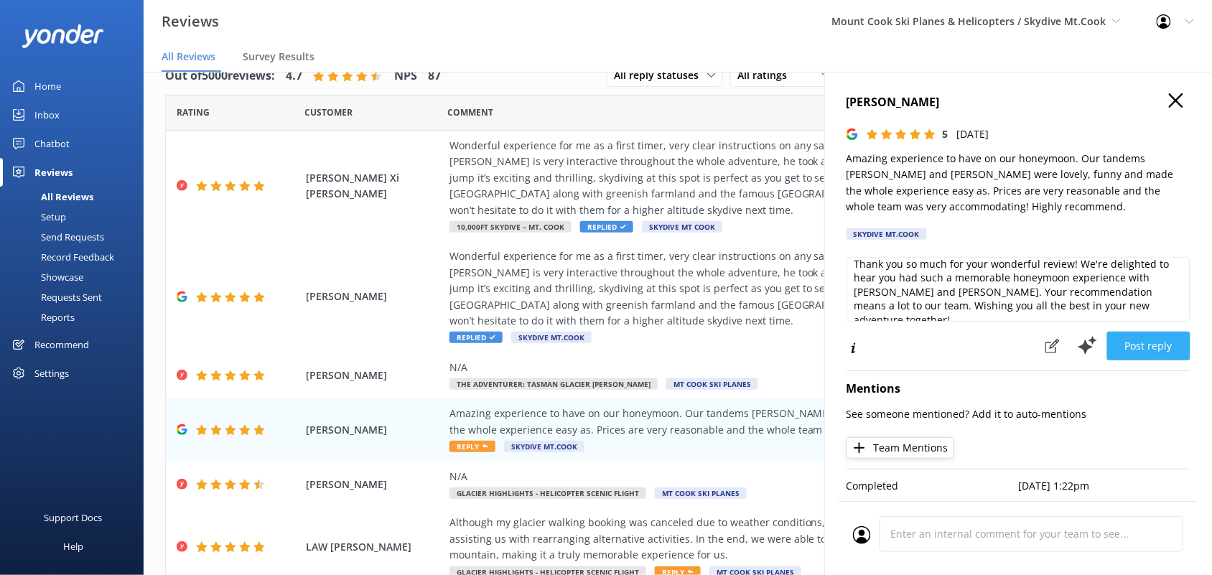
click at [1147, 342] on button "Post reply" at bounding box center [1148, 346] width 83 height 29
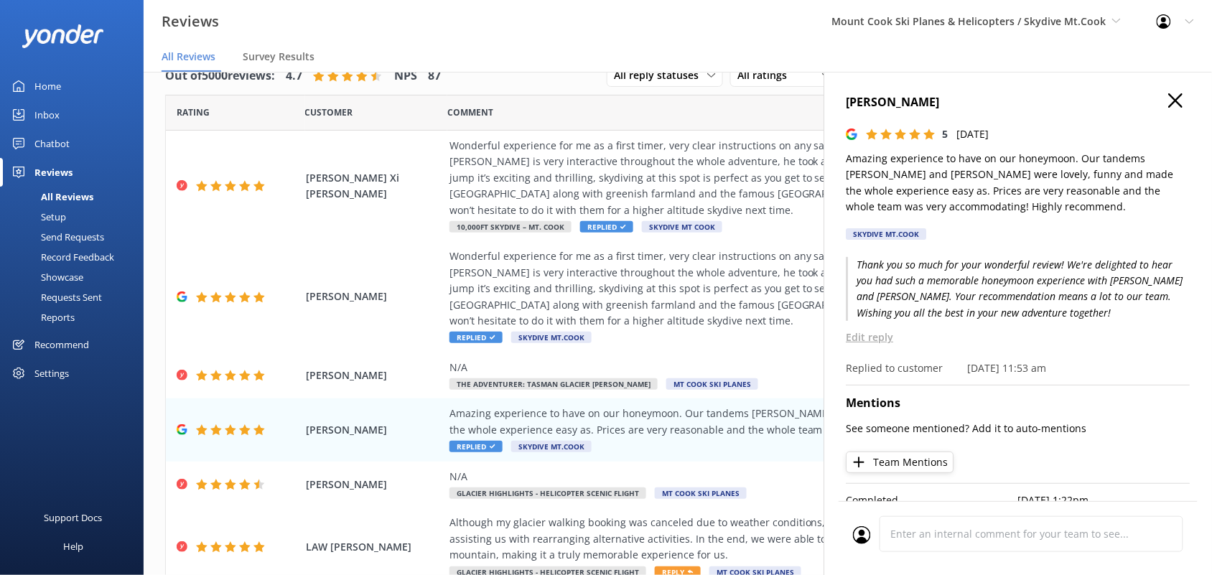
click at [1169, 101] on icon "button" at bounding box center [1176, 100] width 14 height 14
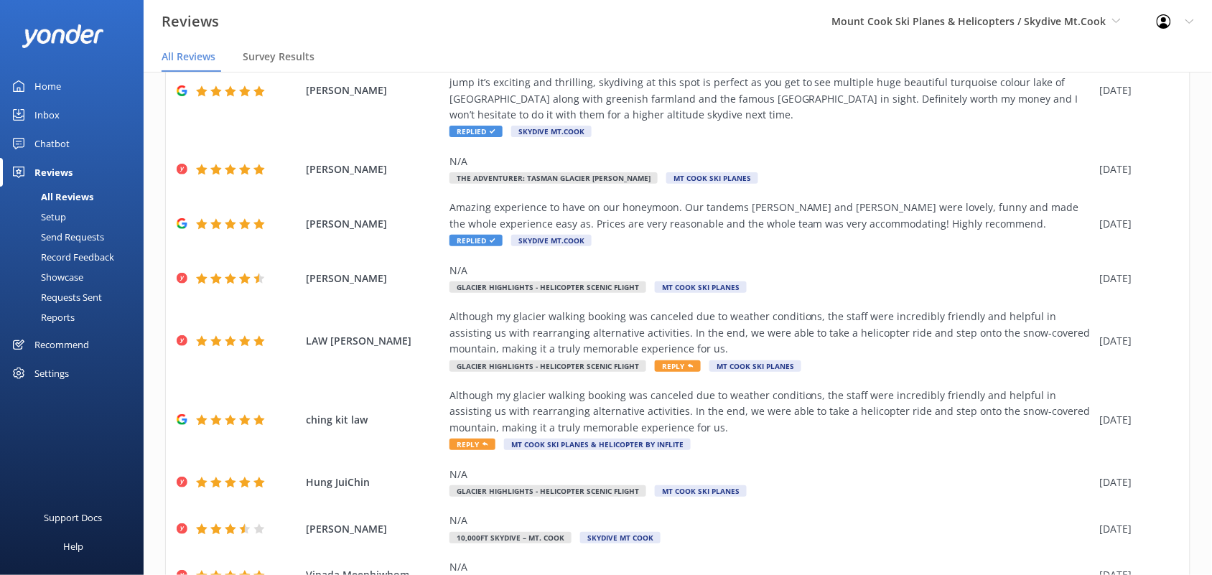
scroll to position [215, 0]
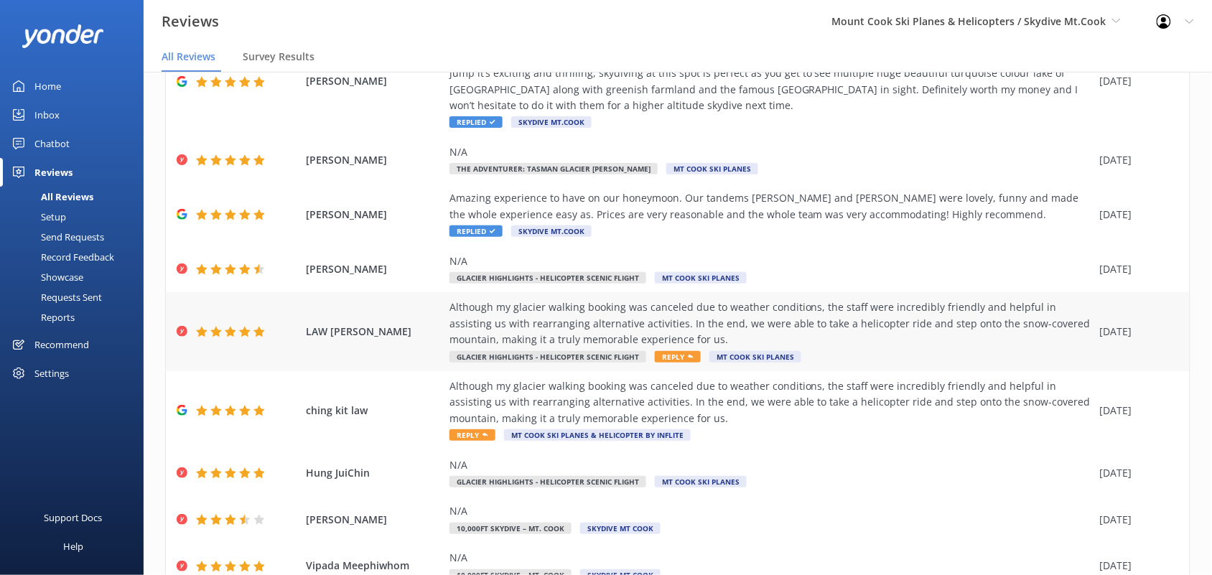
click at [903, 335] on div "Although my glacier walking booking was canceled due to weather conditions, the…" at bounding box center [770, 323] width 643 height 48
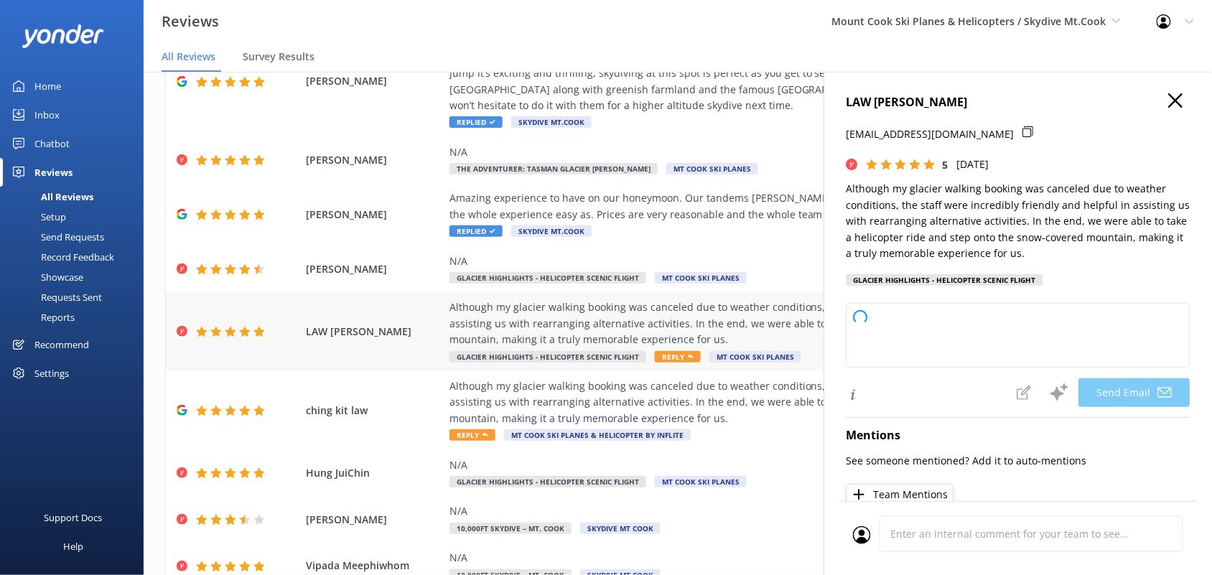
type textarea "Thank you so much for your kind words, LAW! We're delighted that our team could…"
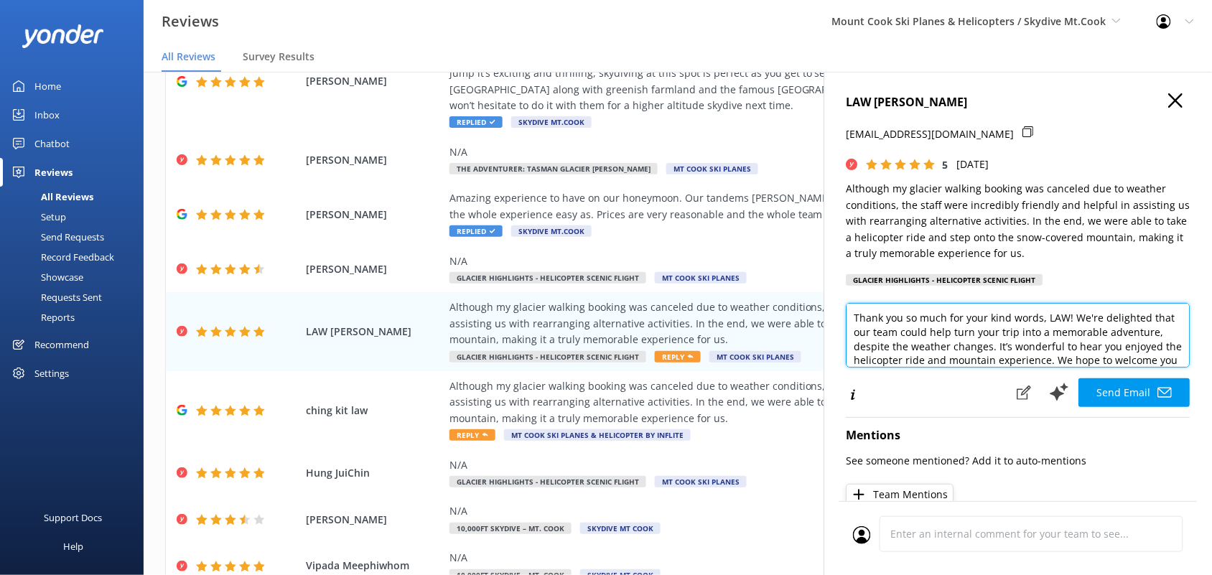
scroll to position [22, 0]
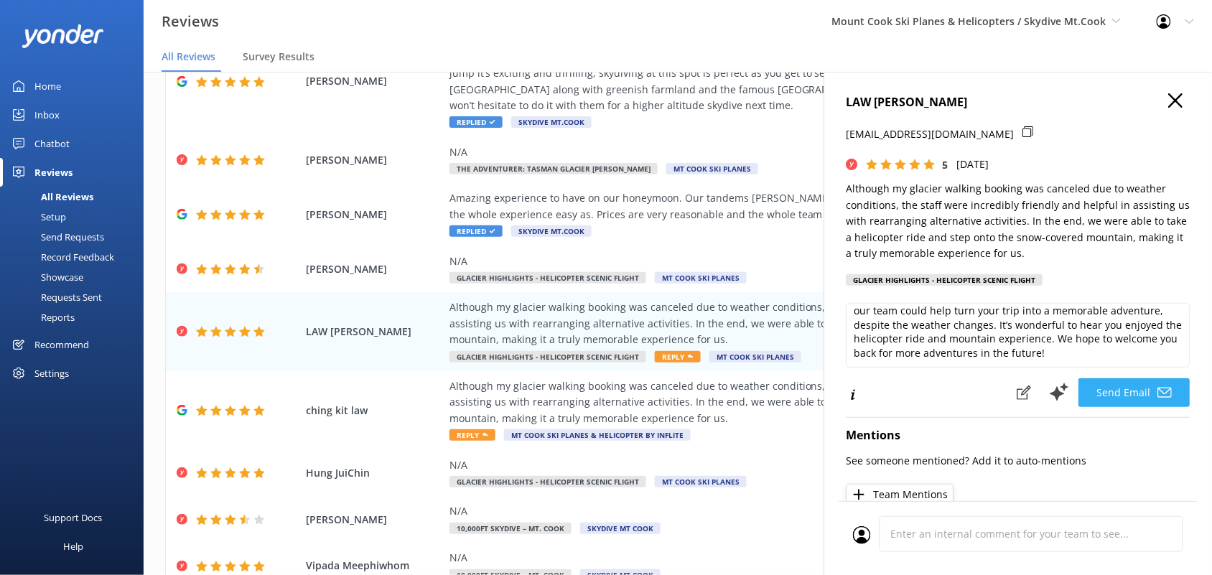
click at [1111, 395] on button "Send Email" at bounding box center [1134, 392] width 111 height 29
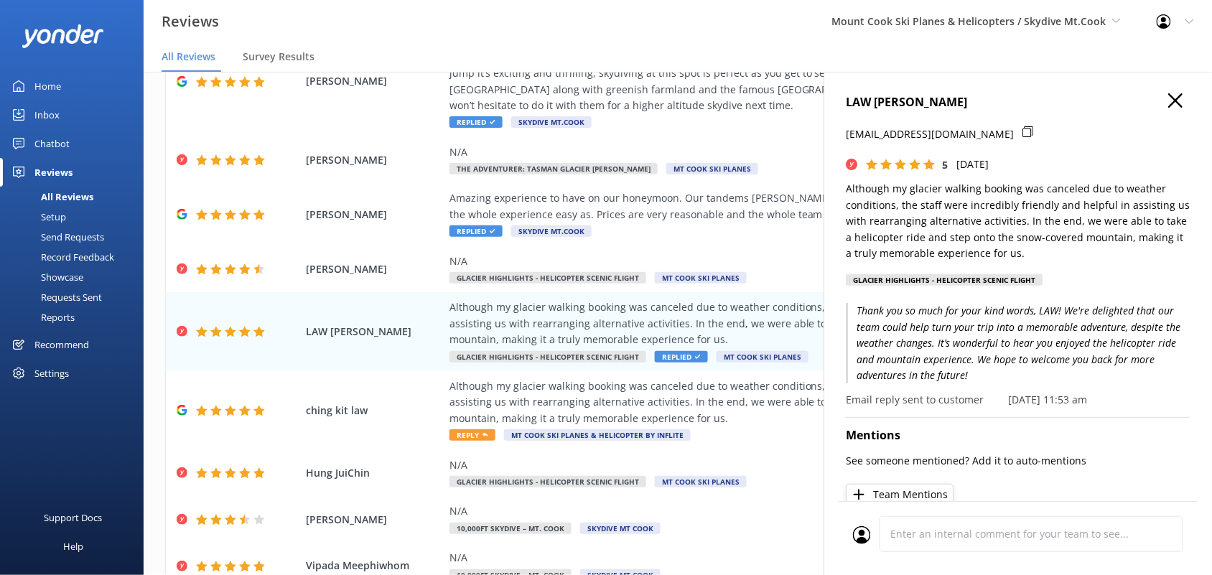
click at [1169, 94] on icon "button" at bounding box center [1176, 100] width 14 height 14
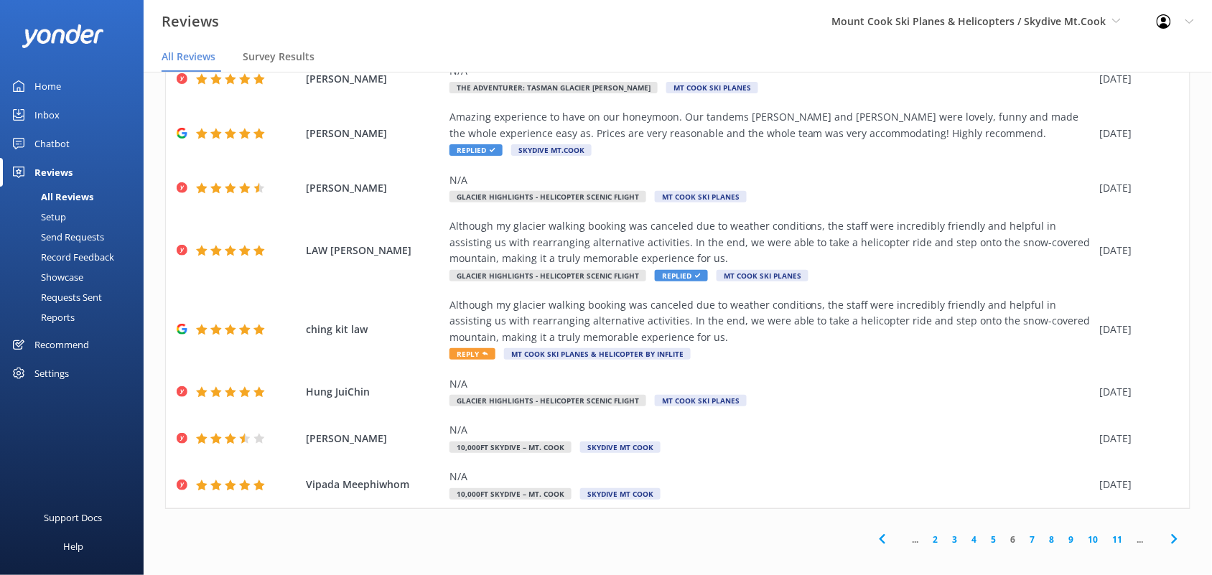
scroll to position [306, 0]
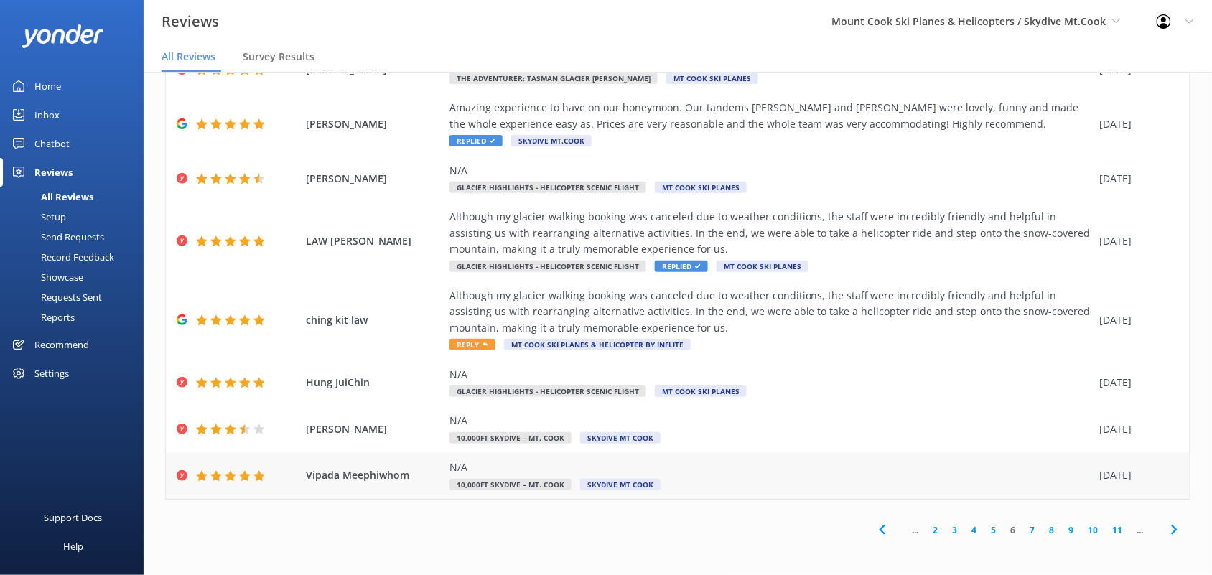
click at [693, 457] on div "Vipada Meephiwhom N/A 10,000ft Skydive – Mt. Cook Skydive Mt Cook 02 Sep 2025" at bounding box center [678, 475] width 1024 height 47
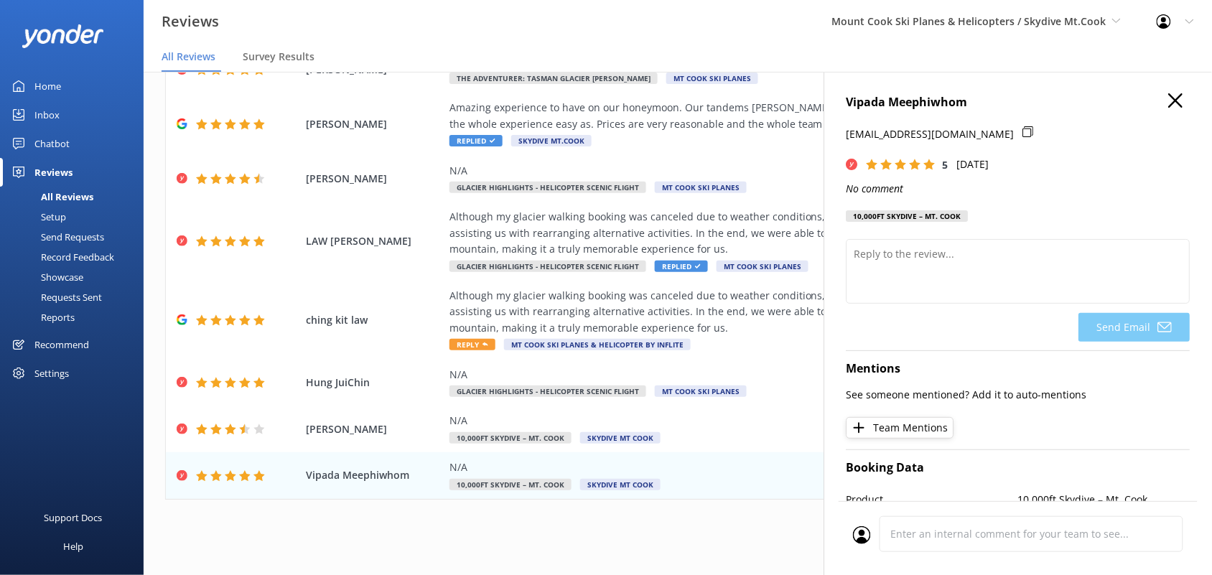
click at [708, 526] on div "... 2 3 4 5 6 7 8 9 10 11 ..." at bounding box center [677, 530] width 1025 height 32
click at [1169, 95] on icon "button" at bounding box center [1176, 100] width 14 height 14
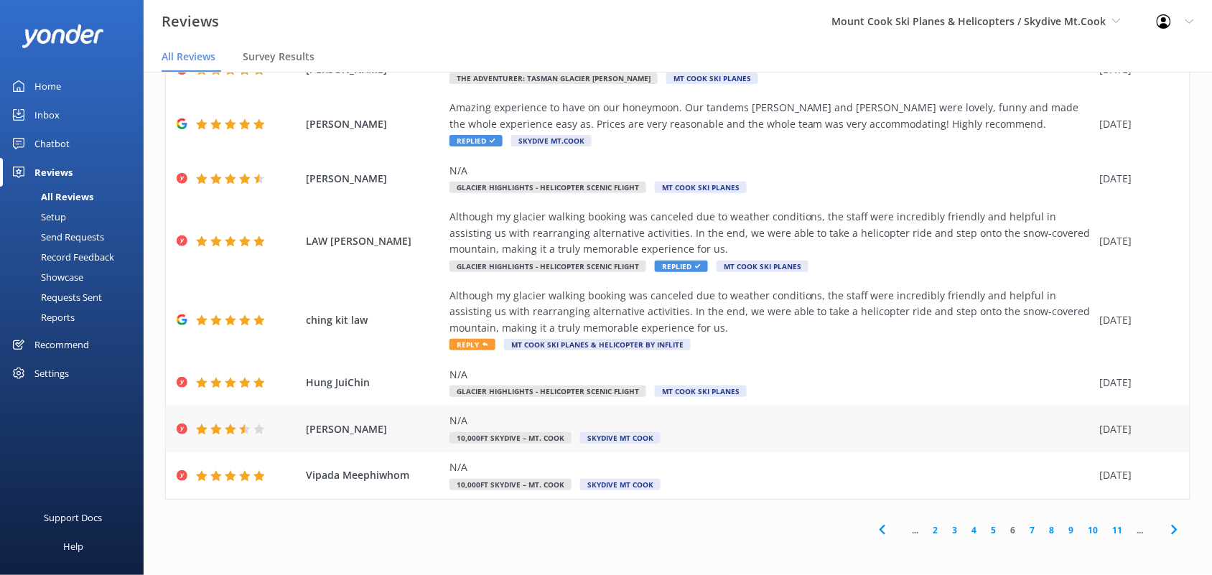
click at [364, 424] on span "Georgie Sarginson" at bounding box center [374, 429] width 136 height 16
